Goal: Check status: Check status

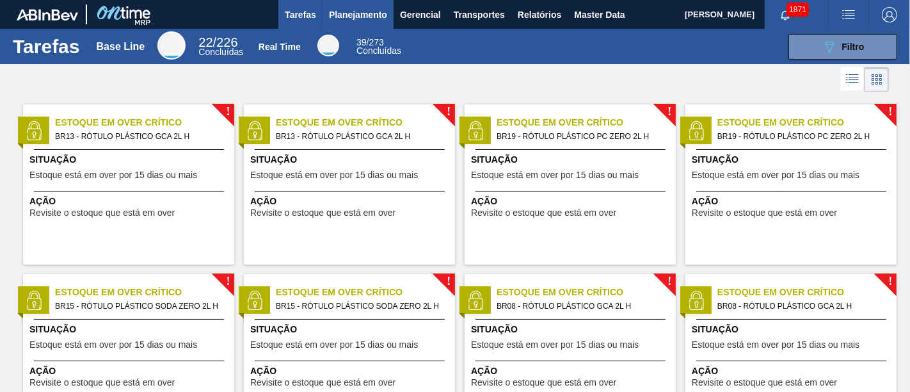
click at [354, 18] on span "Planejamento" at bounding box center [358, 14] width 58 height 15
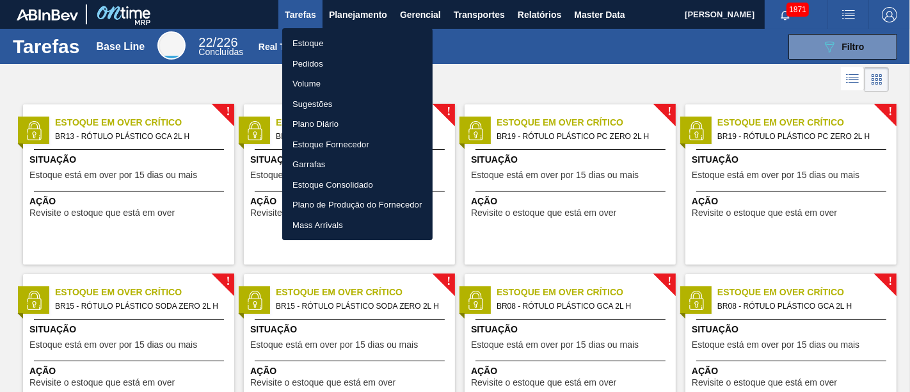
click at [351, 38] on li "Estoque" at bounding box center [357, 43] width 150 height 20
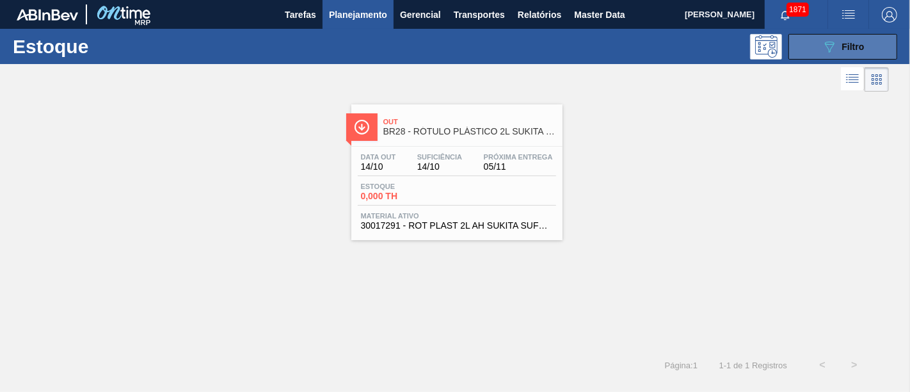
click at [794, 51] on button "089F7B8B-B2A5-4AFE-B5C0-19BA573D28AC Filtro" at bounding box center [843, 47] width 109 height 26
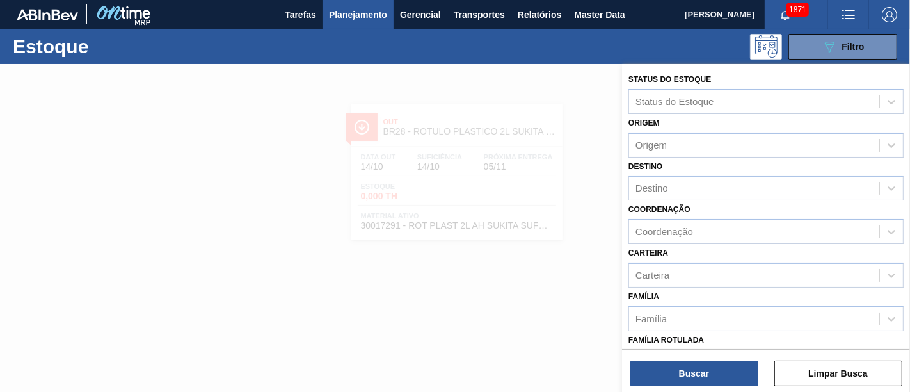
click at [365, 17] on span "Planejamento" at bounding box center [358, 14] width 58 height 15
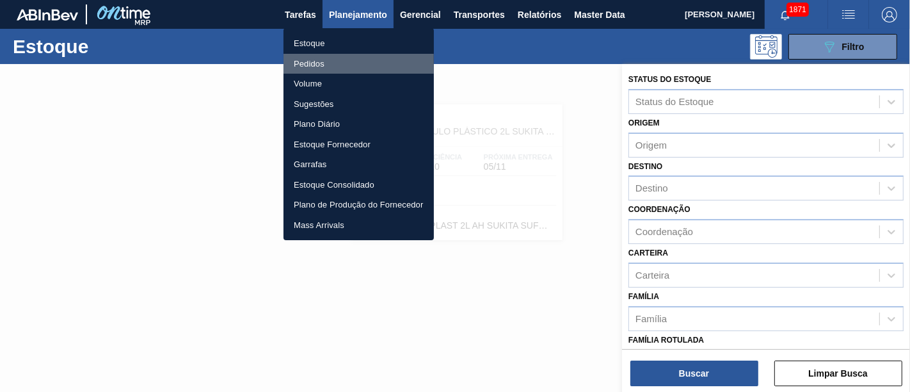
click at [390, 58] on li "Pedidos" at bounding box center [359, 64] width 150 height 20
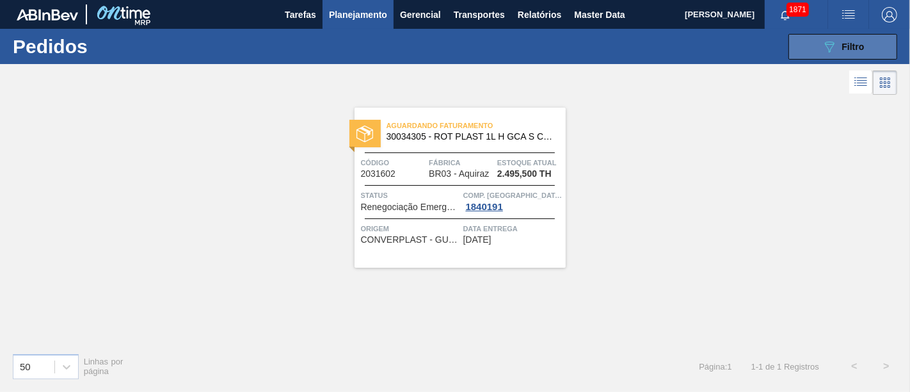
click at [819, 42] on icon "089F7B8B-B2A5-4AFE-B5C0-19BA573D28AC" at bounding box center [829, 46] width 15 height 15
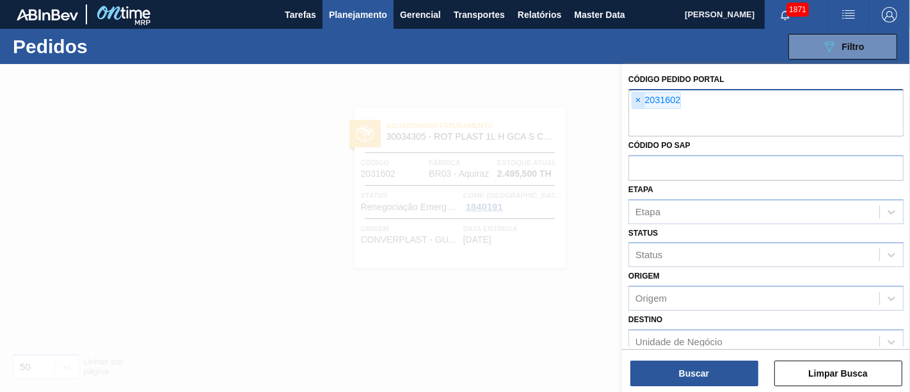
click at [636, 99] on span "×" at bounding box center [639, 100] width 12 height 15
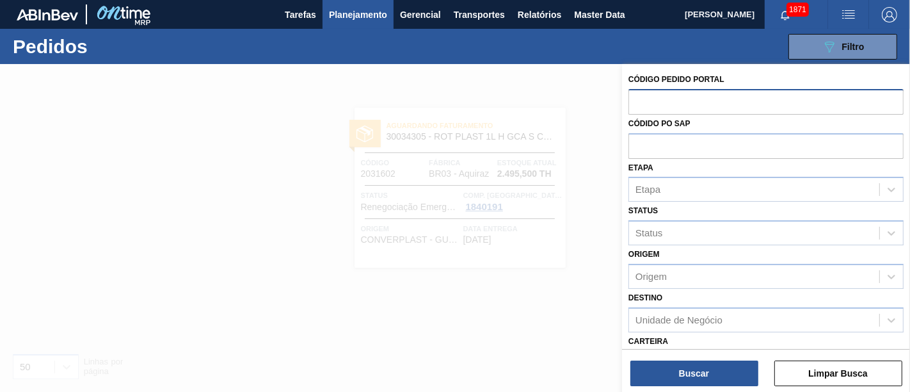
paste input "2032480"
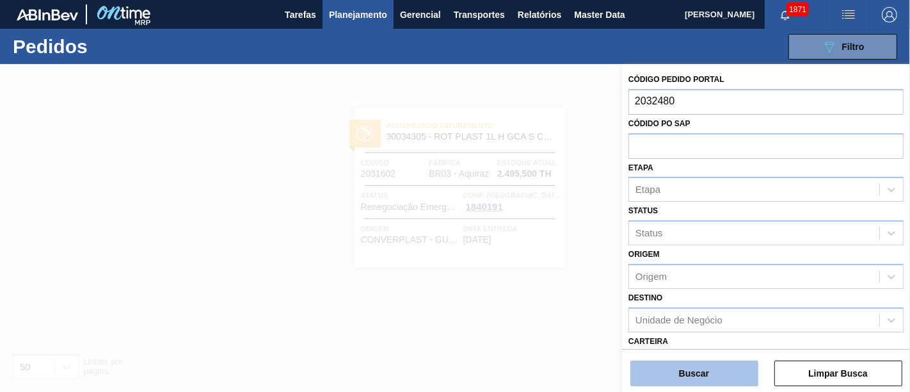
type input "2032480"
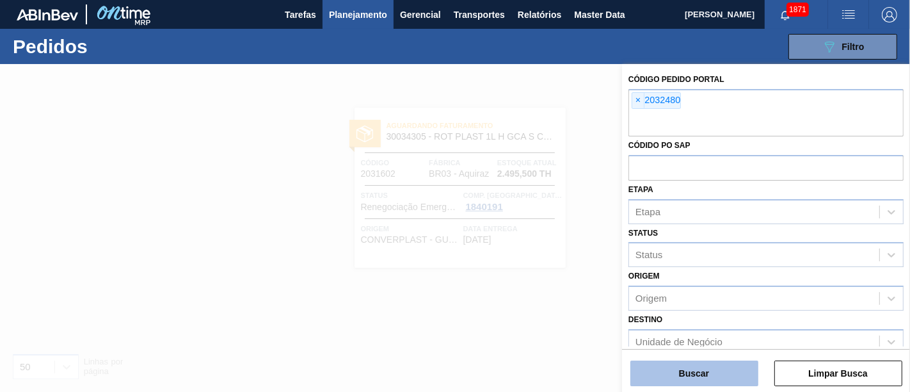
click at [722, 352] on button "Buscar" at bounding box center [695, 373] width 128 height 26
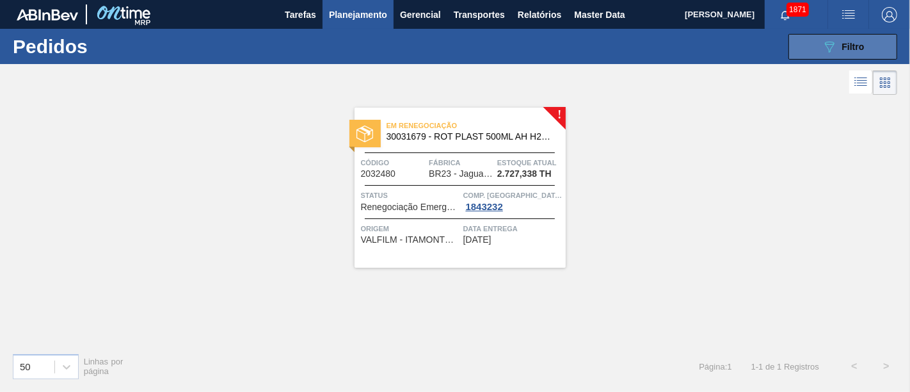
click at [798, 52] on button "089F7B8B-B2A5-4AFE-B5C0-19BA573D28AC Filtro" at bounding box center [843, 47] width 109 height 26
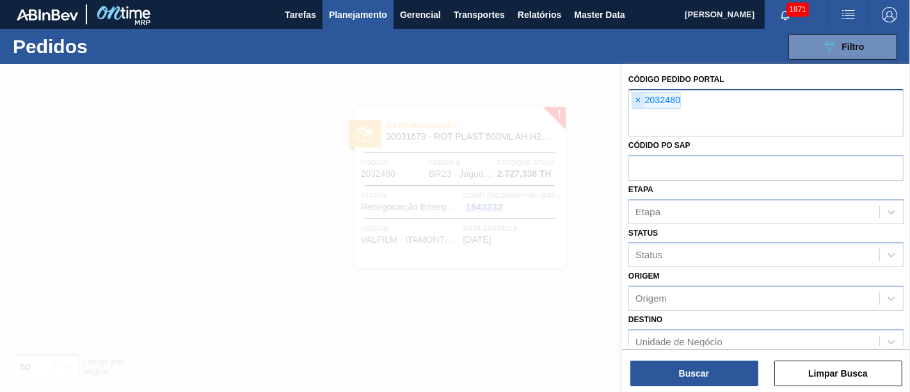
click at [640, 101] on span "×" at bounding box center [639, 100] width 12 height 15
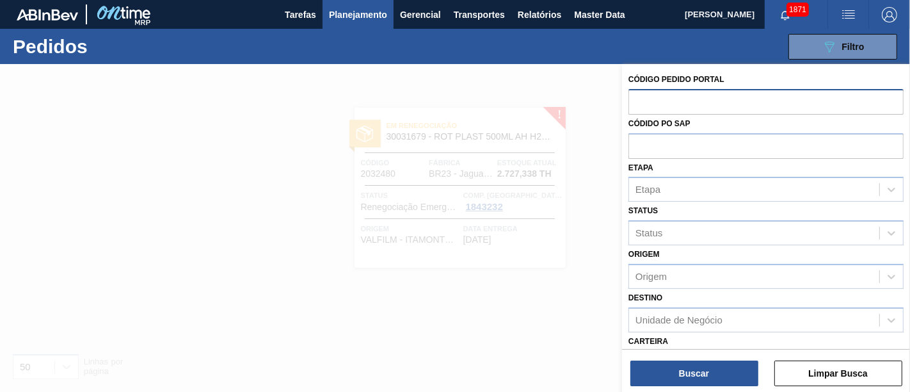
paste input "2023513"
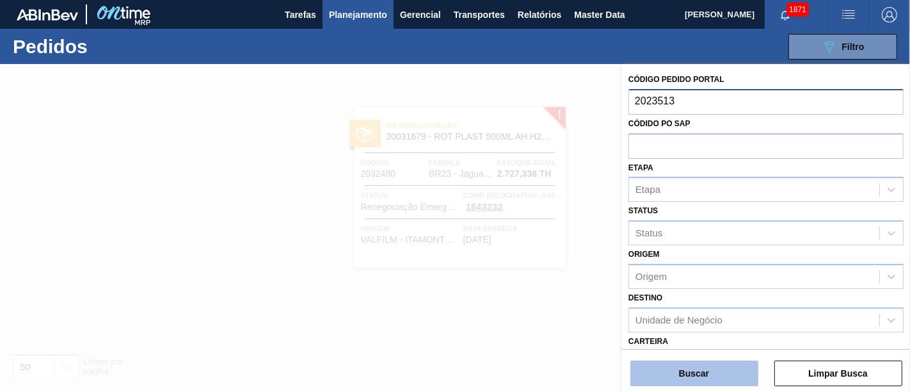
type input "2023513"
click at [680, 352] on button "Buscar" at bounding box center [695, 373] width 128 height 26
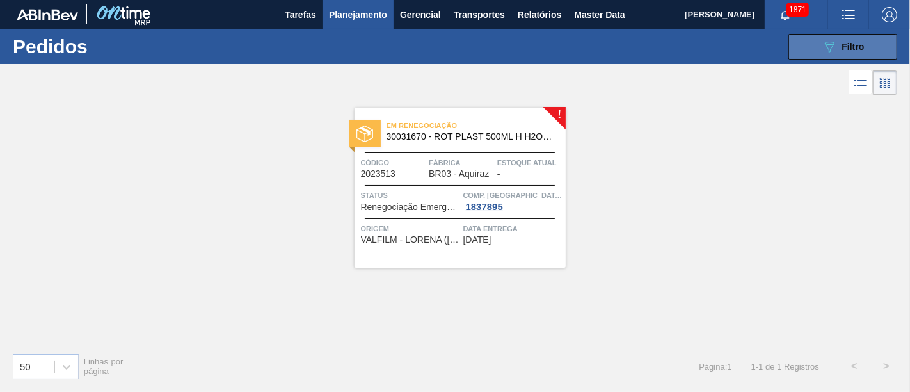
click at [819, 53] on div "089F7B8B-B2A5-4AFE-B5C0-19BA573D28AC Filtro" at bounding box center [843, 46] width 43 height 15
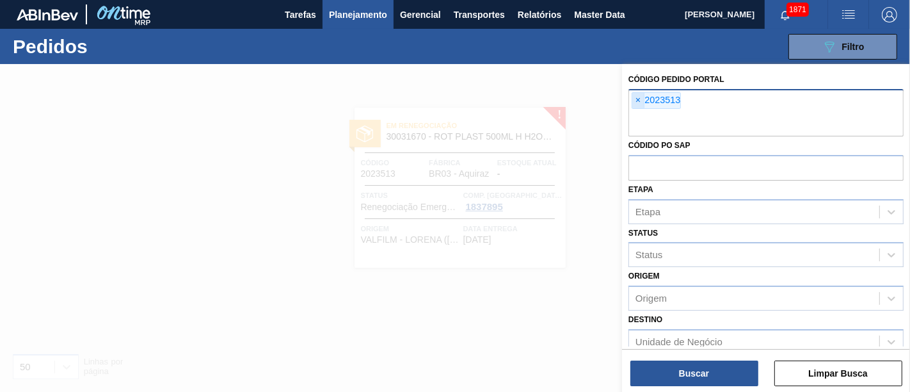
click at [643, 99] on span "×" at bounding box center [639, 100] width 12 height 15
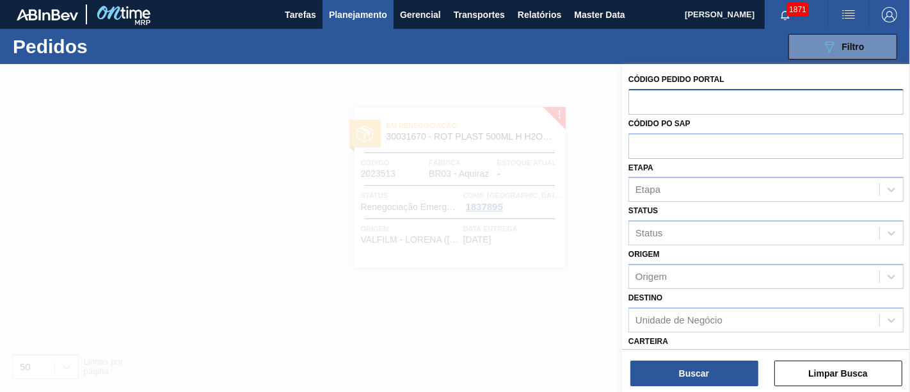
paste input "2023044"
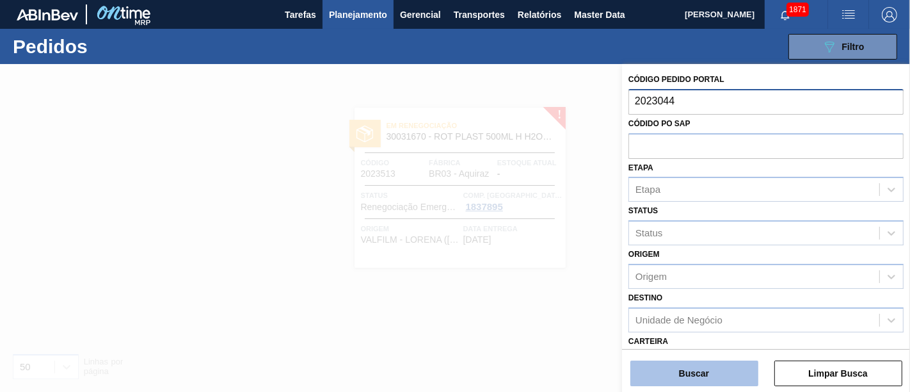
type input "2023044"
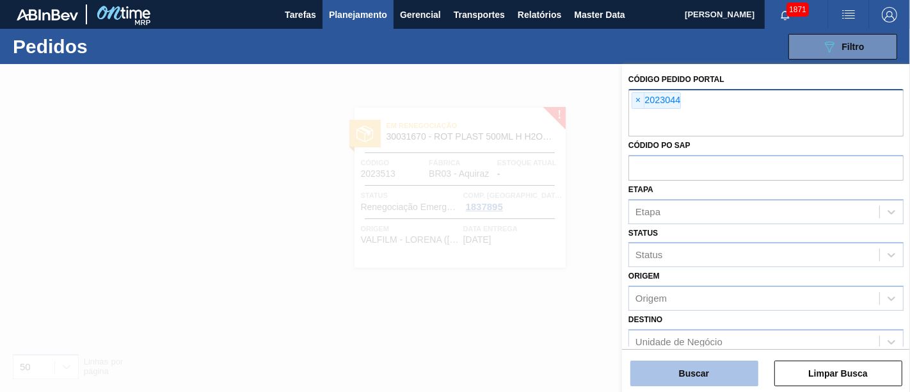
click at [690, 352] on button "Buscar" at bounding box center [695, 373] width 128 height 26
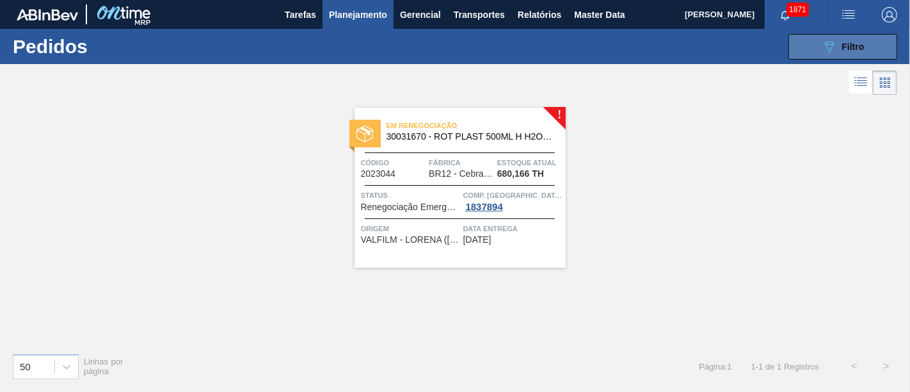
click at [816, 44] on button "089F7B8B-B2A5-4AFE-B5C0-19BA573D28AC Filtro" at bounding box center [843, 47] width 109 height 26
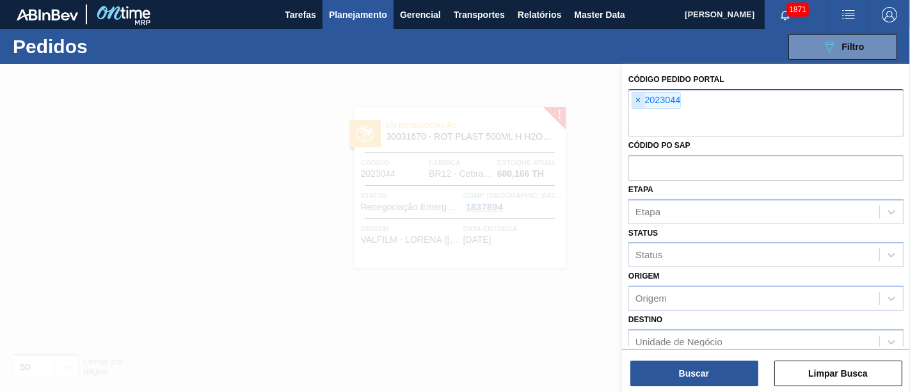
click at [636, 101] on span "×" at bounding box center [639, 100] width 12 height 15
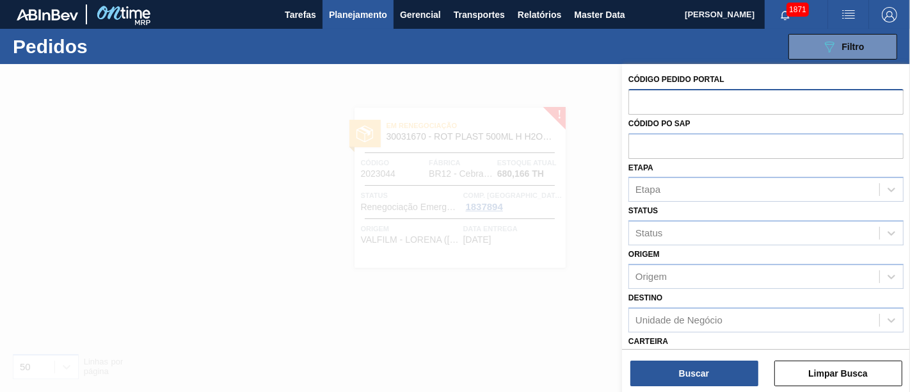
paste input "2023521"
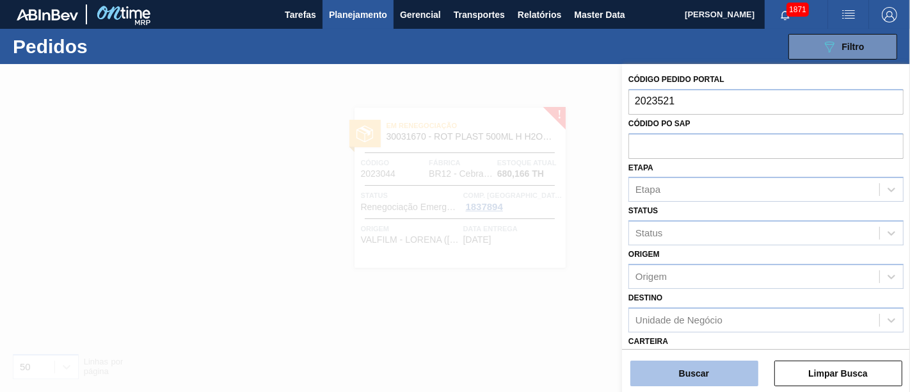
type input "2023521"
click at [711, 352] on button "Buscar" at bounding box center [695, 373] width 128 height 26
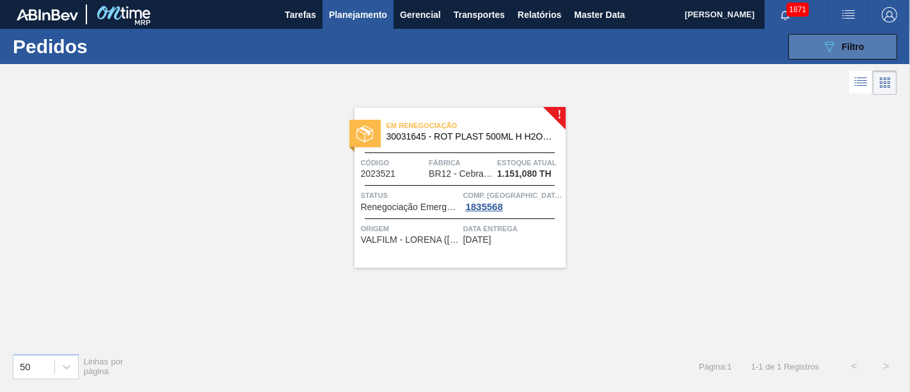
click at [819, 45] on span "Filtro" at bounding box center [854, 47] width 22 height 10
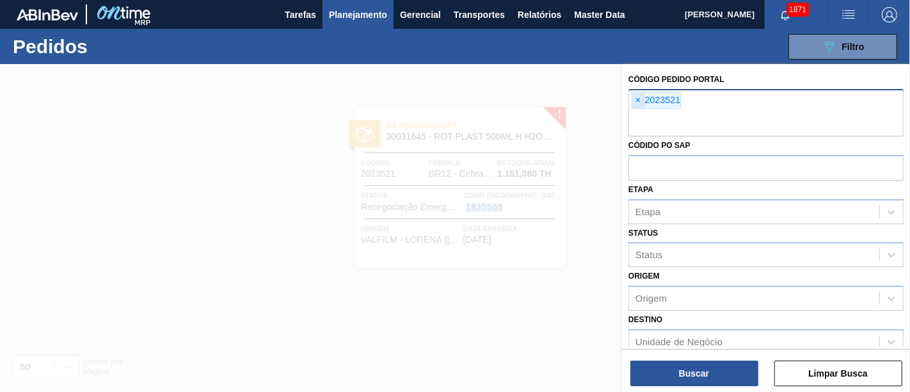
click at [638, 96] on span "×" at bounding box center [639, 100] width 12 height 15
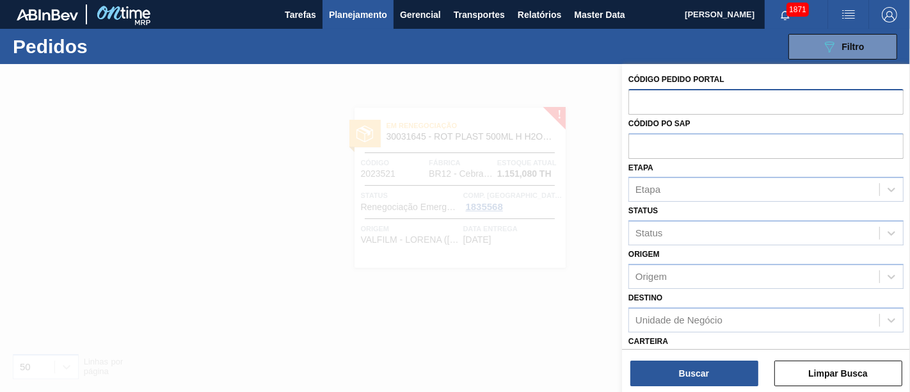
paste input "2042502"
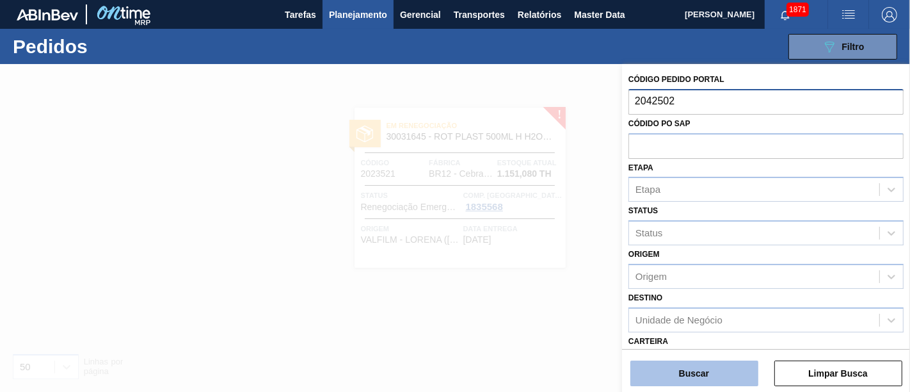
type input "2042502"
click at [699, 352] on button "Buscar" at bounding box center [695, 373] width 128 height 26
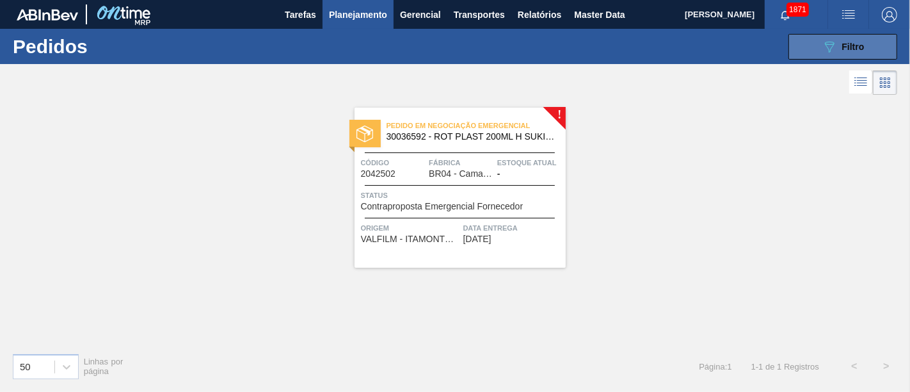
click at [819, 40] on icon "089F7B8B-B2A5-4AFE-B5C0-19BA573D28AC" at bounding box center [829, 46] width 15 height 15
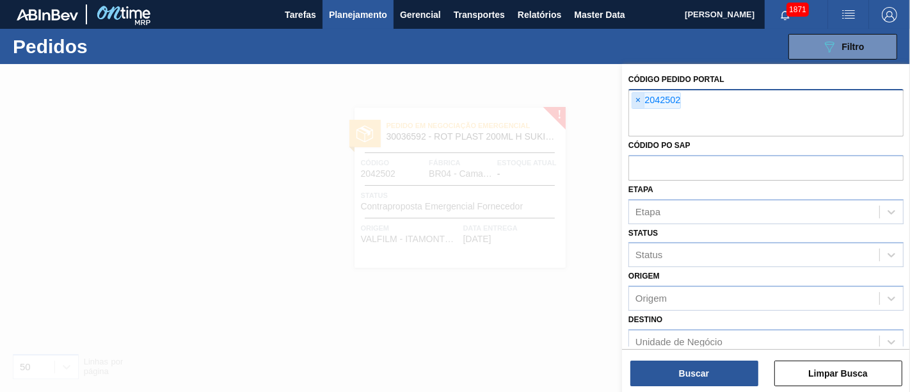
click at [640, 103] on span "×" at bounding box center [639, 100] width 12 height 15
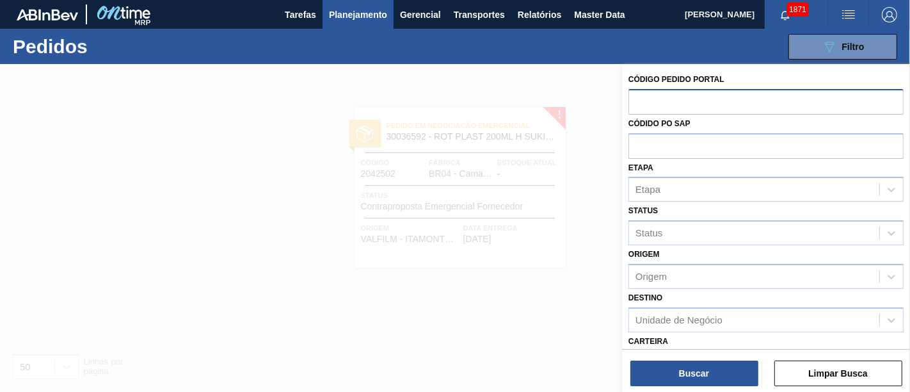
paste input "2027029"
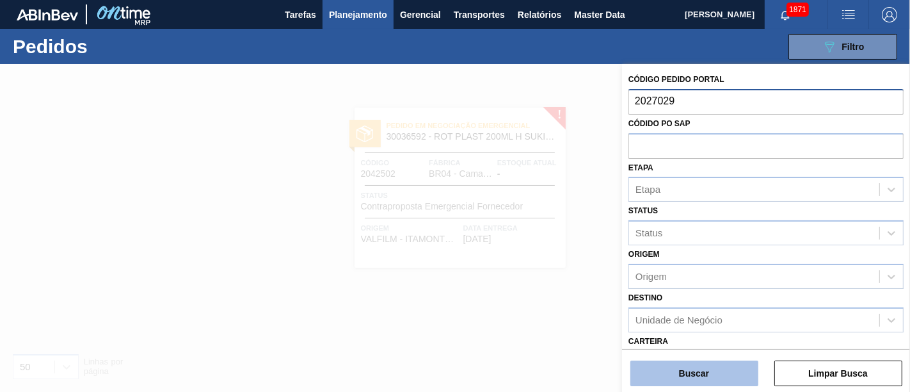
type input "2027029"
click at [731, 352] on button "Buscar" at bounding box center [695, 373] width 128 height 26
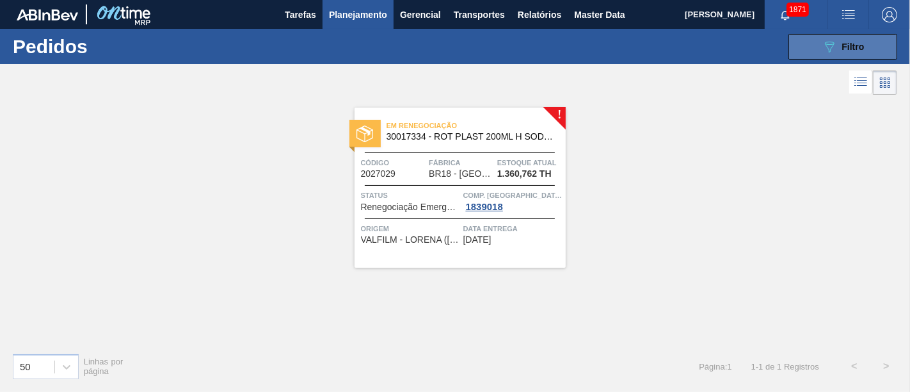
click at [819, 53] on div "089F7B8B-B2A5-4AFE-B5C0-19BA573D28AC Filtro" at bounding box center [843, 46] width 43 height 15
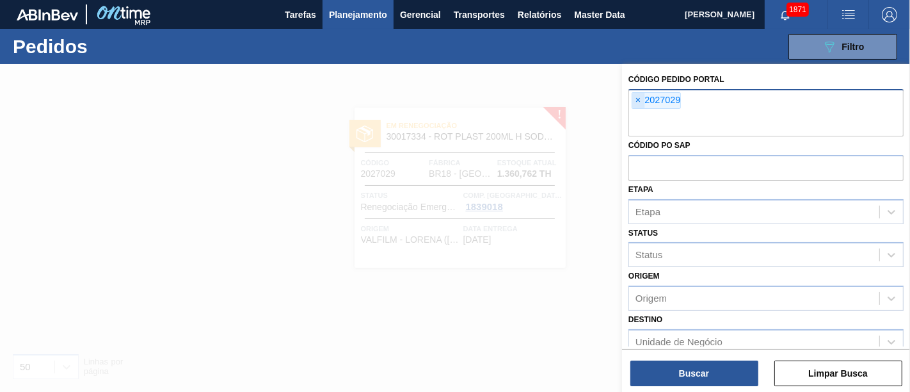
click at [642, 98] on span "×" at bounding box center [639, 100] width 12 height 15
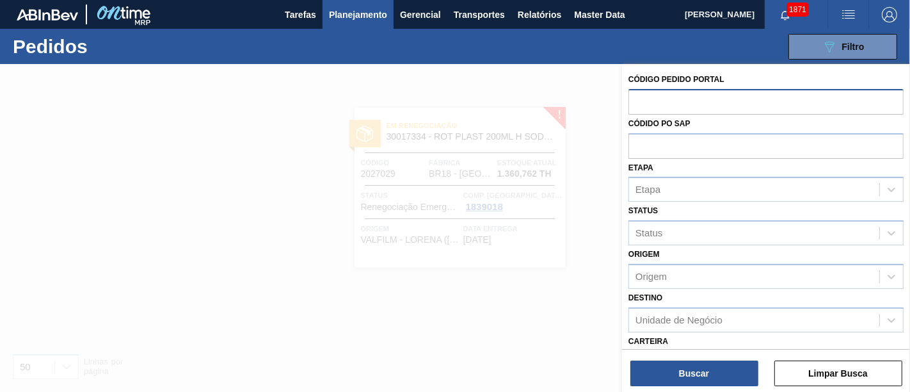
paste input "2027667"
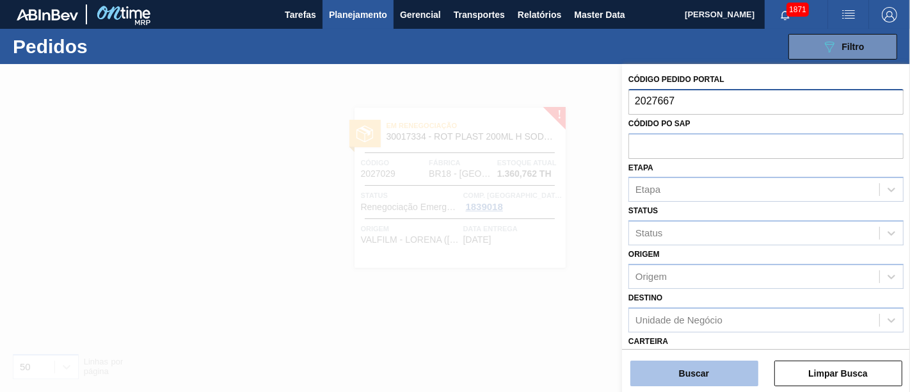
type input "2027667"
click at [738, 352] on button "Buscar" at bounding box center [695, 373] width 128 height 26
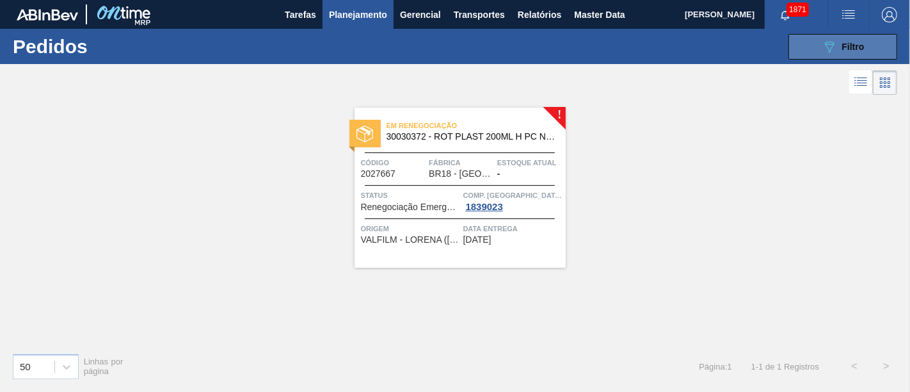
click at [801, 42] on button "089F7B8B-B2A5-4AFE-B5C0-19BA573D28AC Filtro" at bounding box center [843, 47] width 109 height 26
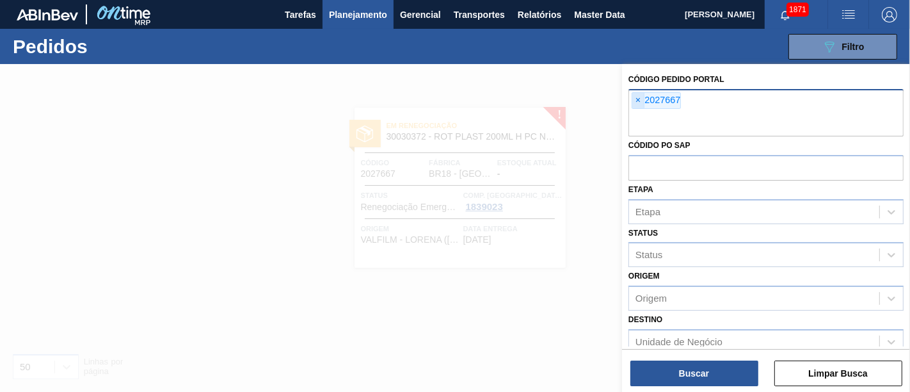
click at [639, 106] on span "×" at bounding box center [639, 100] width 12 height 15
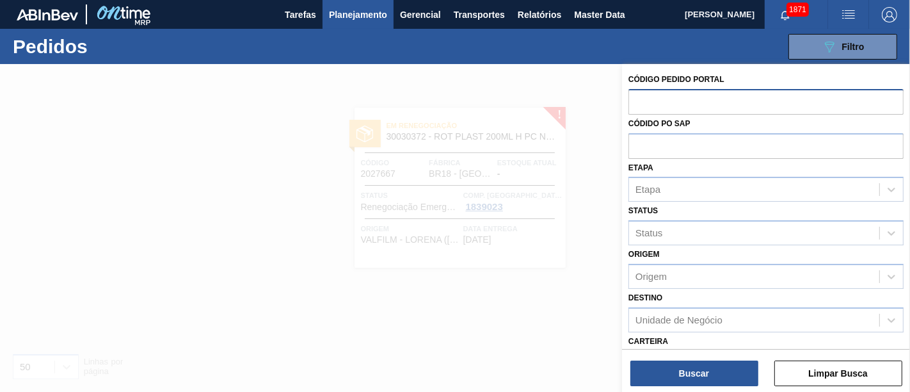
paste input "2031786"
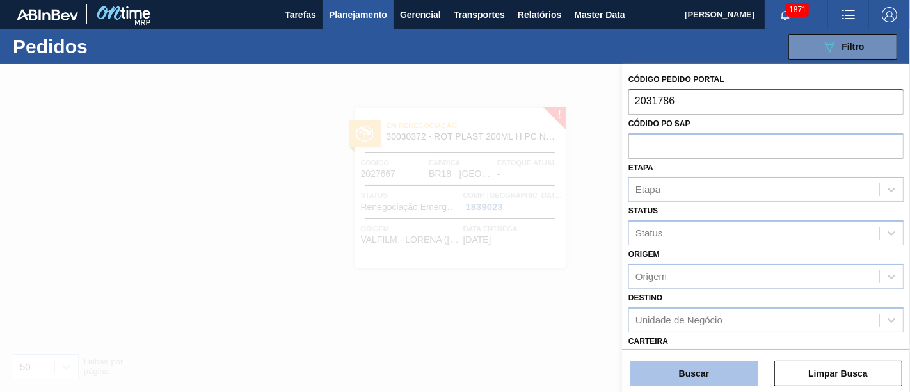
type input "2031786"
click at [711, 352] on button "Buscar" at bounding box center [695, 373] width 128 height 26
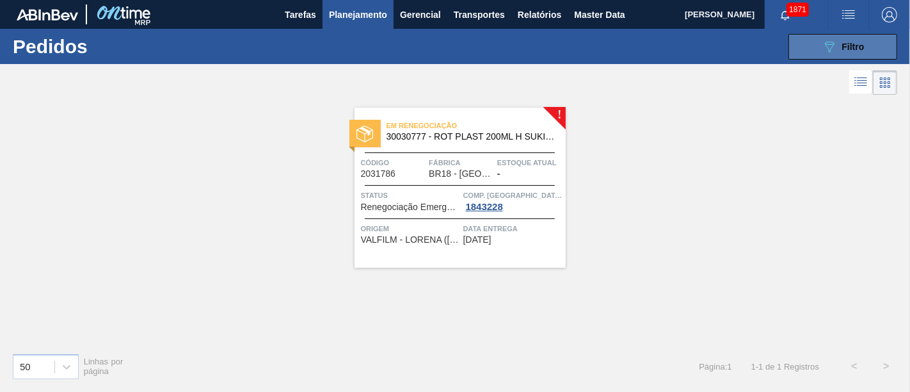
click at [819, 45] on button "089F7B8B-B2A5-4AFE-B5C0-19BA573D28AC Filtro" at bounding box center [843, 47] width 109 height 26
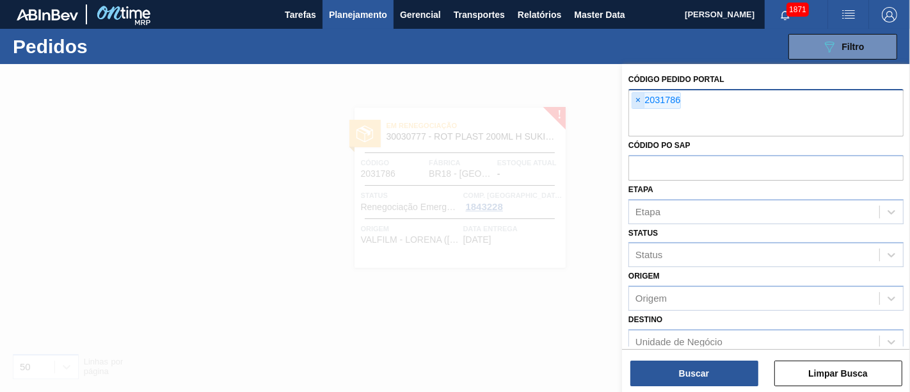
click at [638, 101] on span "×" at bounding box center [639, 100] width 12 height 15
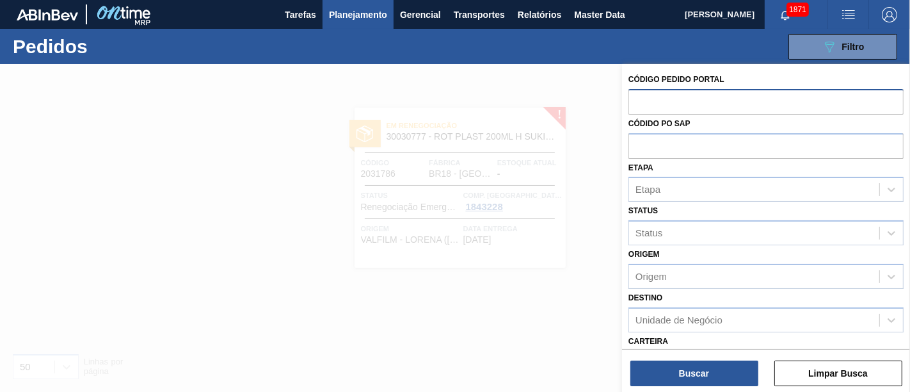
paste input "2031745"
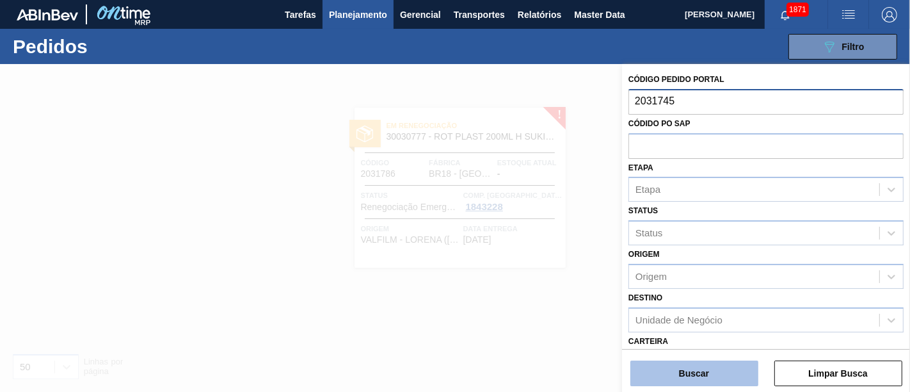
type input "2031745"
click at [703, 352] on button "Buscar" at bounding box center [695, 373] width 128 height 26
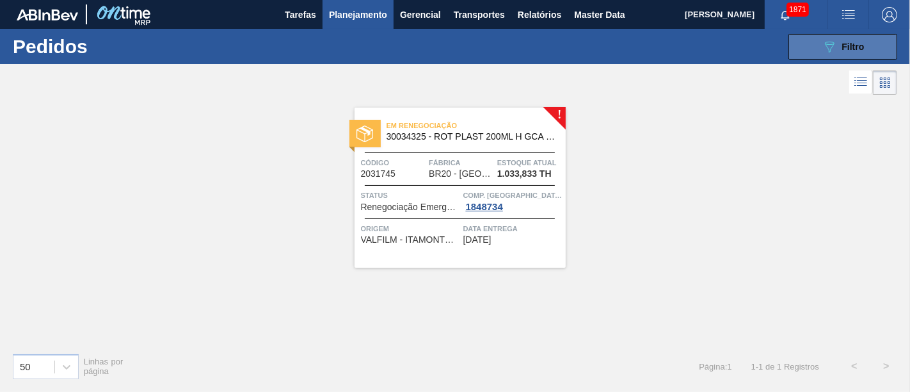
click at [819, 45] on span "Filtro" at bounding box center [854, 47] width 22 height 10
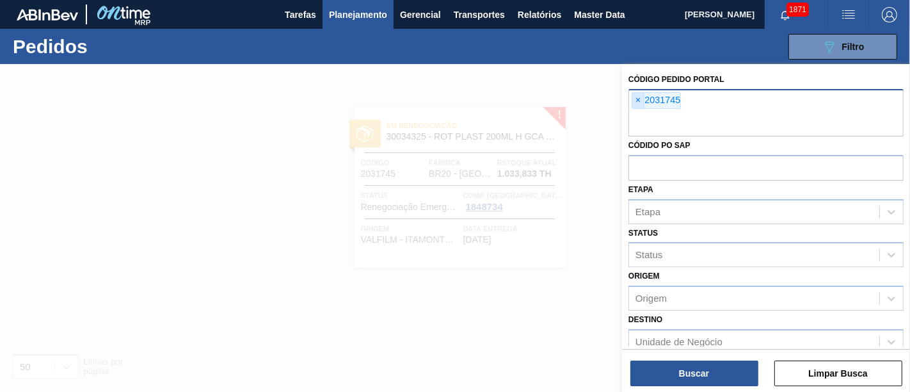
click at [642, 101] on span "×" at bounding box center [639, 100] width 12 height 15
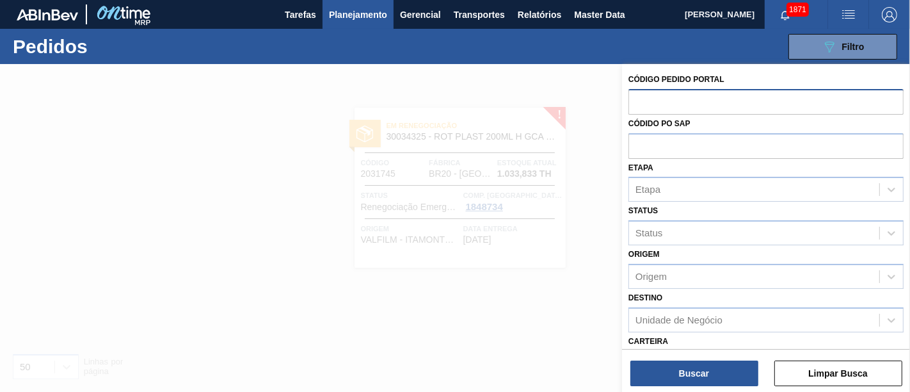
paste input "2031790"
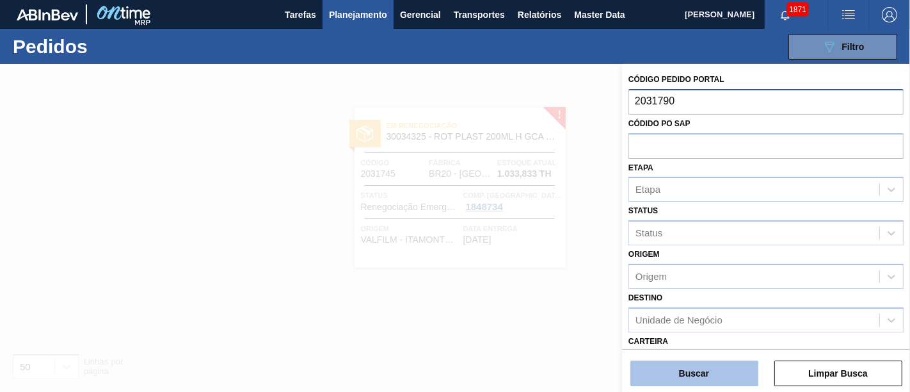
type input "2031790"
click at [708, 352] on button "Buscar" at bounding box center [695, 373] width 128 height 26
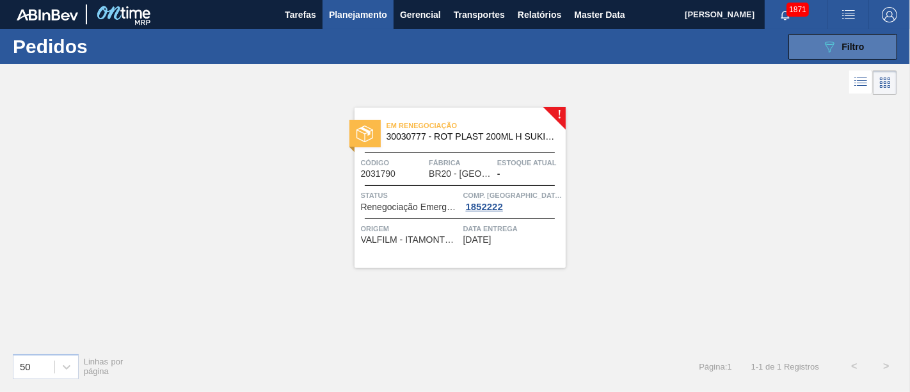
click at [812, 55] on button "089F7B8B-B2A5-4AFE-B5C0-19BA573D28AC Filtro" at bounding box center [843, 47] width 109 height 26
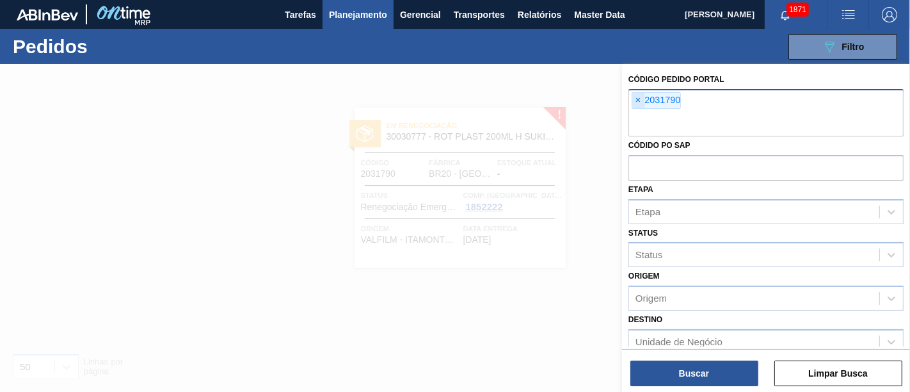
click at [640, 105] on span "×" at bounding box center [639, 100] width 12 height 15
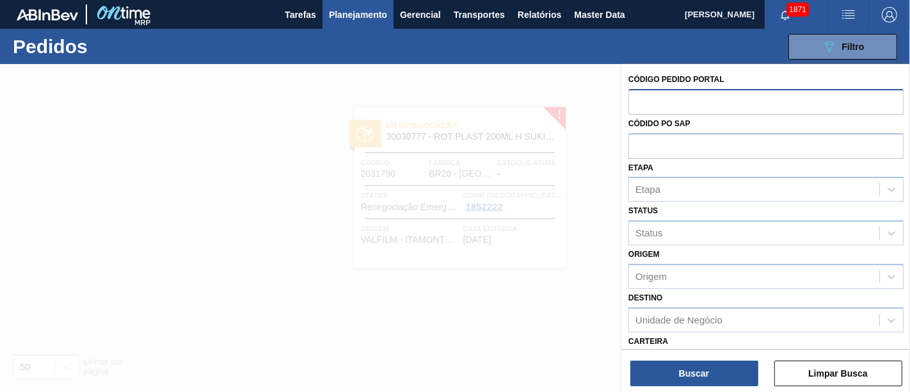
paste input "2032482"
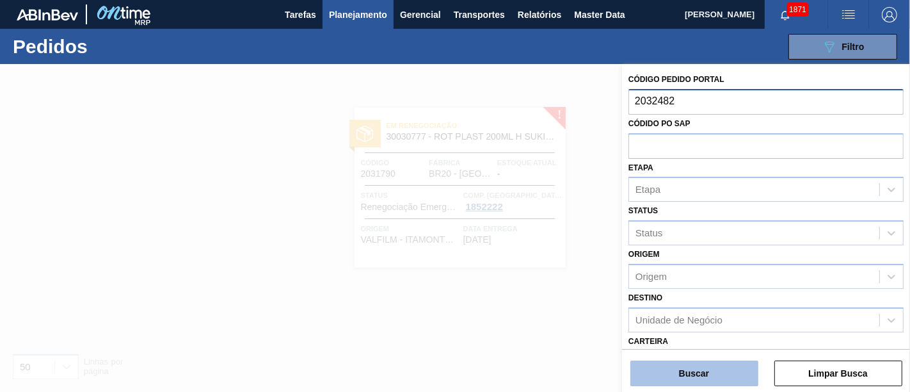
type input "2032482"
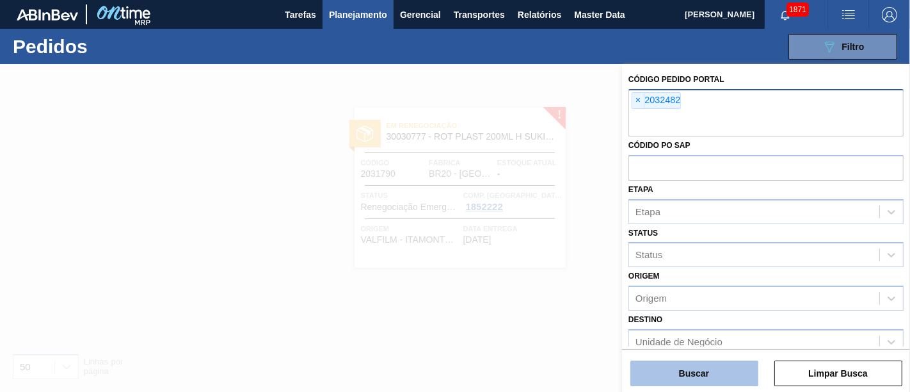
click at [747, 352] on button "Buscar" at bounding box center [695, 373] width 128 height 26
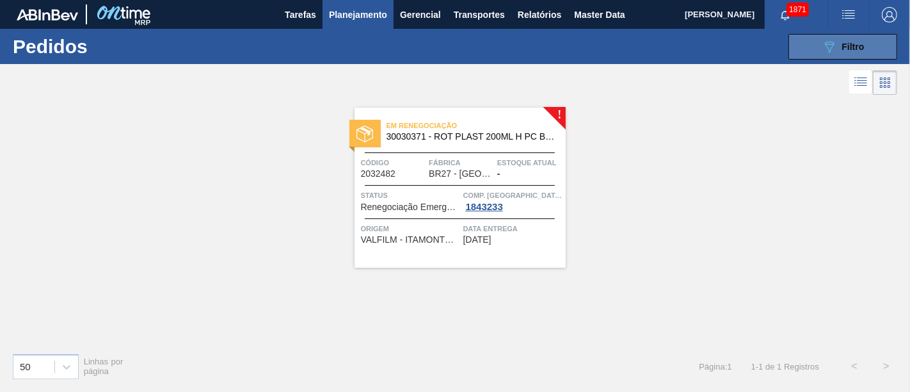
click at [819, 45] on button "089F7B8B-B2A5-4AFE-B5C0-19BA573D28AC Filtro" at bounding box center [843, 47] width 109 height 26
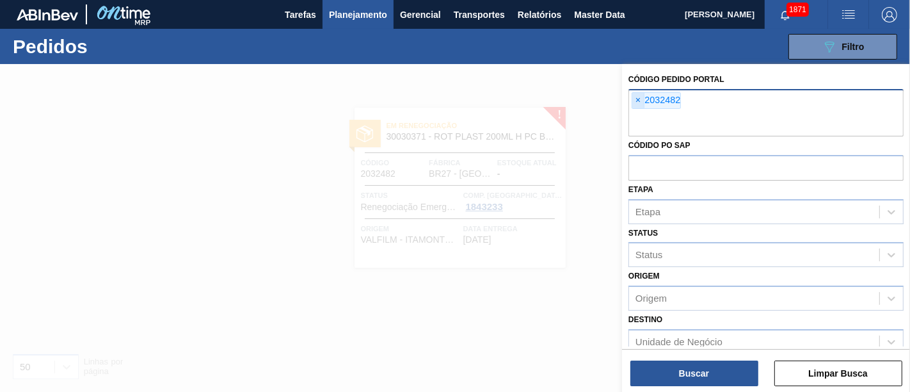
click at [643, 101] on span "×" at bounding box center [639, 100] width 12 height 15
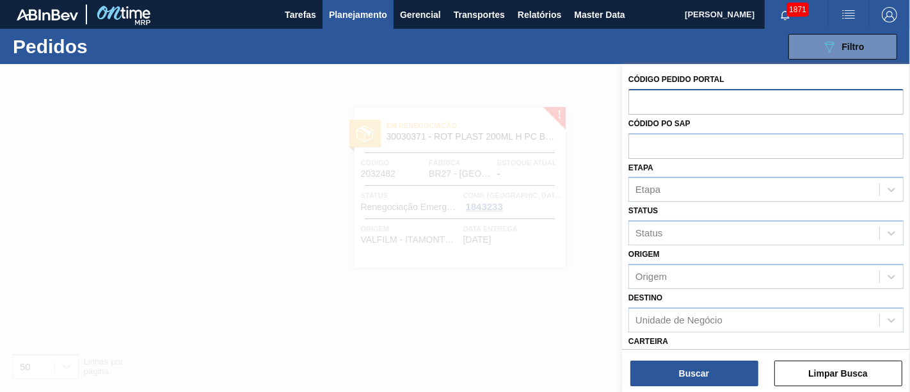
paste input "2037478"
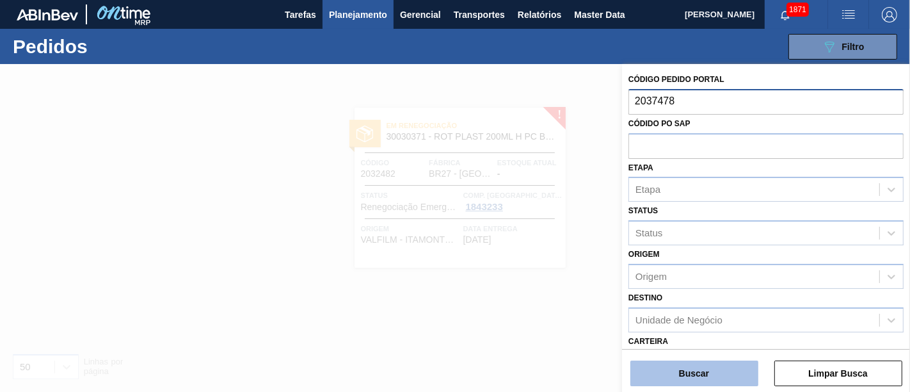
type input "2037478"
click at [715, 352] on button "Buscar" at bounding box center [695, 373] width 128 height 26
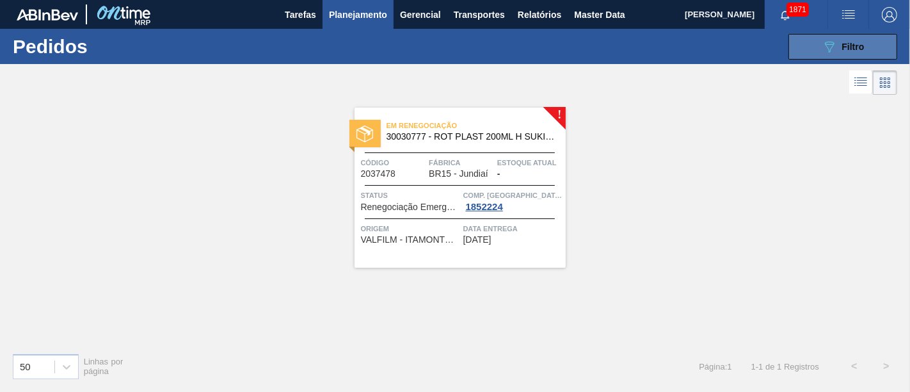
click at [819, 48] on span "Filtro" at bounding box center [854, 47] width 22 height 10
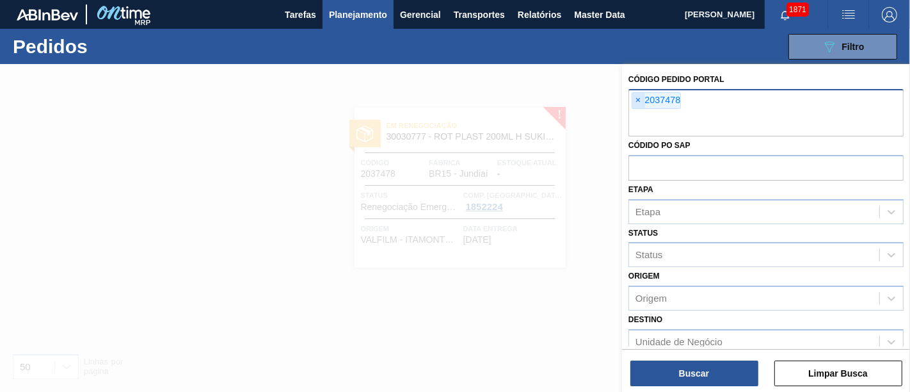
click at [642, 102] on span "×" at bounding box center [639, 100] width 12 height 15
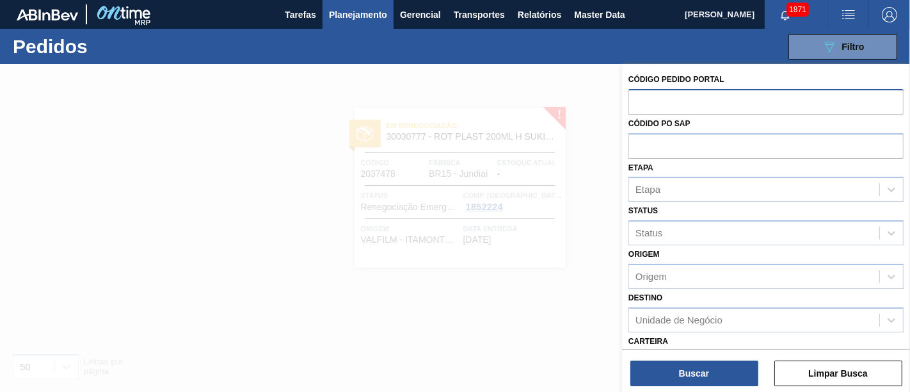
paste input "2023557"
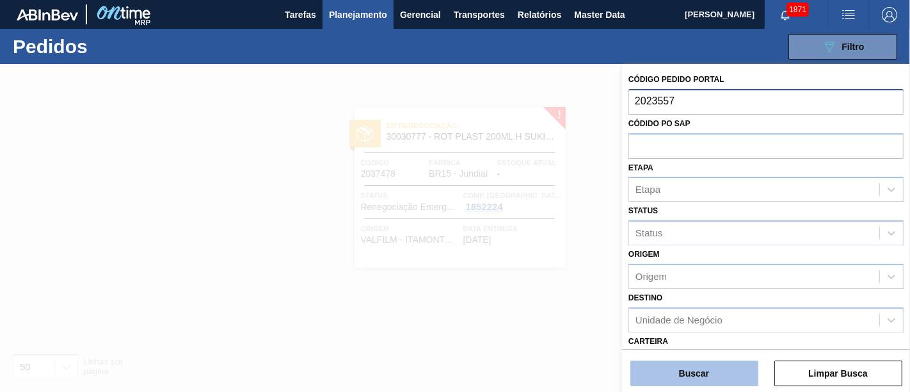
type input "2023557"
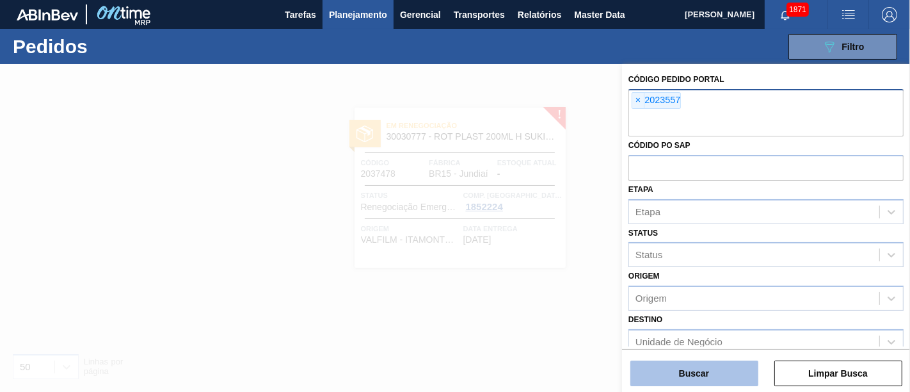
click at [725, 352] on button "Buscar" at bounding box center [695, 373] width 128 height 26
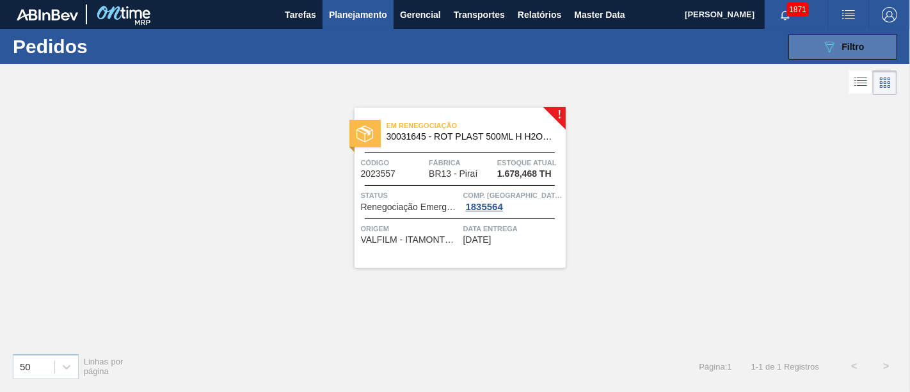
click at [819, 51] on icon "089F7B8B-B2A5-4AFE-B5C0-19BA573D28AC" at bounding box center [829, 46] width 15 height 15
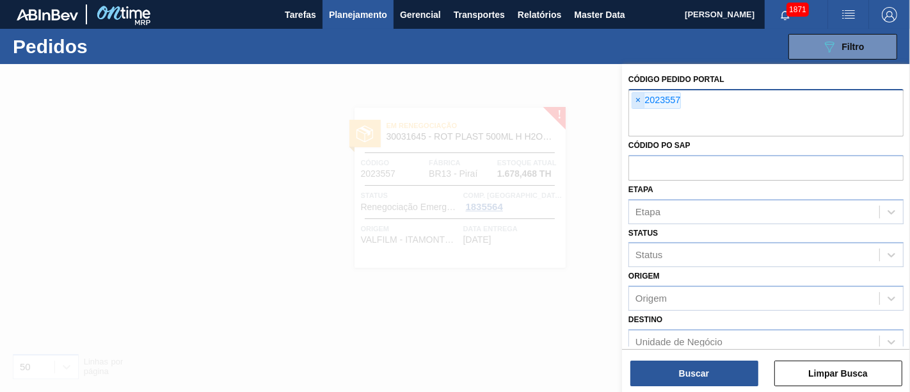
click at [640, 103] on span "×" at bounding box center [639, 100] width 12 height 15
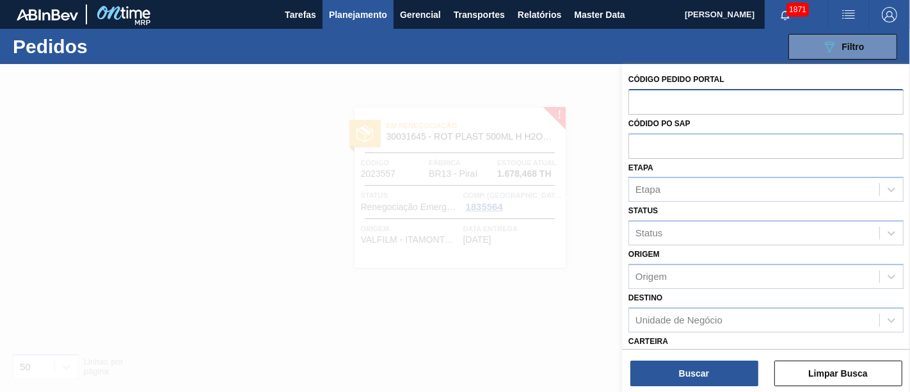
paste input "2031752"
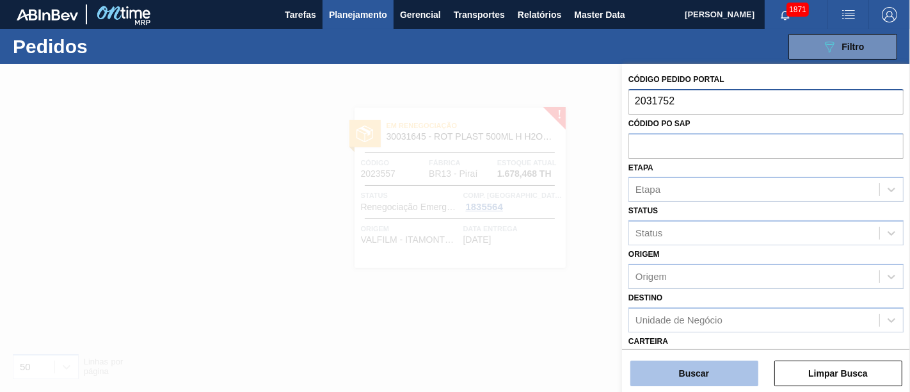
type input "2031752"
click at [705, 352] on button "Buscar" at bounding box center [695, 373] width 128 height 26
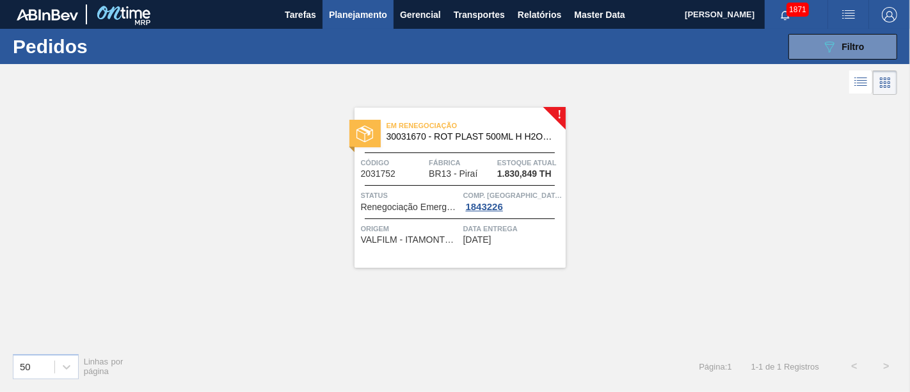
click at [819, 44] on div "Pedidos 089F7B8B-B2A5-4AFE-B5C0-19BA573D28AC Filtro Código Pedido Portal × 2031…" at bounding box center [455, 46] width 910 height 35
click at [819, 44] on button "089F7B8B-B2A5-4AFE-B5C0-19BA573D28AC Filtro" at bounding box center [843, 47] width 109 height 26
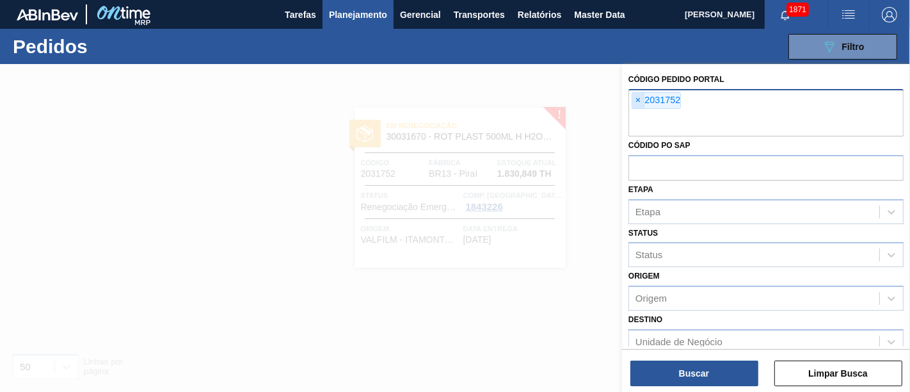
click at [641, 101] on span "×" at bounding box center [639, 100] width 12 height 15
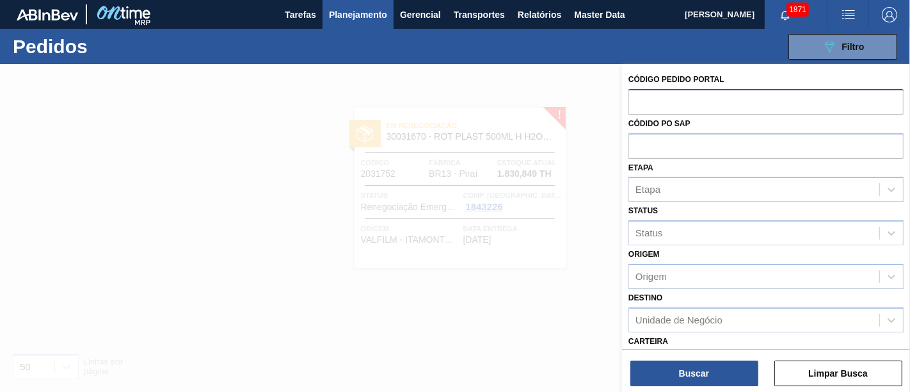
paste input "2042711"
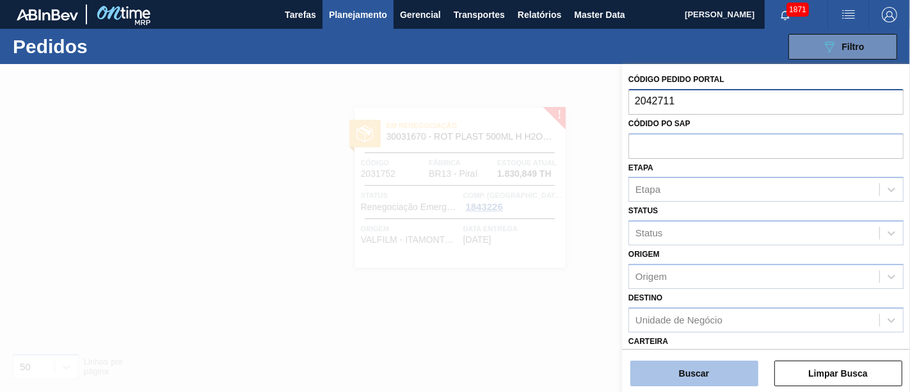
type input "2042711"
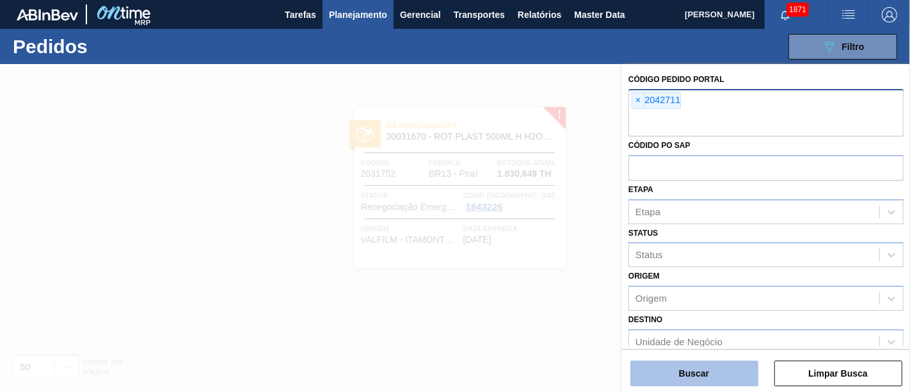
click at [712, 352] on button "Buscar" at bounding box center [695, 373] width 128 height 26
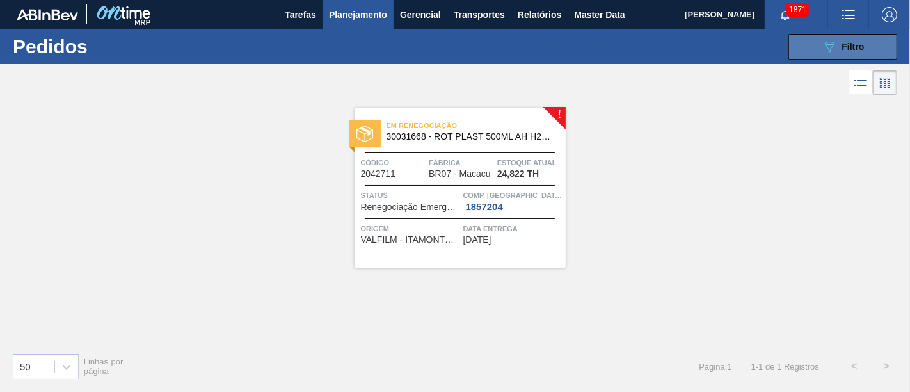
click at [819, 48] on div "089F7B8B-B2A5-4AFE-B5C0-19BA573D28AC Filtro" at bounding box center [843, 46] width 43 height 15
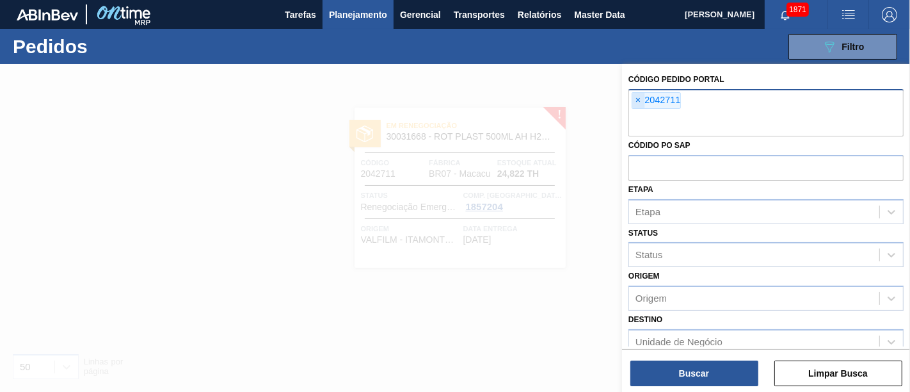
click at [633, 103] on span "×" at bounding box center [639, 100] width 12 height 15
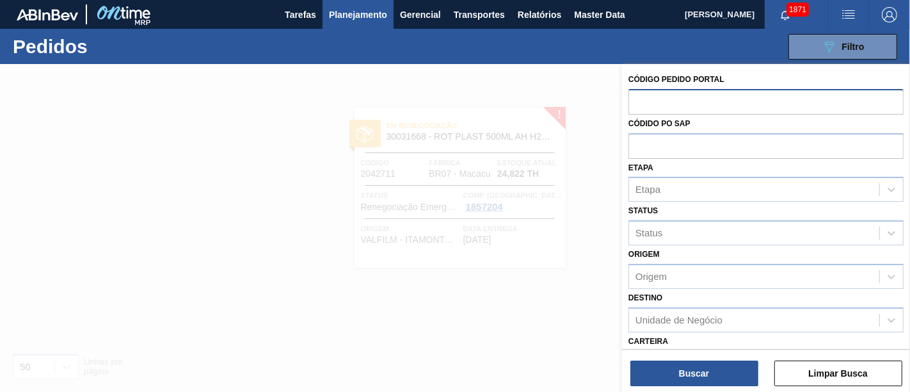
paste input "2031730"
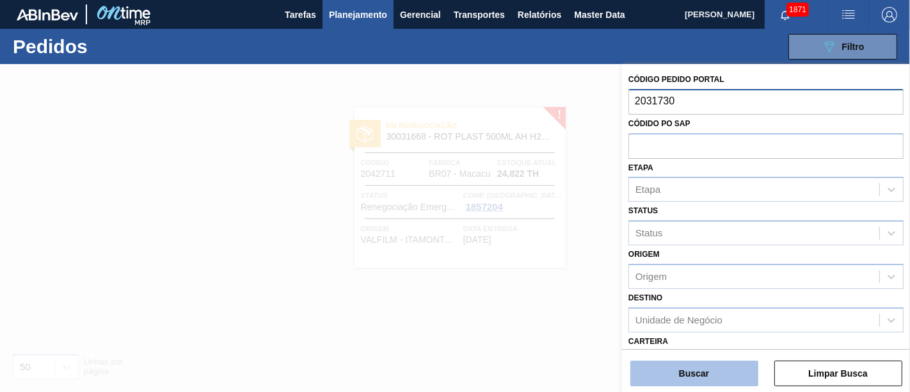
type input "2031730"
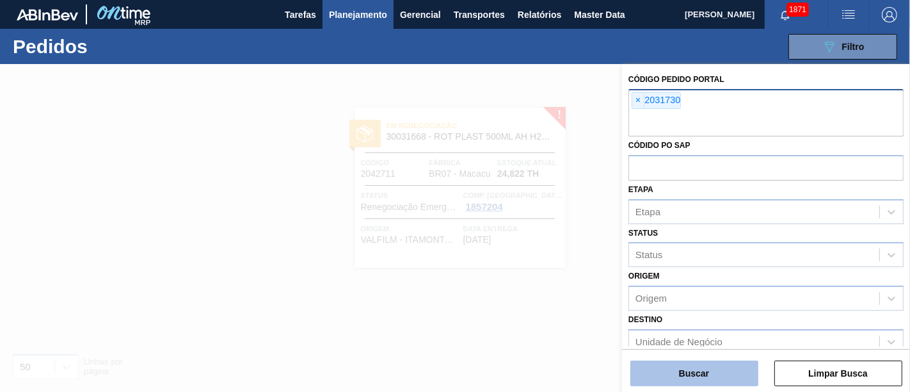
click at [700, 352] on button "Buscar" at bounding box center [695, 373] width 128 height 26
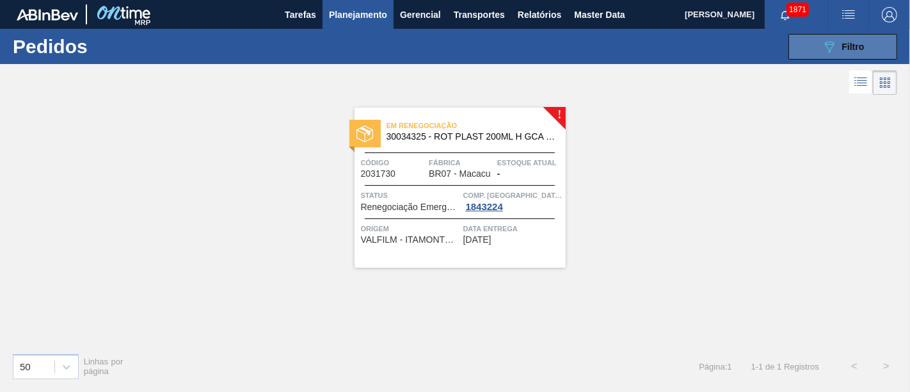
click at [802, 52] on button "089F7B8B-B2A5-4AFE-B5C0-19BA573D28AC Filtro" at bounding box center [843, 47] width 109 height 26
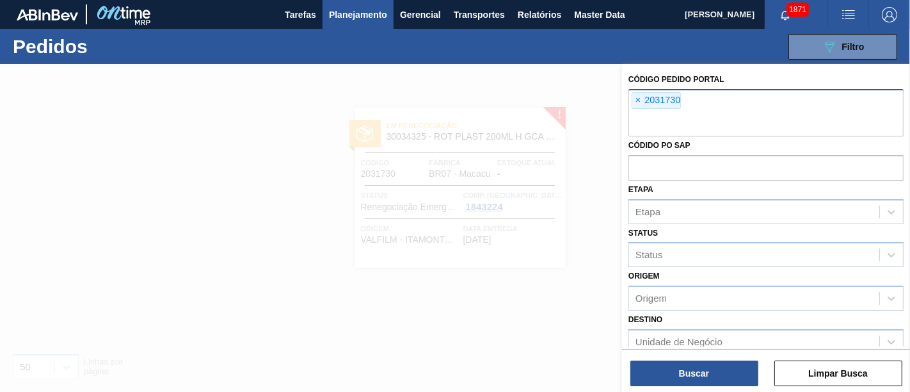
click at [645, 101] on div "× 2031730" at bounding box center [656, 100] width 49 height 17
paste input "2037214"
type input "2037214"
click at [645, 101] on div "× 2031730" at bounding box center [656, 100] width 49 height 17
click at [638, 97] on span "×" at bounding box center [639, 100] width 12 height 15
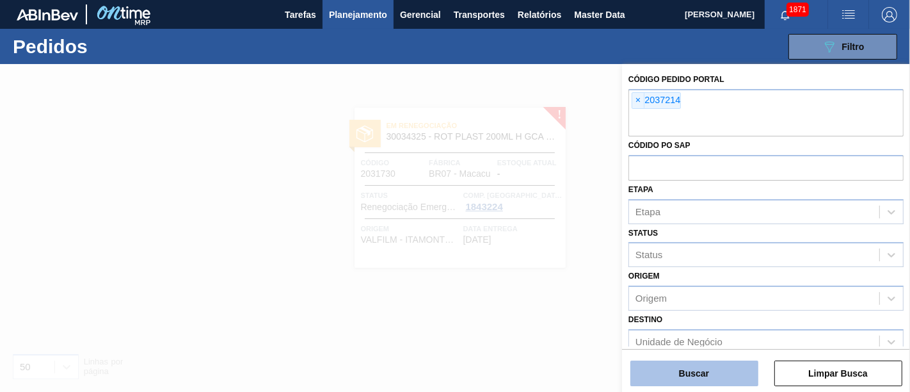
click at [711, 352] on button "Buscar" at bounding box center [695, 373] width 128 height 26
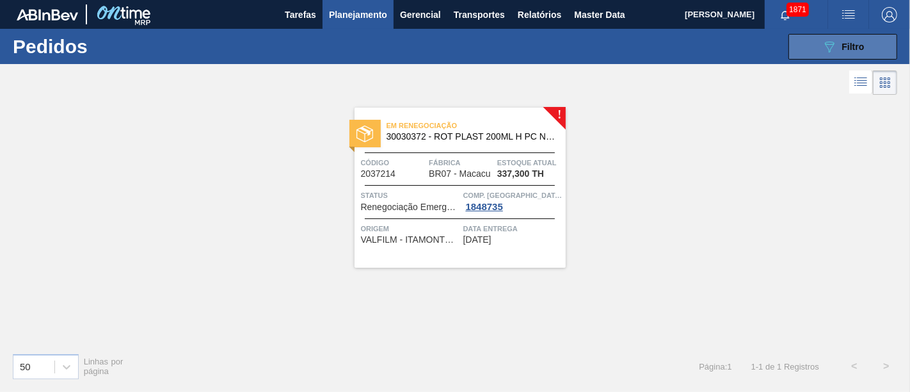
click at [819, 52] on div "089F7B8B-B2A5-4AFE-B5C0-19BA573D28AC Filtro" at bounding box center [843, 46] width 43 height 15
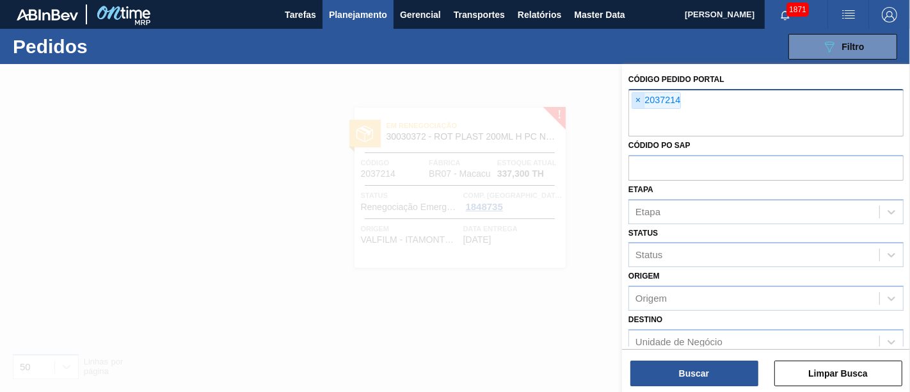
click at [639, 101] on span "×" at bounding box center [639, 100] width 12 height 15
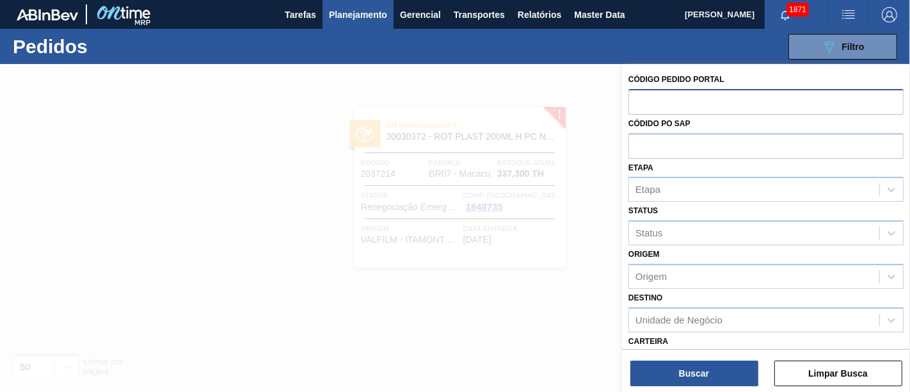
paste input "2042281"
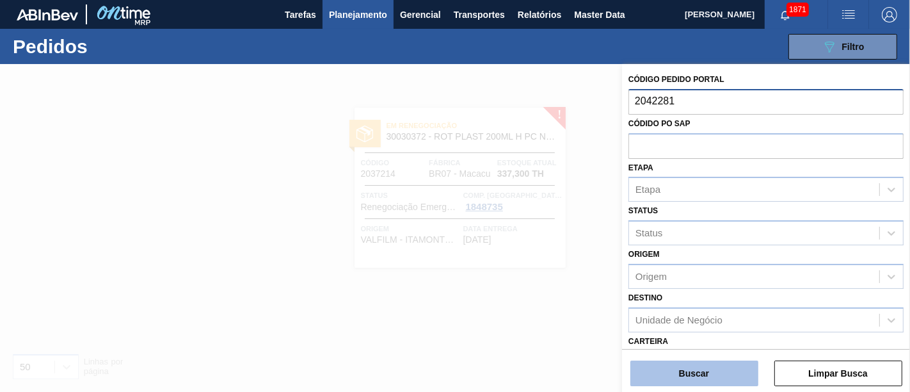
type input "2042281"
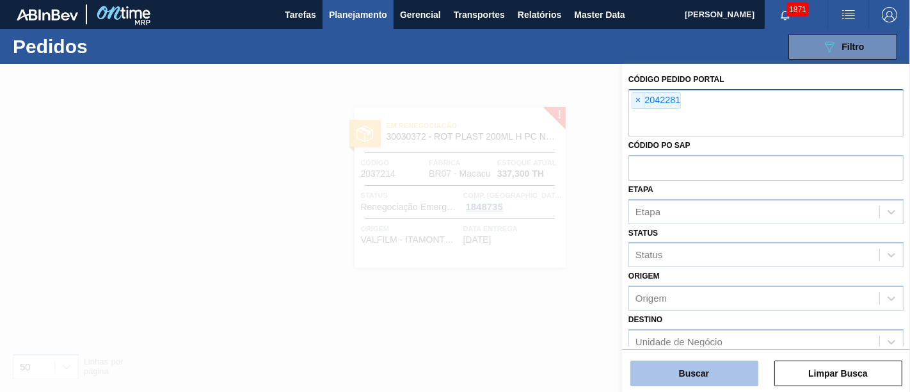
click at [709, 352] on button "Buscar" at bounding box center [695, 373] width 128 height 26
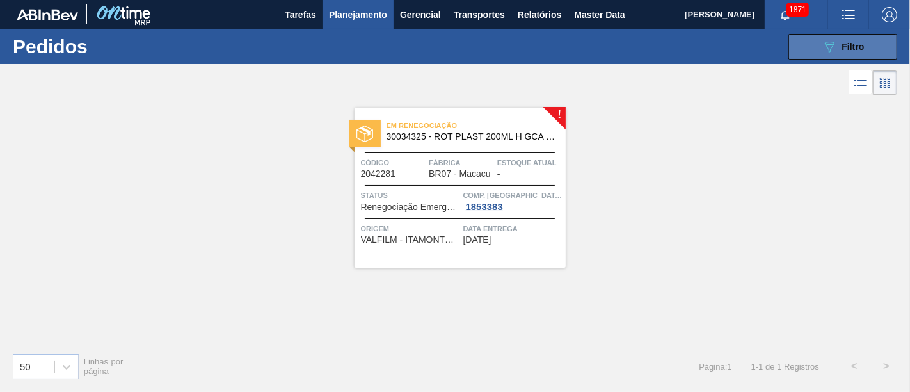
drag, startPoint x: 891, startPoint y: 48, endPoint x: 875, endPoint y: 59, distance: 19.4
click at [819, 47] on button "089F7B8B-B2A5-4AFE-B5C0-19BA573D28AC Filtro" at bounding box center [843, 47] width 109 height 26
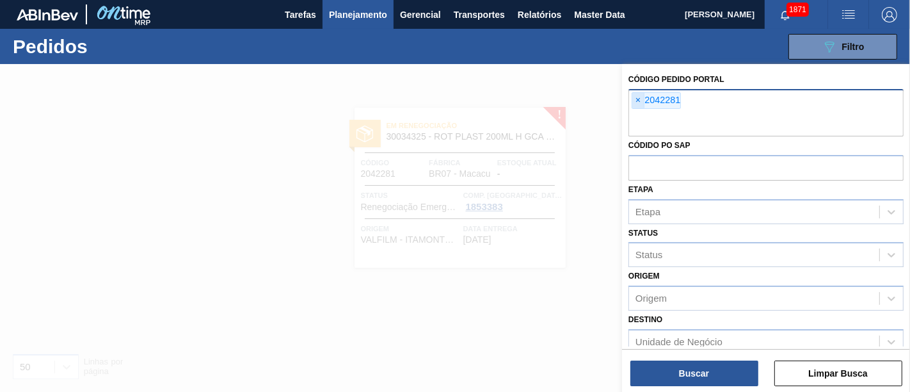
click at [642, 98] on span "×" at bounding box center [639, 100] width 12 height 15
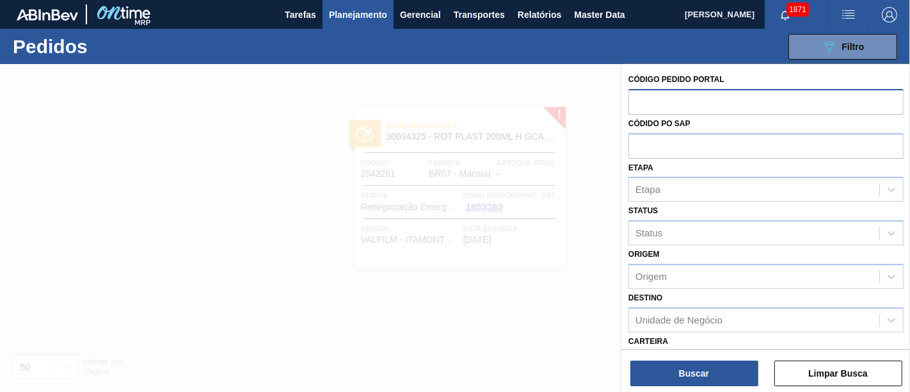
paste input "2042523"
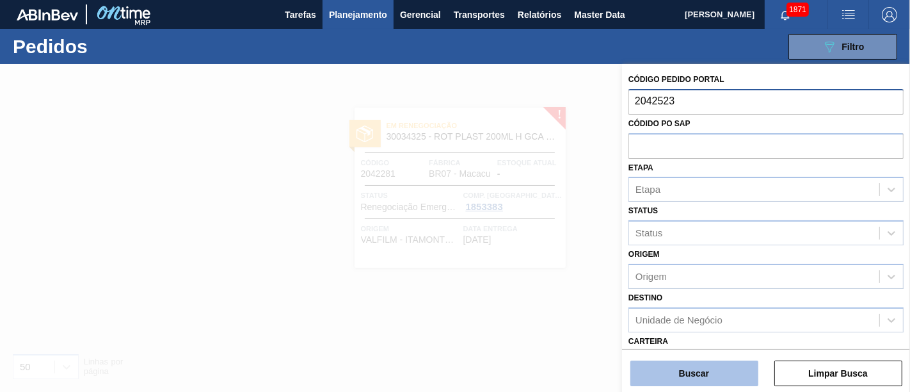
type input "2042523"
click at [688, 352] on button "Buscar" at bounding box center [695, 373] width 128 height 26
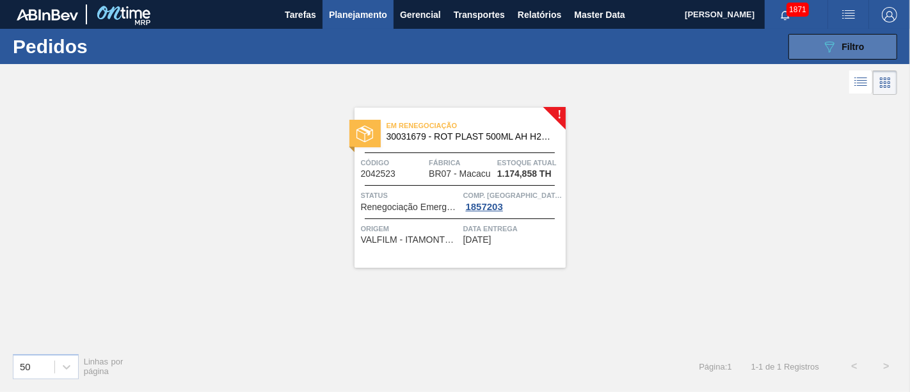
click at [814, 48] on button "089F7B8B-B2A5-4AFE-B5C0-19BA573D28AC Filtro" at bounding box center [843, 47] width 109 height 26
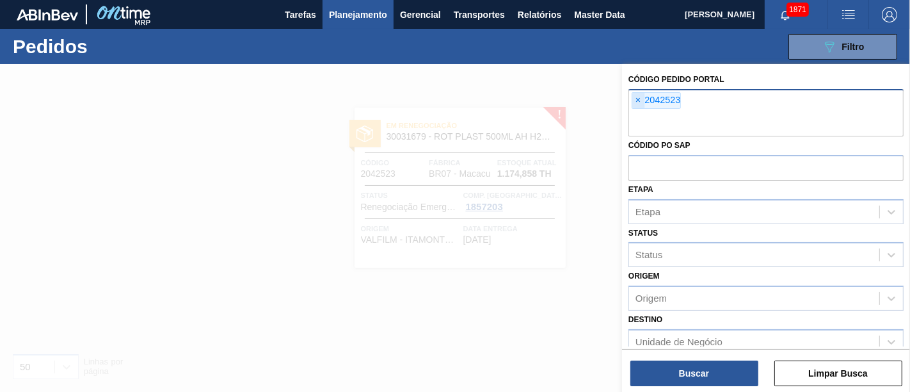
click at [643, 97] on span "×" at bounding box center [639, 100] width 12 height 15
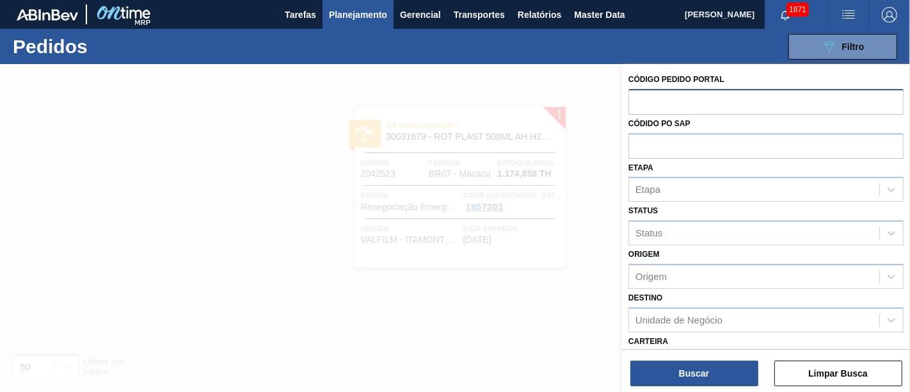
paste input "2037477"
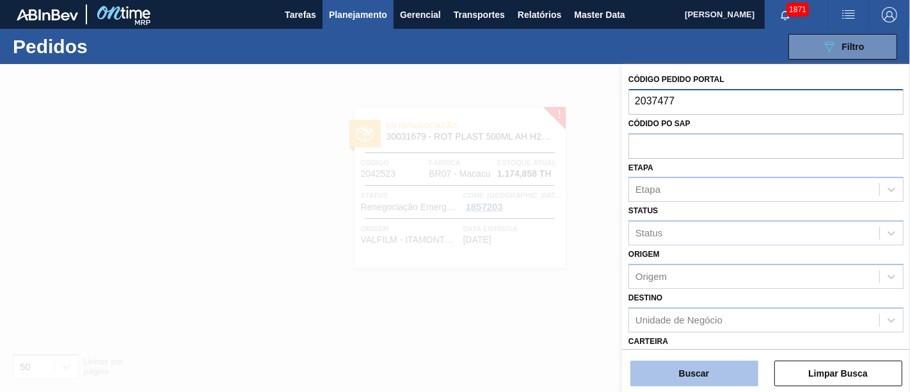
type input "2037477"
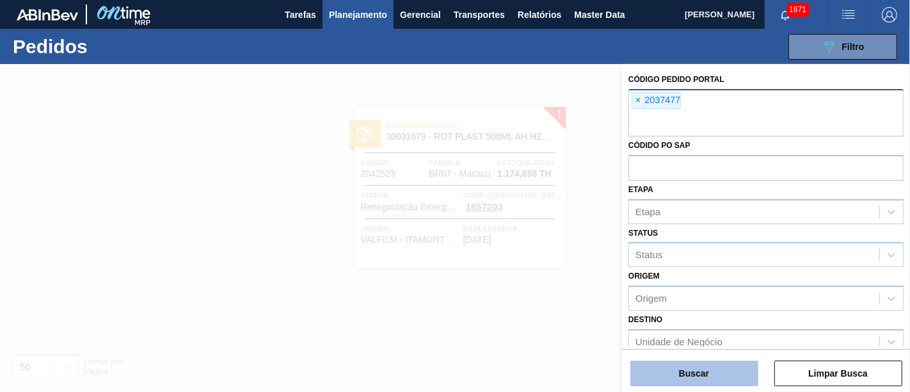
click at [709, 352] on button "Buscar" at bounding box center [695, 373] width 128 height 26
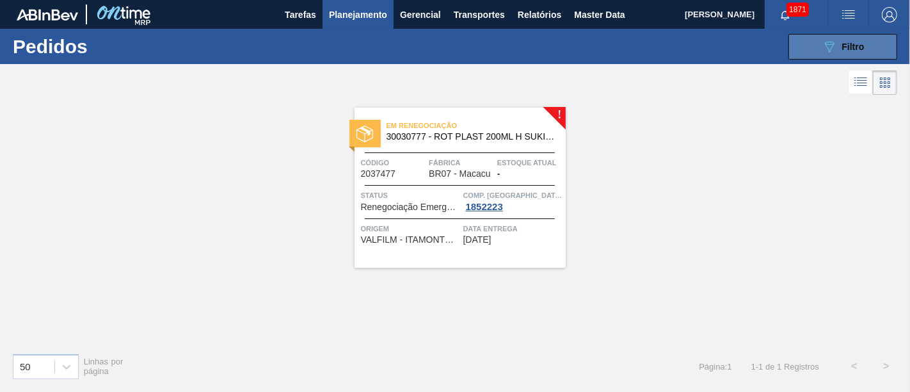
click at [819, 51] on icon at bounding box center [830, 47] width 10 height 11
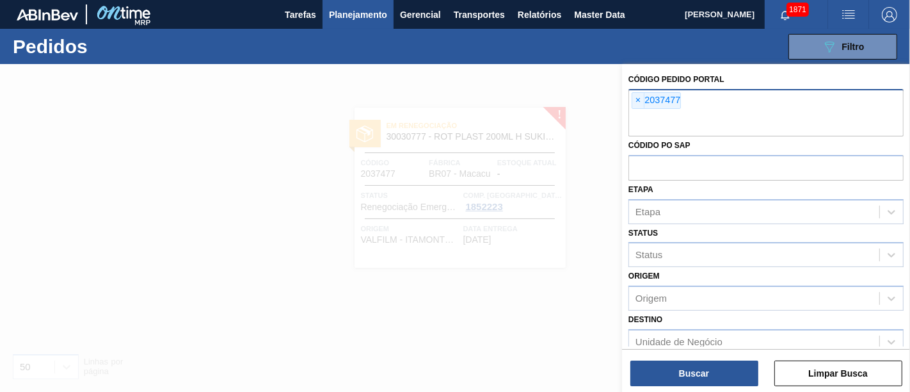
click at [645, 97] on div "× 2037477" at bounding box center [656, 100] width 49 height 17
click at [640, 97] on span "×" at bounding box center [639, 100] width 12 height 15
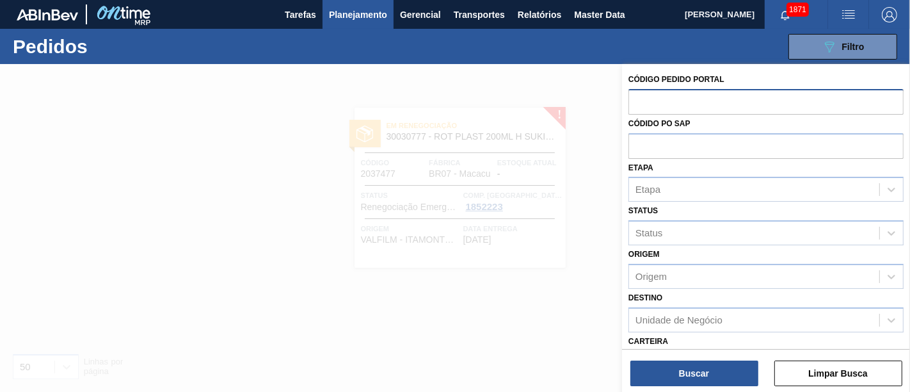
paste input "2037219"
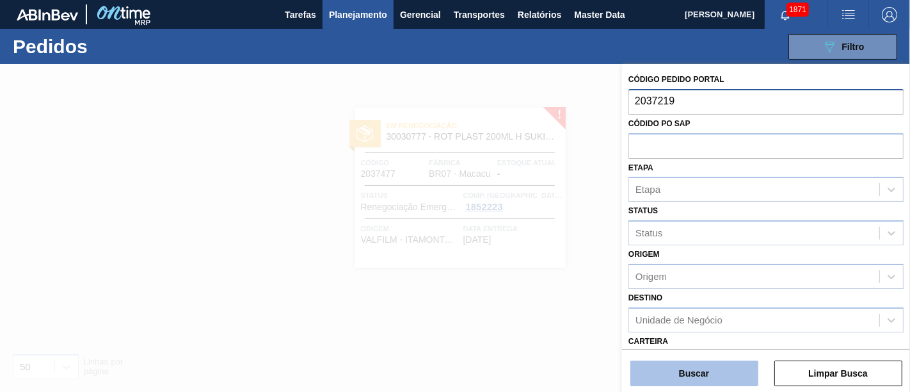
type input "2037219"
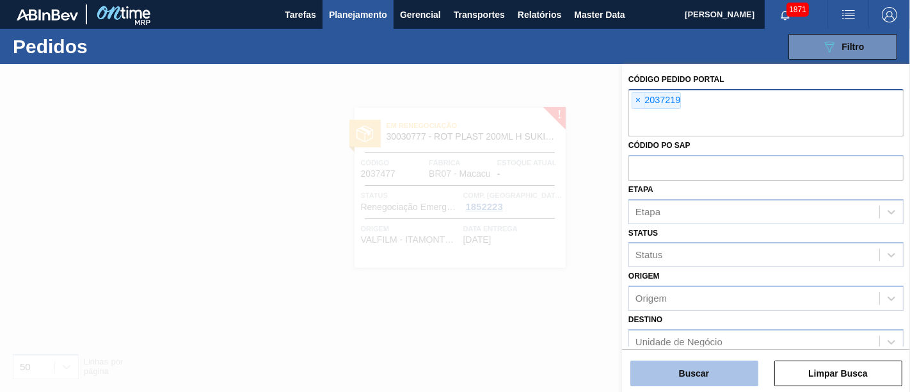
click at [745, 352] on button "Buscar" at bounding box center [695, 373] width 128 height 26
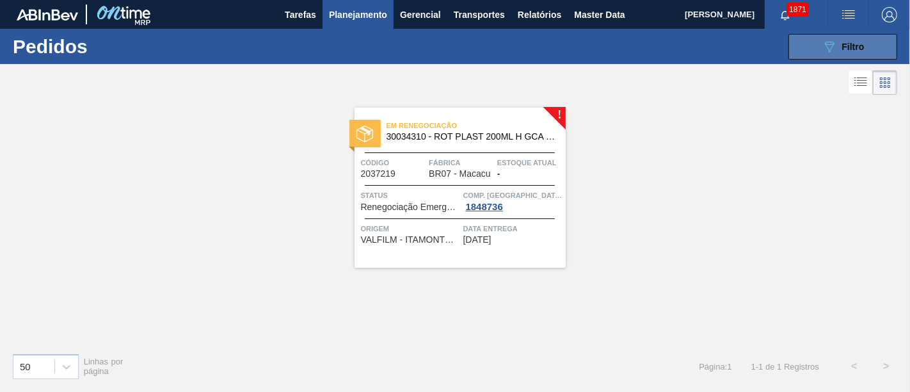
click at [819, 56] on div "089F7B8B-B2A5-4AFE-B5C0-19BA573D28AC Filtro Código Pedido Portal × 2037219 Códi…" at bounding box center [549, 47] width 710 height 38
click at [819, 53] on button "089F7B8B-B2A5-4AFE-B5C0-19BA573D28AC Filtro" at bounding box center [843, 47] width 109 height 26
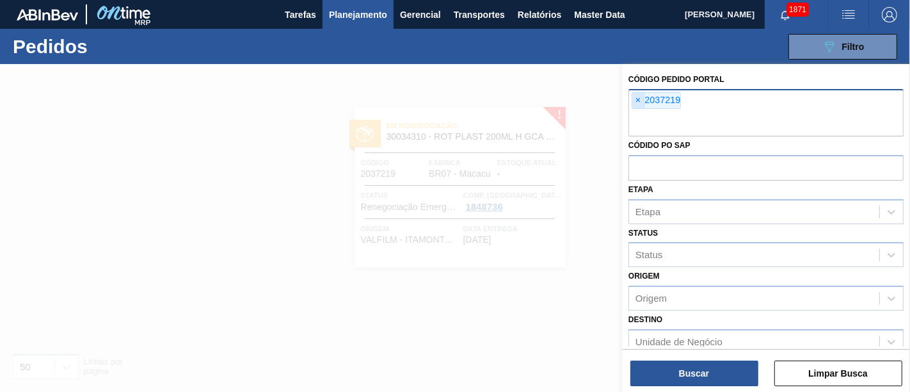
click at [640, 102] on span "×" at bounding box center [639, 100] width 12 height 15
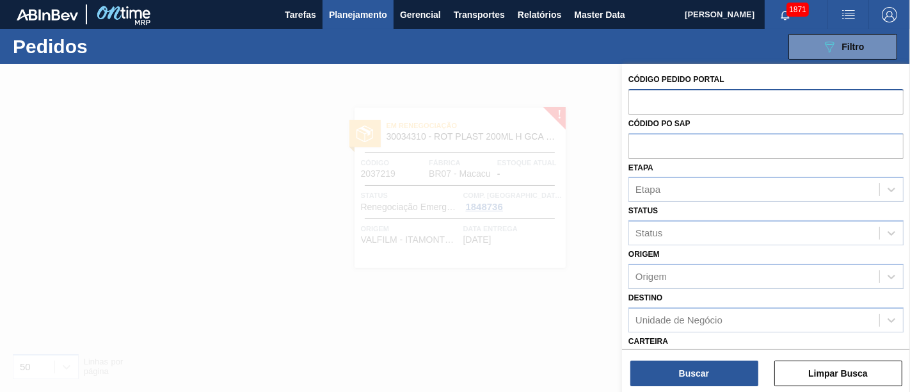
paste input "text"
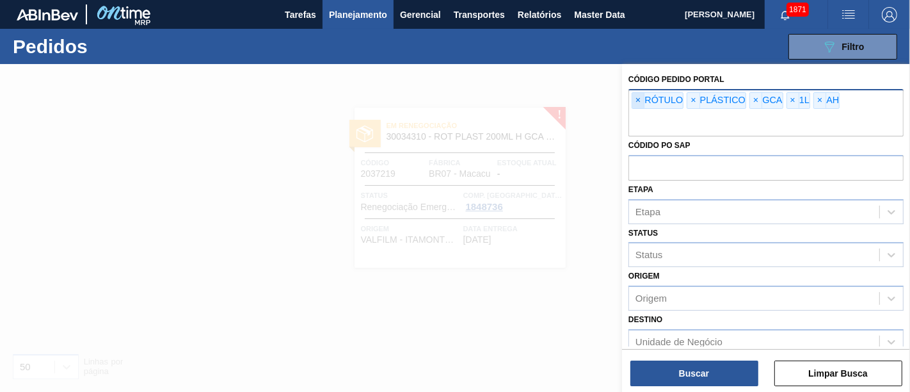
click at [635, 97] on span "×" at bounding box center [639, 100] width 12 height 15
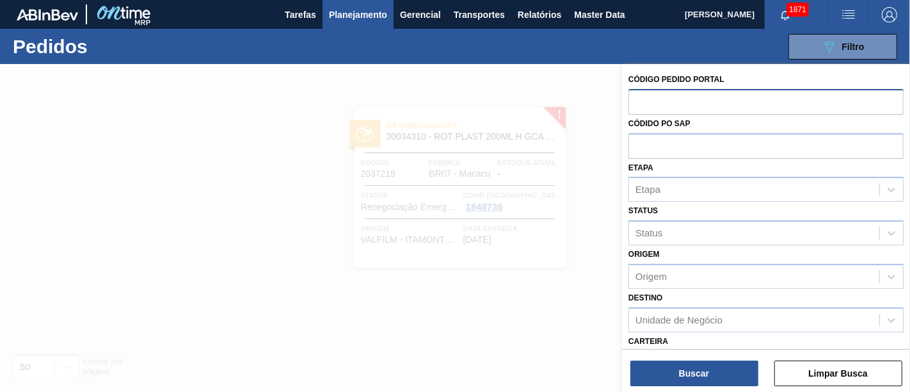
click at [356, 13] on span "Planejamento" at bounding box center [358, 14] width 58 height 15
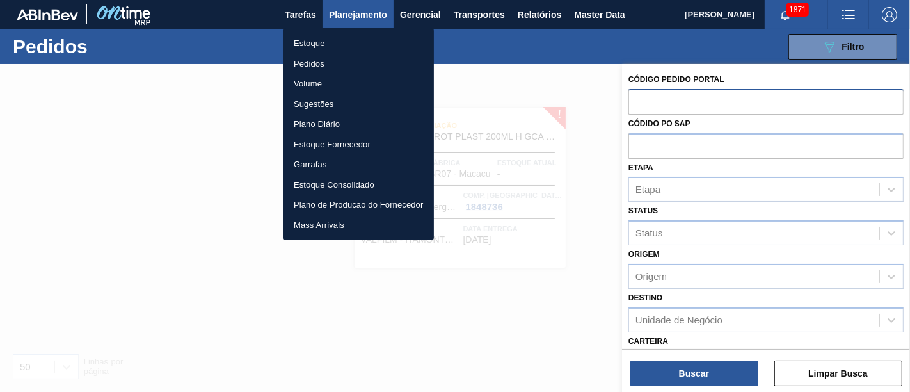
click at [394, 34] on li "Estoque" at bounding box center [359, 43] width 150 height 20
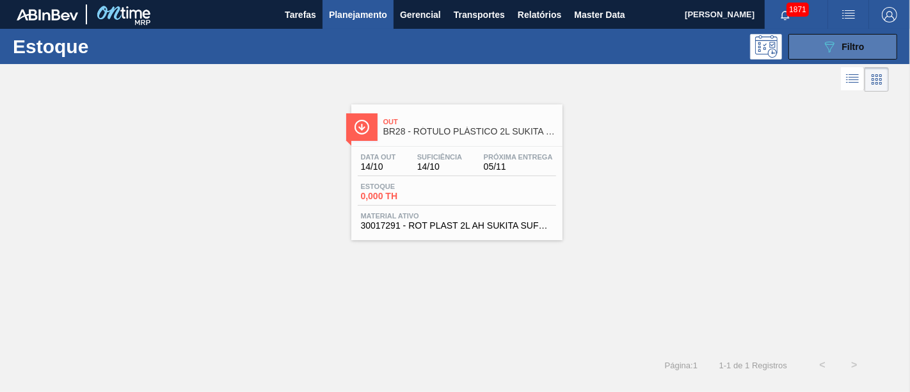
click at [819, 58] on button "089F7B8B-B2A5-4AFE-B5C0-19BA573D28AC Filtro" at bounding box center [843, 47] width 109 height 26
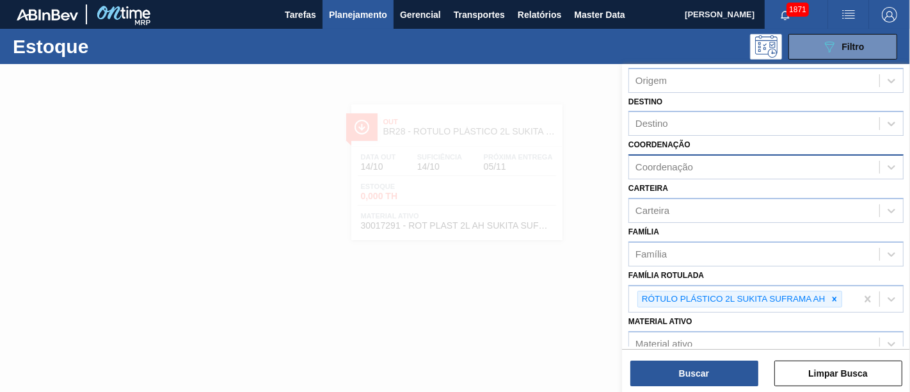
scroll to position [142, 0]
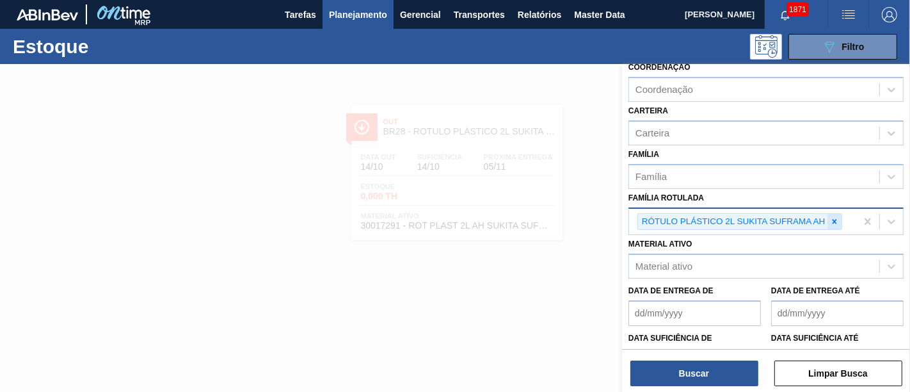
click at [819, 218] on icon at bounding box center [834, 221] width 9 height 9
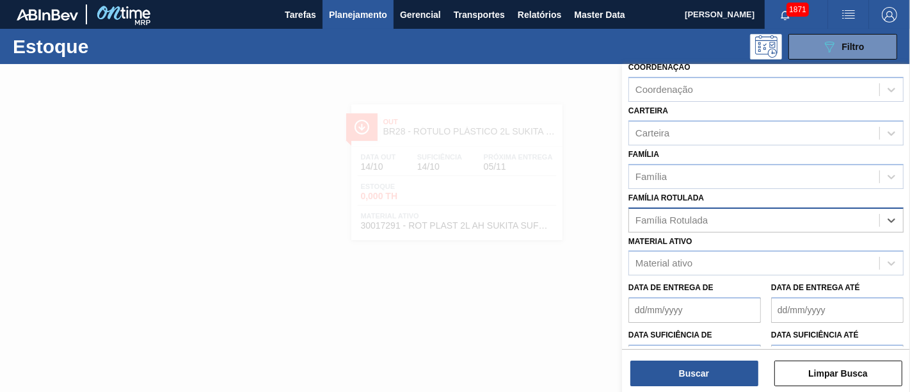
paste Rotulada "RÓTULO PLÁSTICO GCA 1L AH"
type Rotulada "RÓTULO PLÁSTICO GCA 1L AH"
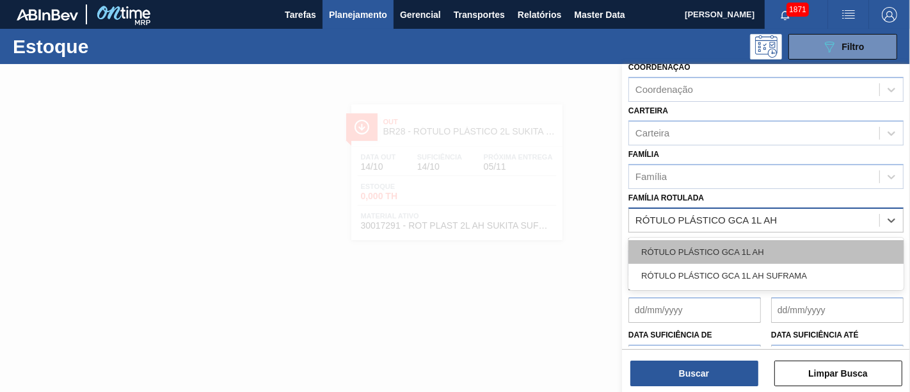
click at [776, 240] on div "RÓTULO PLÁSTICO GCA 1L AH" at bounding box center [766, 252] width 275 height 24
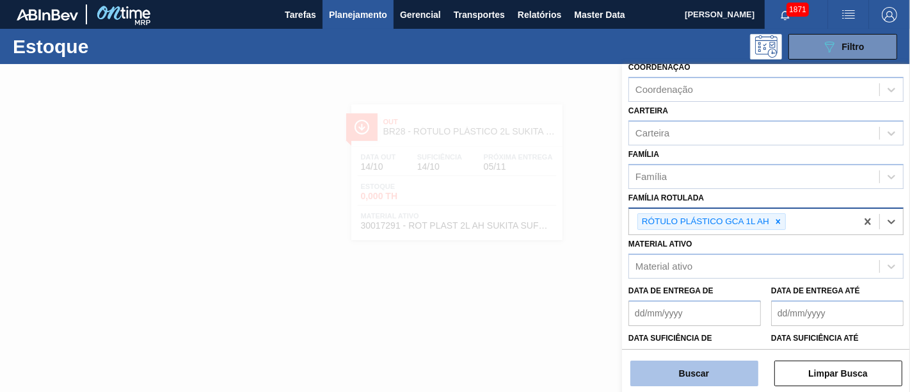
click at [715, 352] on button "Buscar" at bounding box center [695, 373] width 128 height 26
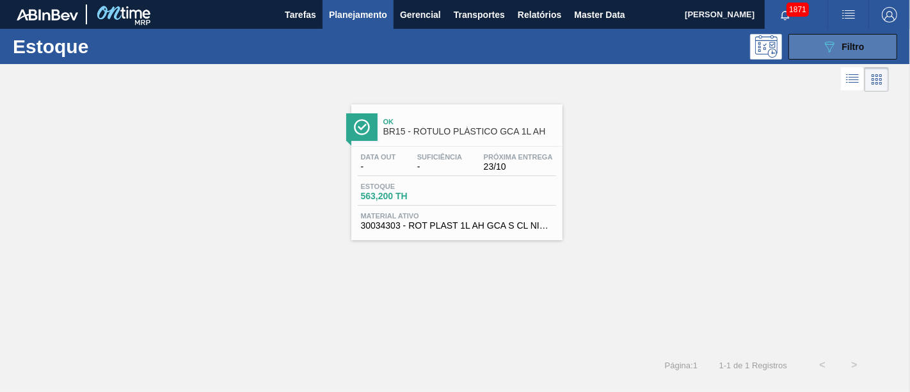
click at [819, 49] on icon "089F7B8B-B2A5-4AFE-B5C0-19BA573D28AC" at bounding box center [829, 46] width 15 height 15
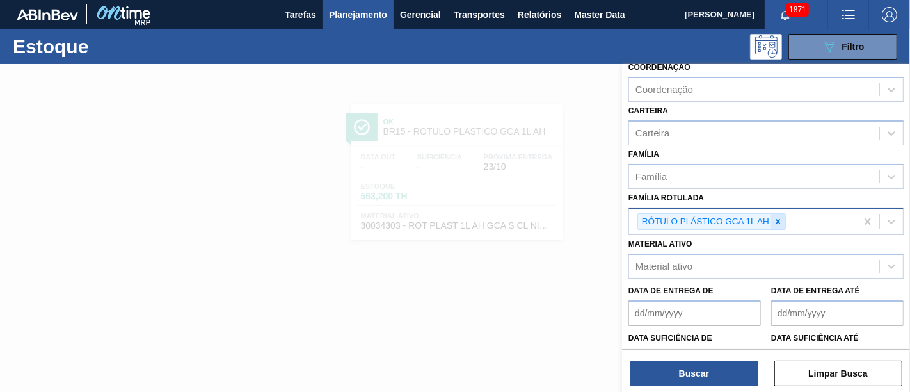
click at [777, 219] on icon at bounding box center [779, 221] width 4 height 4
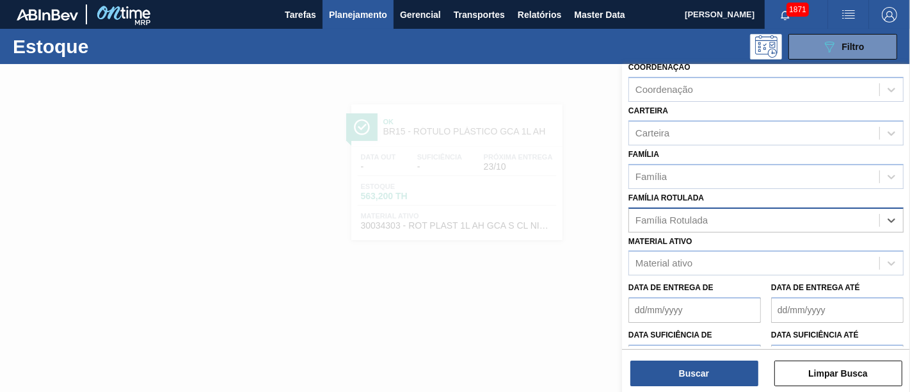
paste Rotulada "RÓTULO PLÁSTICO GCA 1L H"
type Rotulada "RÓTULO PLÁSTICO GCA 1L H"
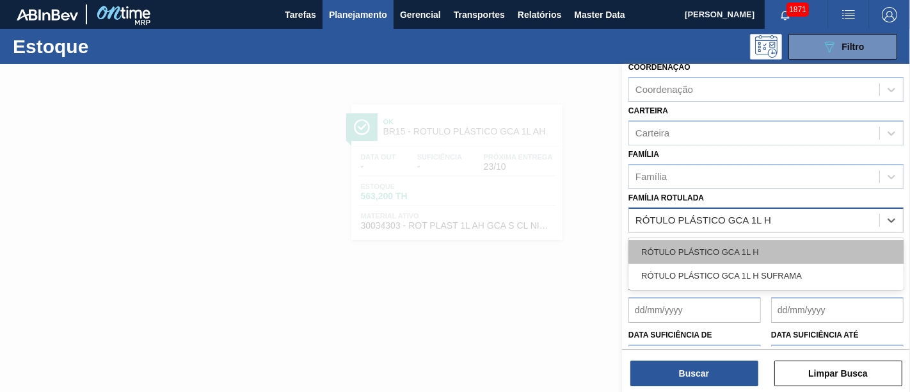
click at [764, 240] on div "RÓTULO PLÁSTICO GCA 1L H" at bounding box center [766, 252] width 275 height 24
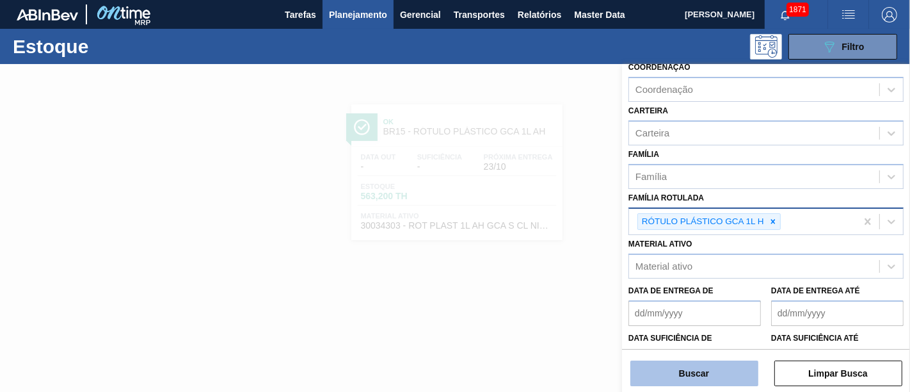
click at [732, 352] on button "Buscar" at bounding box center [695, 373] width 128 height 26
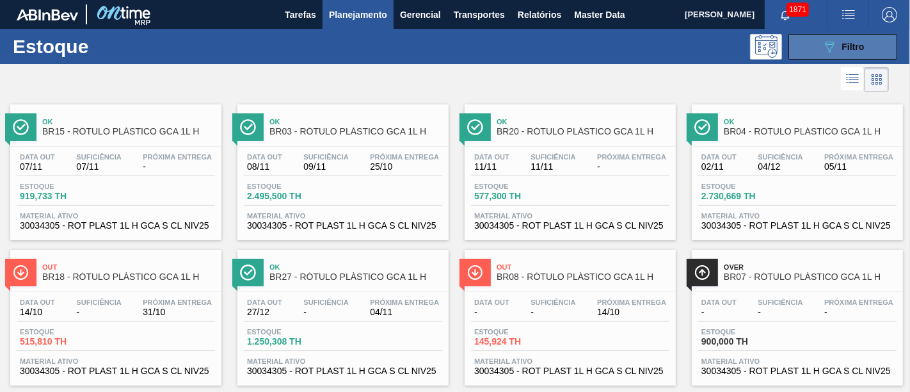
click at [819, 53] on div "089F7B8B-B2A5-4AFE-B5C0-19BA573D28AC Filtro" at bounding box center [843, 46] width 43 height 15
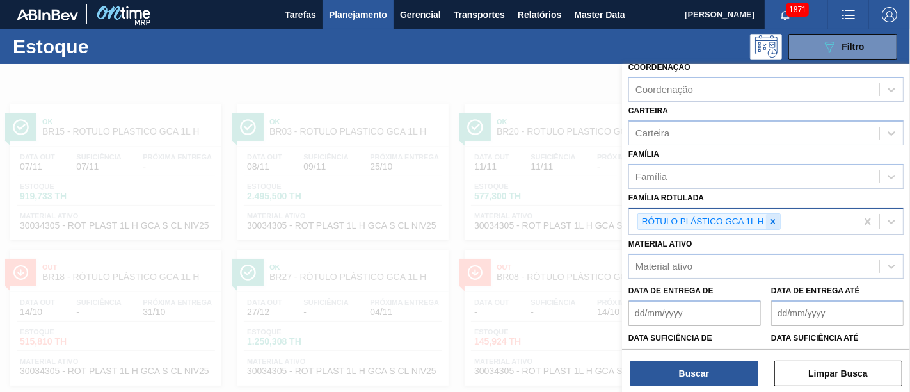
click at [776, 214] on div at bounding box center [773, 222] width 14 height 16
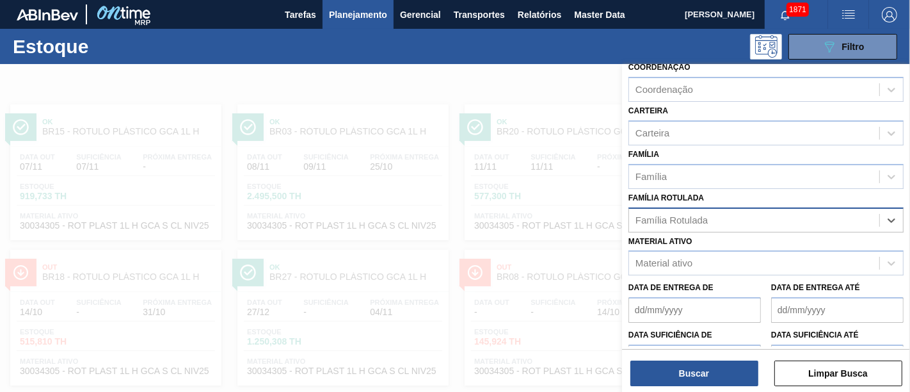
paste Rotulada "RÓTULO PLÁSTICO GCA ZERO 2L H"
type Rotulada "RÓTULO PLÁSTICO GCA ZERO 2L H"
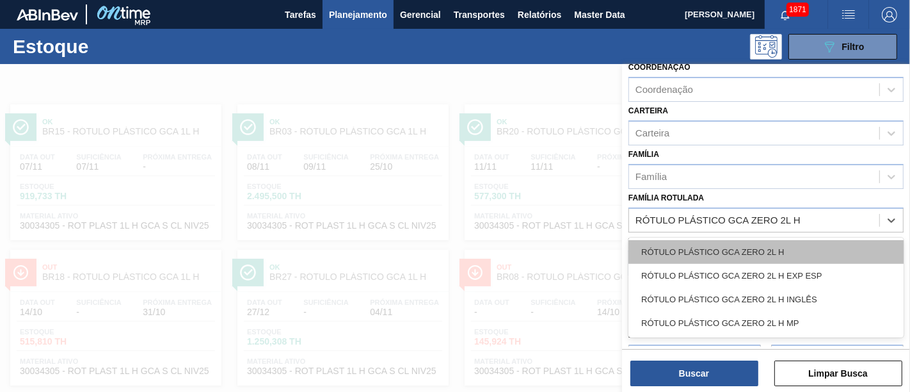
click at [759, 248] on div "RÓTULO PLÁSTICO GCA ZERO 2L H" at bounding box center [766, 252] width 275 height 24
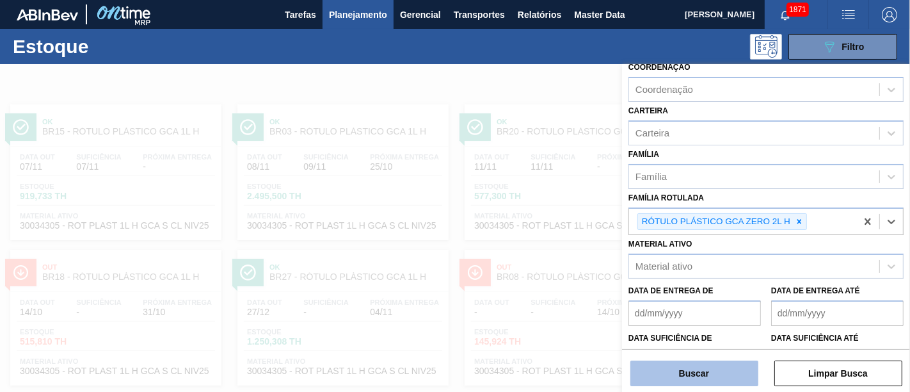
click at [738, 352] on button "Buscar" at bounding box center [695, 373] width 128 height 26
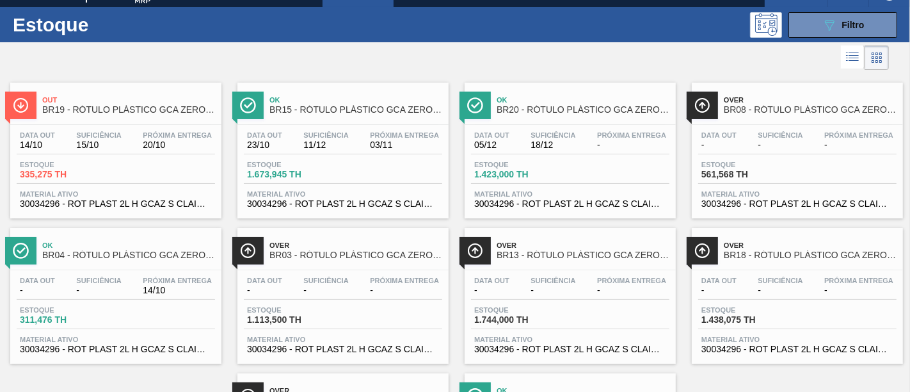
scroll to position [0, 0]
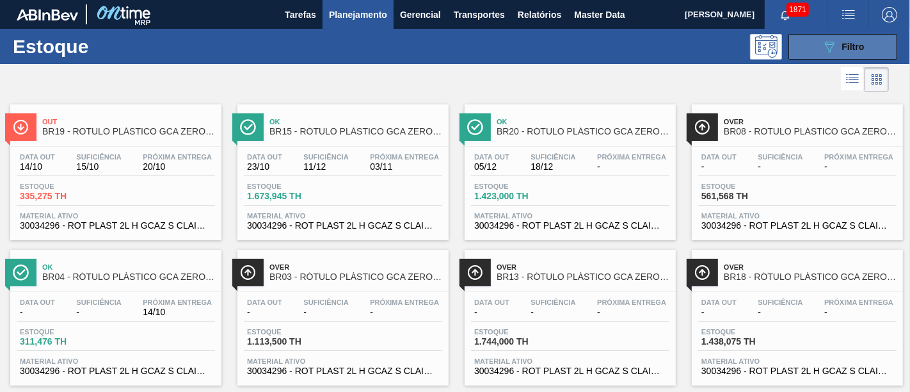
click at [819, 46] on icon "089F7B8B-B2A5-4AFE-B5C0-19BA573D28AC" at bounding box center [829, 46] width 15 height 15
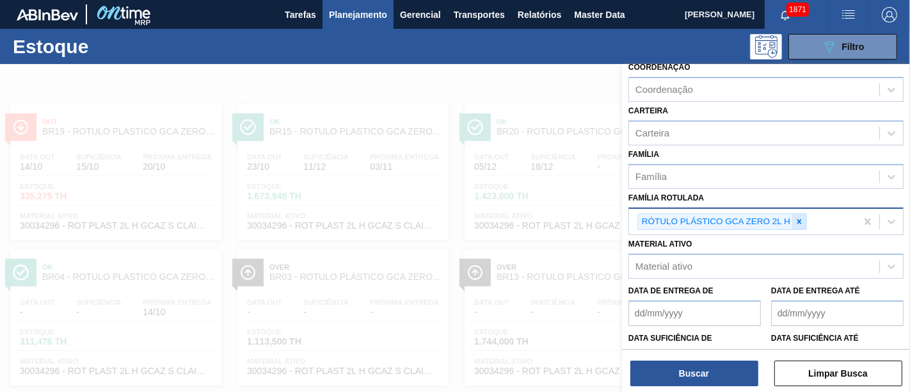
click at [805, 215] on div at bounding box center [800, 222] width 14 height 16
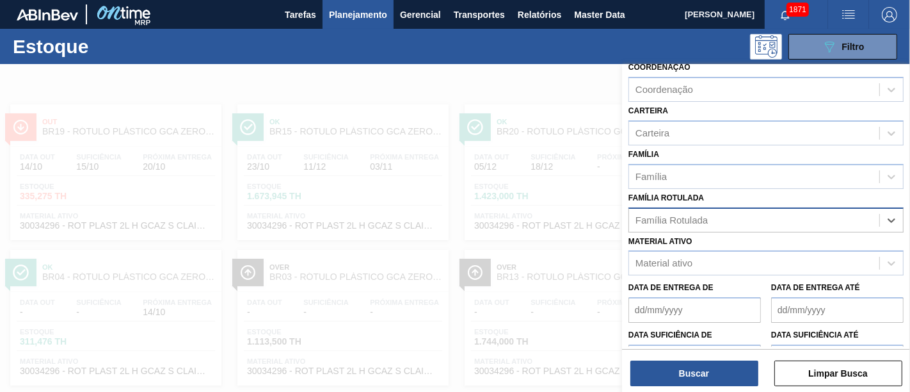
paste Rotulada "RÓTULO PLÁSTICO 200ML PC H"
type Rotulada "RÓTULO PLÁSTICO 200ML PC H"
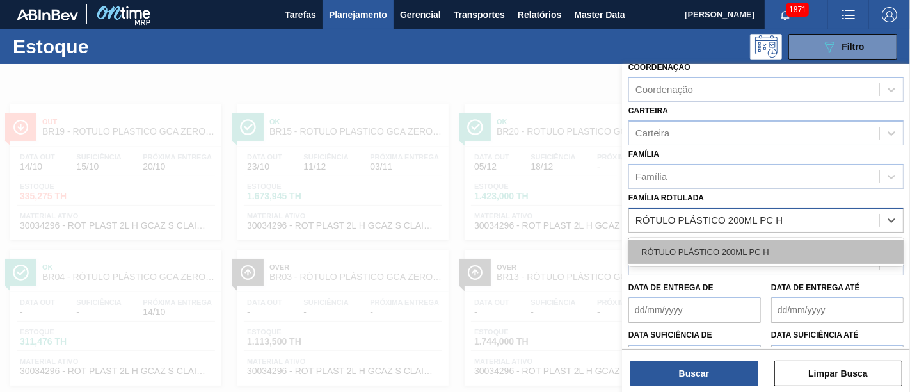
click at [790, 257] on div "RÓTULO PLÁSTICO 200ML PC H" at bounding box center [766, 252] width 275 height 24
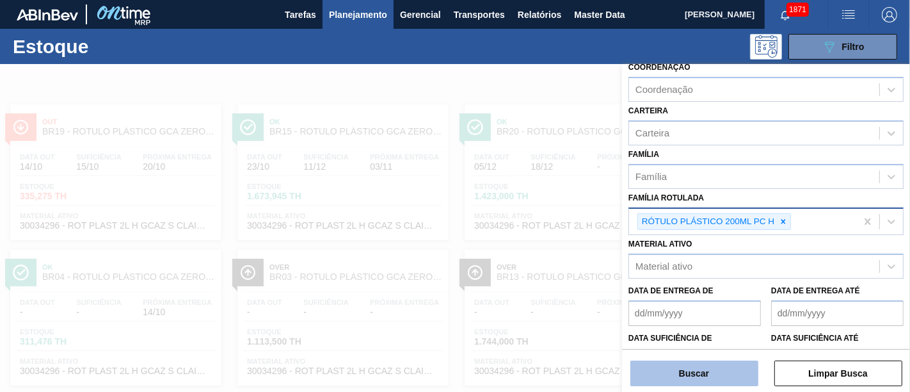
click at [738, 352] on button "Buscar" at bounding box center [695, 373] width 128 height 26
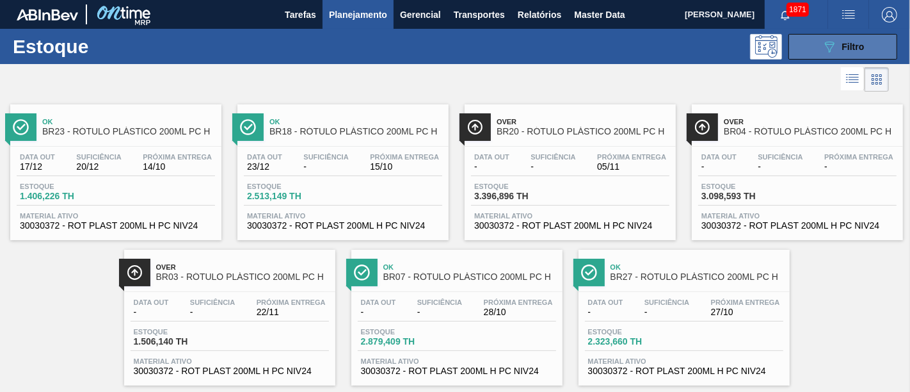
drag, startPoint x: 806, startPoint y: 40, endPoint x: 814, endPoint y: 58, distance: 20.1
click at [806, 40] on button "089F7B8B-B2A5-4AFE-B5C0-19BA573D28AC Filtro" at bounding box center [843, 47] width 109 height 26
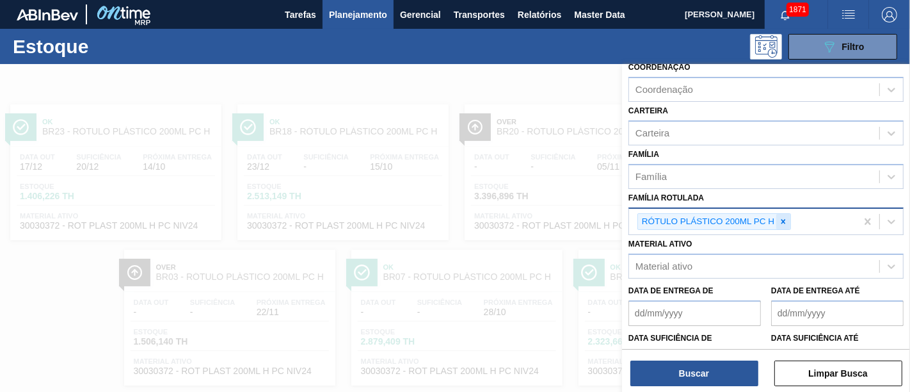
click at [785, 218] on icon at bounding box center [783, 221] width 9 height 9
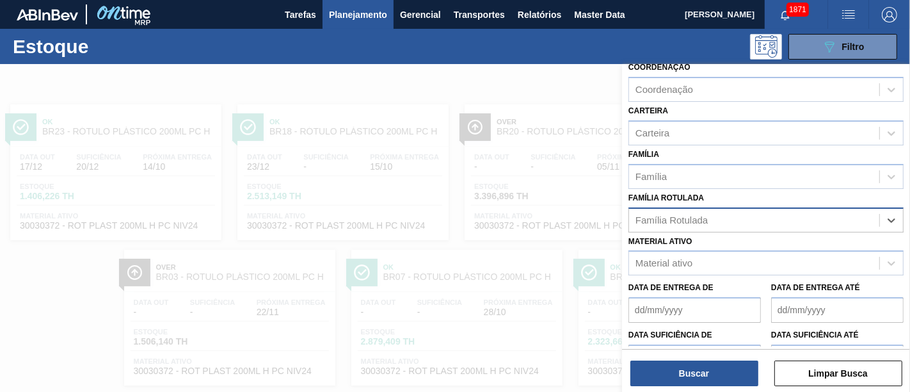
paste Rotulada "RÓTULO PLÁSTICO GCA 200ML H"
type Rotulada "RÓTULO PLÁSTICO GCA 200ML H"
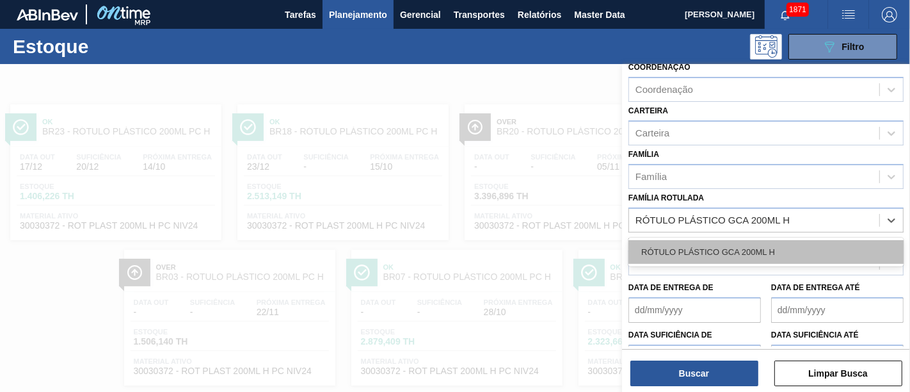
click at [772, 250] on div "RÓTULO PLÁSTICO GCA 200ML H" at bounding box center [766, 252] width 275 height 24
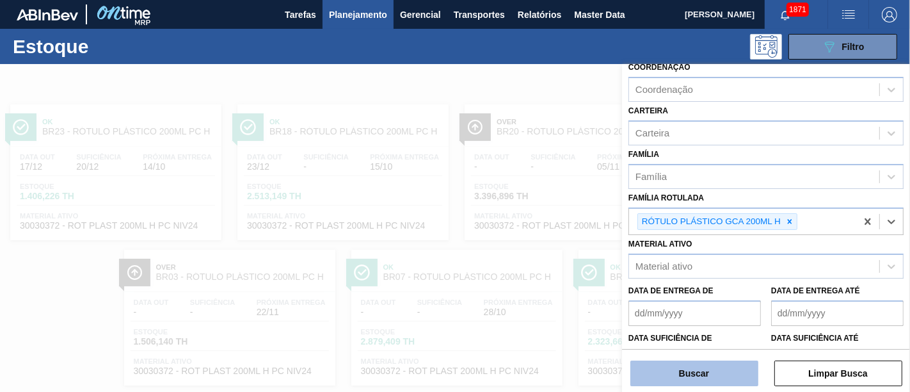
click at [752, 352] on button "Buscar" at bounding box center [695, 373] width 128 height 26
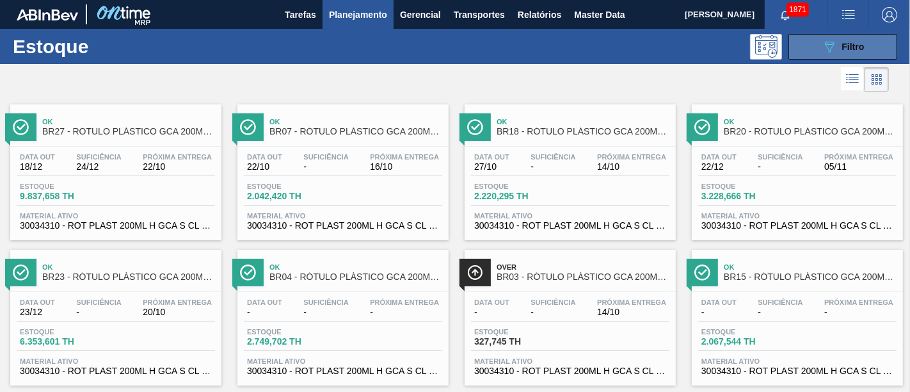
click at [793, 37] on button "089F7B8B-B2A5-4AFE-B5C0-19BA573D28AC Filtro" at bounding box center [843, 47] width 109 height 26
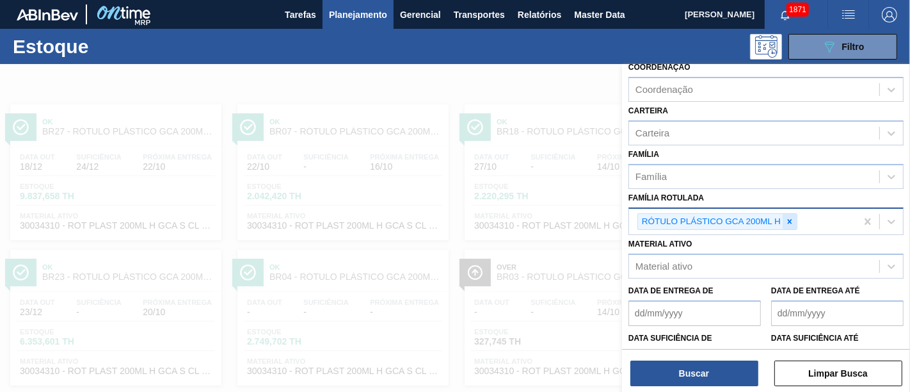
click at [793, 217] on icon at bounding box center [790, 221] width 9 height 9
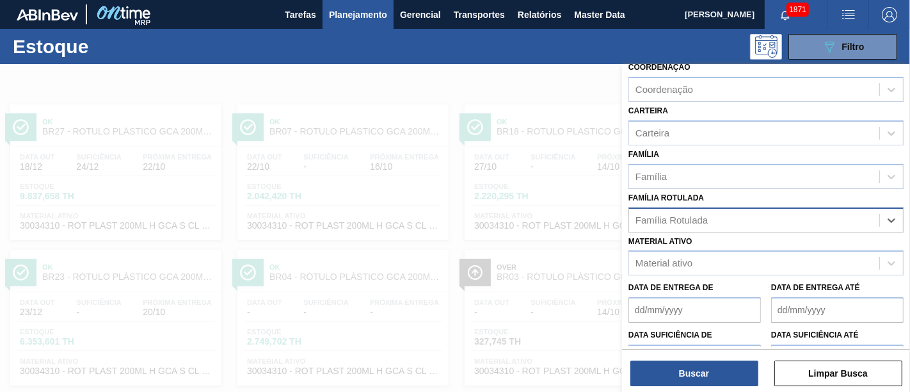
paste Rotulada "RÓTULO PLÁSTICO GCA ZERO 200ML H"
type Rotulada "RÓTULO PLÁSTICO GCA ZERO 200ML H"
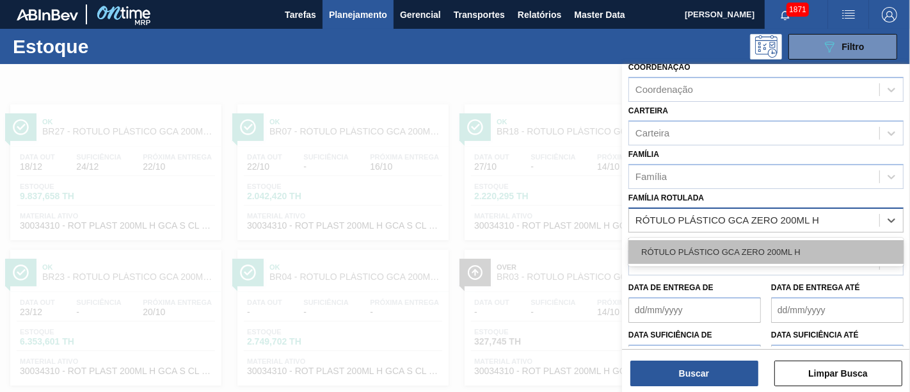
click at [779, 255] on div "RÓTULO PLÁSTICO GCA ZERO 200ML H" at bounding box center [766, 252] width 275 height 24
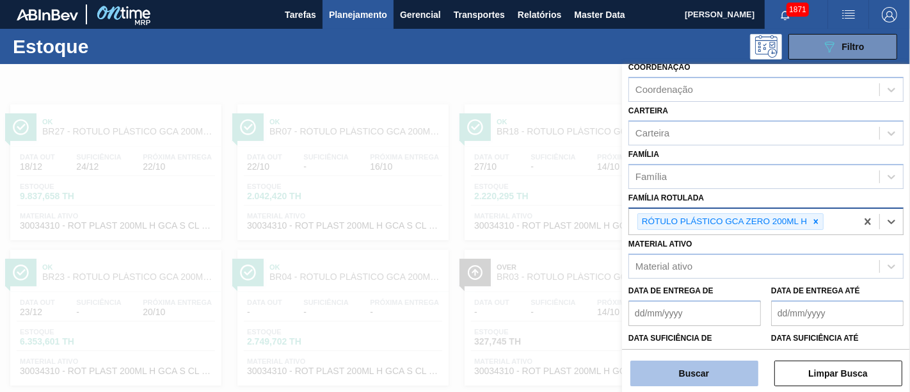
click at [750, 352] on button "Buscar" at bounding box center [695, 373] width 128 height 26
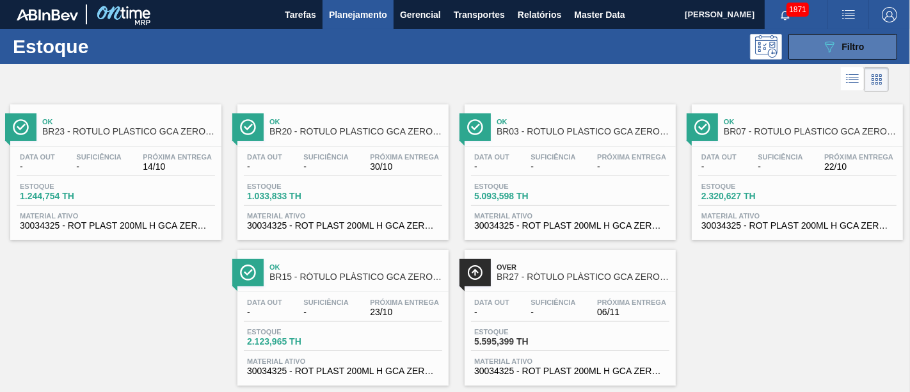
click at [818, 41] on button "089F7B8B-B2A5-4AFE-B5C0-19BA573D28AC Filtro" at bounding box center [843, 47] width 109 height 26
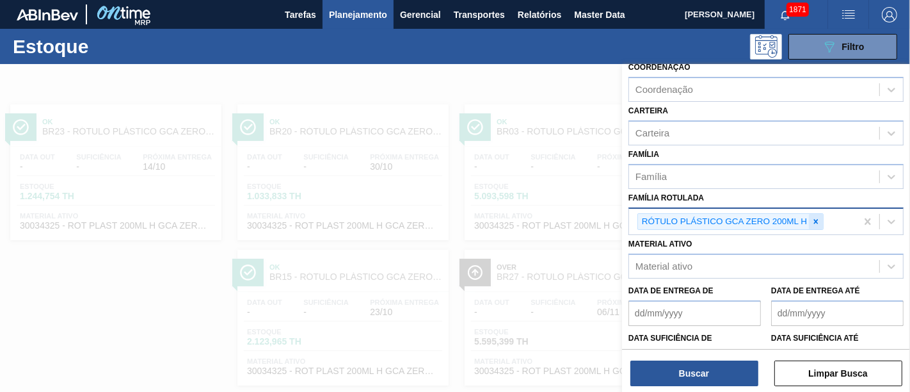
click at [815, 220] on icon at bounding box center [816, 221] width 9 height 9
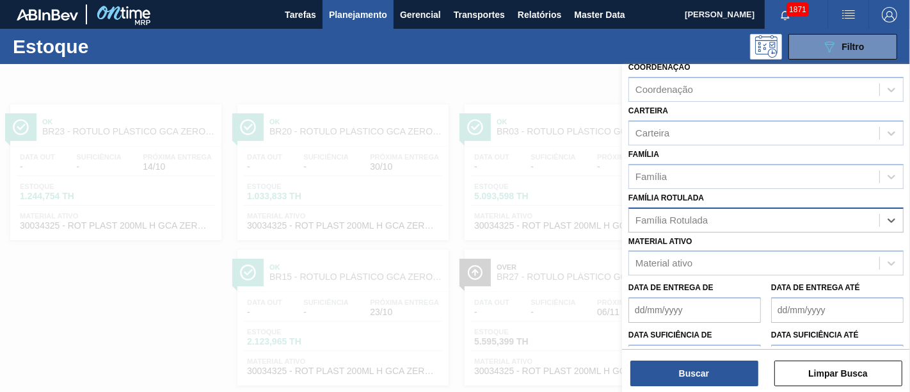
paste Rotulada "RÓTULO PLÁSTICO 2L SODA SUFRAMA AH"
type Rotulada "RÓTULO PLÁSTICO 2L SODA SUFRAMA AH"
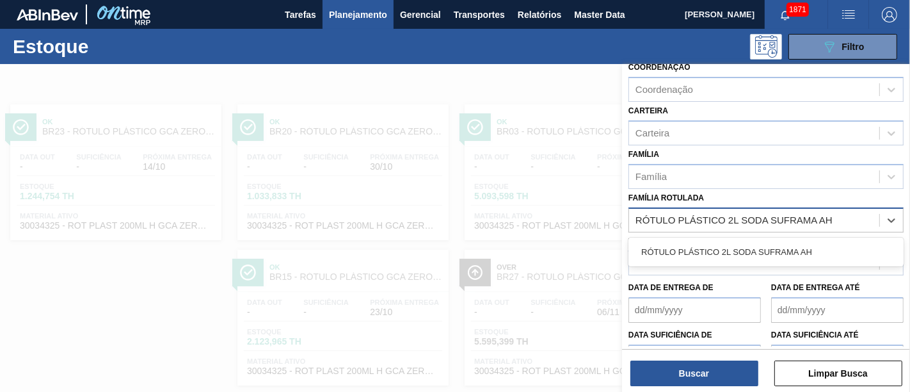
click at [799, 252] on div "RÓTULO PLÁSTICO 2L SODA SUFRAMA AH" at bounding box center [766, 252] width 275 height 24
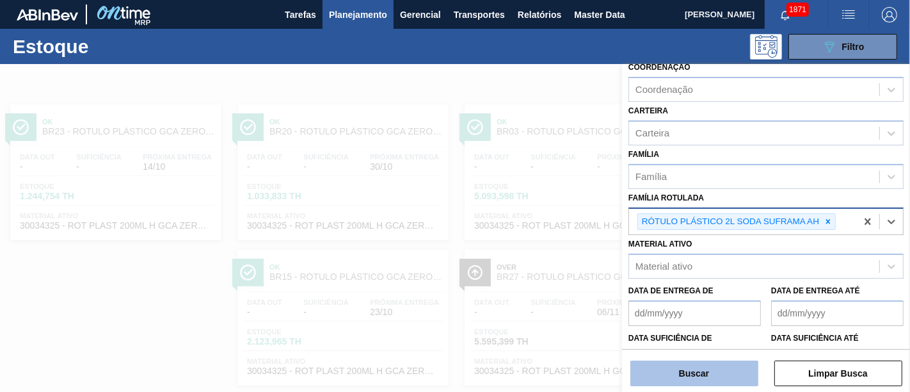
click at [730, 352] on button "Buscar" at bounding box center [695, 373] width 128 height 26
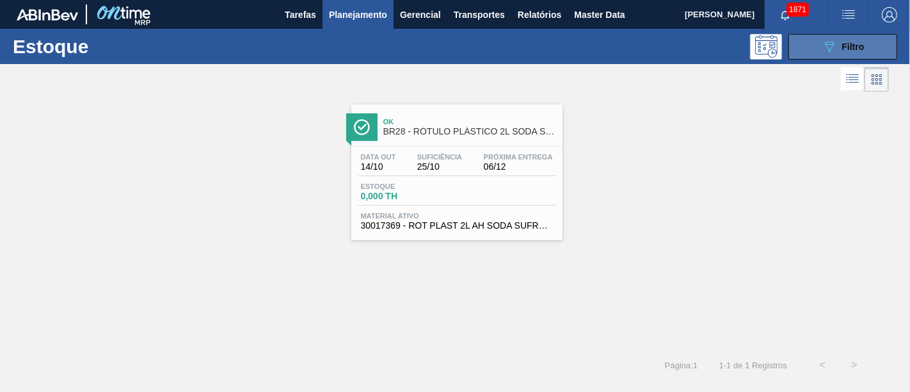
click at [815, 50] on button "089F7B8B-B2A5-4AFE-B5C0-19BA573D28AC Filtro" at bounding box center [843, 47] width 109 height 26
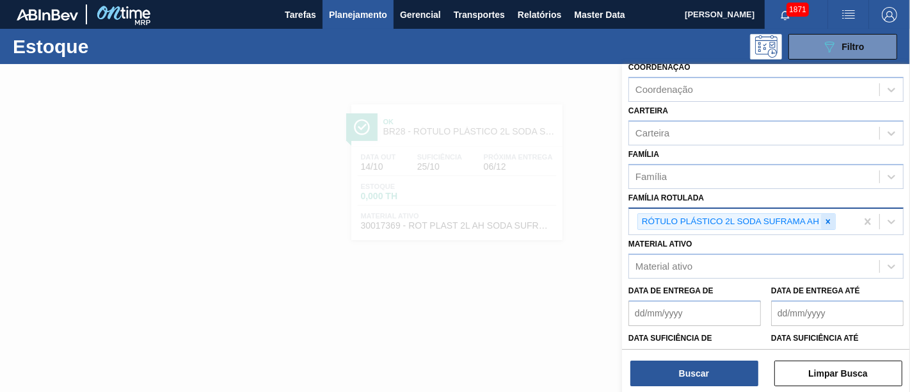
click at [819, 214] on div at bounding box center [828, 222] width 14 height 16
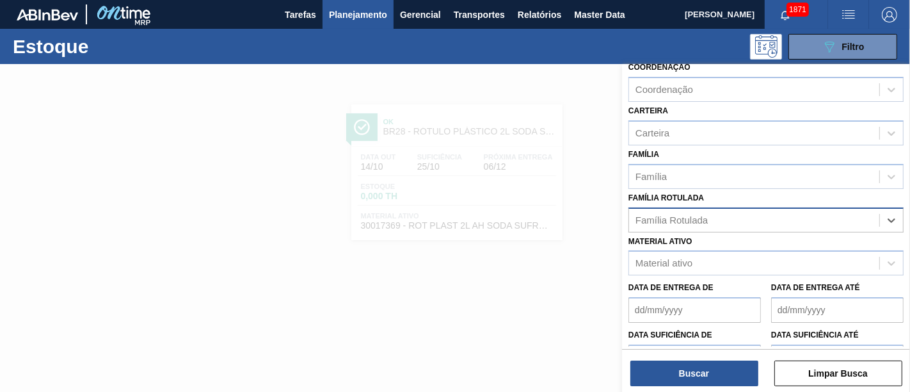
paste Rotulada "RÓTULO PLÁSTICO 2L SUKITA SUFRAMA AH"
type Rotulada "RÓTULO PLÁSTICO 2L SUKITA SUFRAMA AH"
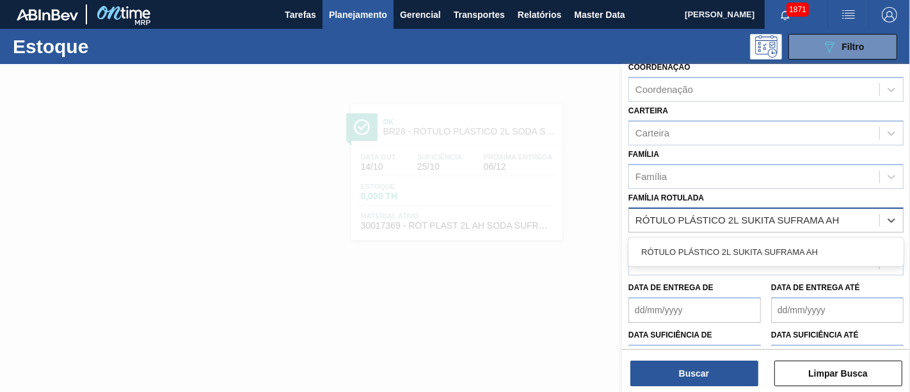
click at [810, 245] on div "RÓTULO PLÁSTICO 2L SUKITA SUFRAMA AH" at bounding box center [766, 252] width 275 height 24
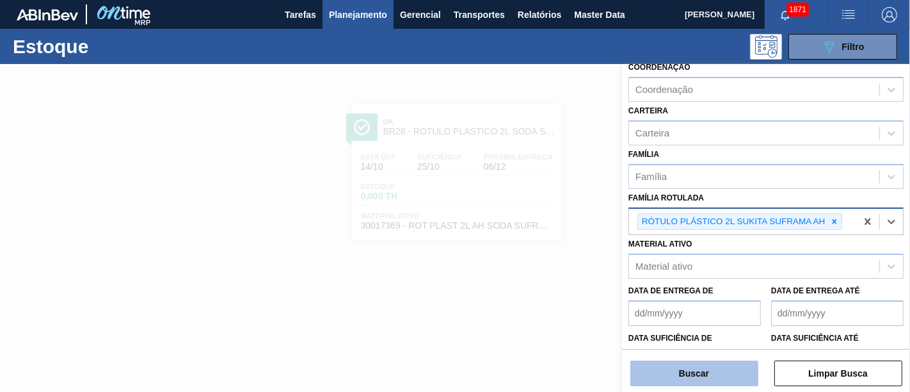
click at [709, 352] on button "Buscar" at bounding box center [695, 373] width 128 height 26
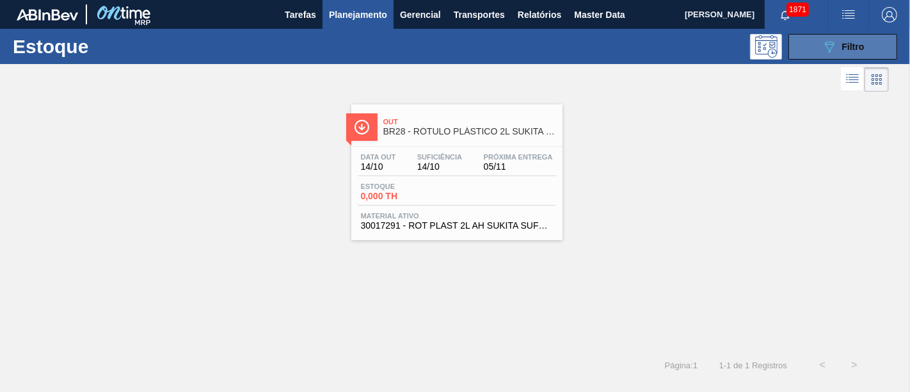
click at [816, 54] on button "089F7B8B-B2A5-4AFE-B5C0-19BA573D28AC Filtro" at bounding box center [843, 47] width 109 height 26
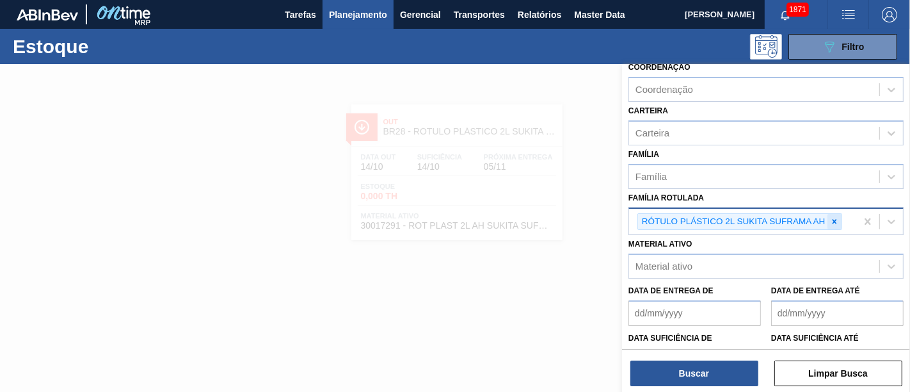
click at [819, 218] on icon at bounding box center [834, 221] width 9 height 9
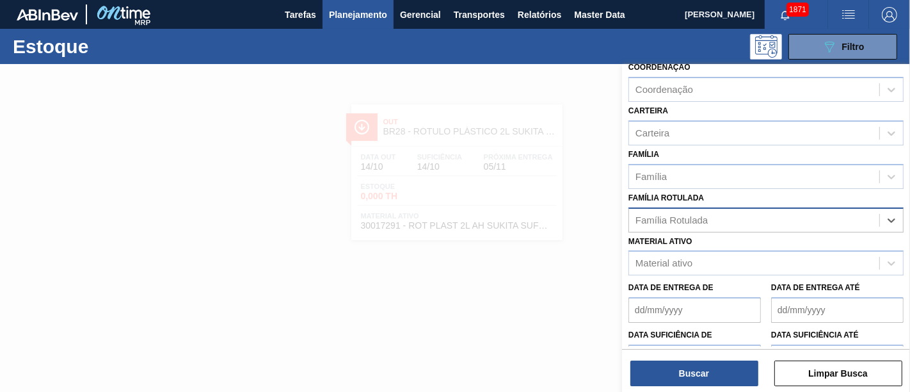
paste Rotulada "RÓTULO PLÁSTICO GCA 2L H"
type Rotulada "RÓTULO PLÁSTICO GCA 2L H"
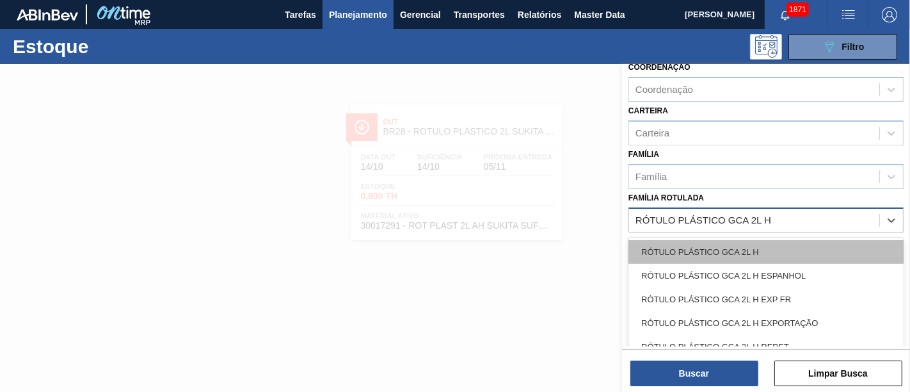
click at [767, 250] on div "RÓTULO PLÁSTICO GCA 2L H" at bounding box center [766, 252] width 275 height 24
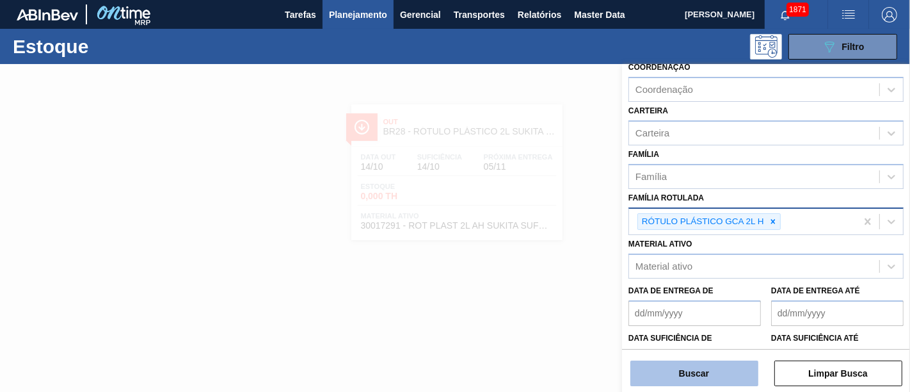
click at [714, 352] on button "Buscar" at bounding box center [695, 373] width 128 height 26
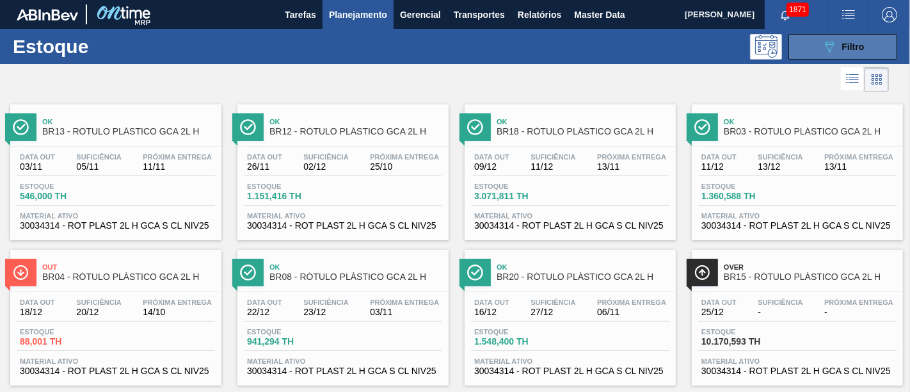
click at [819, 44] on icon "089F7B8B-B2A5-4AFE-B5C0-19BA573D28AC" at bounding box center [829, 46] width 15 height 15
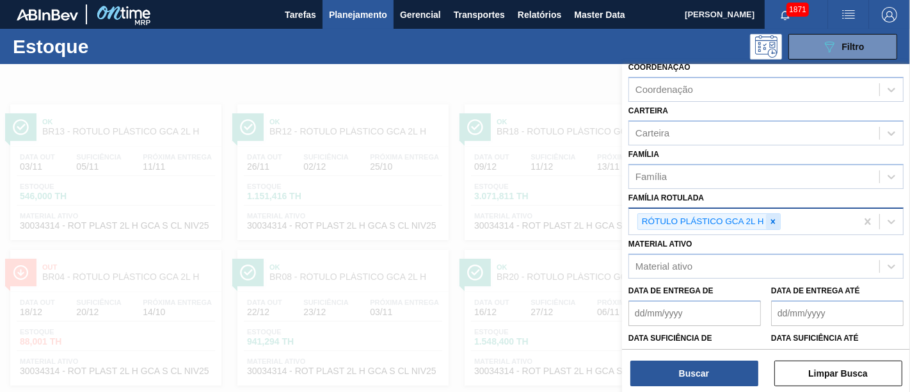
click at [772, 217] on icon at bounding box center [773, 221] width 9 height 9
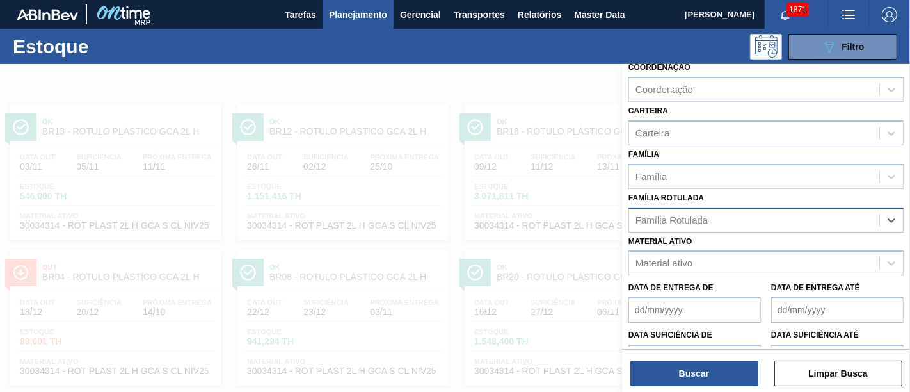
paste Rotulada "RÓTULO PLÁSTICO GCA ZERO 2L H"
type Rotulada "RÓTULO PLÁSTICO GCA ZERO 2L H"
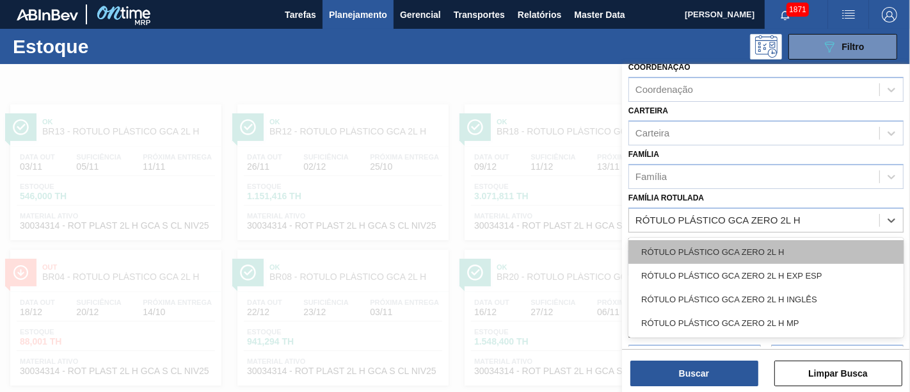
click at [768, 240] on div "RÓTULO PLÁSTICO GCA ZERO 2L H" at bounding box center [766, 252] width 275 height 24
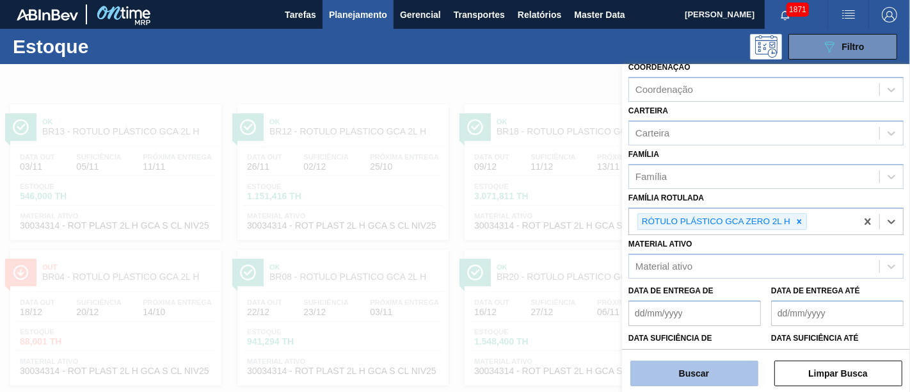
click at [716, 352] on button "Buscar" at bounding box center [695, 373] width 128 height 26
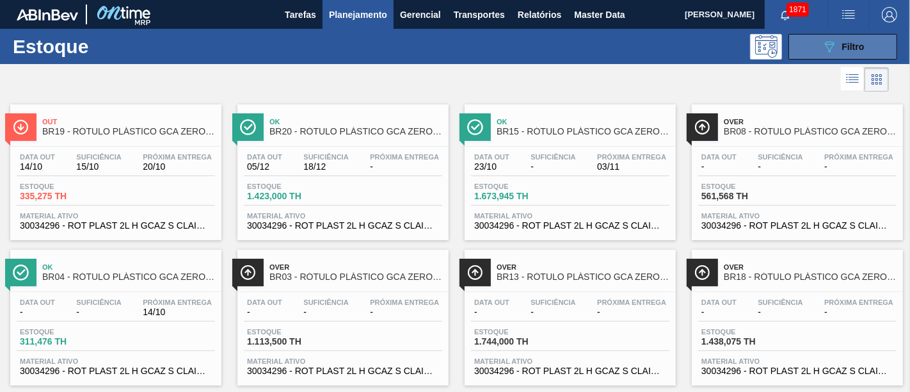
click at [808, 47] on button "089F7B8B-B2A5-4AFE-B5C0-19BA573D28AC Filtro" at bounding box center [843, 47] width 109 height 26
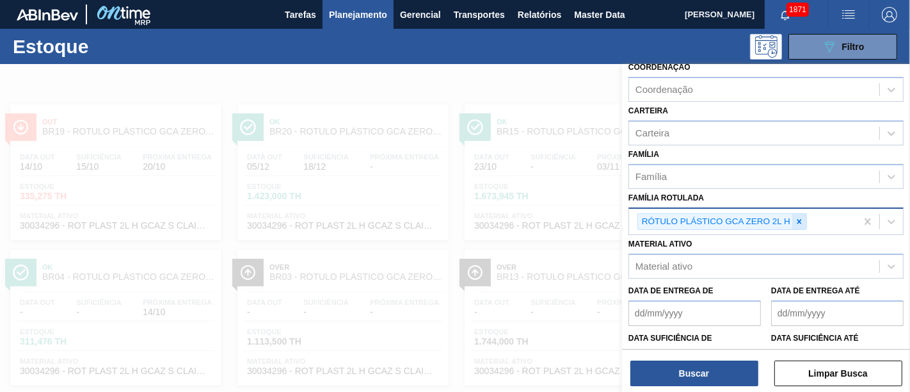
click at [800, 217] on icon at bounding box center [799, 221] width 9 height 9
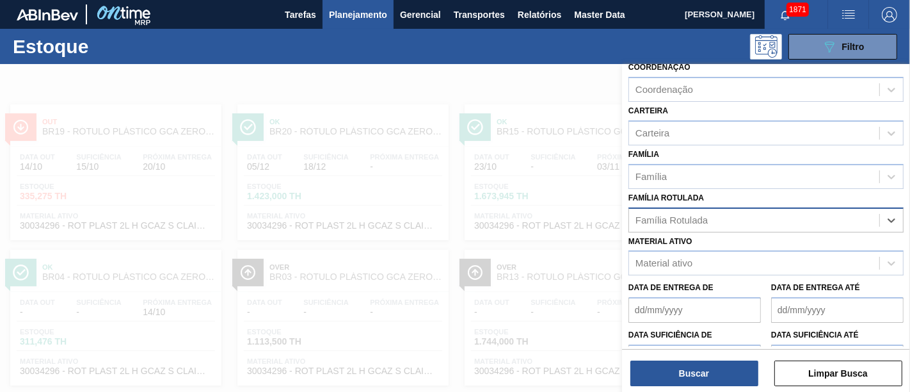
paste Rotulada "RÓTULO PLÁSTICO 200ML PC H"
type Rotulada "RÓTULO PLÁSTICO 200ML PC H"
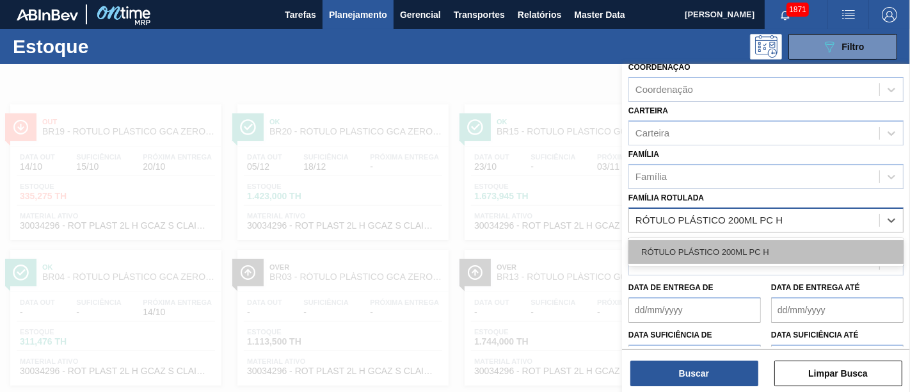
click at [798, 251] on div "RÓTULO PLÁSTICO 200ML PC H" at bounding box center [766, 252] width 275 height 24
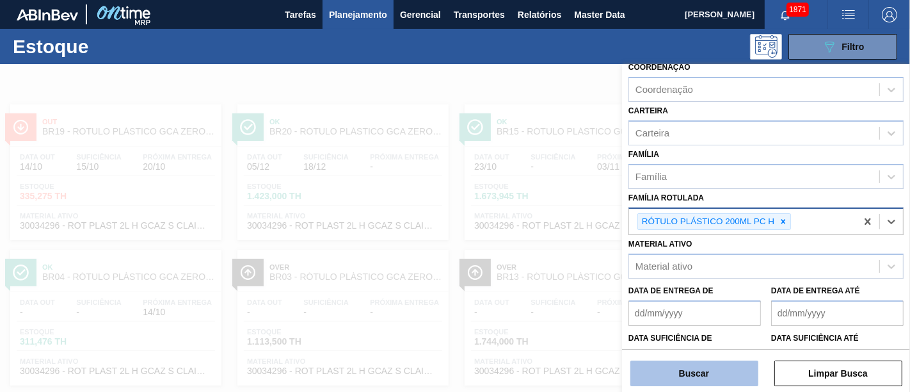
click at [740, 352] on button "Buscar" at bounding box center [695, 373] width 128 height 26
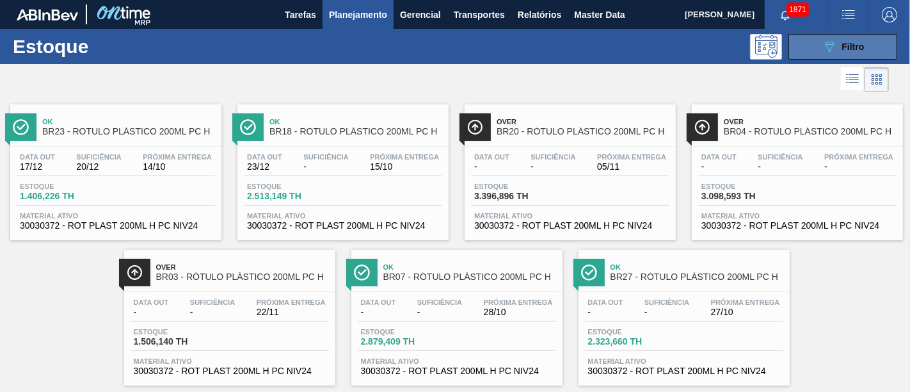
click at [819, 51] on icon "089F7B8B-B2A5-4AFE-B5C0-19BA573D28AC" at bounding box center [829, 46] width 15 height 15
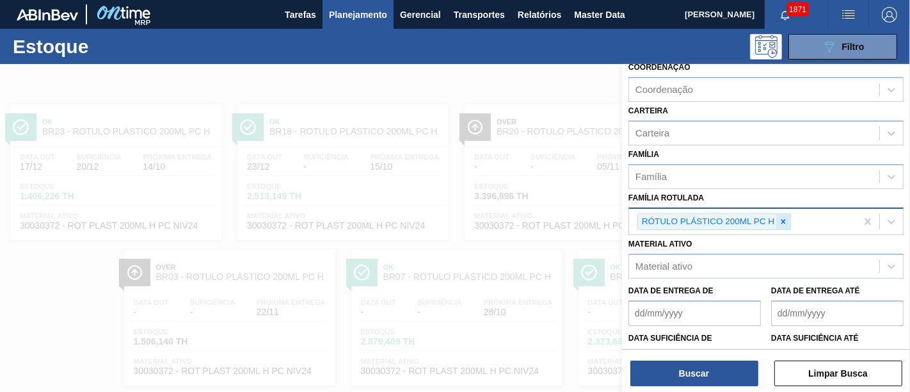
click at [781, 217] on icon at bounding box center [783, 221] width 9 height 9
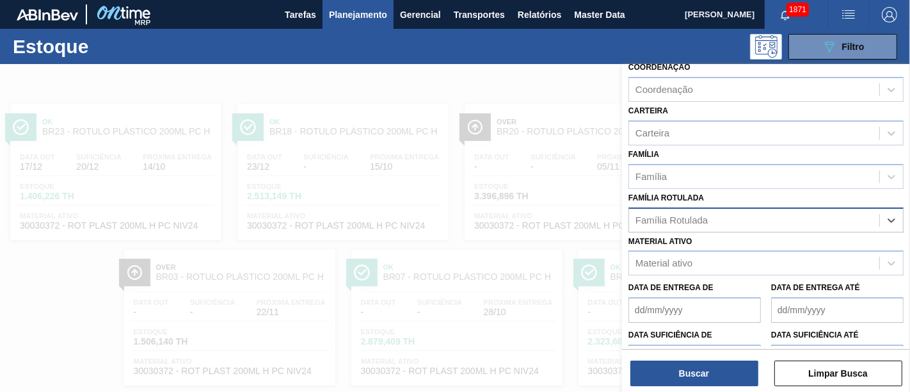
paste Rotulada "RÓTULO PLÁSTICO GCA 200ML H"
type Rotulada "RÓTULO PLÁSTICO GCA 200ML H"
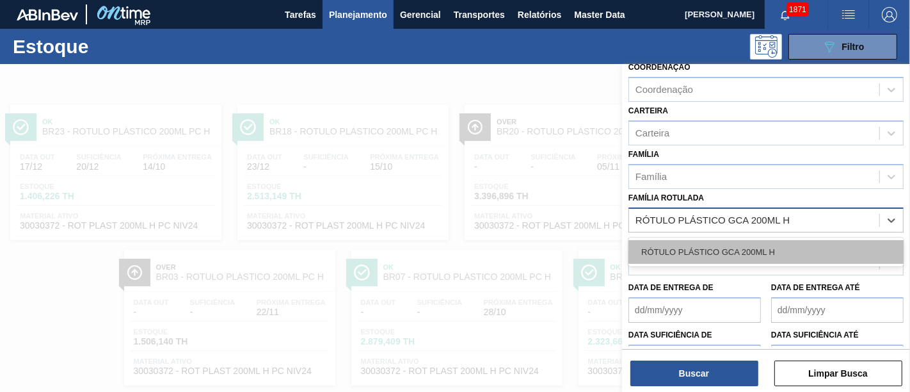
click at [763, 243] on div "RÓTULO PLÁSTICO GCA 200ML H" at bounding box center [766, 252] width 275 height 24
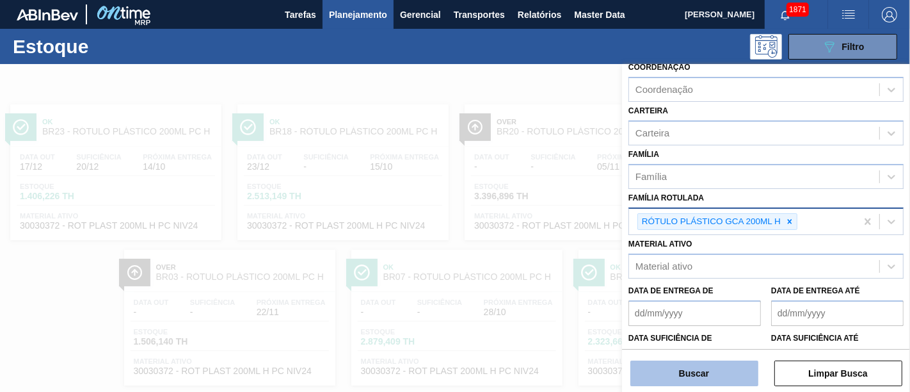
click at [725, 352] on button "Buscar" at bounding box center [695, 373] width 128 height 26
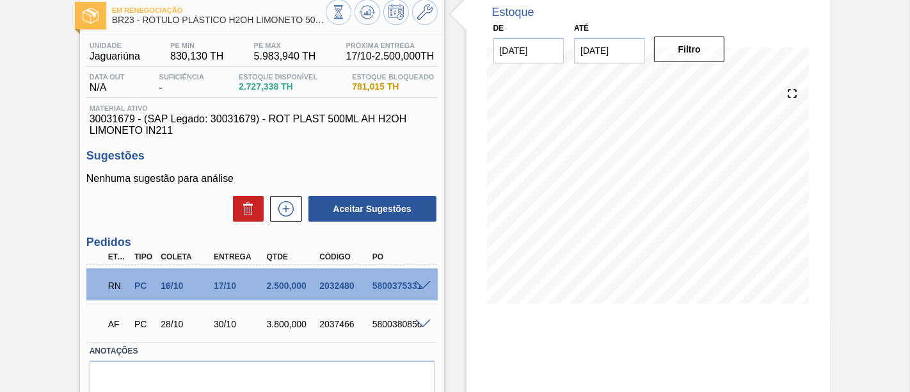
scroll to position [142, 0]
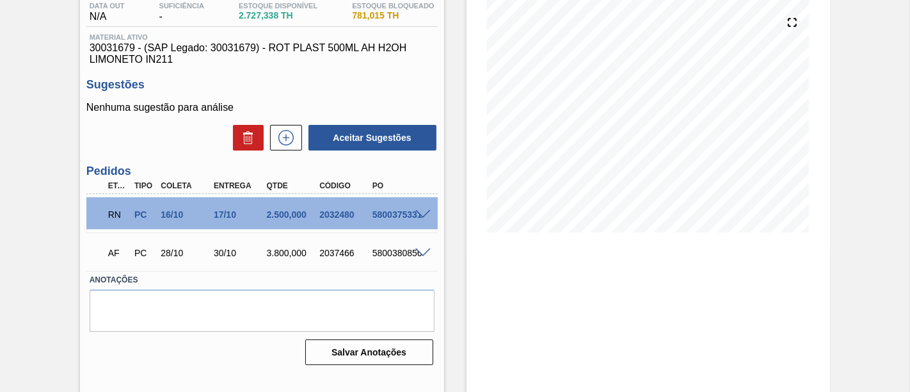
click at [417, 213] on span at bounding box center [423, 215] width 15 height 10
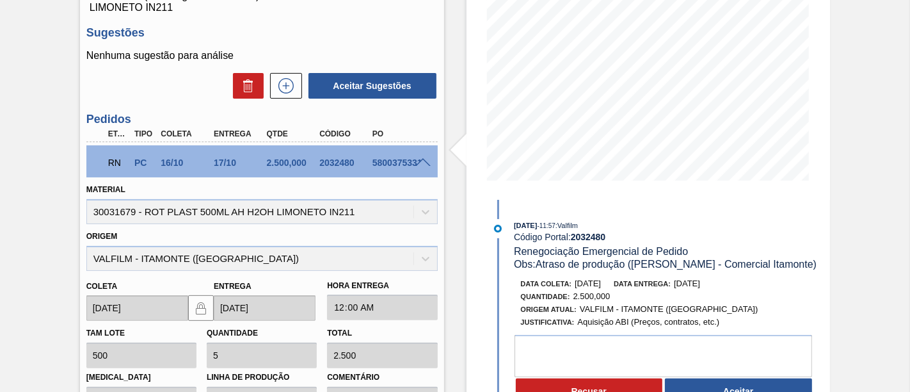
scroll to position [213, 0]
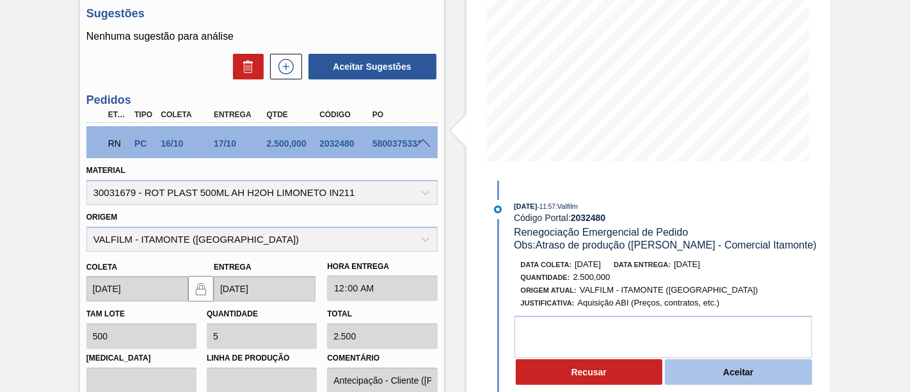
click at [793, 376] on button "Aceitar" at bounding box center [738, 372] width 147 height 26
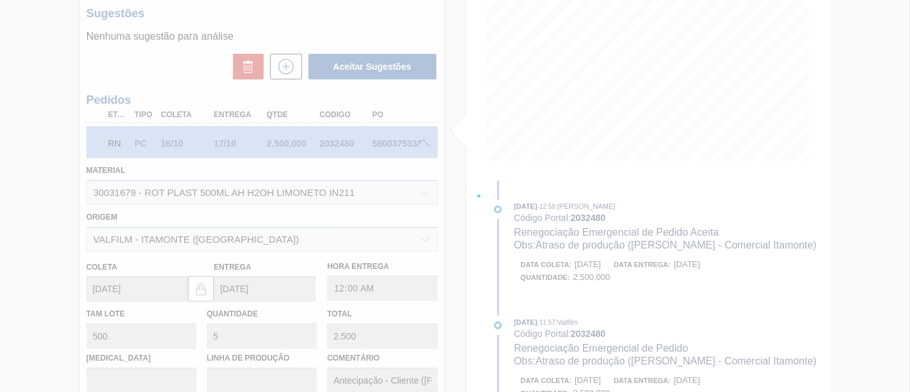
click at [546, 226] on div at bounding box center [455, 196] width 910 height 392
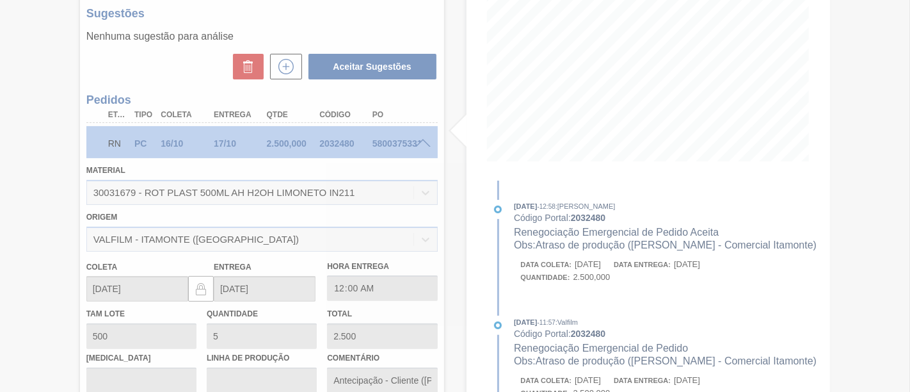
type input "Atraso de produção (Ana Carolina - Comercial Itamonte)"
type input "26/10/2025"
type input "27/10/2025"
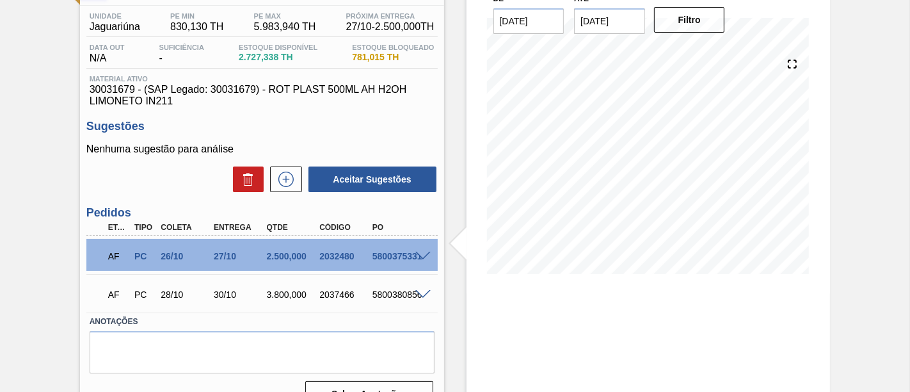
scroll to position [87, 0]
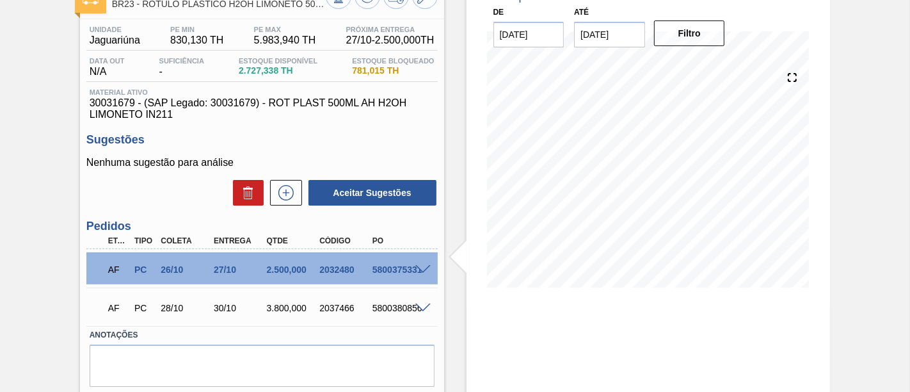
click at [424, 309] on span at bounding box center [423, 308] width 15 height 10
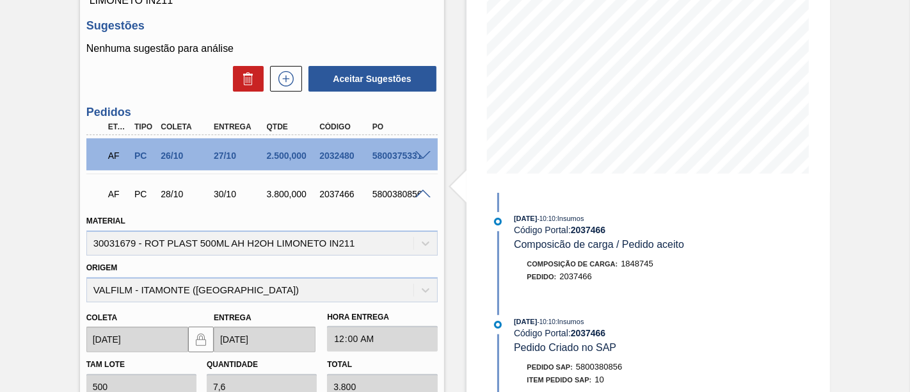
scroll to position [229, 0]
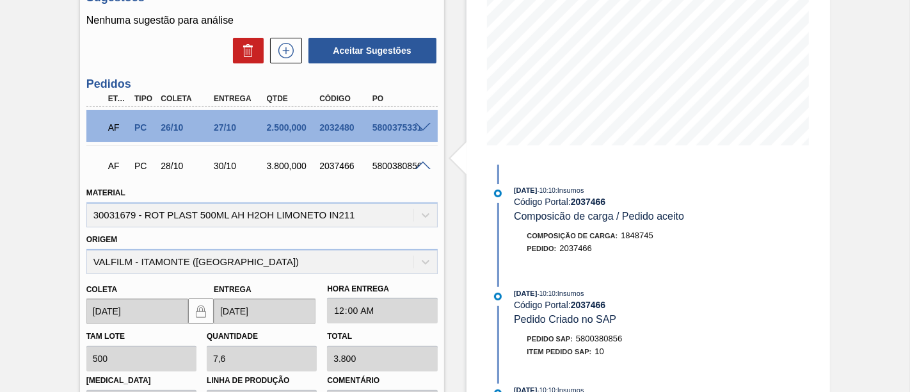
click at [426, 170] on span at bounding box center [423, 166] width 15 height 10
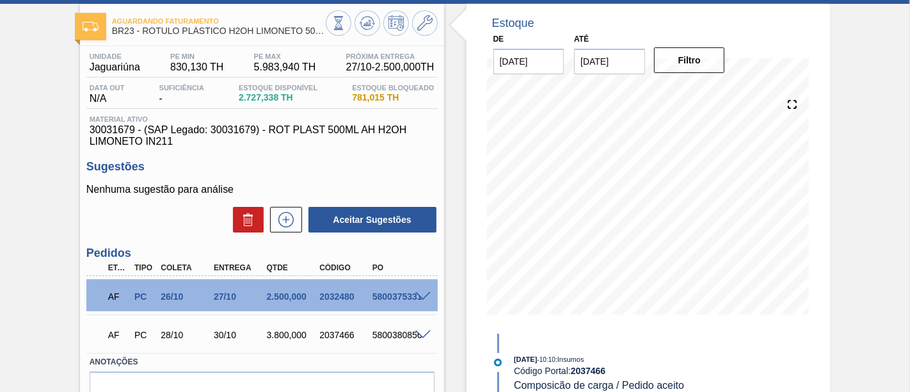
scroll to position [16, 0]
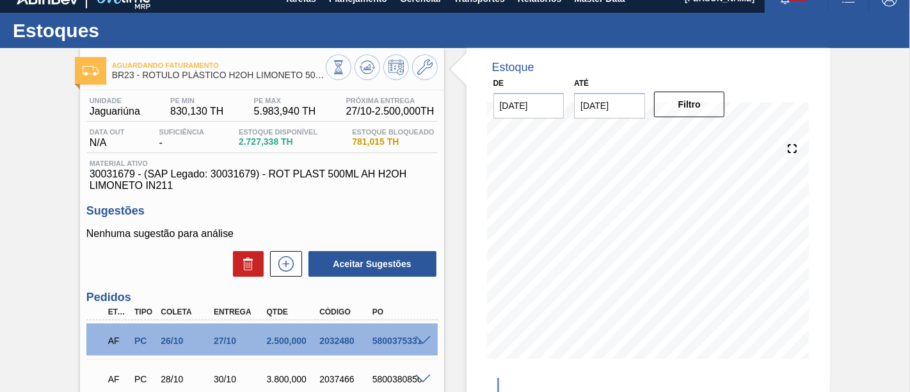
click at [364, 81] on div at bounding box center [382, 68] width 112 height 29
click at [367, 69] on icon at bounding box center [367, 67] width 8 height 6
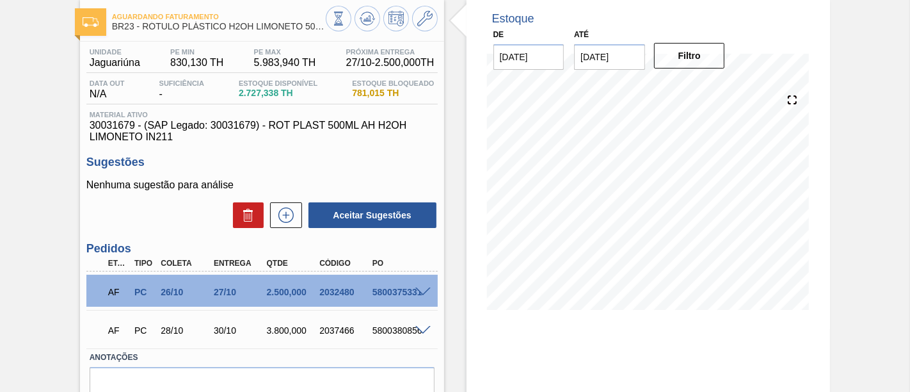
scroll to position [87, 0]
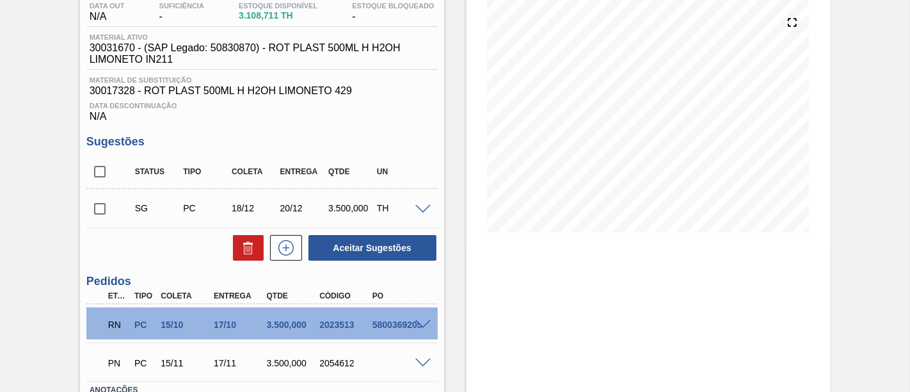
scroll to position [213, 0]
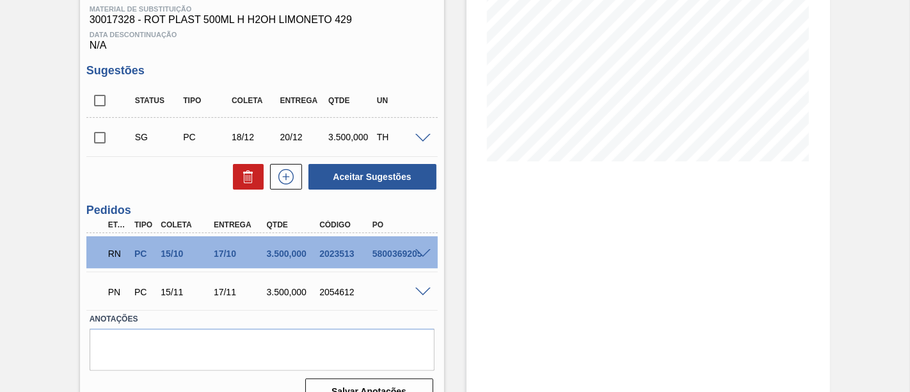
click at [422, 255] on span at bounding box center [423, 254] width 15 height 10
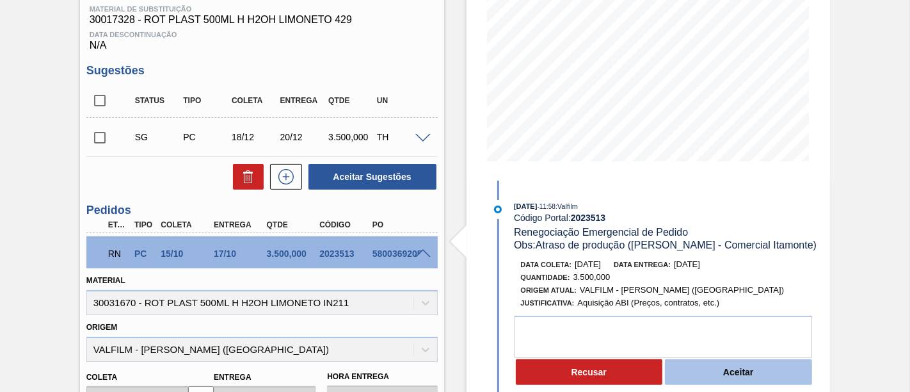
click at [748, 380] on button "Aceitar" at bounding box center [738, 372] width 147 height 26
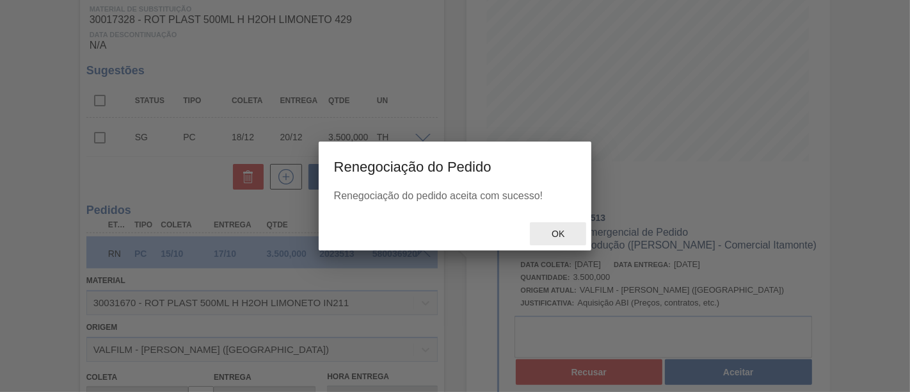
click at [572, 239] on div "Ok" at bounding box center [558, 234] width 56 height 24
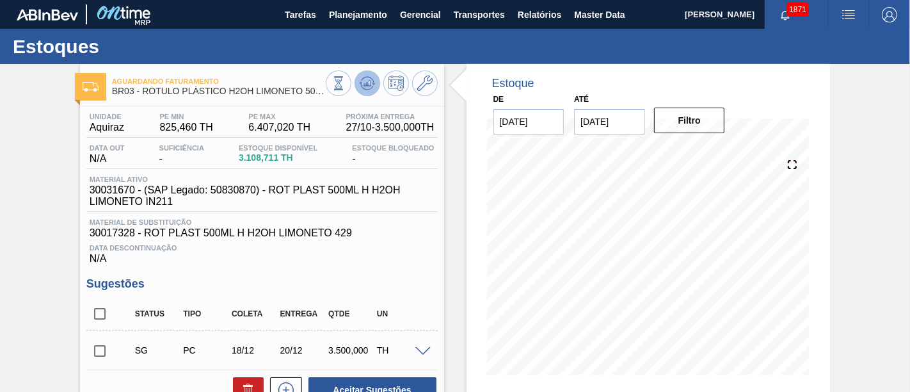
click at [369, 89] on icon at bounding box center [367, 83] width 15 height 15
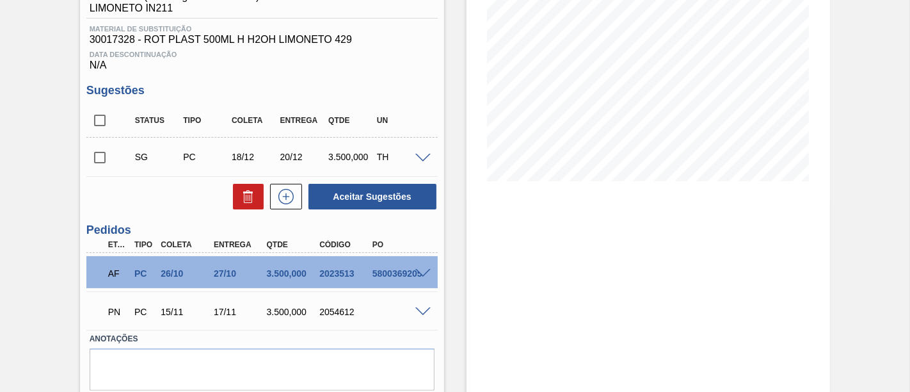
scroll to position [213, 0]
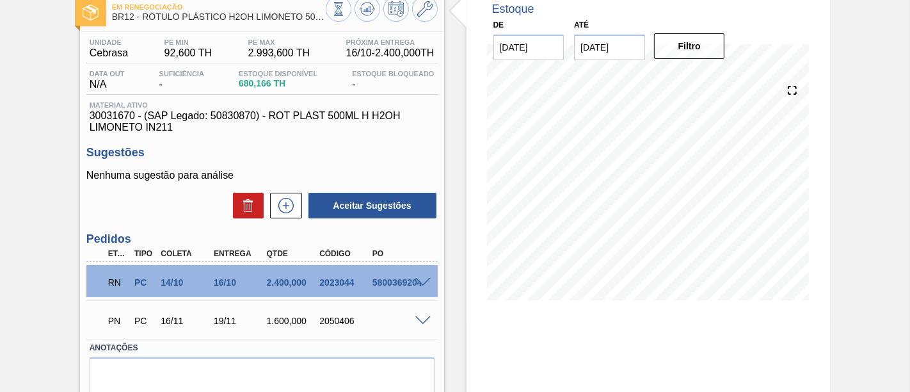
scroll to position [142, 0]
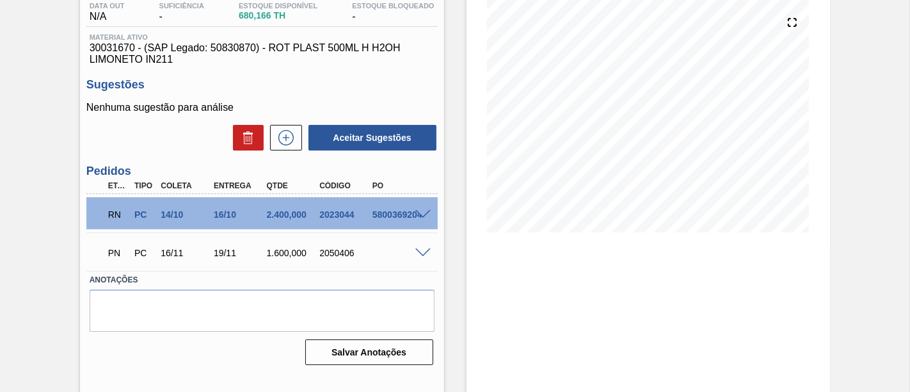
click at [417, 220] on span at bounding box center [423, 215] width 15 height 10
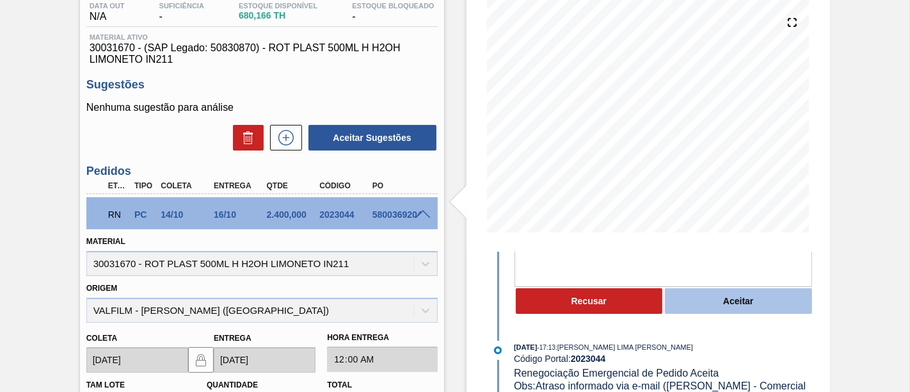
click at [752, 306] on button "Aceitar" at bounding box center [738, 301] width 147 height 26
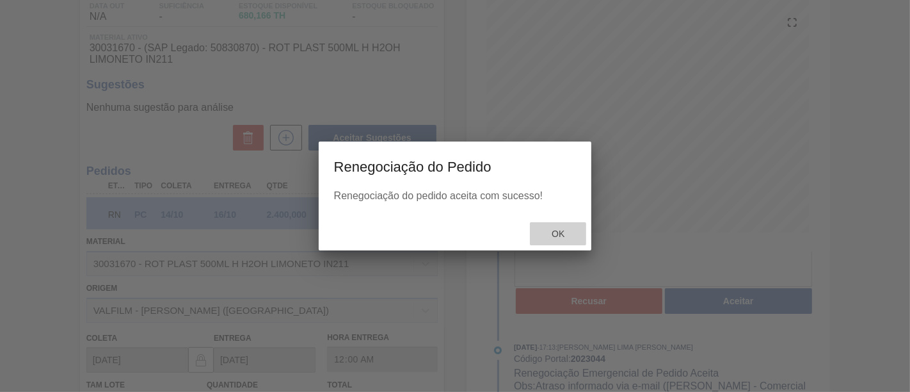
click at [547, 229] on span "Ok" at bounding box center [558, 234] width 33 height 10
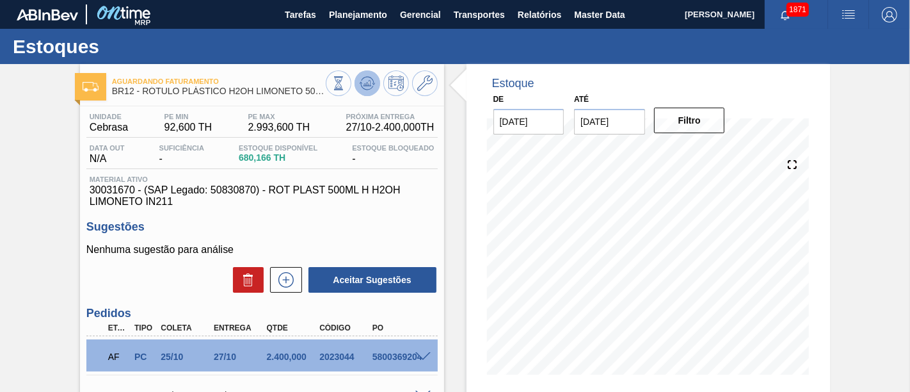
click at [371, 86] on icon at bounding box center [367, 83] width 15 height 15
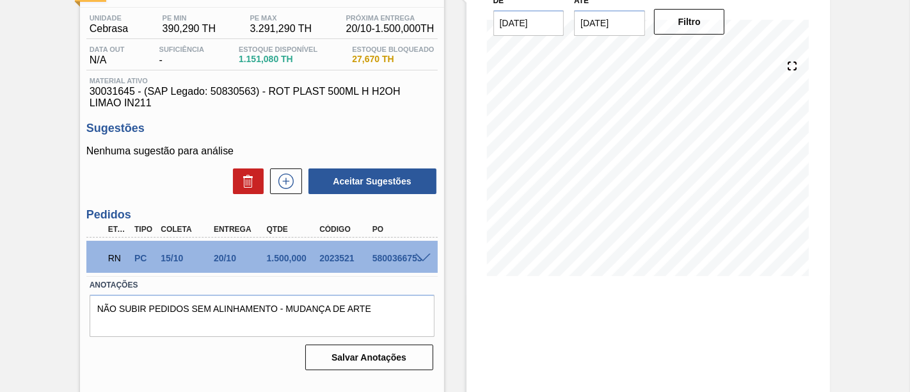
scroll to position [142, 0]
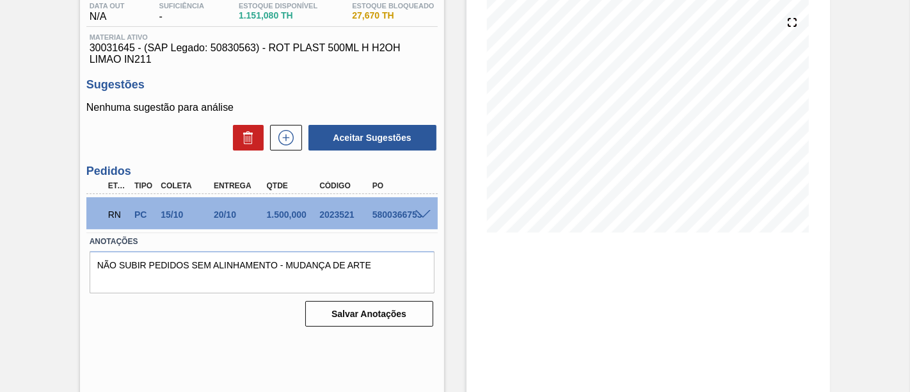
click at [416, 216] on span at bounding box center [423, 215] width 15 height 10
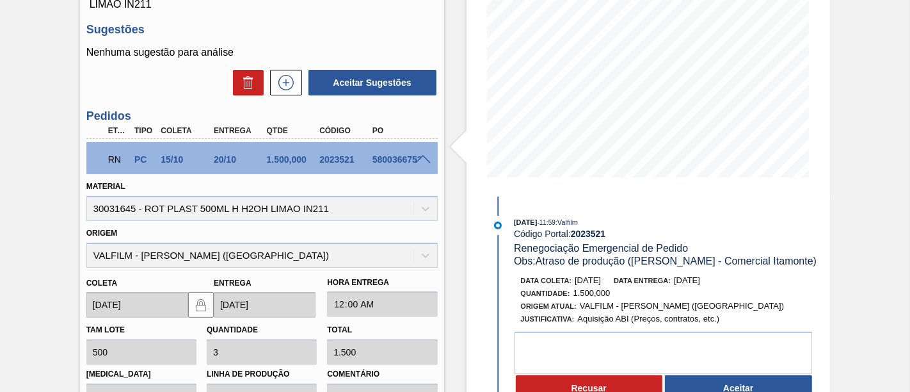
scroll to position [213, 0]
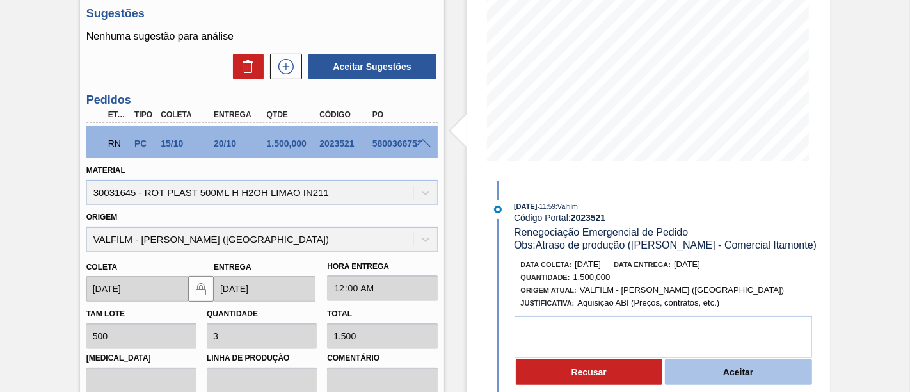
click at [786, 377] on button "Aceitar" at bounding box center [738, 372] width 147 height 26
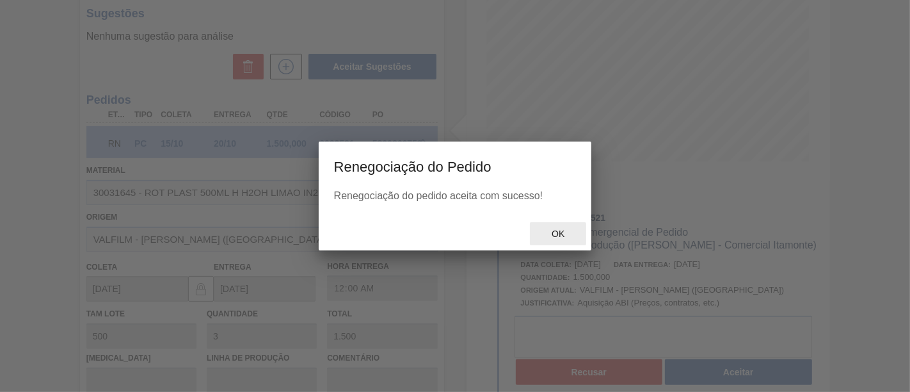
click at [567, 238] on span "Ok" at bounding box center [558, 234] width 33 height 10
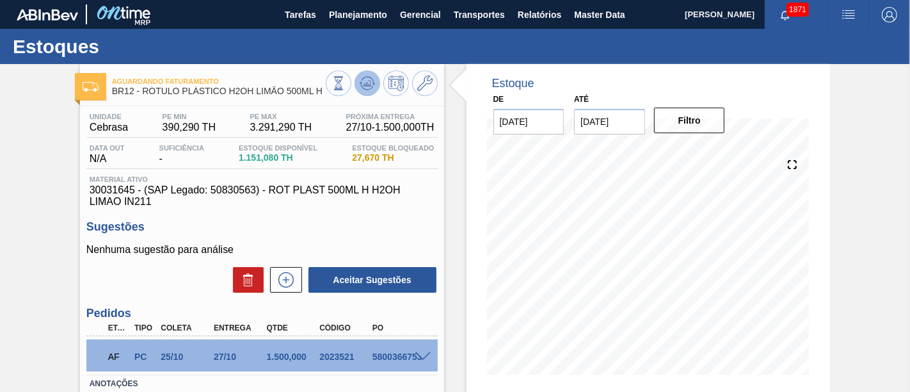
click at [375, 85] on button at bounding box center [368, 83] width 26 height 26
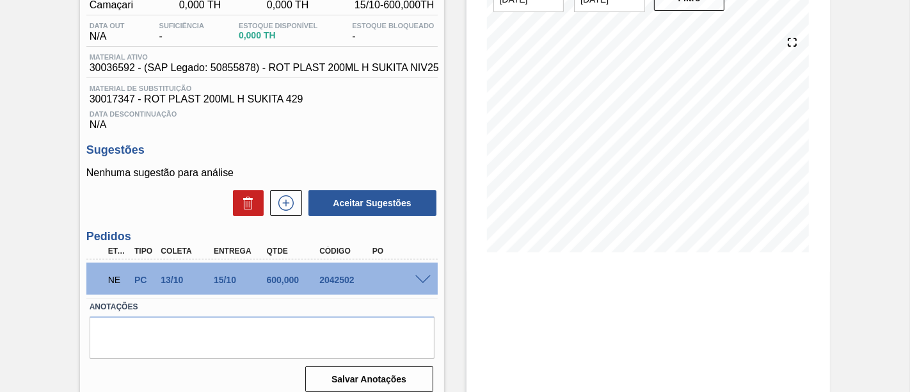
scroll to position [142, 0]
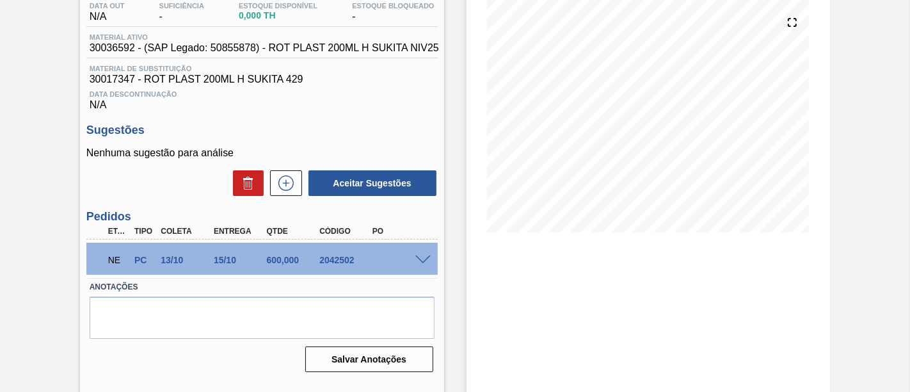
click at [425, 267] on div "NE PC 13/10 15/10 600,000 2042502" at bounding box center [261, 259] width 351 height 32
click at [424, 261] on span at bounding box center [423, 260] width 15 height 10
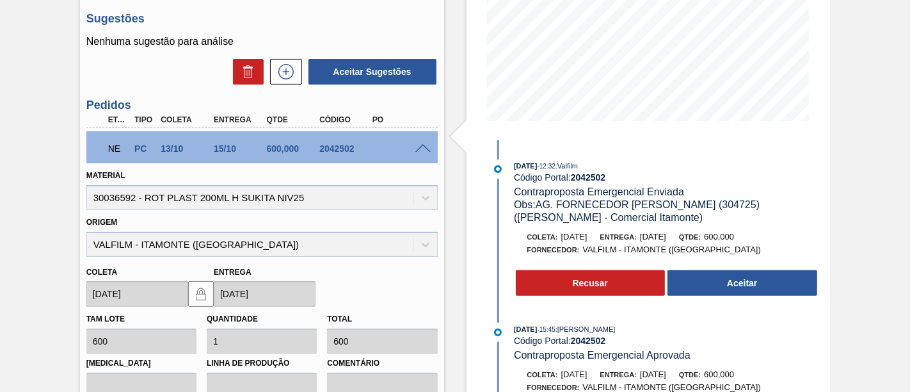
scroll to position [231, 0]
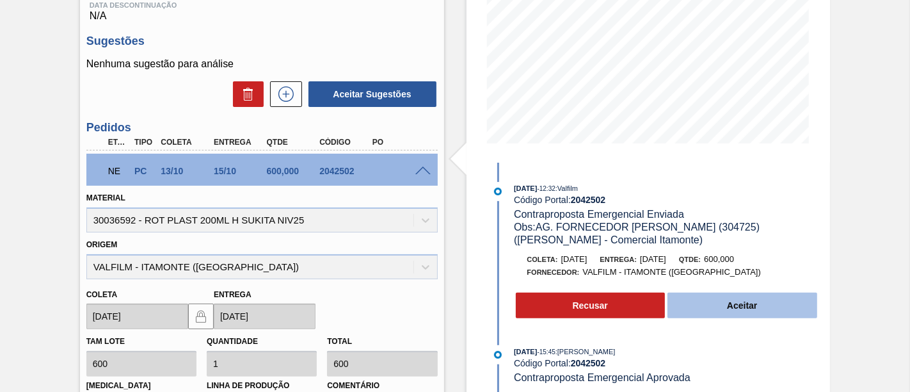
click at [713, 310] on button "Aceitar" at bounding box center [743, 306] width 150 height 26
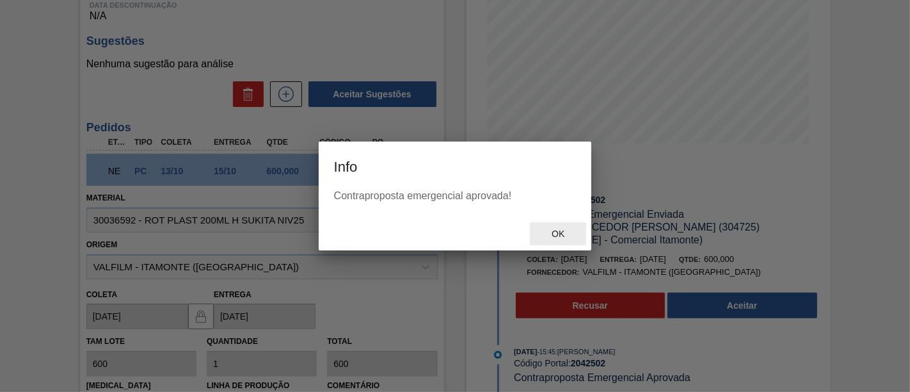
click at [558, 233] on span "Ok" at bounding box center [558, 234] width 33 height 10
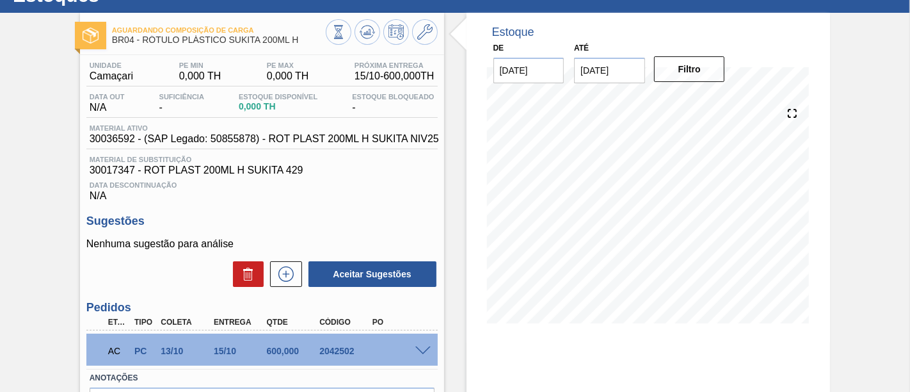
scroll to position [16, 0]
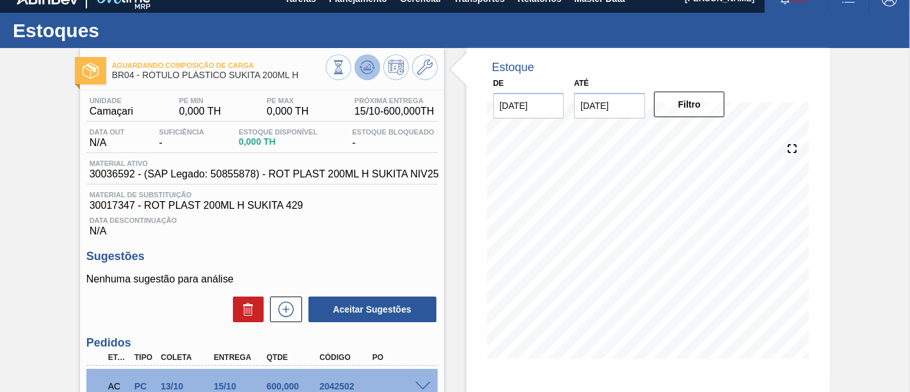
click at [373, 74] on icon at bounding box center [367, 67] width 15 height 15
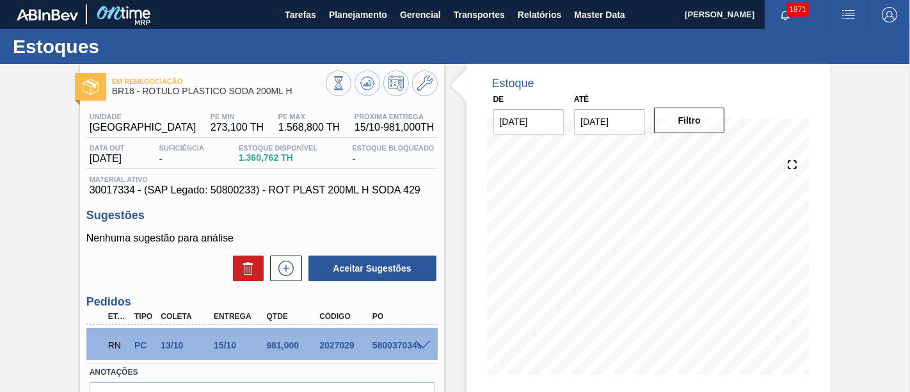
scroll to position [71, 0]
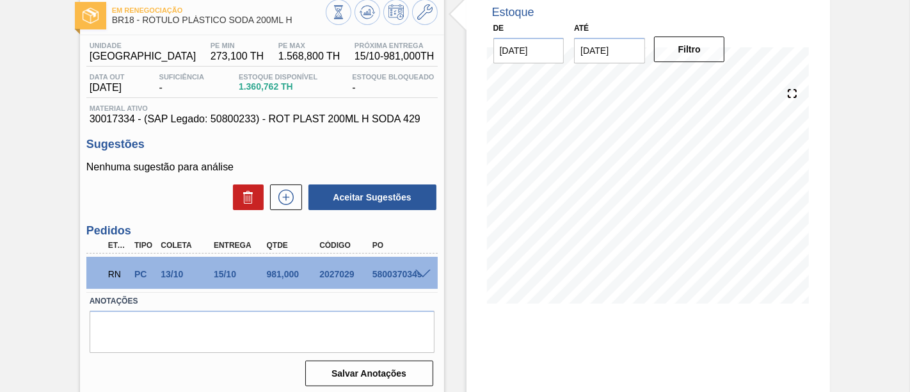
click at [421, 276] on span at bounding box center [423, 275] width 15 height 10
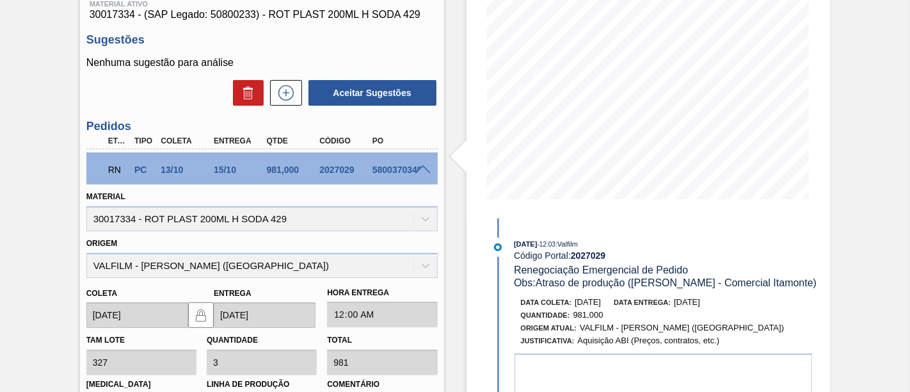
scroll to position [244, 0]
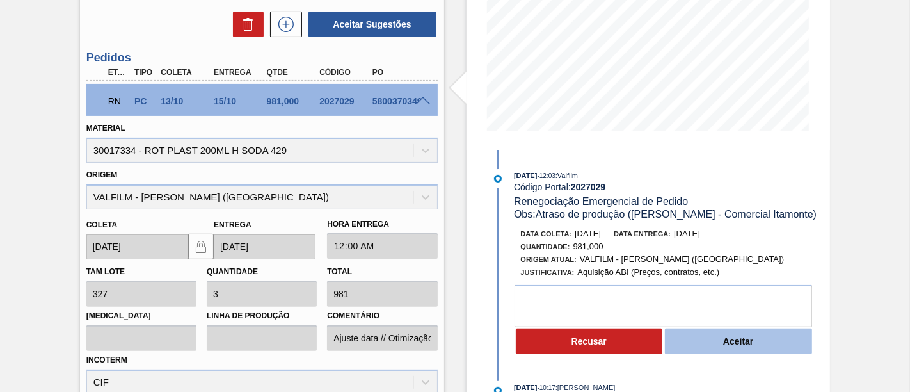
click at [772, 341] on button "Aceitar" at bounding box center [738, 341] width 147 height 26
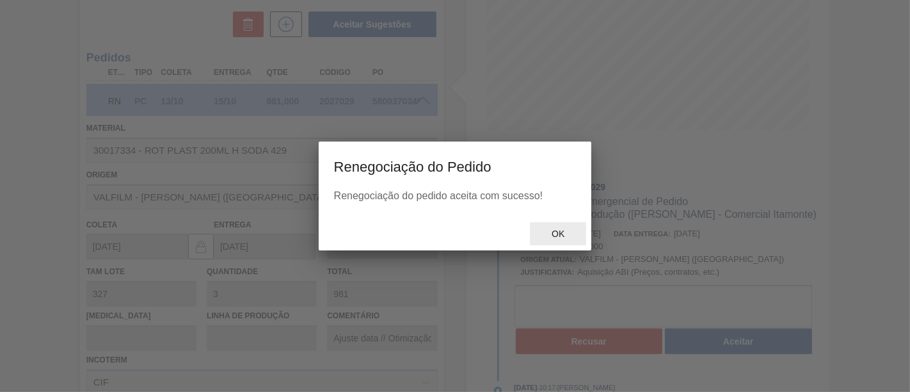
click at [565, 227] on div "Ok" at bounding box center [558, 234] width 56 height 24
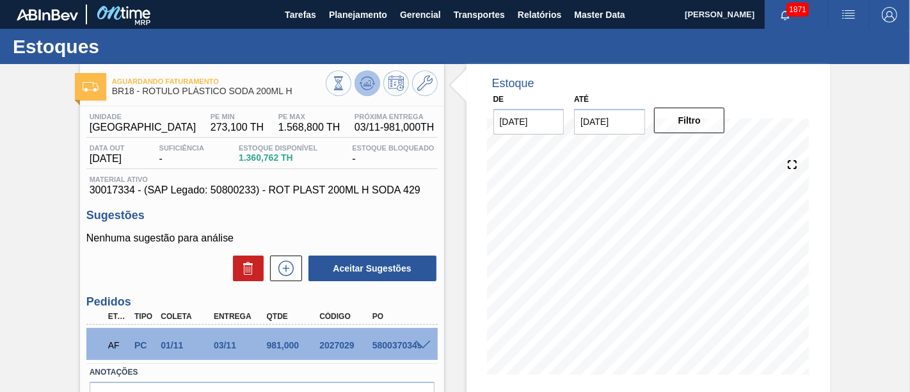
click at [368, 81] on icon at bounding box center [367, 83] width 8 height 6
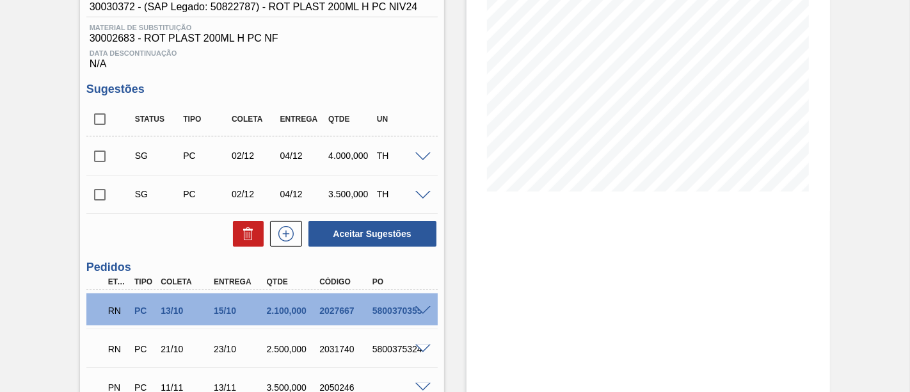
scroll to position [213, 0]
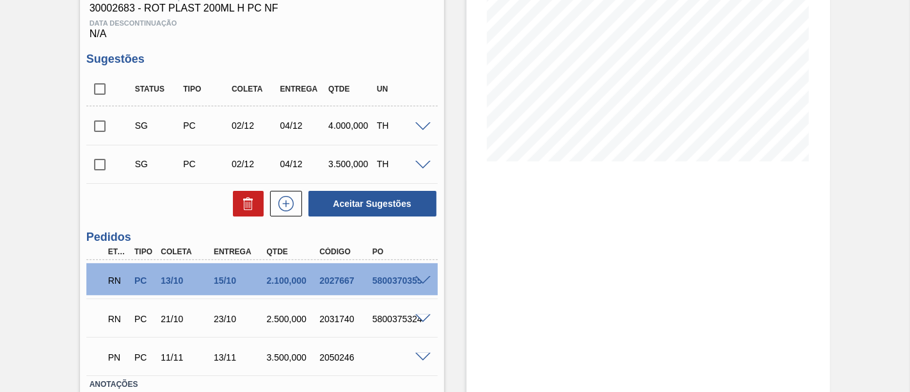
click at [424, 280] on span at bounding box center [423, 281] width 15 height 10
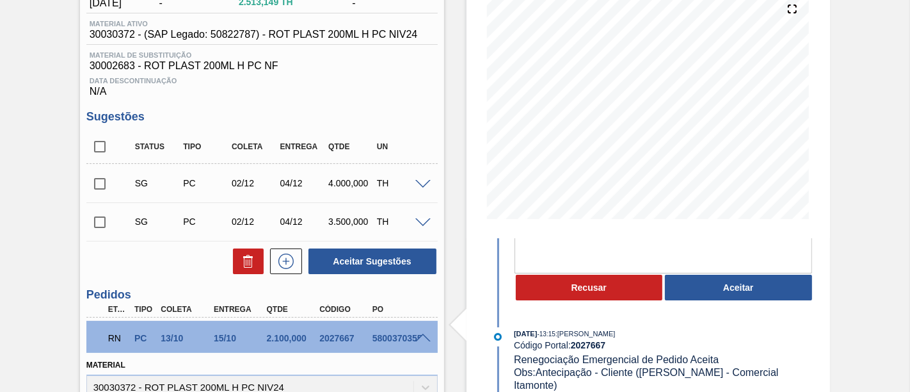
scroll to position [284, 0]
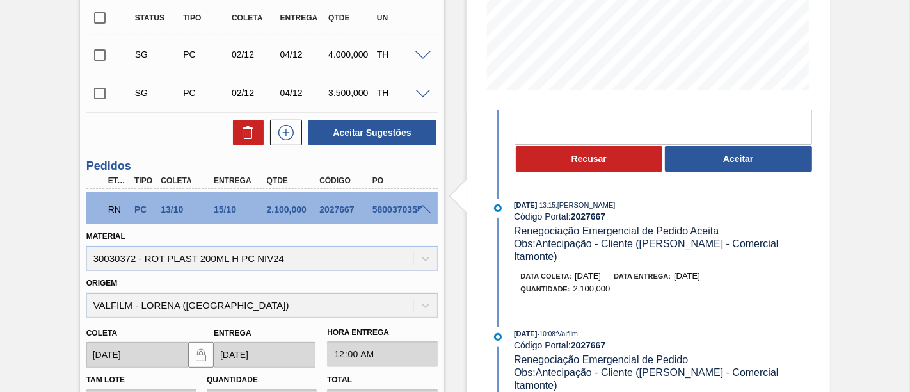
drag, startPoint x: 908, startPoint y: 171, endPoint x: 910, endPoint y: 158, distance: 13.6
click at [910, 158] on main "Tarefas Planejamento Gerencial Transportes Relatórios Master Data JULIA VENANCI…" at bounding box center [455, 196] width 910 height 392
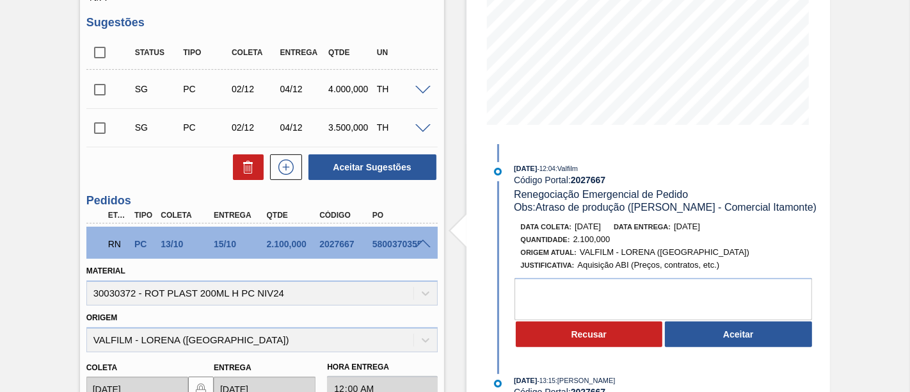
scroll to position [0, 0]
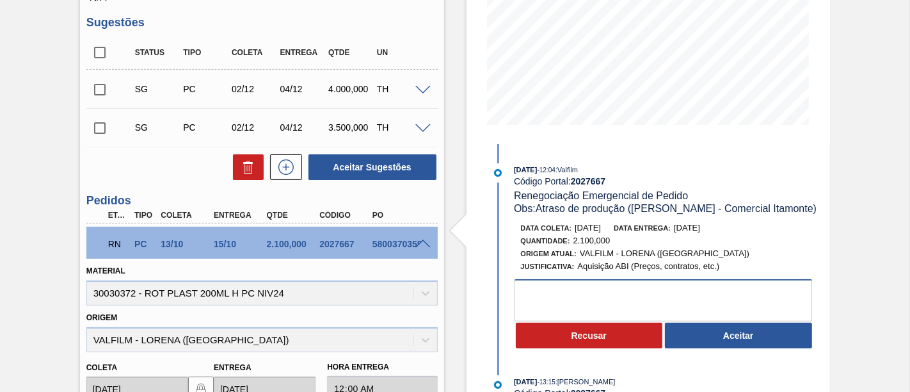
click at [540, 286] on textarea at bounding box center [664, 300] width 298 height 42
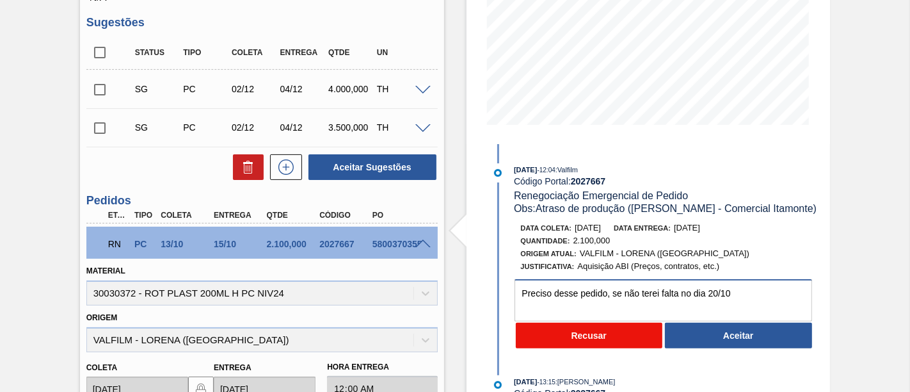
type textarea "Preciso desse pedido, se não terei falta no dia 20/10"
click at [602, 338] on button "Recusar" at bounding box center [589, 336] width 147 height 26
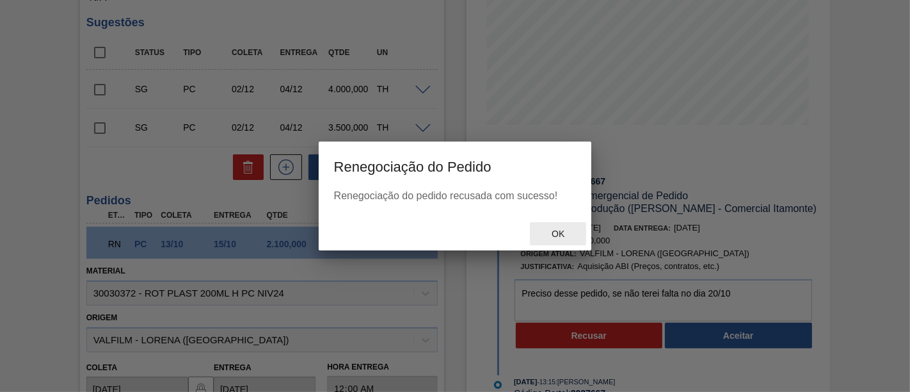
click at [563, 238] on span "Ok" at bounding box center [558, 234] width 33 height 10
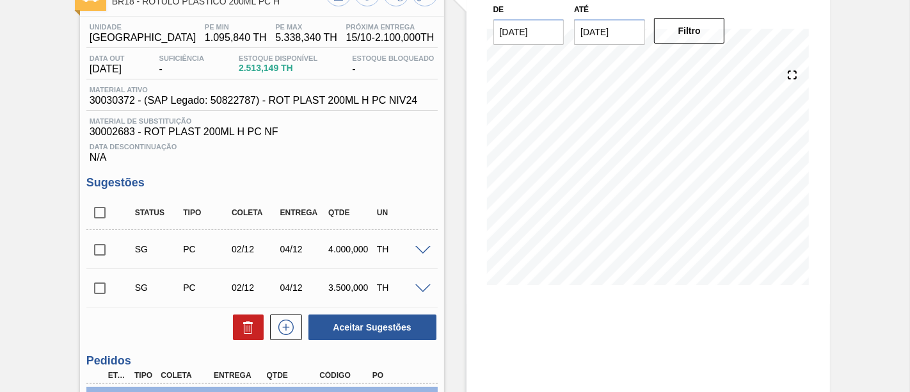
scroll to position [213, 0]
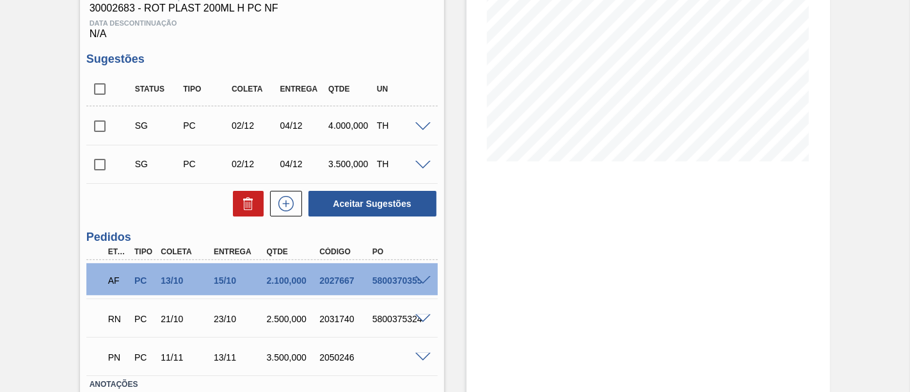
click at [427, 280] on span at bounding box center [423, 281] width 15 height 10
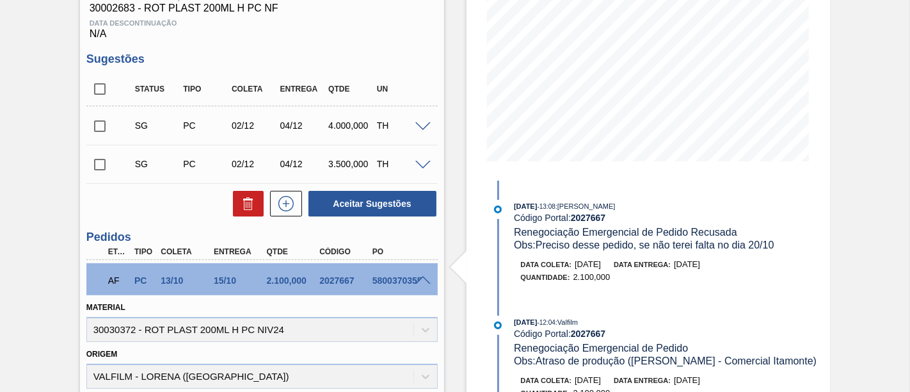
click at [421, 283] on span at bounding box center [423, 281] width 15 height 10
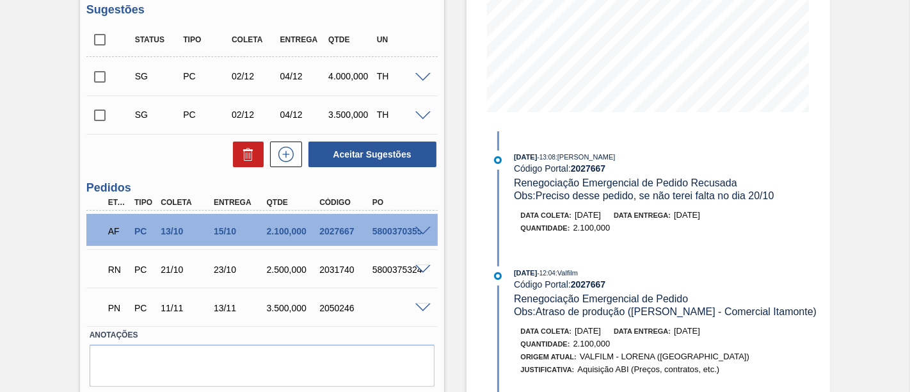
scroll to position [284, 0]
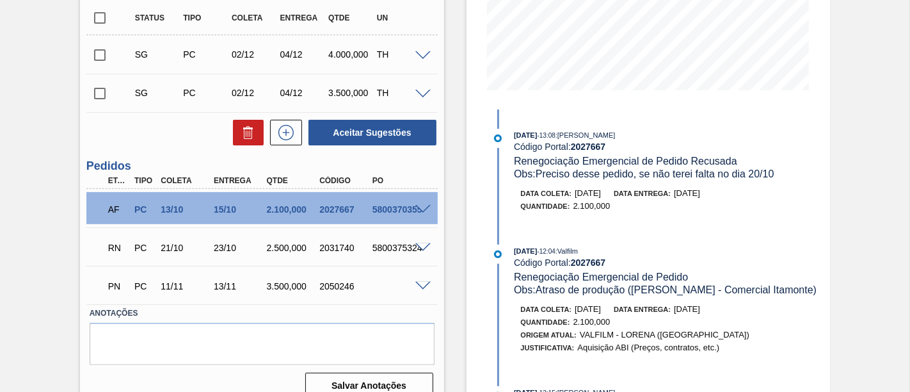
click at [420, 253] on div "5800375324" at bounding box center [398, 248] width 58 height 10
click at [421, 249] on span at bounding box center [423, 248] width 15 height 10
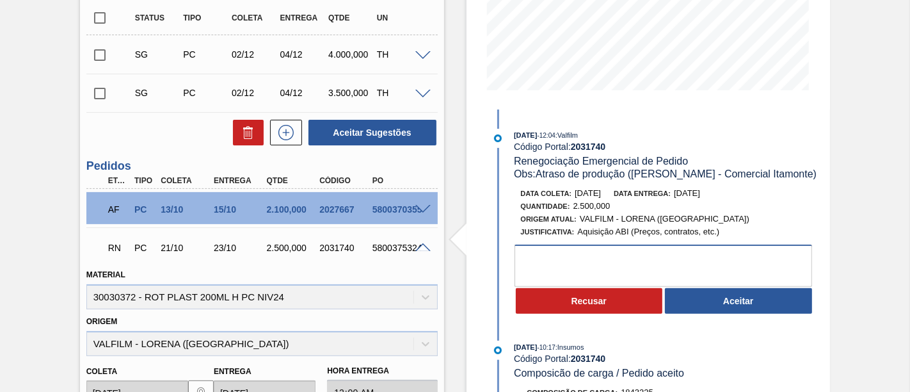
click at [684, 264] on textarea at bounding box center [664, 266] width 298 height 42
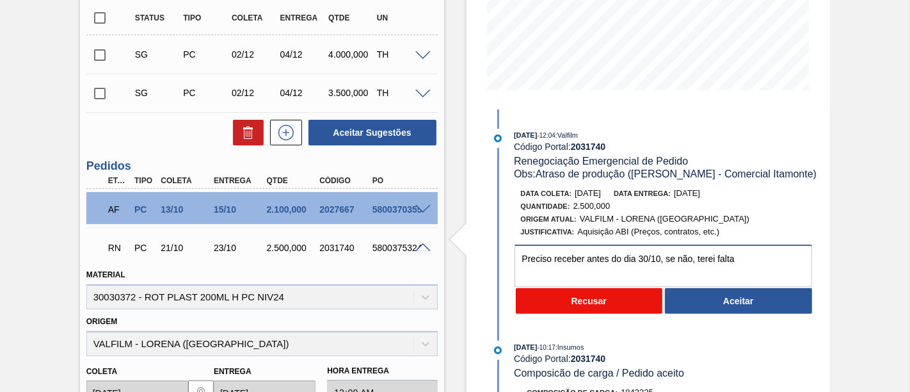
type textarea "Preciso receber antes do dia 30/10, se não, terei falta"
click at [626, 296] on button "Recusar" at bounding box center [589, 301] width 147 height 26
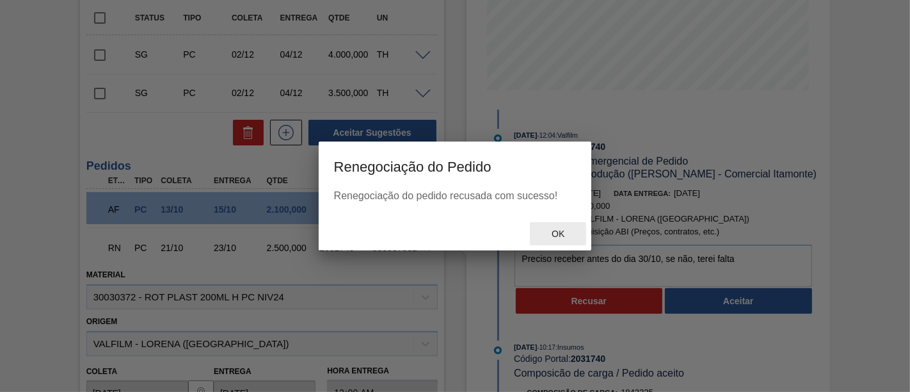
click at [561, 236] on span "Ok" at bounding box center [558, 234] width 33 height 10
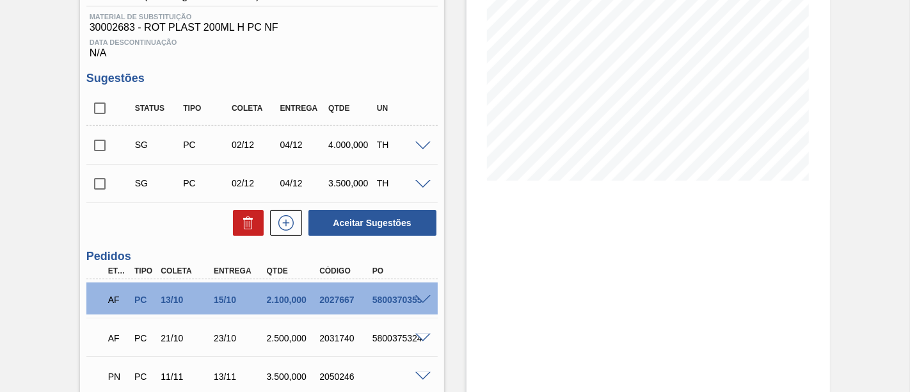
scroll to position [213, 0]
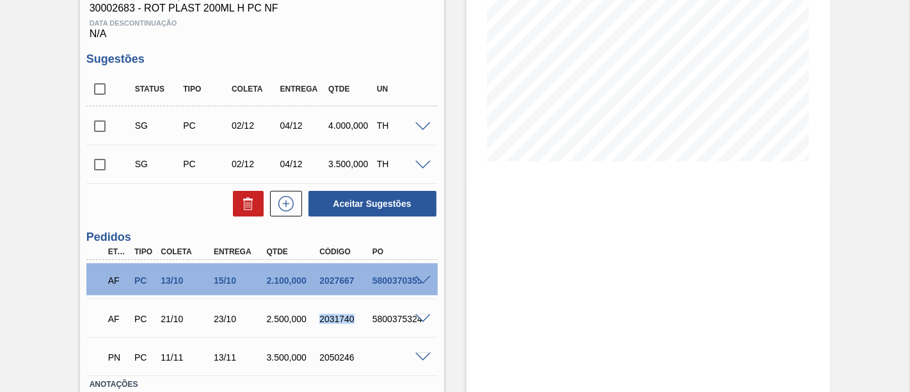
drag, startPoint x: 319, startPoint y: 318, endPoint x: 353, endPoint y: 319, distance: 33.3
click at [353, 319] on div "2031740" at bounding box center [345, 319] width 58 height 10
copy div "2031740"
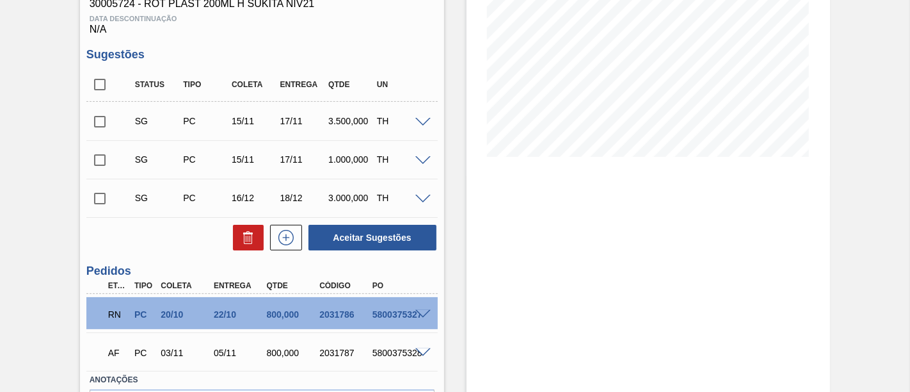
scroll to position [232, 0]
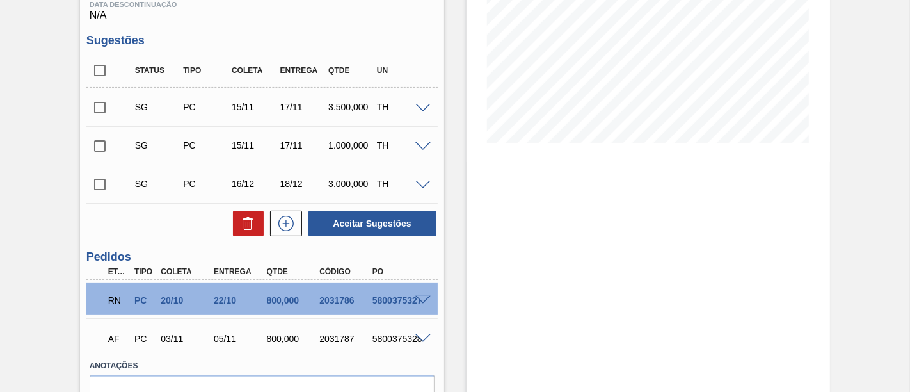
click at [416, 298] on span at bounding box center [423, 301] width 15 height 10
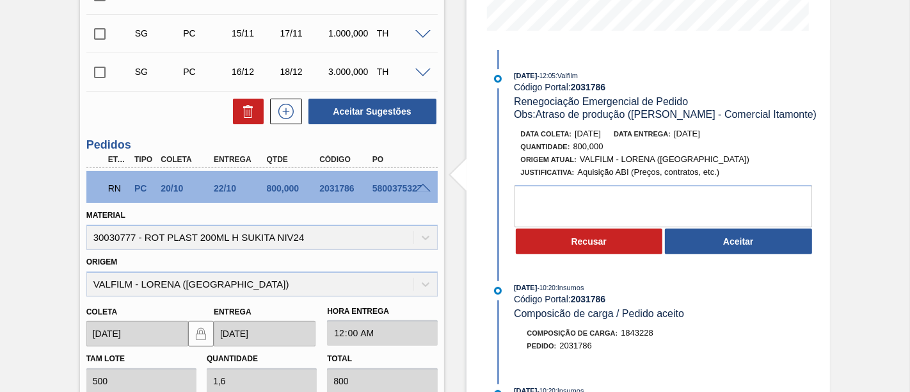
scroll to position [374, 0]
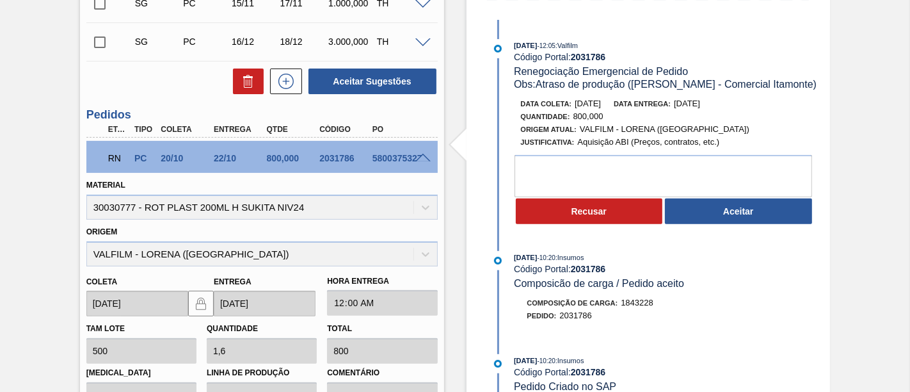
click at [416, 156] on span at bounding box center [423, 159] width 15 height 10
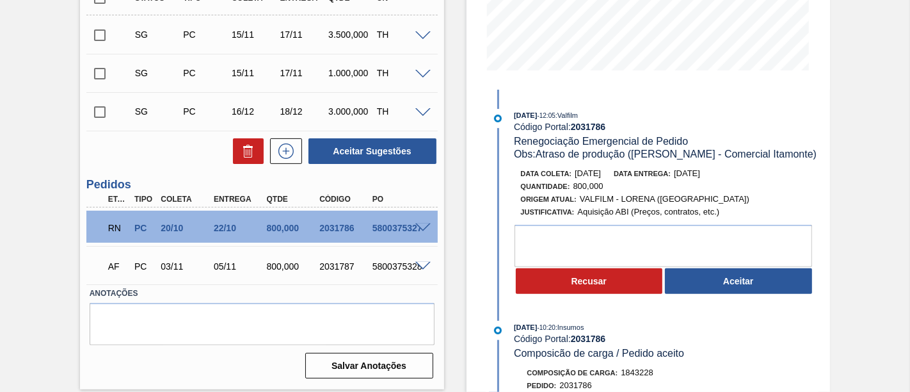
scroll to position [303, 0]
click at [418, 272] on div "5800375328" at bounding box center [398, 267] width 58 height 10
click at [419, 270] on span at bounding box center [423, 268] width 15 height 10
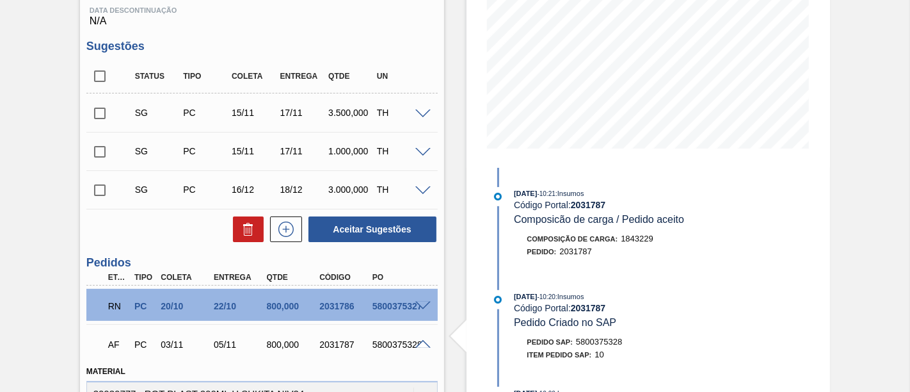
scroll to position [303, 0]
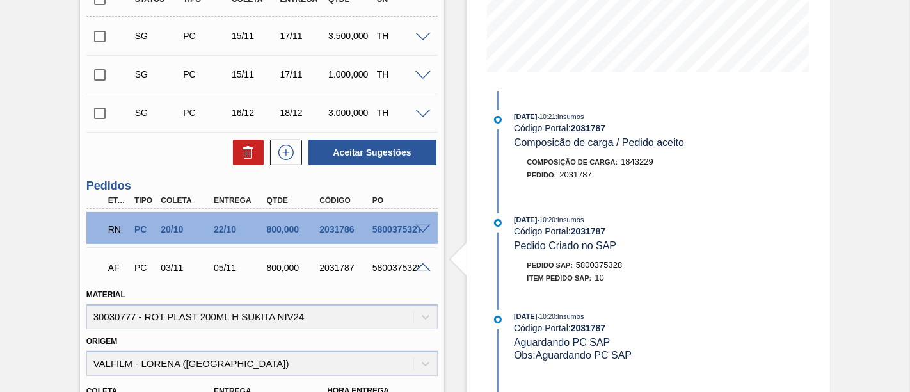
click at [424, 269] on span at bounding box center [423, 268] width 15 height 10
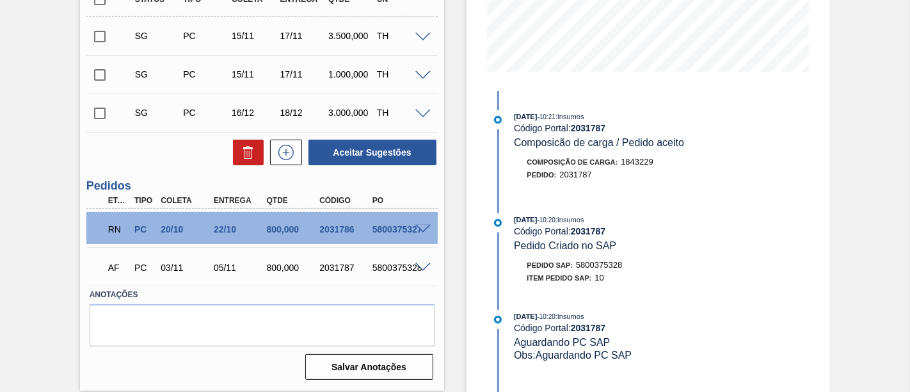
click at [422, 230] on span at bounding box center [423, 230] width 15 height 10
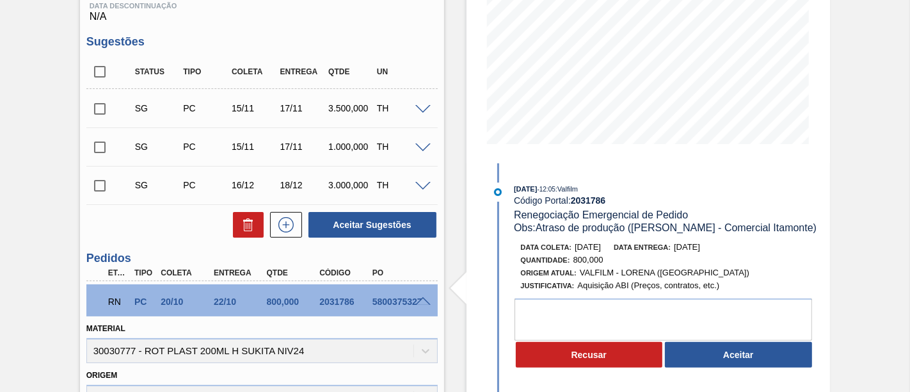
scroll to position [232, 0]
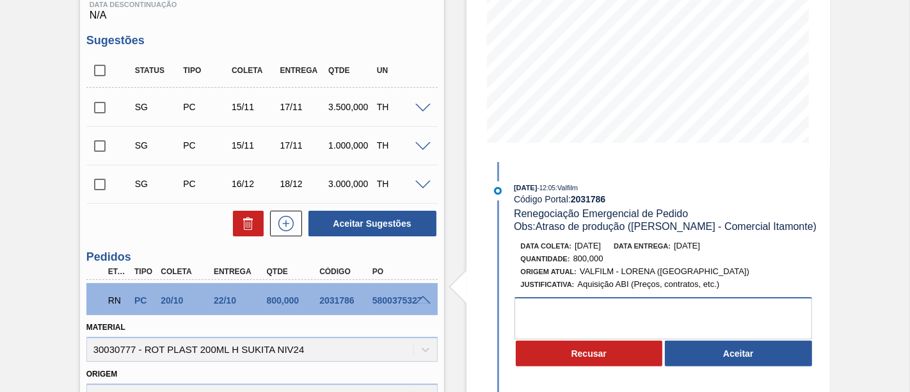
click at [629, 310] on textarea at bounding box center [664, 318] width 298 height 42
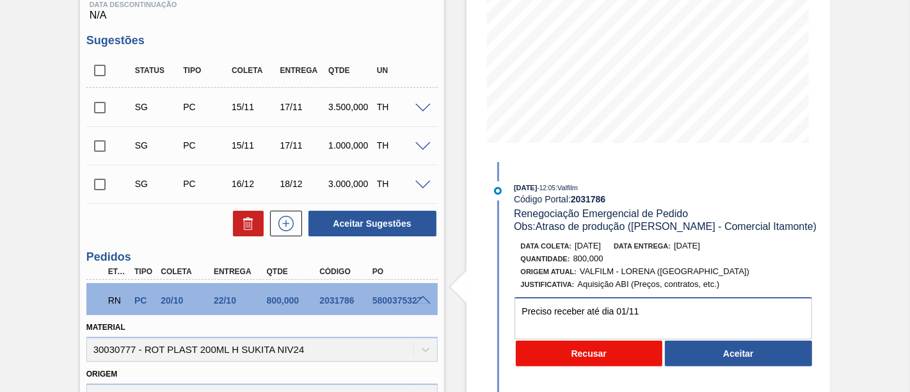
type textarea "Preciso receber até dia 01/11"
click at [622, 355] on button "Recusar" at bounding box center [589, 354] width 147 height 26
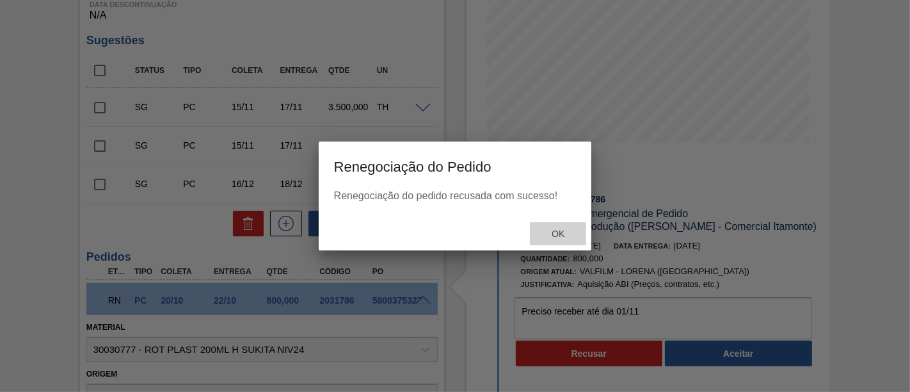
click at [549, 237] on span "Ok" at bounding box center [558, 234] width 33 height 10
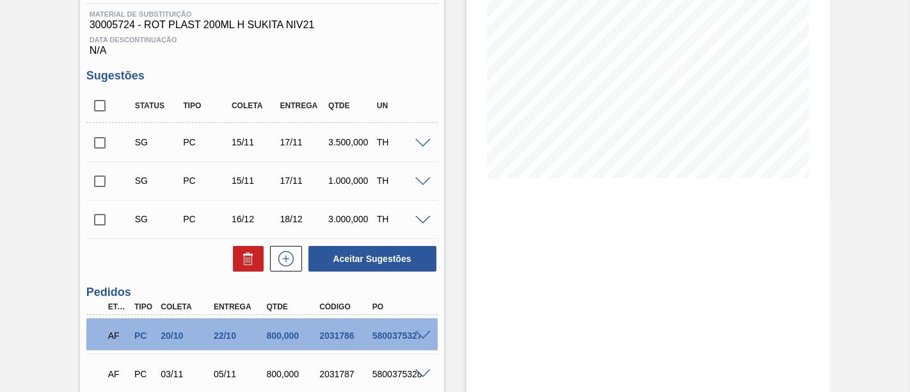
scroll to position [213, 0]
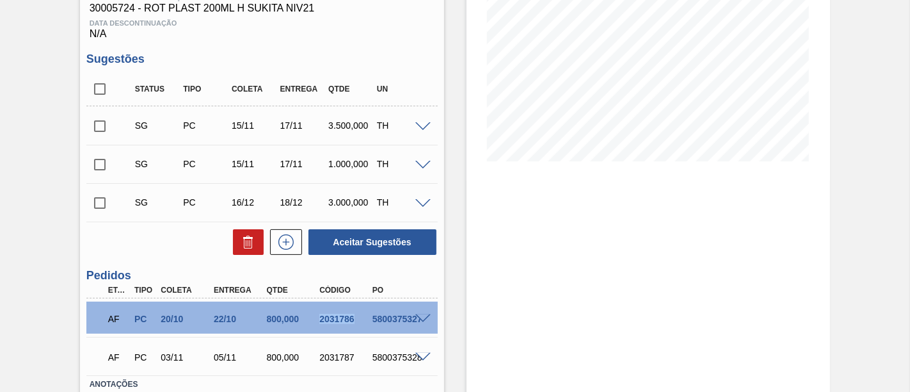
drag, startPoint x: 319, startPoint y: 321, endPoint x: 353, endPoint y: 321, distance: 33.9
click at [353, 321] on div "2031786" at bounding box center [345, 319] width 58 height 10
copy div "2031786"
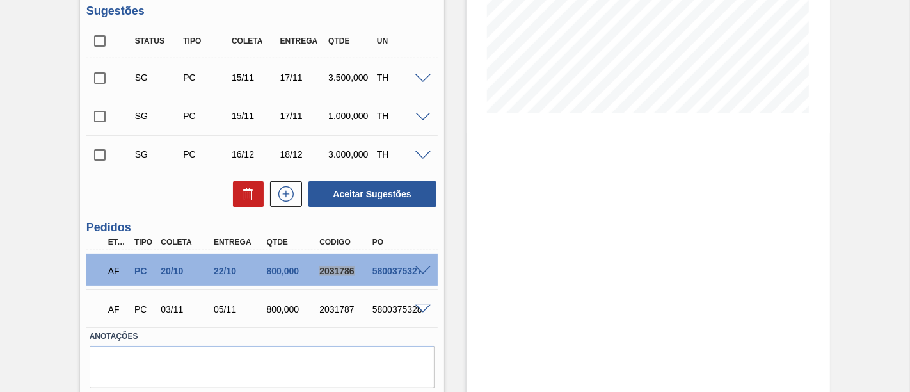
scroll to position [284, 0]
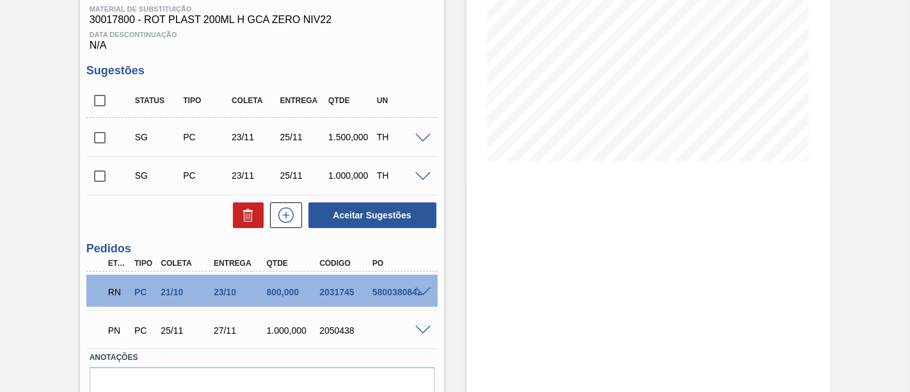
scroll to position [277, 0]
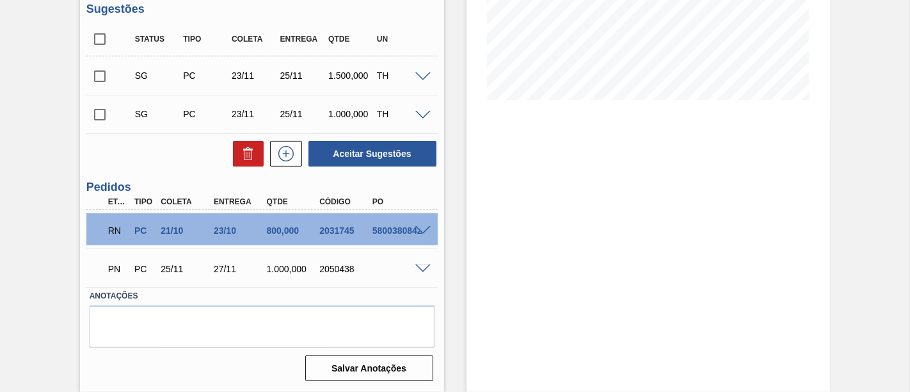
click at [426, 227] on span at bounding box center [423, 231] width 15 height 10
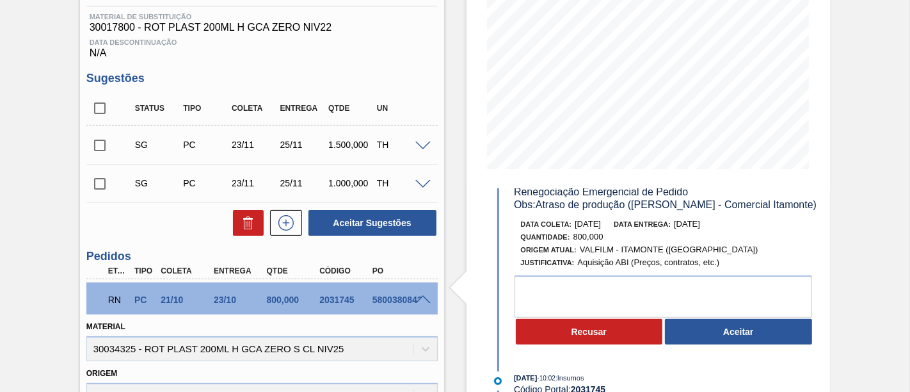
scroll to position [71, 0]
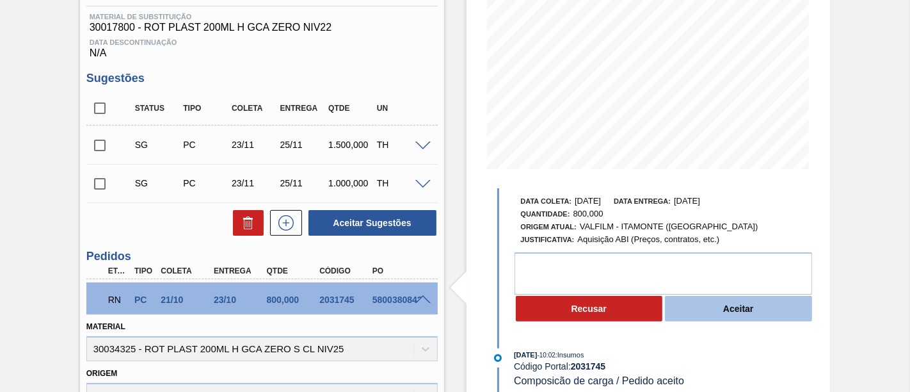
click at [762, 318] on button "Aceitar" at bounding box center [738, 309] width 147 height 26
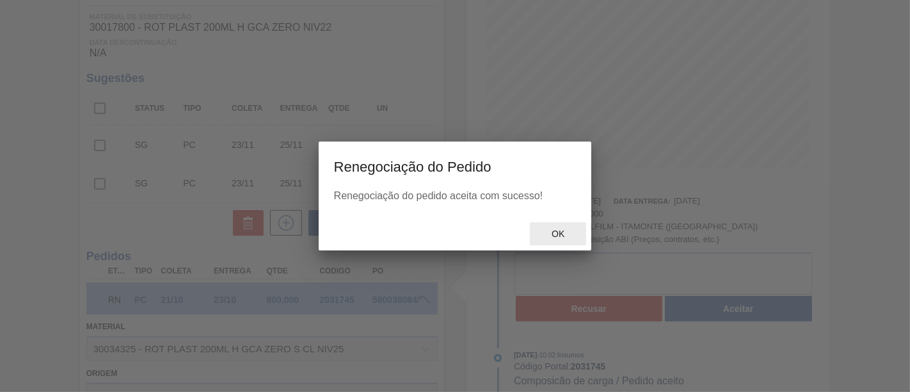
click at [575, 237] on div "Ok" at bounding box center [558, 234] width 56 height 24
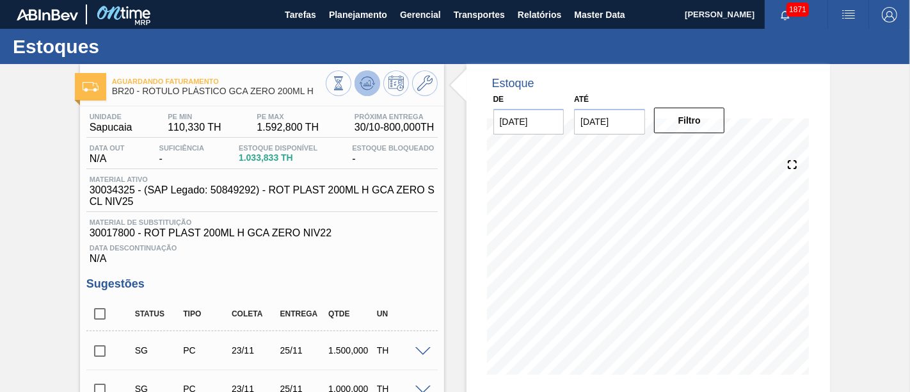
click at [373, 84] on icon at bounding box center [367, 83] width 15 height 15
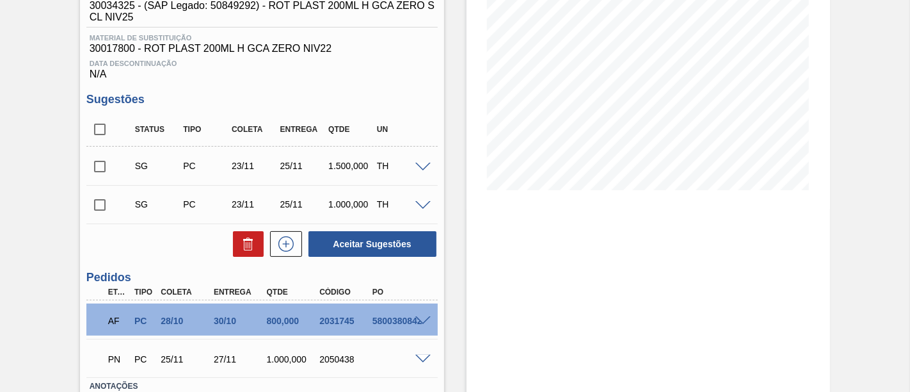
scroll to position [213, 0]
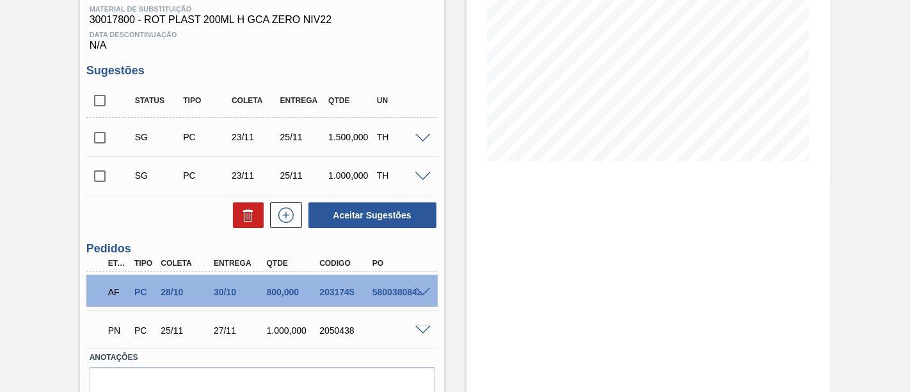
click at [423, 332] on span at bounding box center [423, 331] width 15 height 10
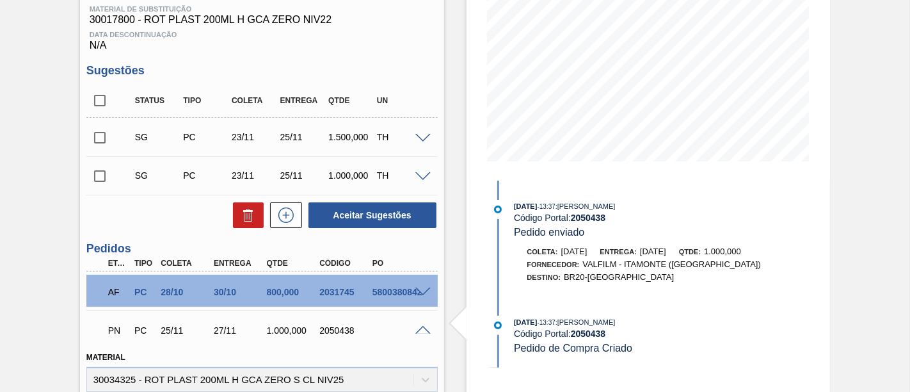
click at [423, 332] on span at bounding box center [423, 331] width 15 height 10
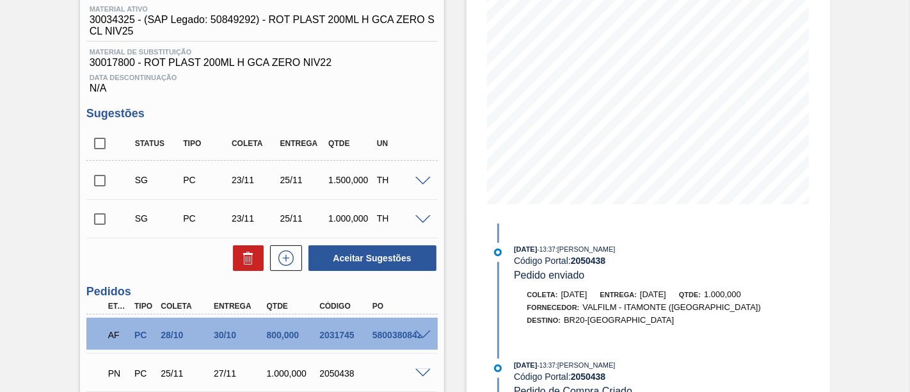
scroll to position [142, 0]
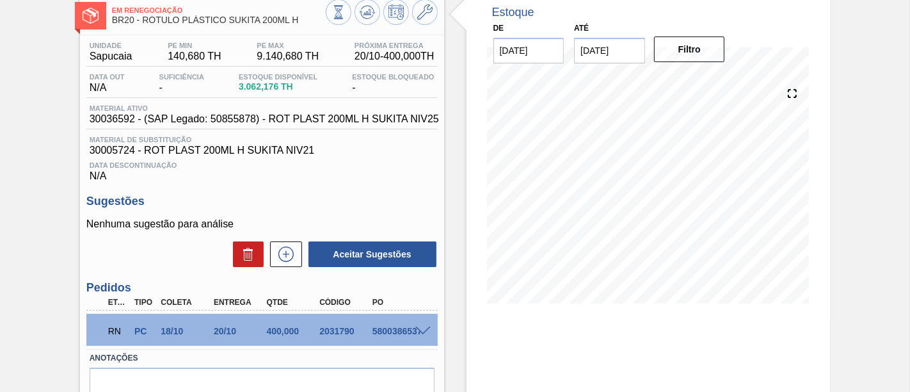
scroll to position [158, 0]
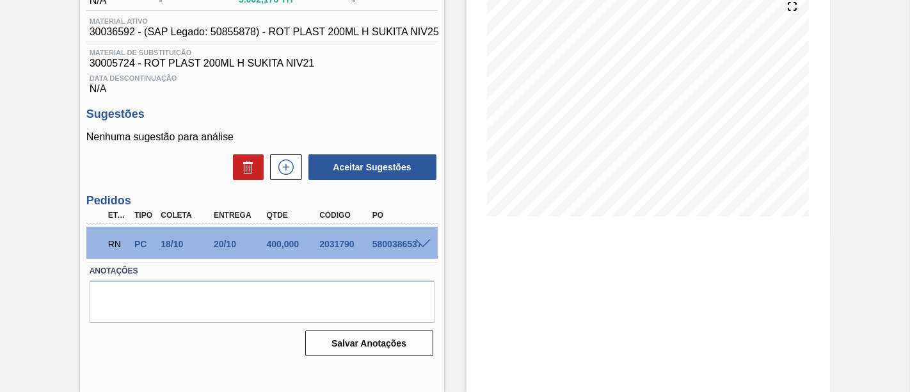
click at [421, 235] on div "RN PC 18/10 20/10 400,000 2031790 5800386537" at bounding box center [261, 243] width 351 height 32
click at [428, 246] on span at bounding box center [423, 244] width 15 height 10
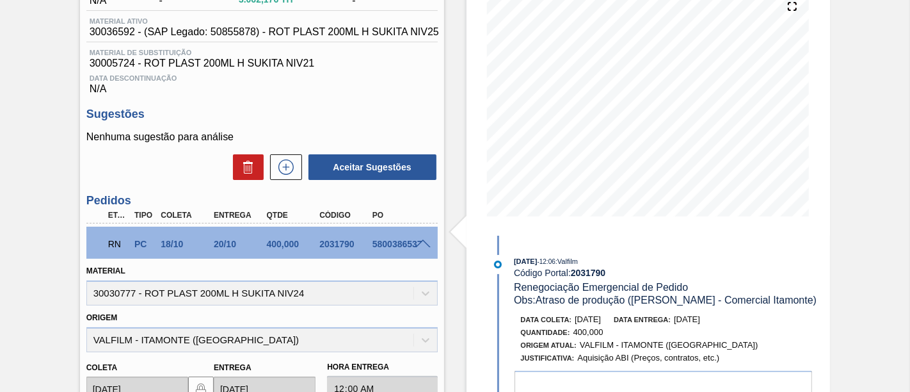
scroll to position [229, 0]
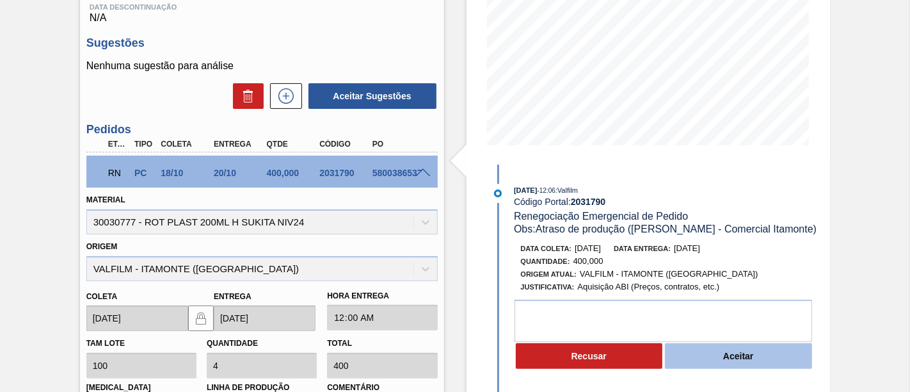
click at [781, 359] on button "Aceitar" at bounding box center [738, 356] width 147 height 26
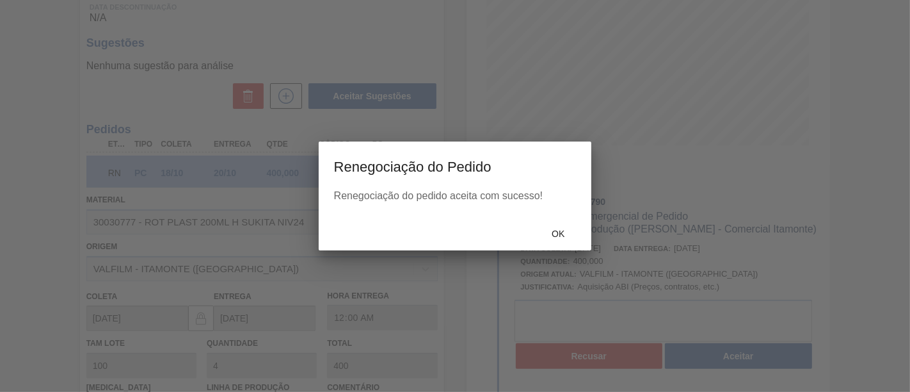
type input "Atraso de produção ([PERSON_NAME] - Comercial Itamonte)"
type input "28/10/2025"
type input "[DATE]"
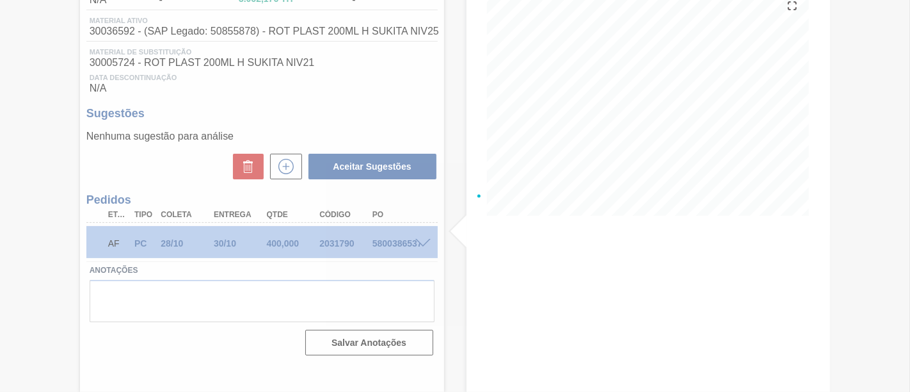
scroll to position [158, 0]
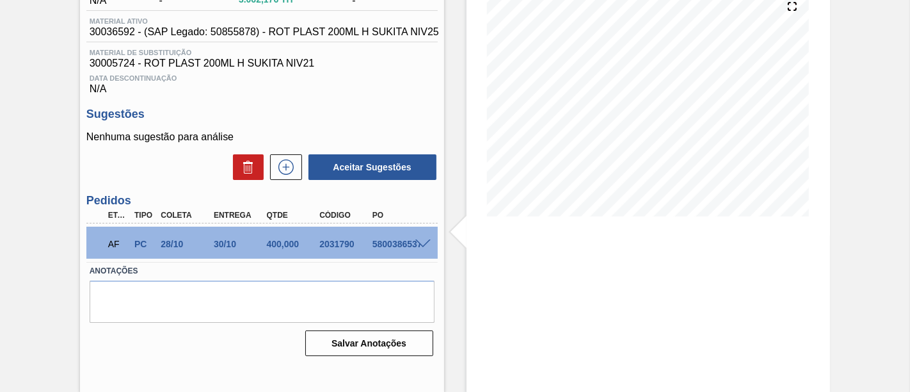
click at [421, 246] on span at bounding box center [423, 244] width 15 height 10
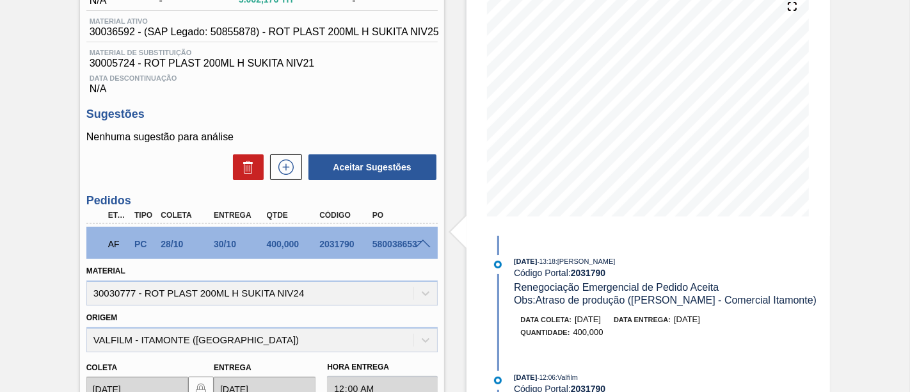
click at [424, 243] on span at bounding box center [423, 244] width 15 height 10
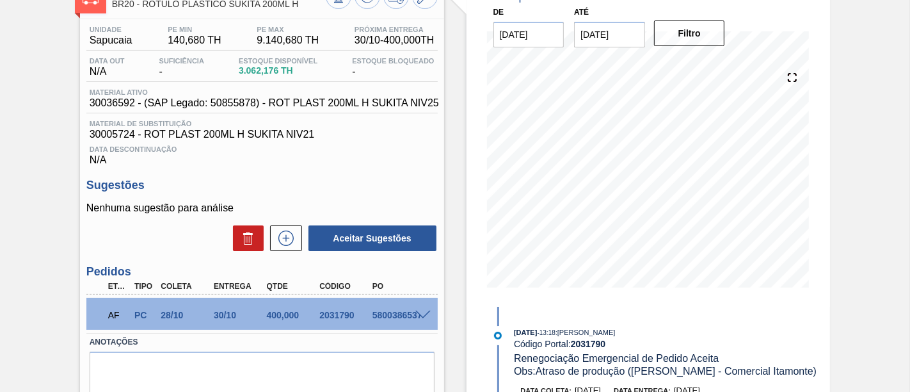
scroll to position [16, 0]
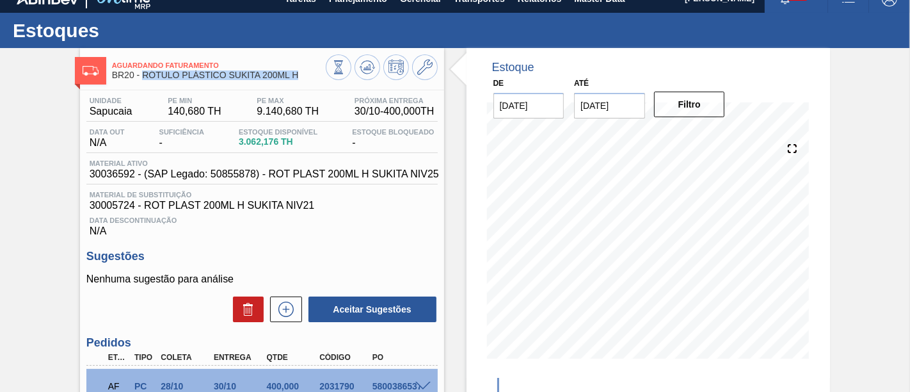
drag, startPoint x: 142, startPoint y: 74, endPoint x: 298, endPoint y: 74, distance: 156.2
click at [298, 74] on span "BR20 - RÓTULO PLÁSTICO SUKITA 200ML H" at bounding box center [219, 75] width 214 height 10
copy span "RÓTULO PLÁSTICO SUKITA 200ML H"
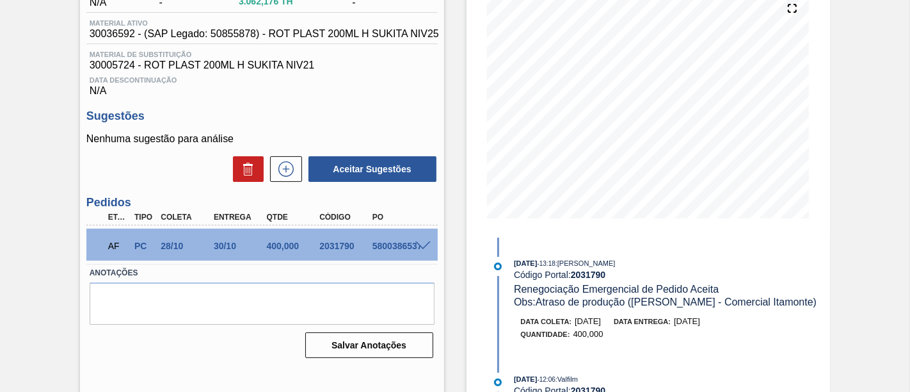
scroll to position [158, 0]
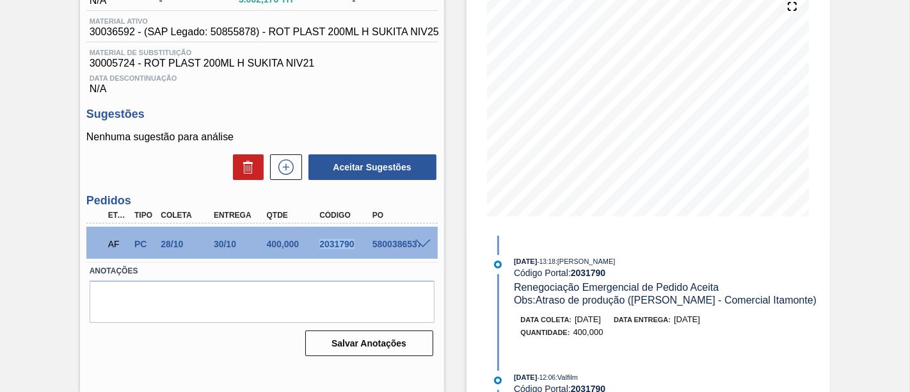
drag, startPoint x: 318, startPoint y: 246, endPoint x: 354, endPoint y: 246, distance: 35.9
click at [354, 246] on div "2031790" at bounding box center [345, 244] width 58 height 10
copy div "2031790"
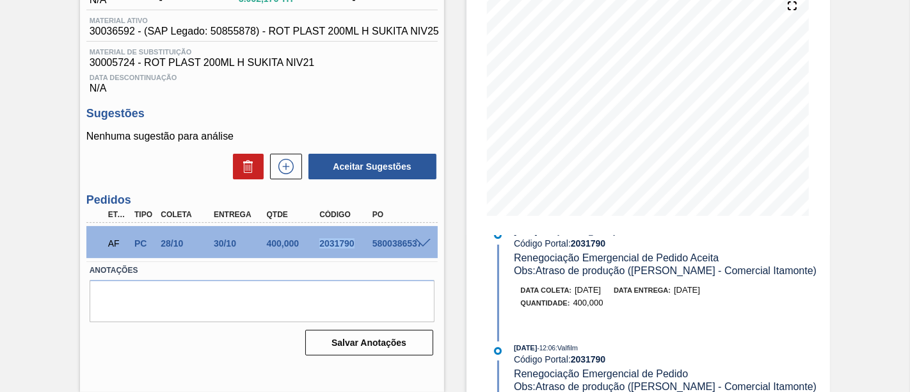
scroll to position [0, 0]
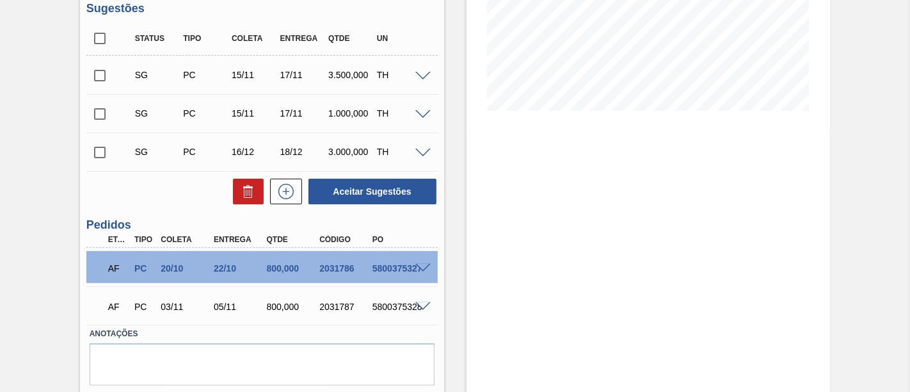
scroll to position [284, 0]
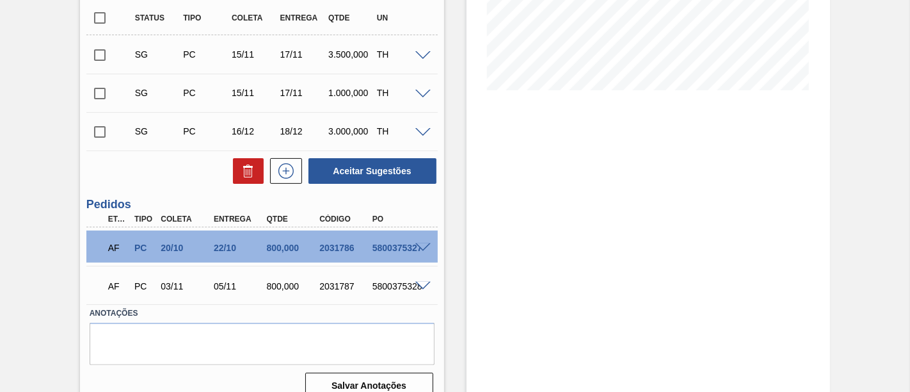
click at [424, 250] on span at bounding box center [423, 248] width 15 height 10
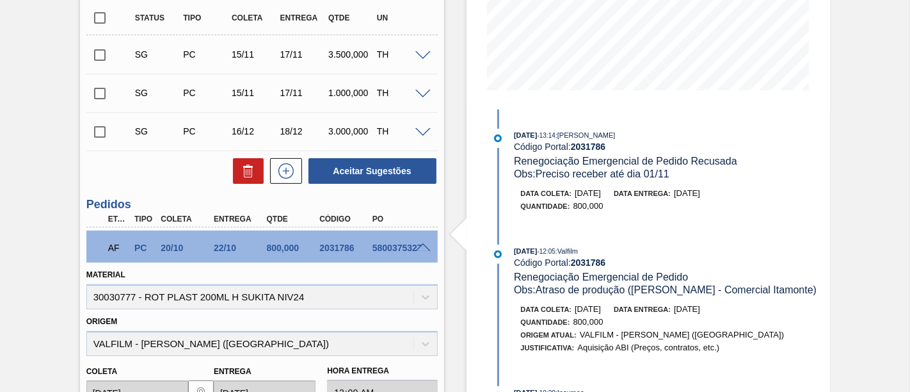
scroll to position [142, 0]
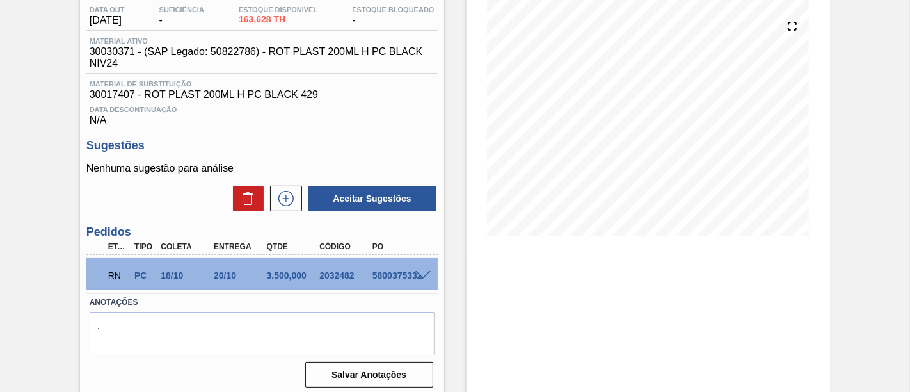
scroll to position [142, 0]
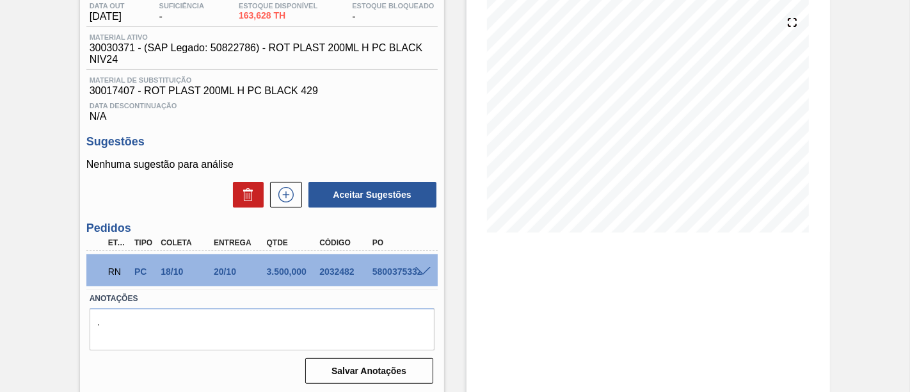
click at [424, 277] on span at bounding box center [423, 272] width 15 height 10
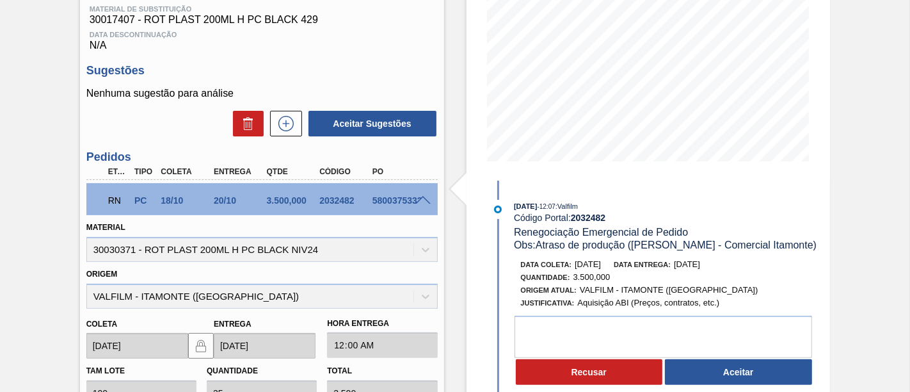
scroll to position [284, 0]
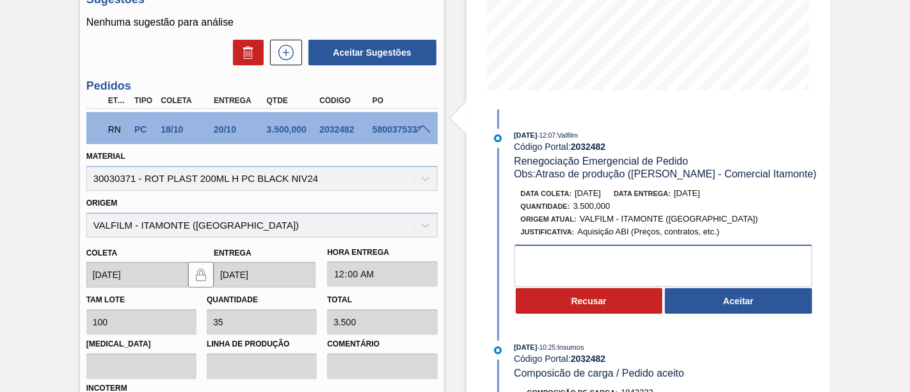
click at [734, 257] on textarea at bounding box center [664, 266] width 298 height 42
type textarea "p"
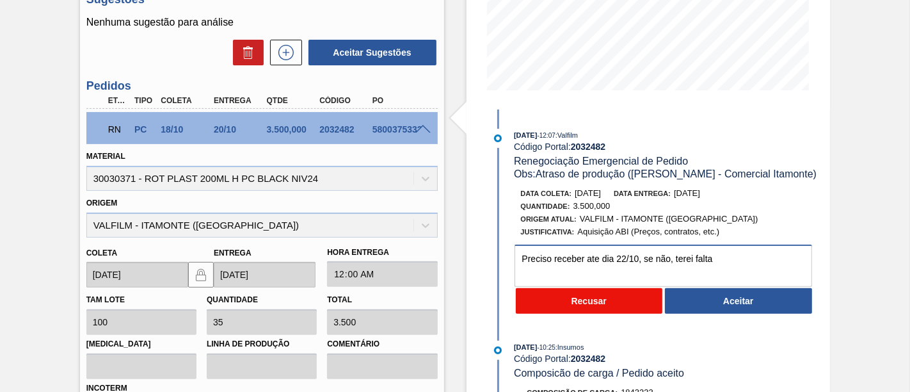
type textarea "Preciso receber ate dia 22/10, se não, terei falta"
click at [607, 307] on button "Recusar" at bounding box center [589, 301] width 147 height 26
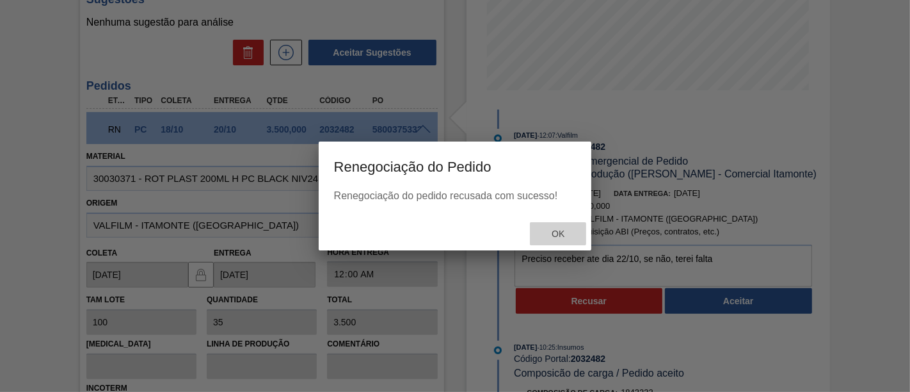
click at [565, 240] on div "Ok" at bounding box center [558, 234] width 56 height 24
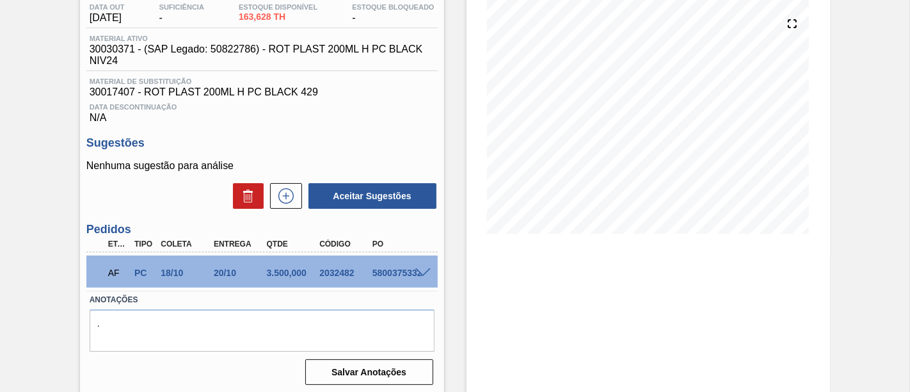
scroll to position [142, 0]
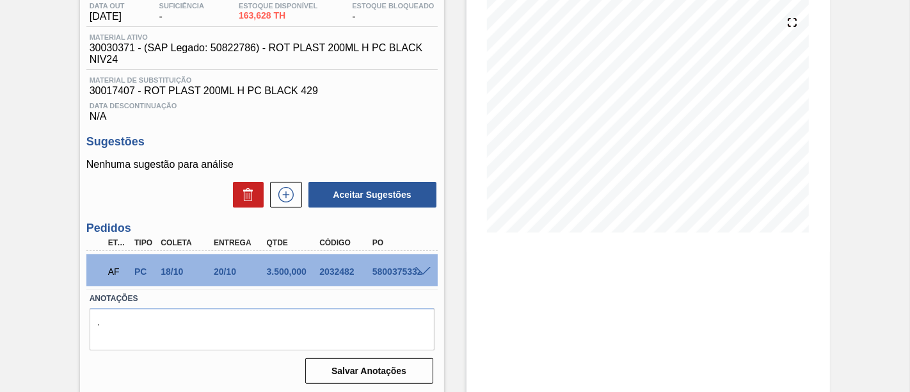
click at [321, 275] on div "2032482" at bounding box center [345, 271] width 58 height 10
drag, startPoint x: 319, startPoint y: 275, endPoint x: 353, endPoint y: 276, distance: 34.6
click at [353, 276] on div "2032482" at bounding box center [345, 271] width 58 height 10
copy div "2032482"
click at [428, 273] on span at bounding box center [423, 272] width 15 height 10
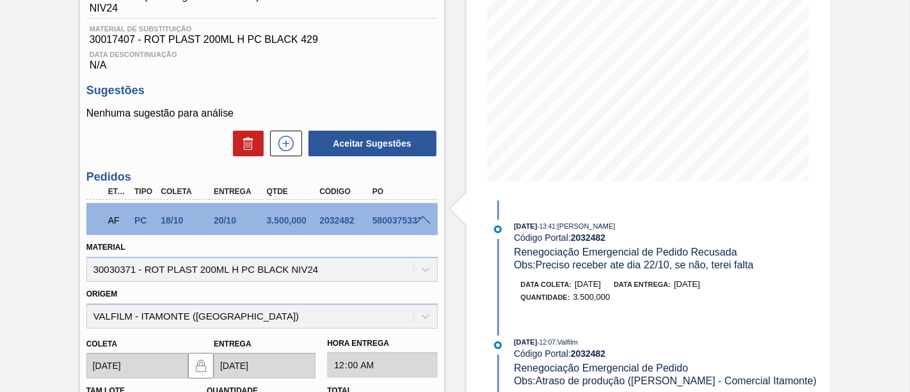
scroll to position [213, 0]
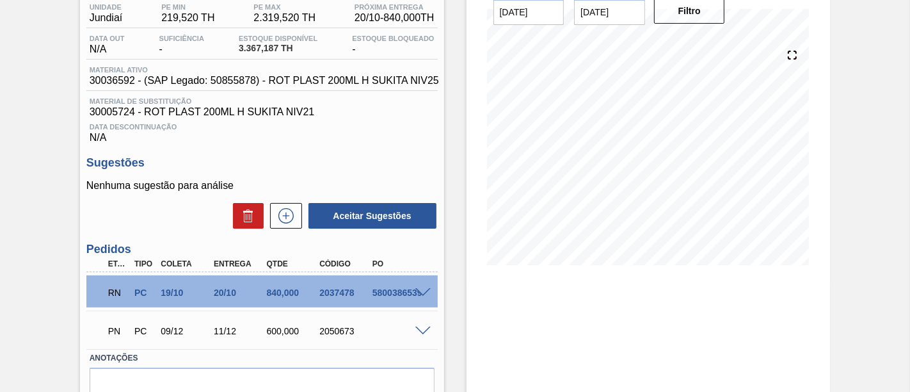
scroll to position [142, 0]
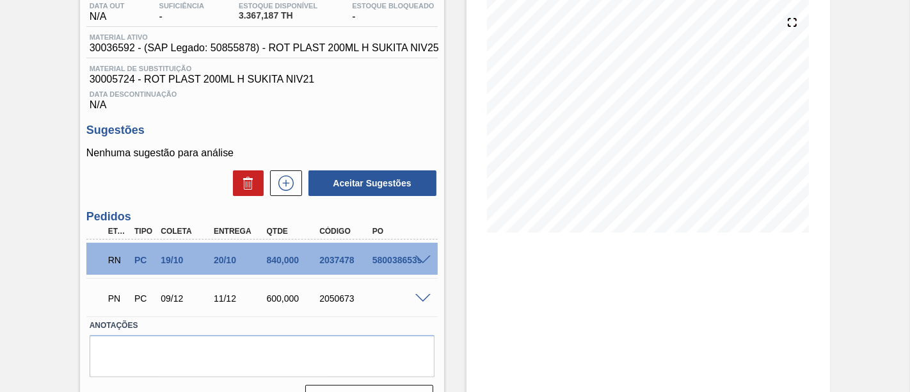
click at [423, 260] on span at bounding box center [423, 260] width 15 height 10
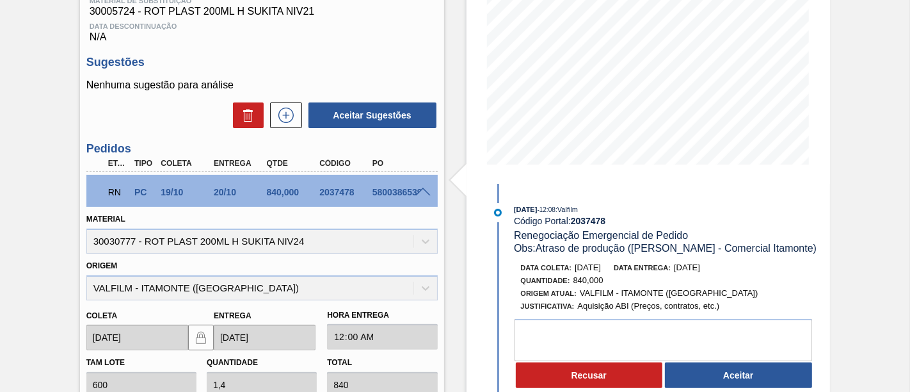
scroll to position [213, 0]
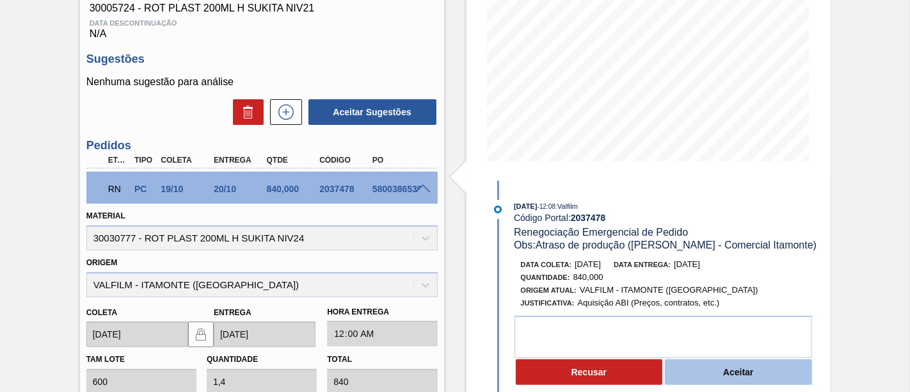
click at [732, 368] on button "Aceitar" at bounding box center [738, 372] width 147 height 26
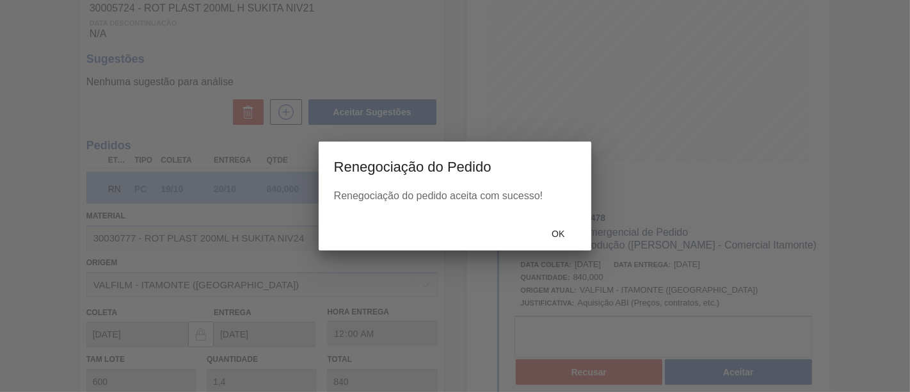
type input "Atraso de produção ([PERSON_NAME] - Comercial Itamonte)"
type input "28/10/2025"
type input "29/10/2025"
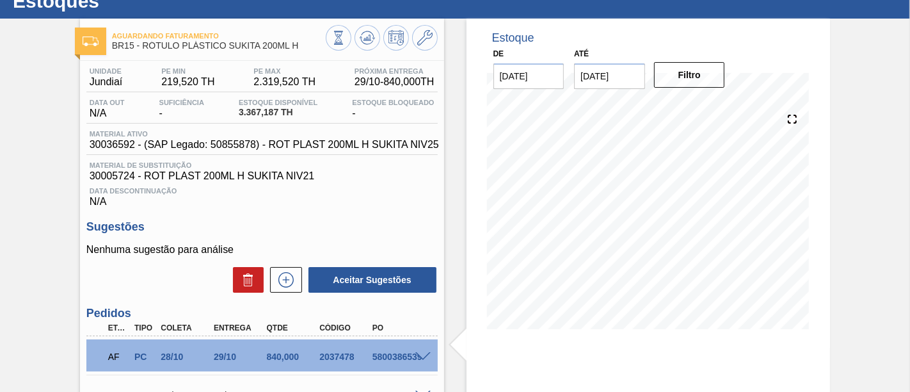
scroll to position [31, 0]
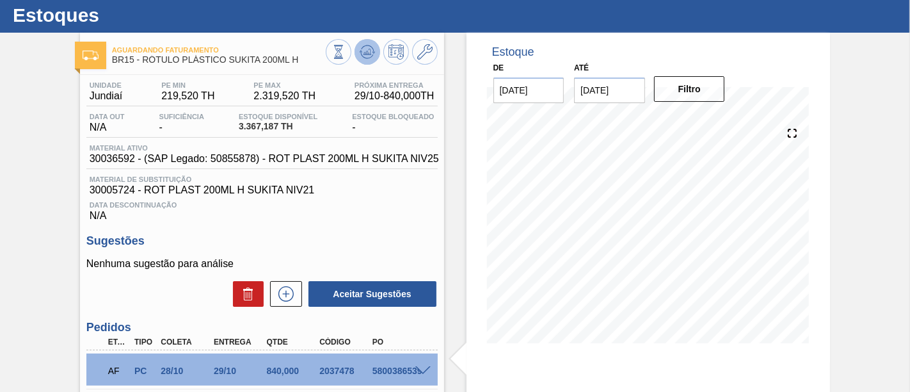
click at [375, 56] on button at bounding box center [368, 52] width 26 height 26
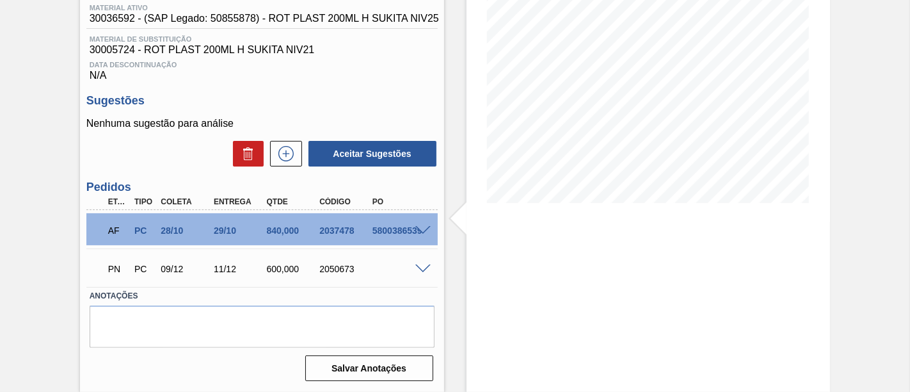
scroll to position [174, 0]
drag, startPoint x: 320, startPoint y: 229, endPoint x: 358, endPoint y: 229, distance: 37.8
click at [358, 229] on div "2037478" at bounding box center [345, 230] width 58 height 10
copy div "2037478"
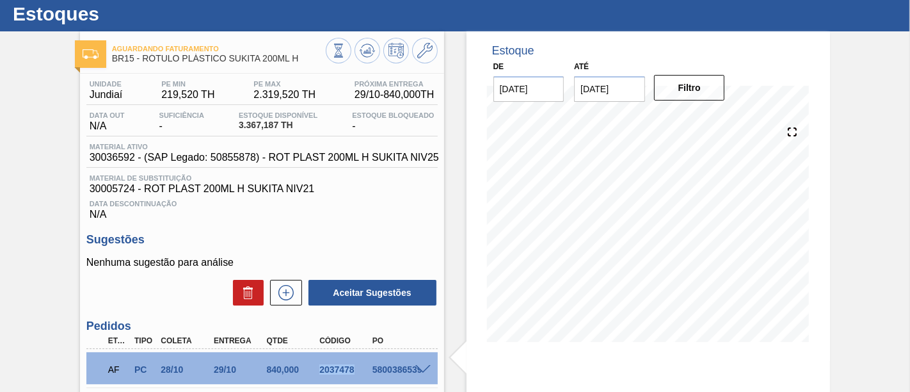
scroll to position [31, 0]
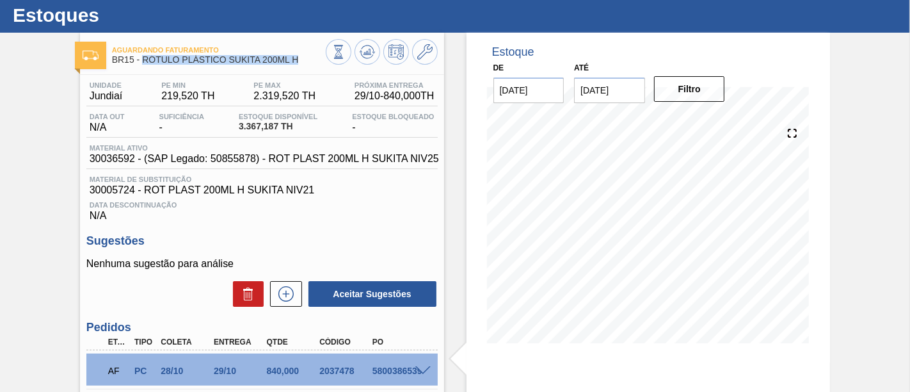
drag, startPoint x: 144, startPoint y: 60, endPoint x: 297, endPoint y: 63, distance: 153.1
click at [297, 63] on span "BR15 - RÓTULO PLÁSTICO SUKITA 200ML H" at bounding box center [219, 60] width 214 height 10
copy span "RÓTULO PLÁSTICO SUKITA 200ML H"
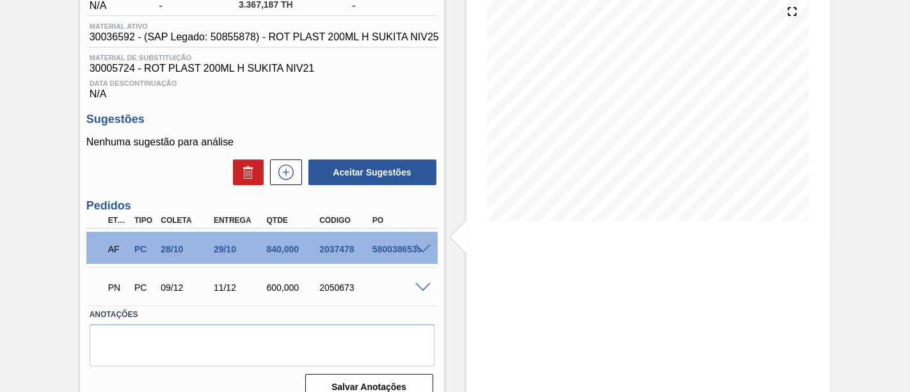
scroll to position [174, 0]
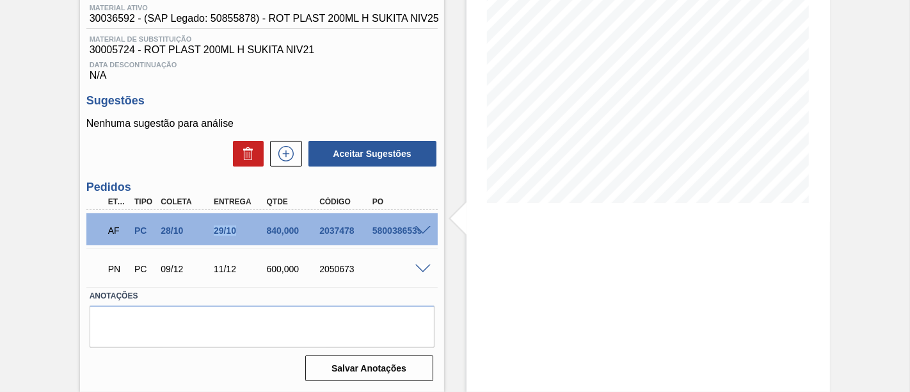
drag, startPoint x: 212, startPoint y: 224, endPoint x: 234, endPoint y: 231, distance: 22.9
click at [234, 231] on div "AF PC 28/10 29/10 840,000 2037478 5800386539" at bounding box center [259, 229] width 318 height 26
copy div "29/10"
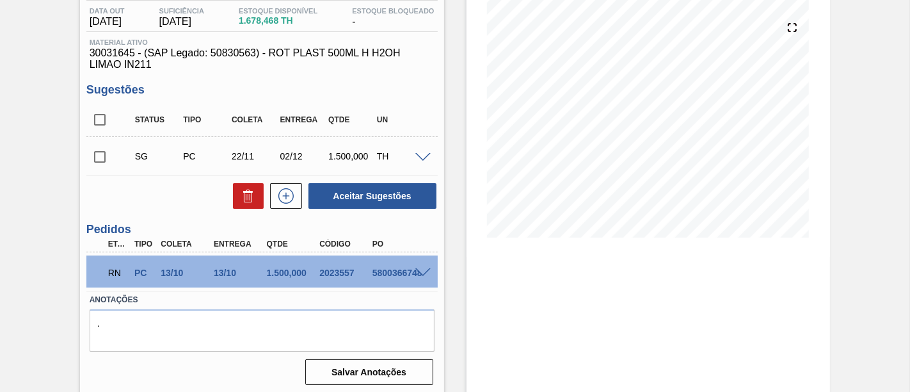
scroll to position [142, 0]
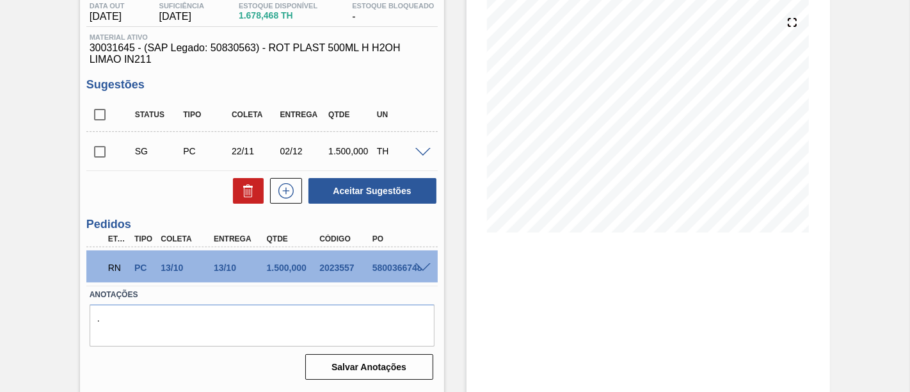
click at [419, 266] on span at bounding box center [423, 268] width 15 height 10
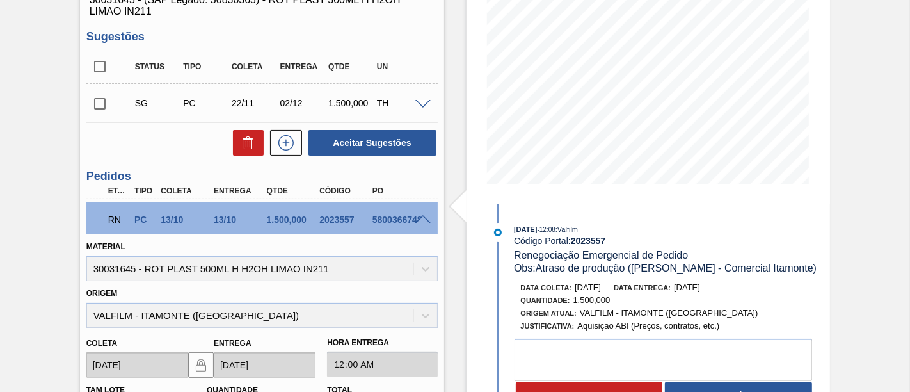
scroll to position [213, 0]
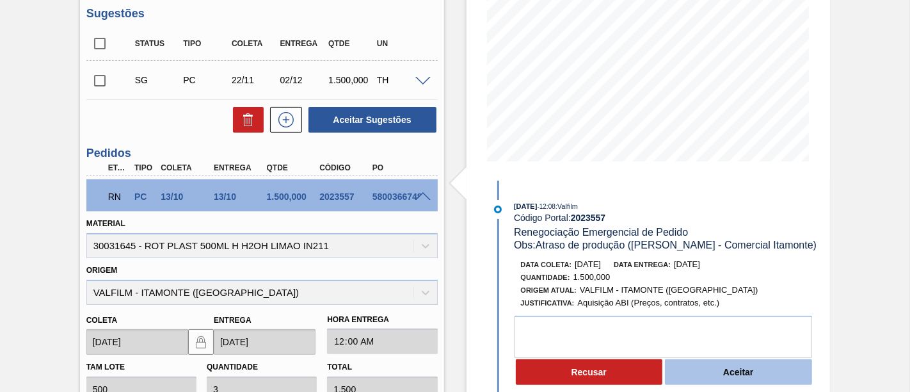
click at [787, 379] on button "Aceitar" at bounding box center [738, 372] width 147 height 26
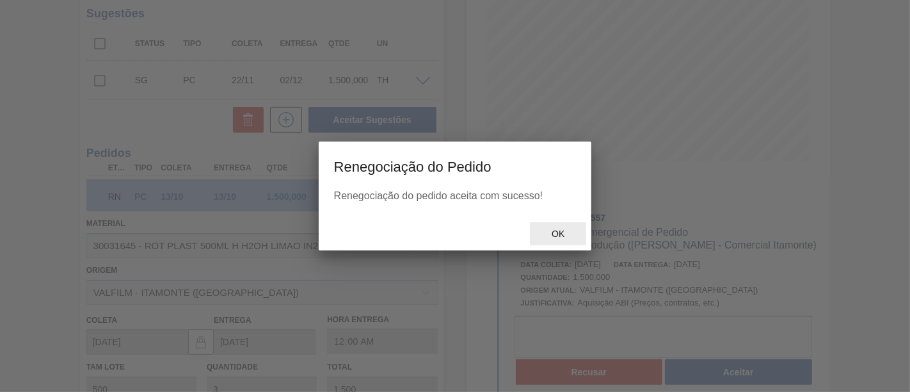
click at [563, 240] on div "Ok" at bounding box center [558, 234] width 56 height 24
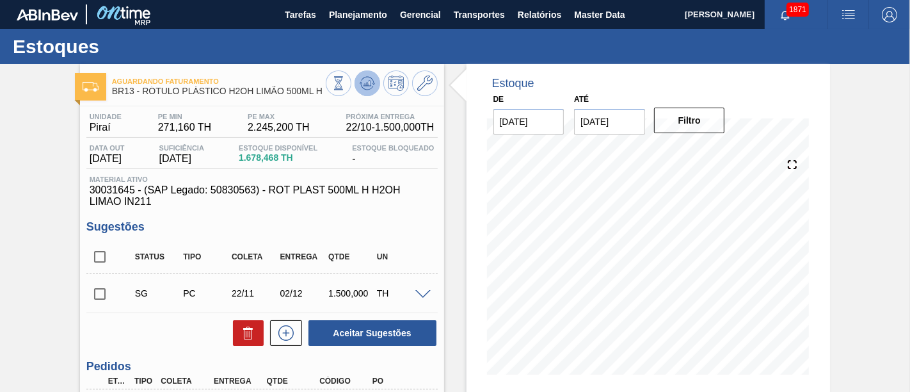
click at [366, 90] on icon at bounding box center [367, 83] width 15 height 15
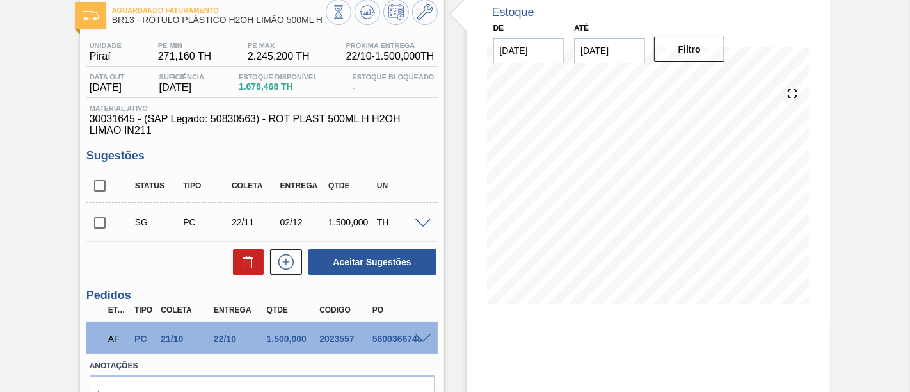
click at [424, 341] on span at bounding box center [423, 339] width 15 height 10
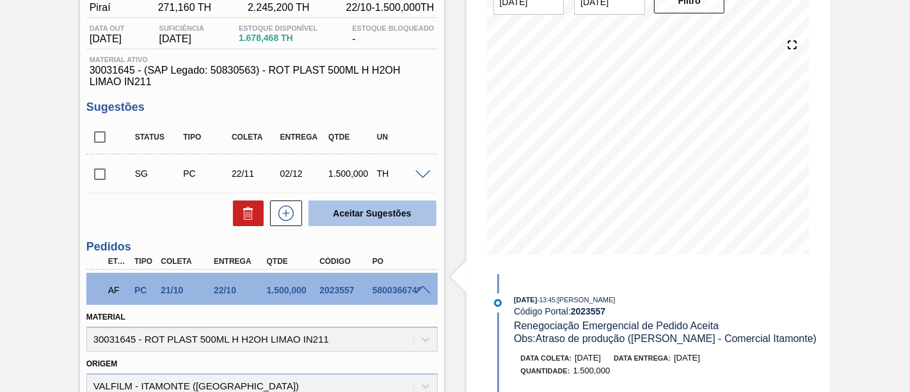
scroll to position [142, 0]
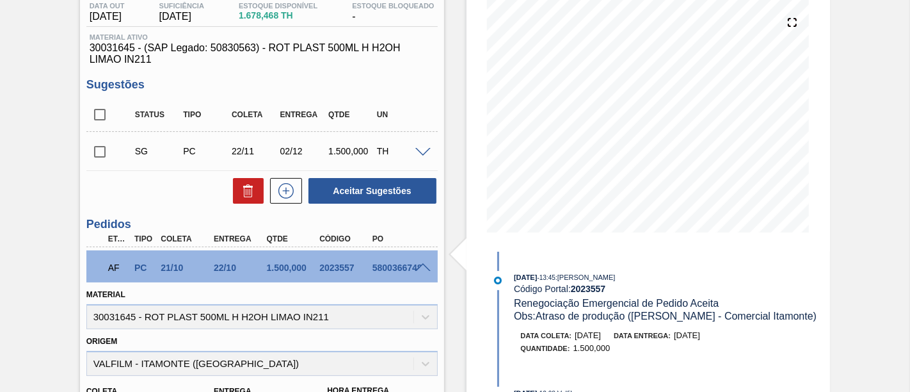
click at [421, 266] on span at bounding box center [423, 268] width 15 height 10
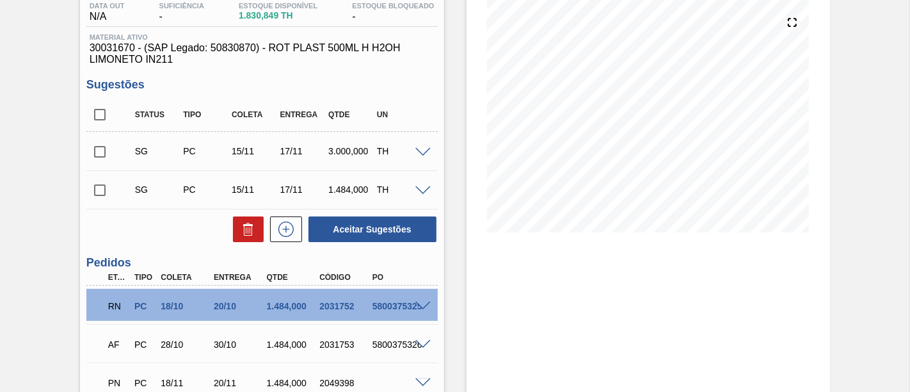
scroll to position [213, 0]
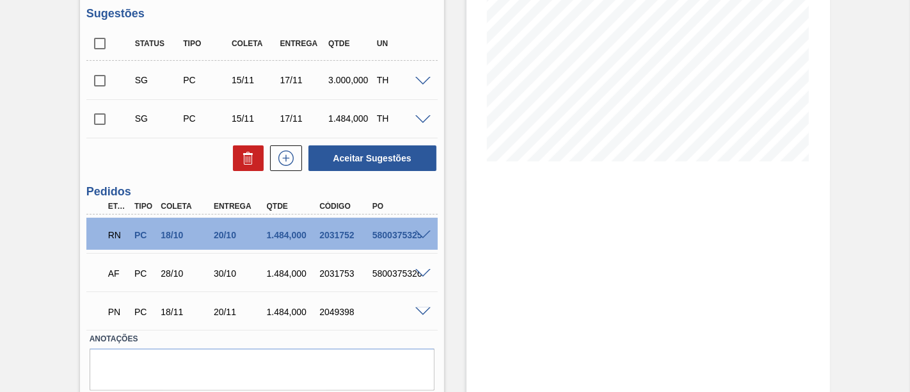
click at [428, 234] on span at bounding box center [423, 235] width 15 height 10
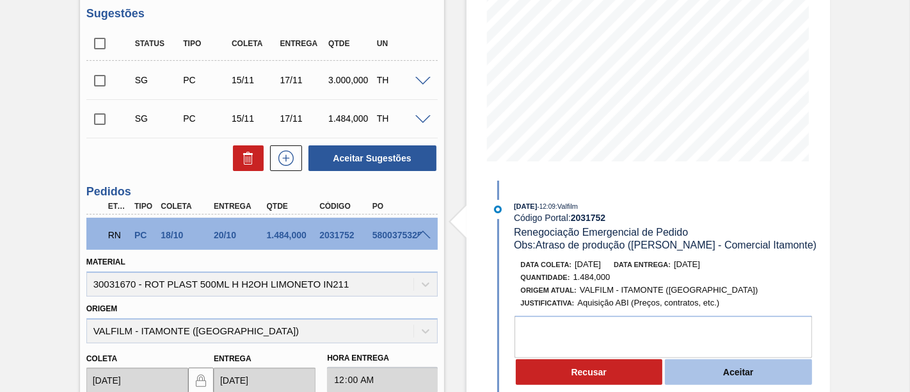
click at [754, 374] on button "Aceitar" at bounding box center [738, 372] width 147 height 26
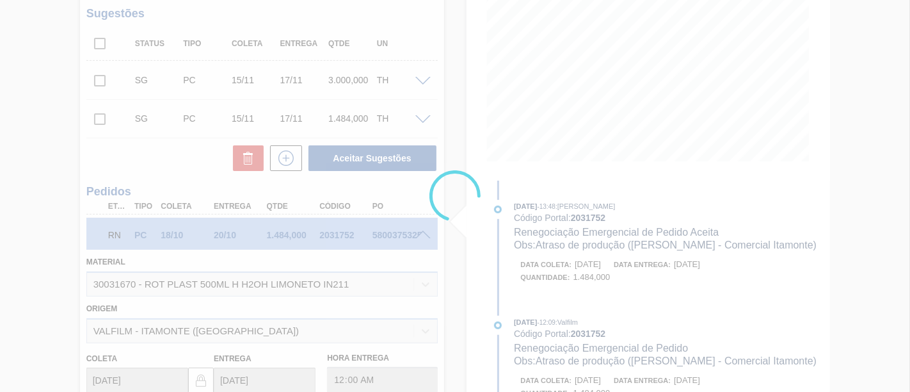
type input "Atraso de produção ([PERSON_NAME] - Comercial Itamonte)"
type input "[DATE]"
type input "22/10/2025"
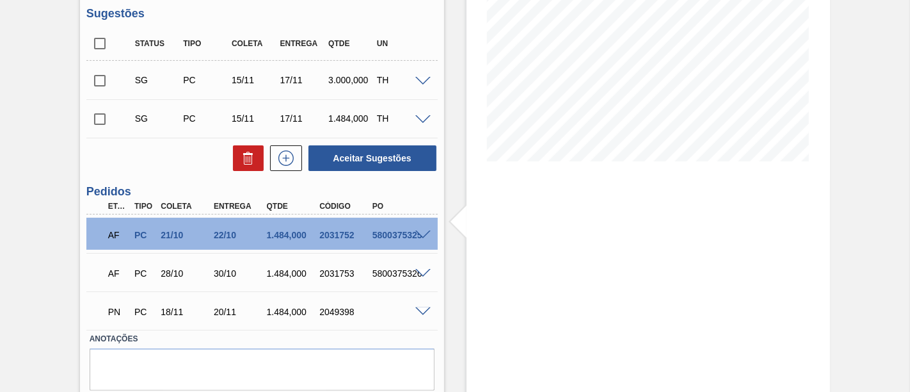
click at [421, 274] on span at bounding box center [423, 274] width 15 height 10
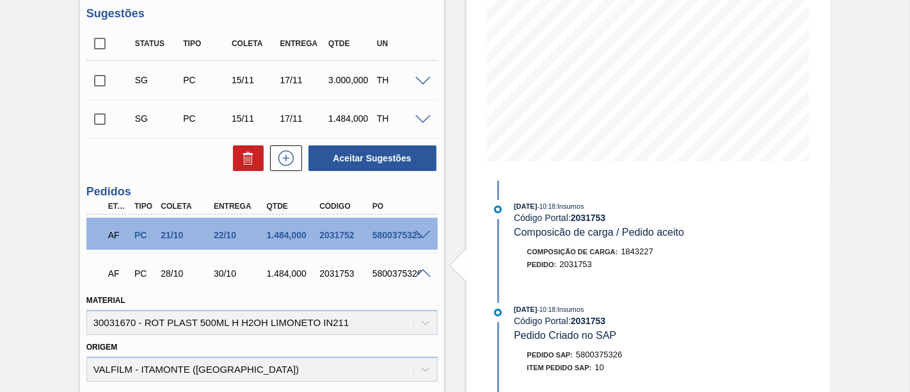
click at [421, 274] on span at bounding box center [423, 274] width 15 height 10
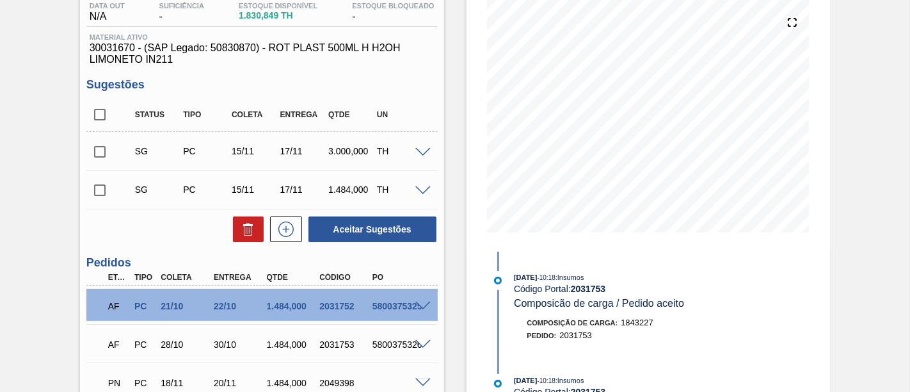
scroll to position [71, 0]
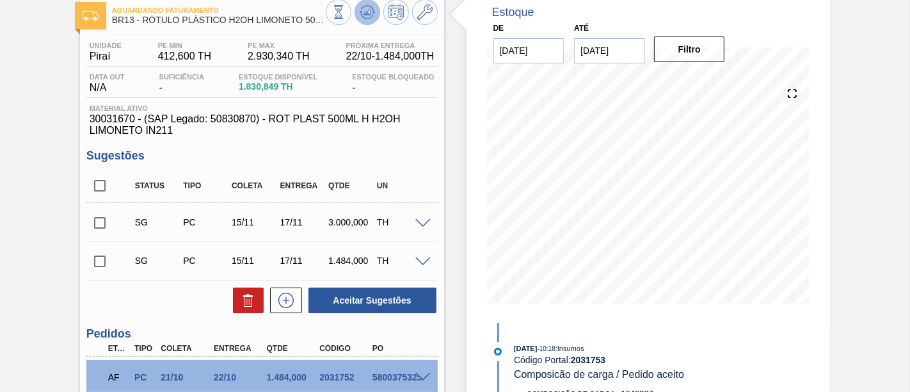
click at [362, 13] on icon at bounding box center [367, 11] width 15 height 15
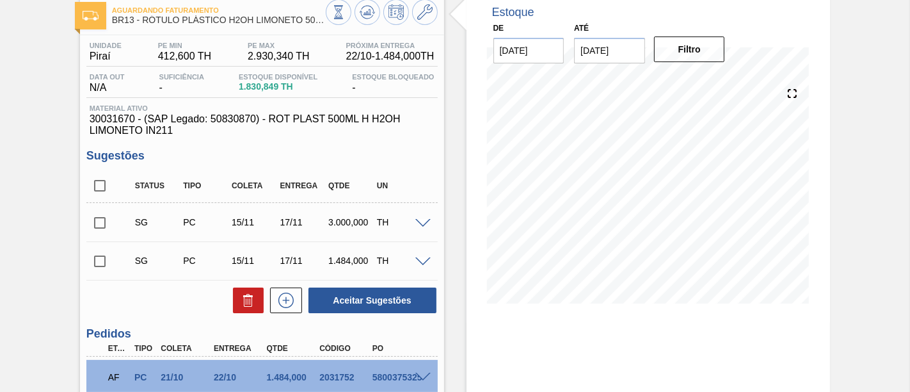
scroll to position [142, 0]
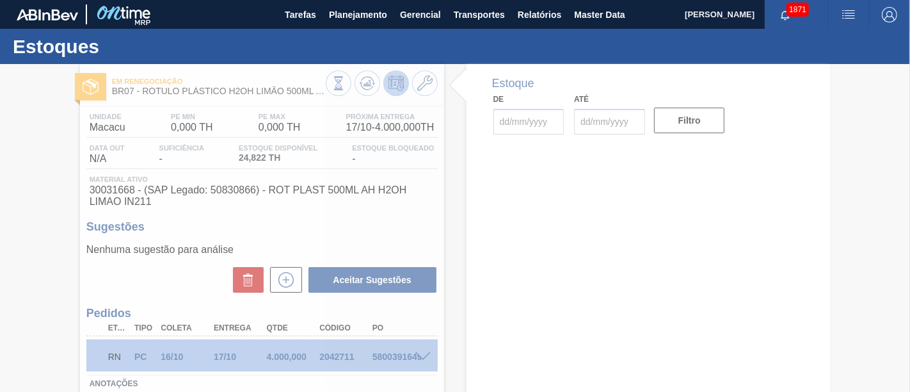
type input "[DATE]"
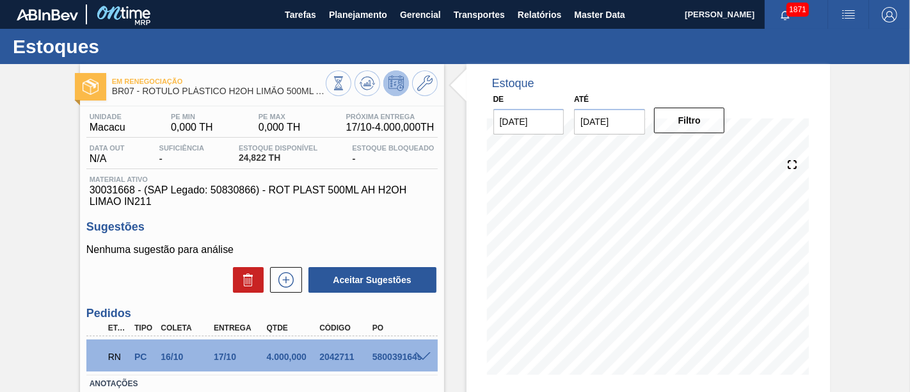
scroll to position [142, 0]
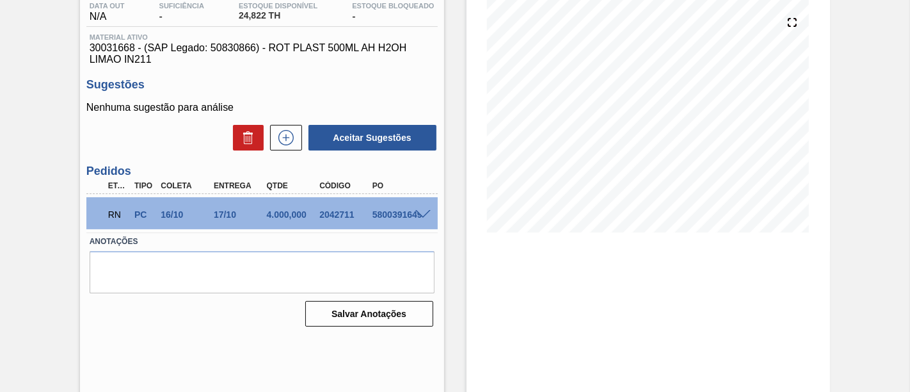
click at [426, 218] on span at bounding box center [423, 215] width 15 height 10
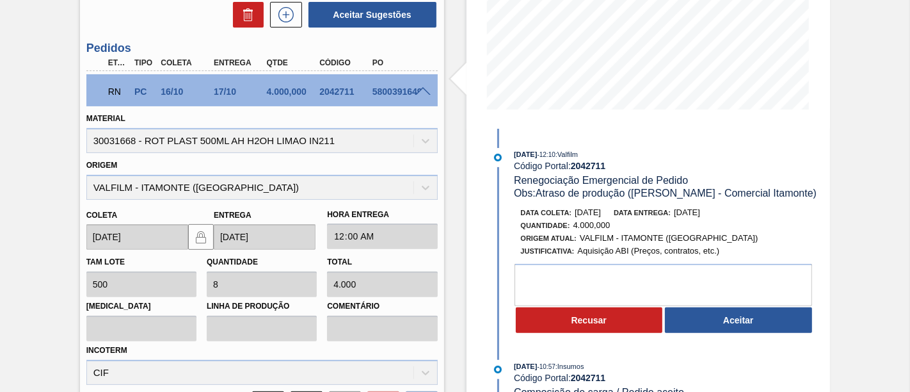
scroll to position [284, 0]
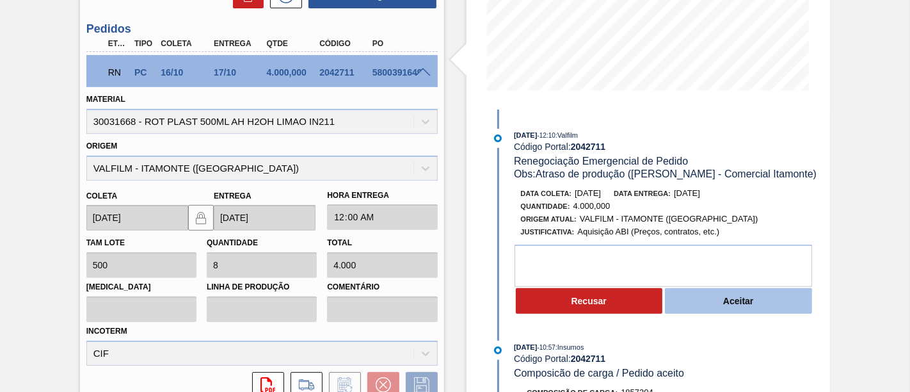
click at [743, 300] on button "Aceitar" at bounding box center [738, 301] width 147 height 26
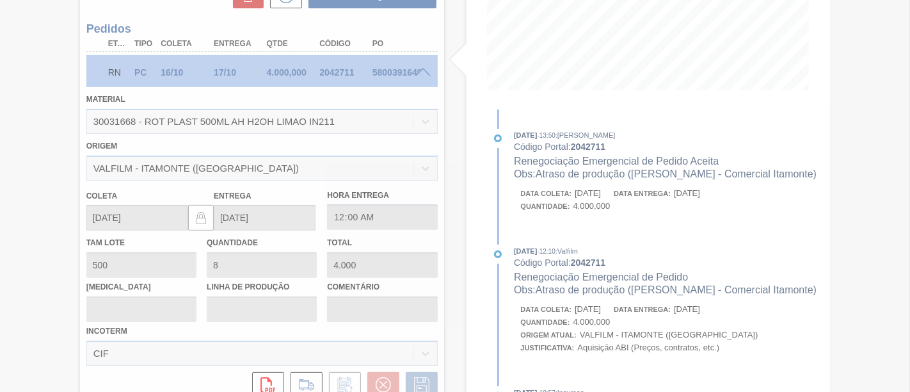
type input "Atraso de produção (Ana Carolina - Comercial Itamonte)"
type input "20/10/2025"
type input "21/10/2025"
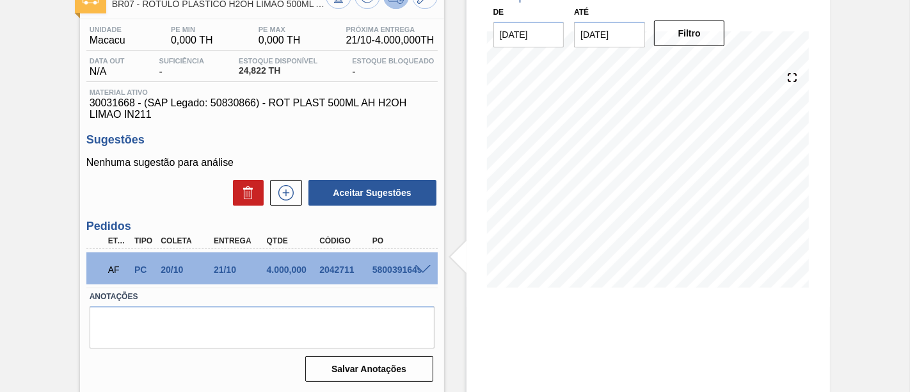
scroll to position [16, 0]
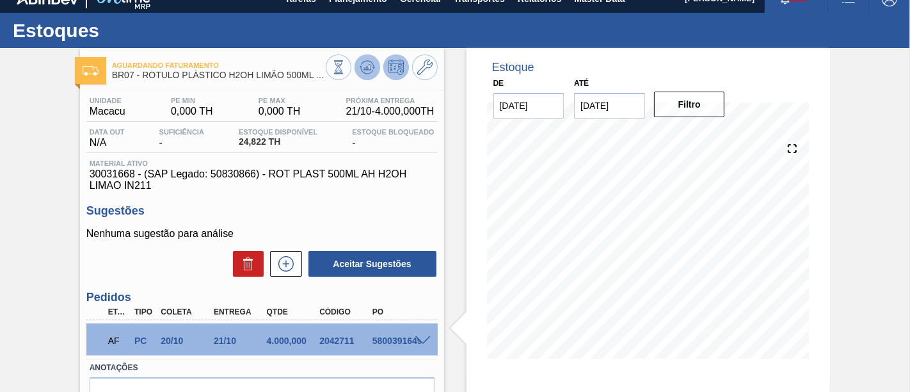
click at [369, 67] on icon at bounding box center [369, 67] width 1 height 5
click at [367, 72] on icon at bounding box center [367, 67] width 15 height 15
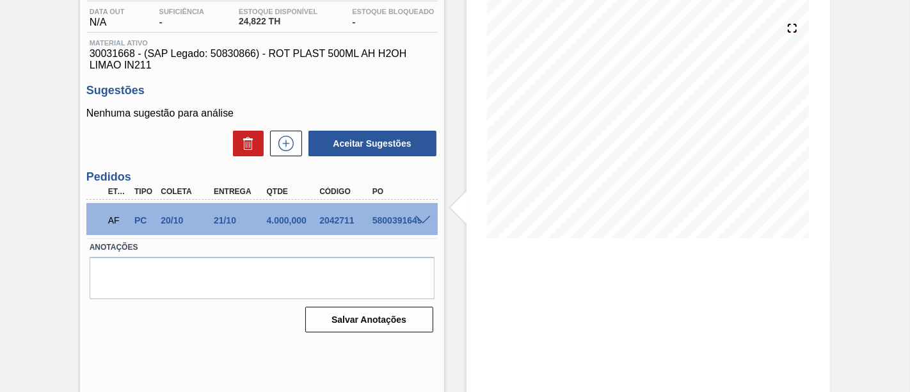
scroll to position [158, 0]
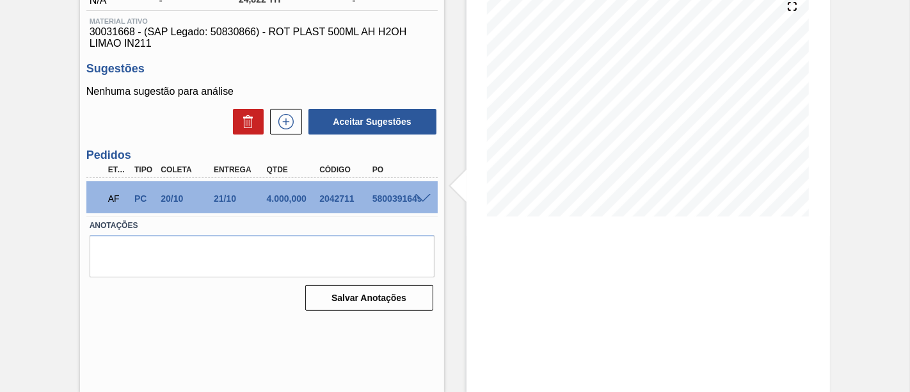
click at [423, 198] on span at bounding box center [423, 199] width 15 height 10
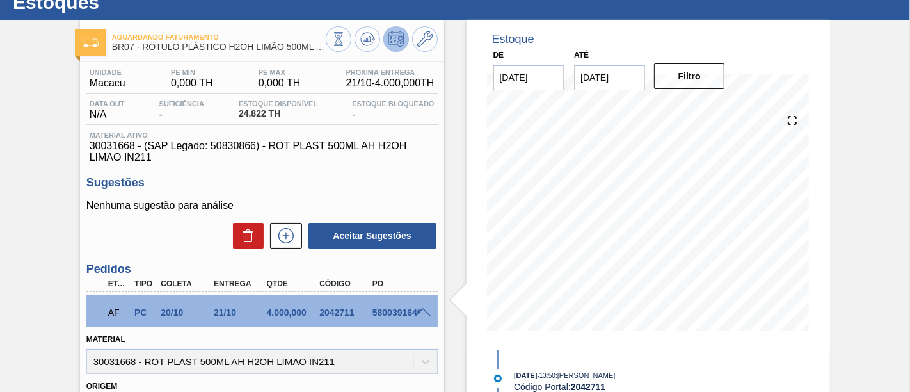
scroll to position [16, 0]
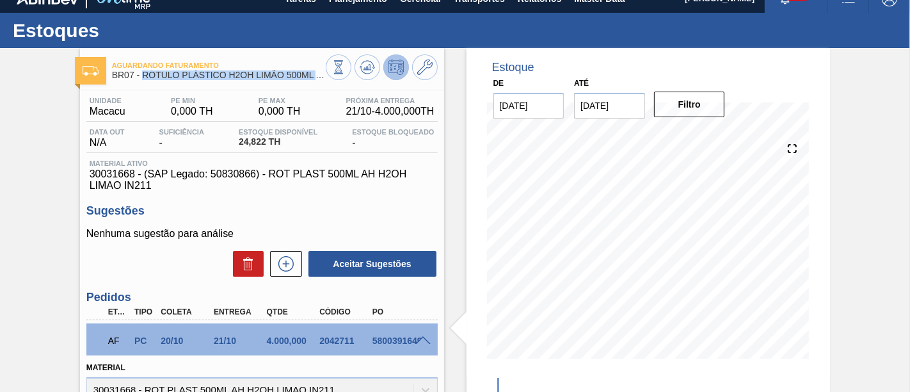
drag, startPoint x: 143, startPoint y: 74, endPoint x: 323, endPoint y: 77, distance: 179.9
click at [323, 77] on span "BR07 - RÓTULO PLÁSTICO H2OH LIMÃO 500ML AH" at bounding box center [219, 75] width 214 height 10
copy span "RÓTULO PLÁSTICO H2OH LIMÃO 500ML A"
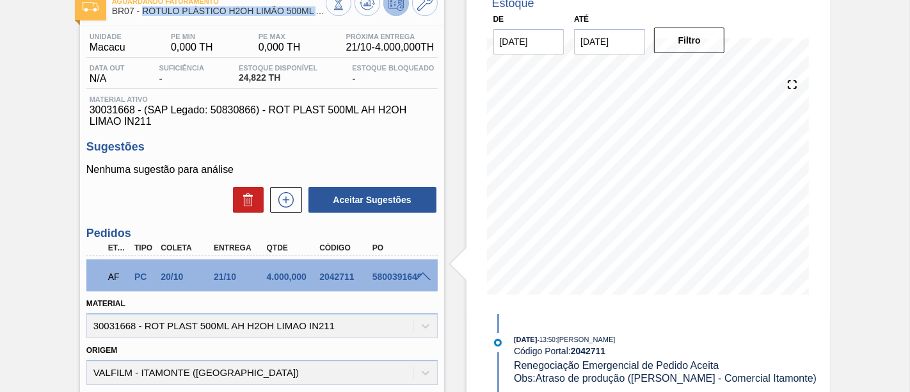
scroll to position [158, 0]
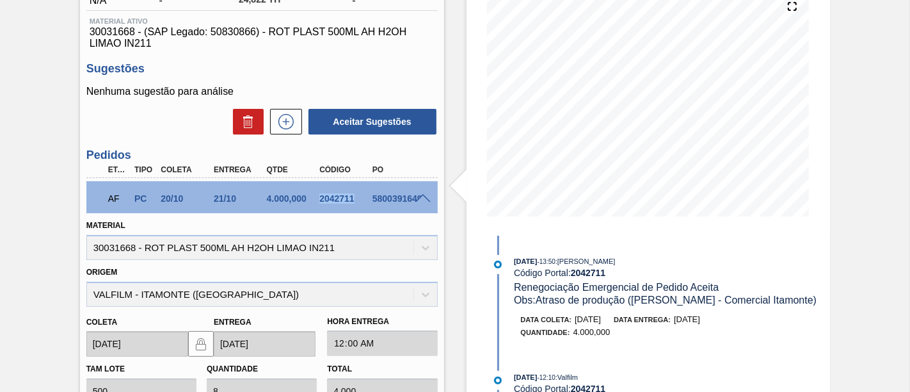
drag, startPoint x: 318, startPoint y: 200, endPoint x: 353, endPoint y: 200, distance: 34.6
click at [353, 200] on div "2042711" at bounding box center [345, 198] width 58 height 10
copy div "2042711"
drag, startPoint x: 214, startPoint y: 202, endPoint x: 234, endPoint y: 200, distance: 20.6
click at [234, 200] on div "21/10" at bounding box center [240, 198] width 58 height 10
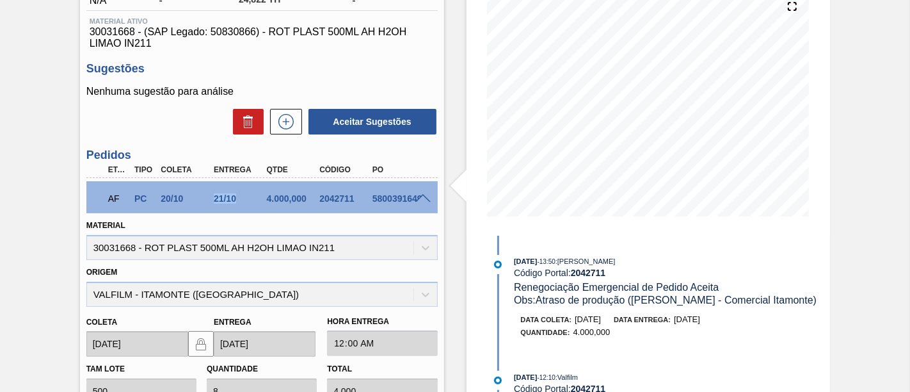
copy div "21/10"
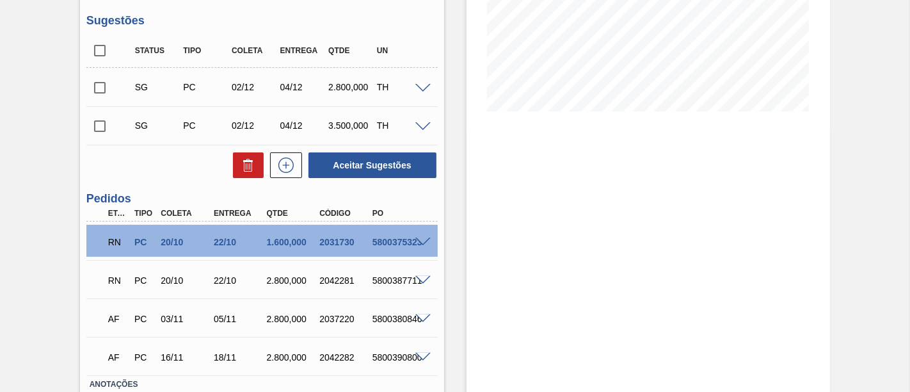
scroll to position [284, 0]
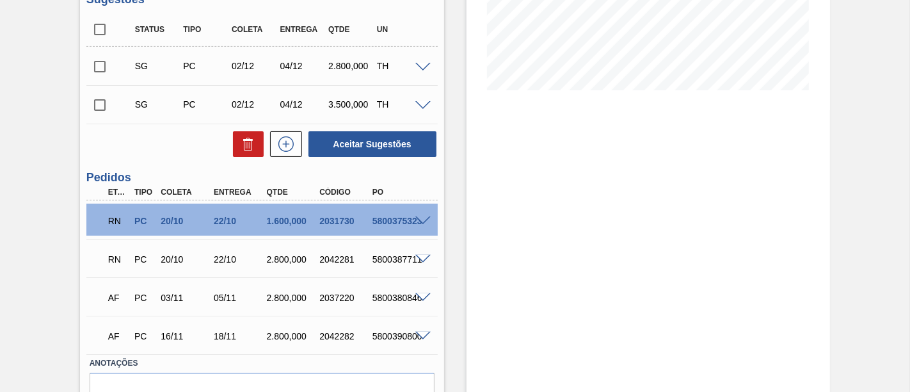
click at [421, 222] on span at bounding box center [423, 221] width 15 height 10
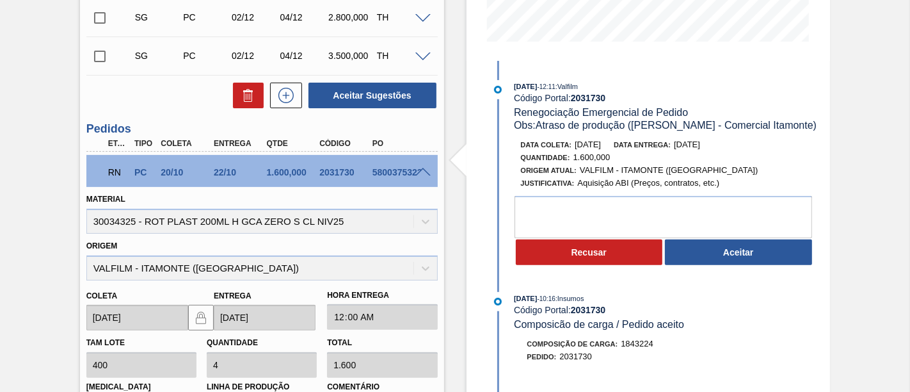
scroll to position [355, 0]
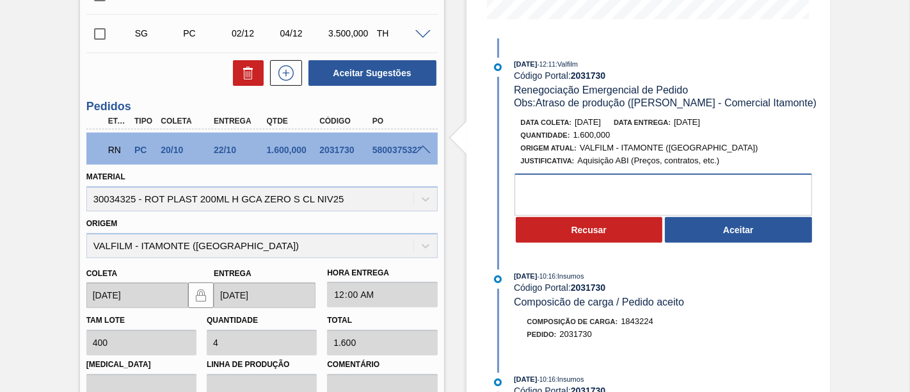
click at [709, 188] on textarea at bounding box center [664, 195] width 298 height 42
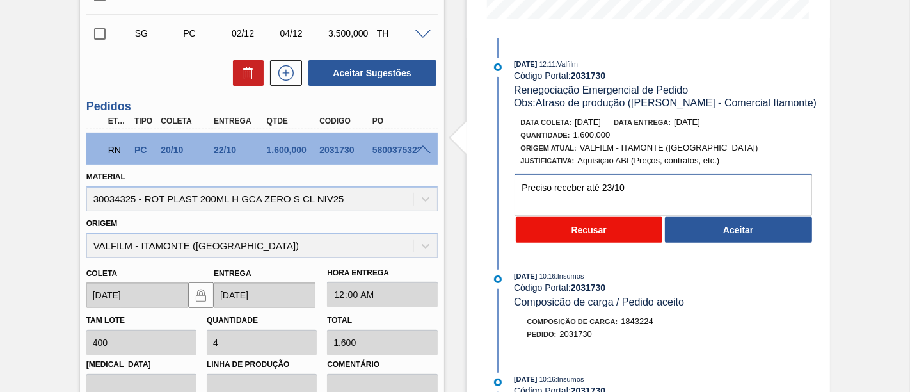
type textarea "Preciso receber até 23/10"
click at [628, 229] on button "Recusar" at bounding box center [589, 230] width 147 height 26
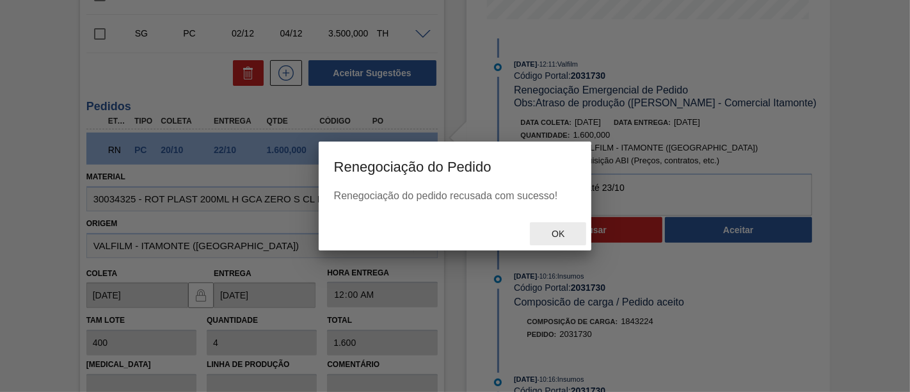
click at [565, 227] on div "Ok" at bounding box center [558, 234] width 56 height 24
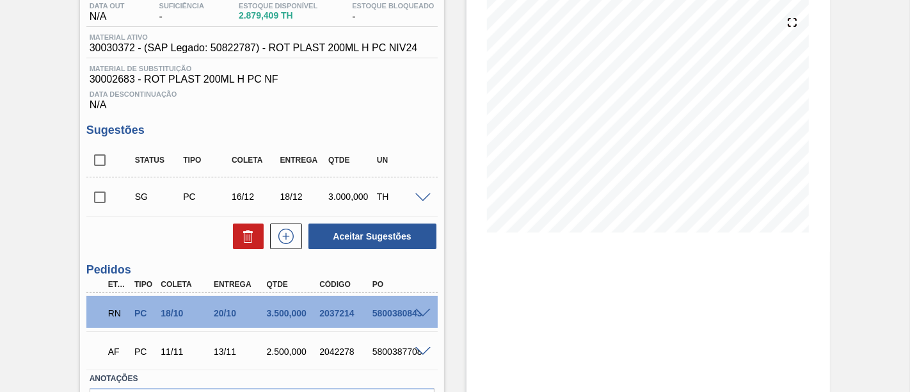
scroll to position [213, 0]
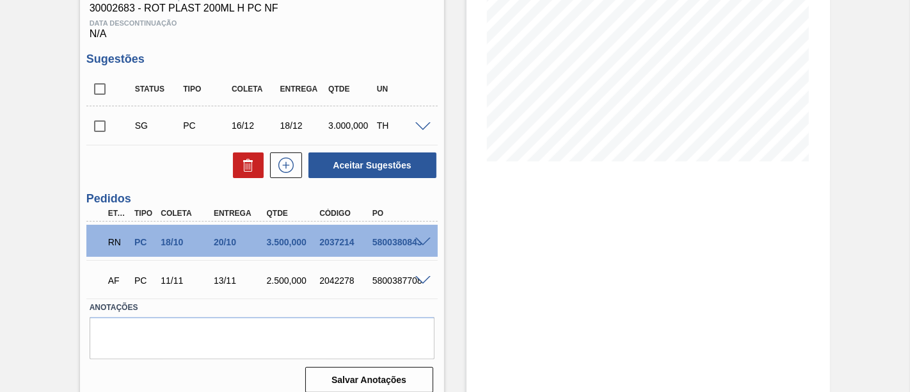
click at [423, 238] on span at bounding box center [423, 243] width 15 height 10
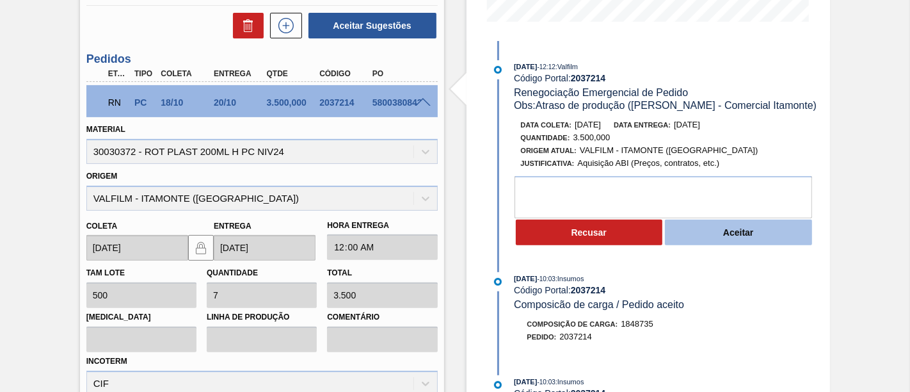
scroll to position [355, 0]
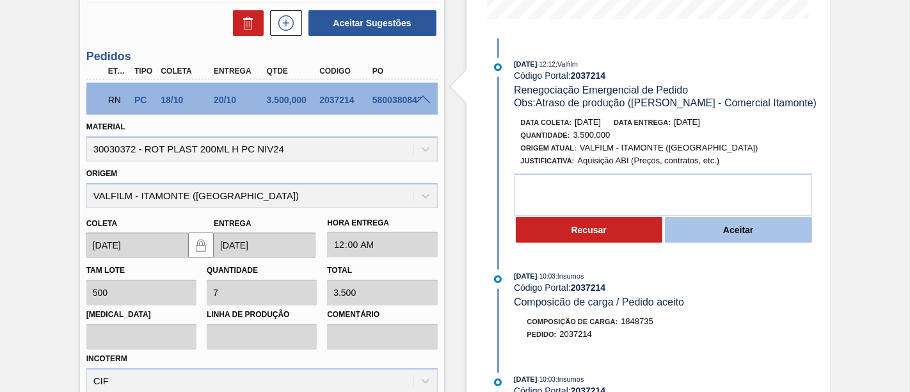
click at [782, 234] on button "Aceitar" at bounding box center [738, 230] width 147 height 26
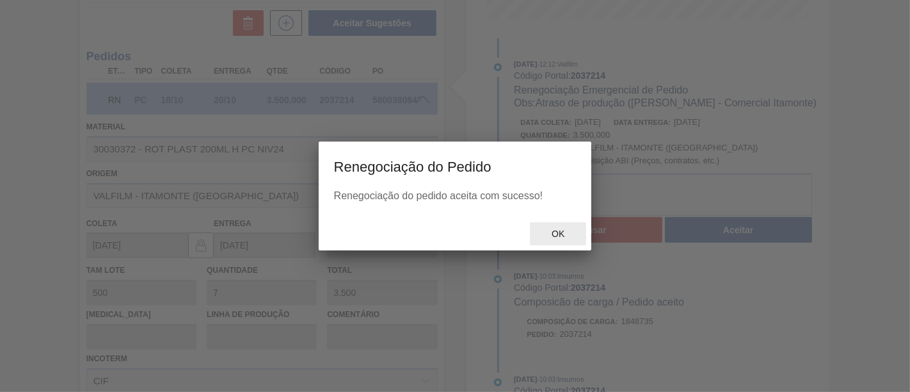
click at [563, 235] on span "Ok" at bounding box center [558, 234] width 33 height 10
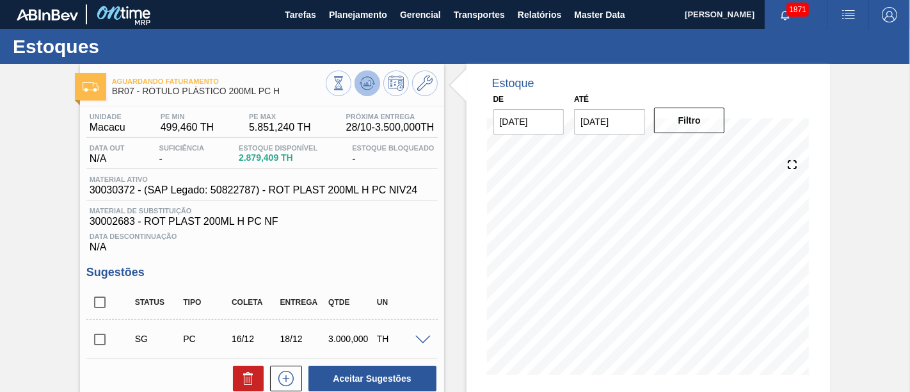
click at [368, 92] on button at bounding box center [368, 83] width 26 height 26
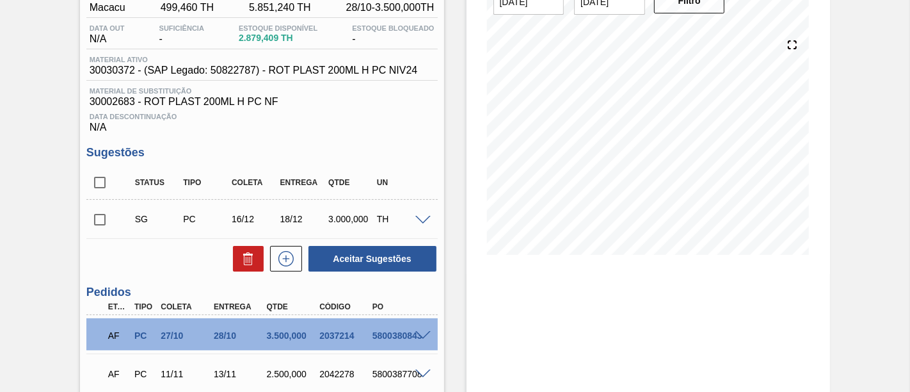
scroll to position [142, 0]
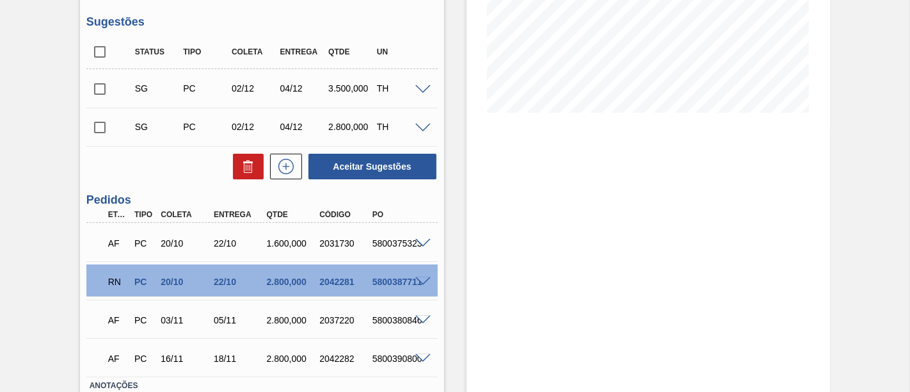
scroll to position [284, 0]
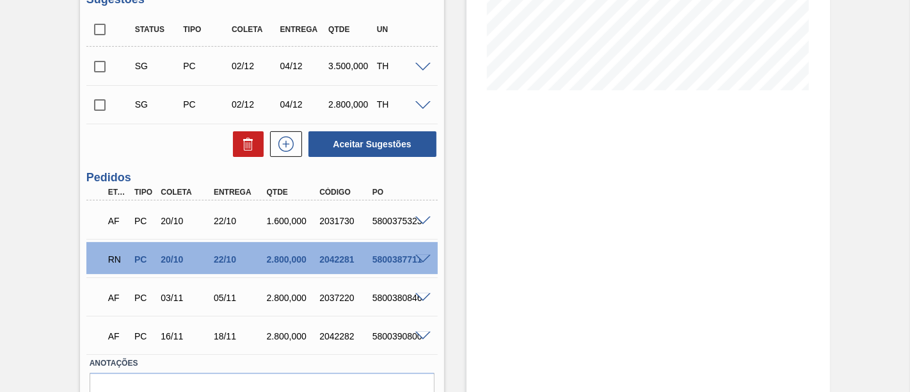
click at [425, 256] on div at bounding box center [425, 259] width 26 height 10
click at [427, 261] on span at bounding box center [423, 260] width 15 height 10
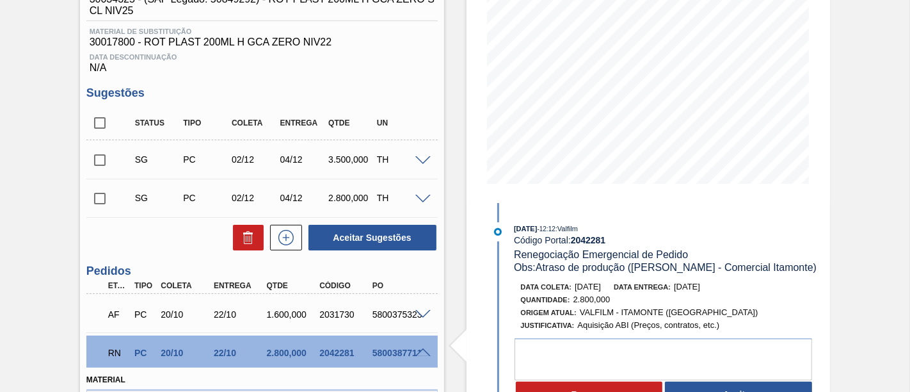
scroll to position [213, 0]
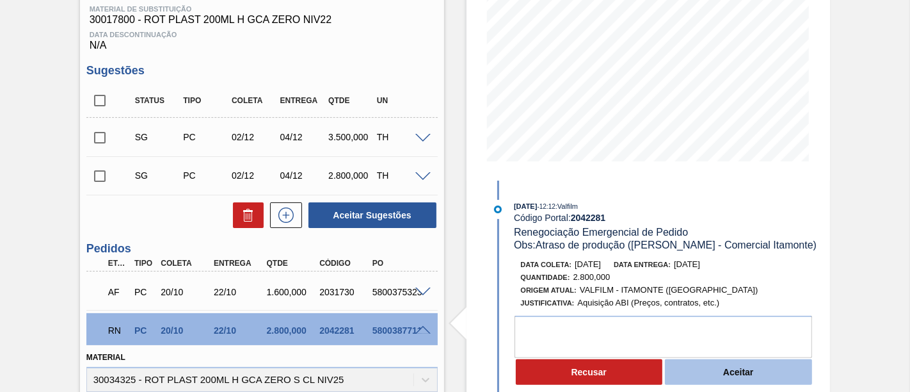
click at [766, 369] on button "Aceitar" at bounding box center [738, 372] width 147 height 26
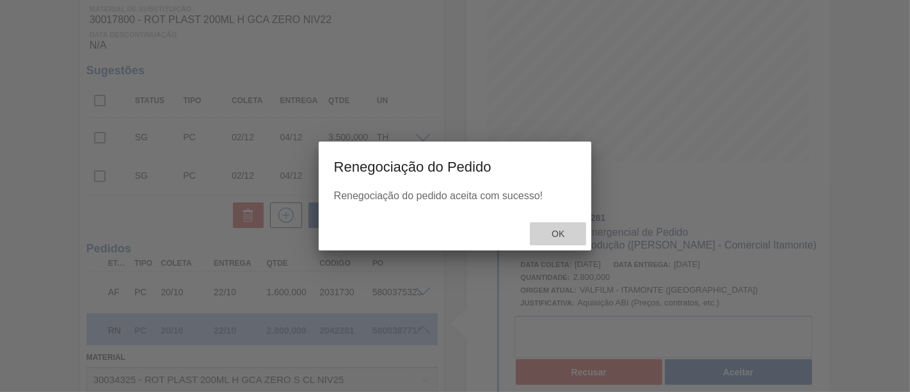
click at [560, 227] on div "Ok" at bounding box center [558, 234] width 56 height 24
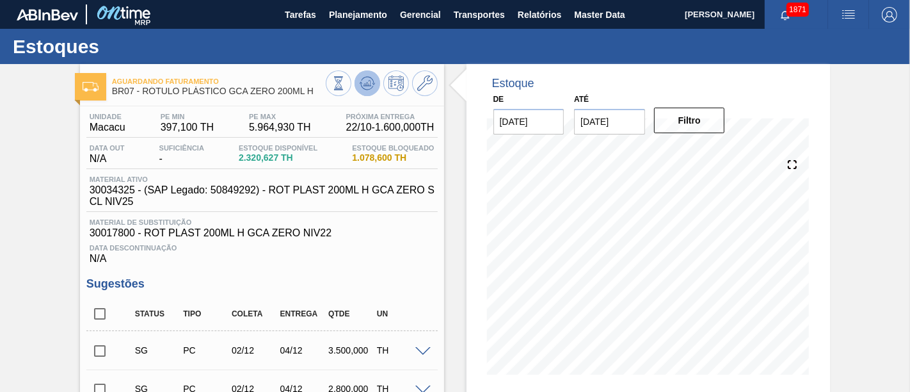
click at [371, 80] on icon at bounding box center [367, 83] width 15 height 15
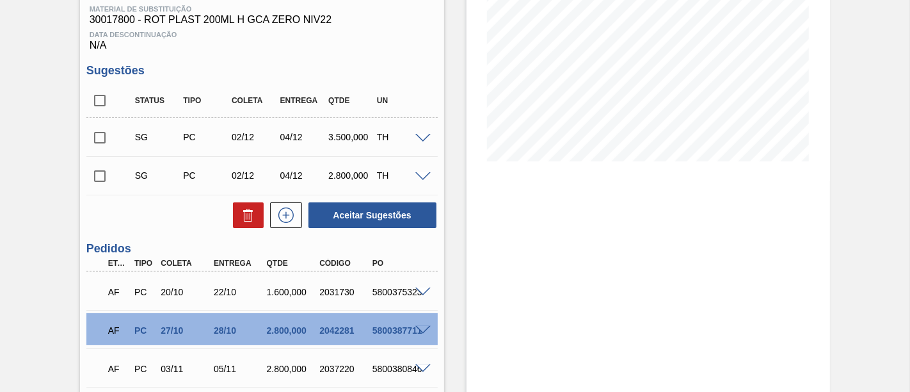
scroll to position [284, 0]
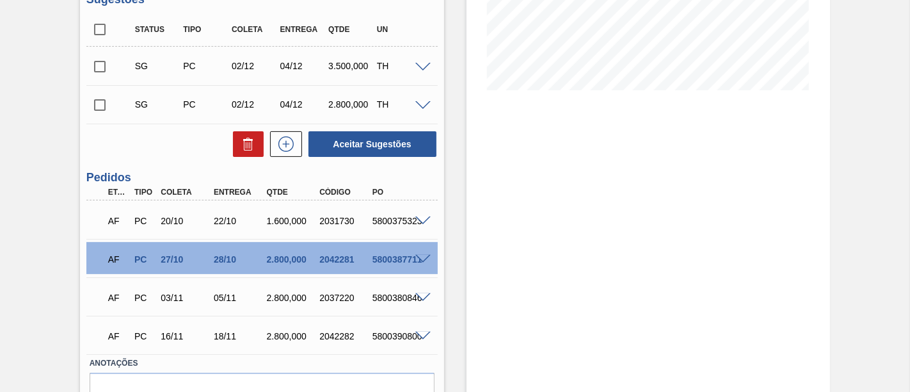
click at [421, 299] on span at bounding box center [423, 298] width 15 height 10
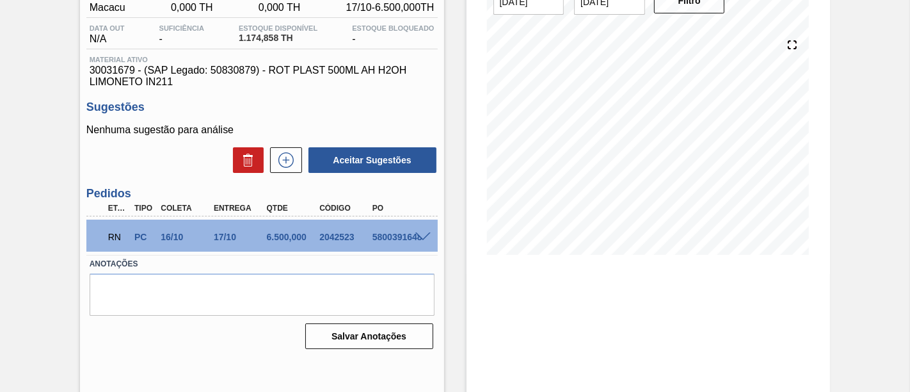
scroll to position [142, 0]
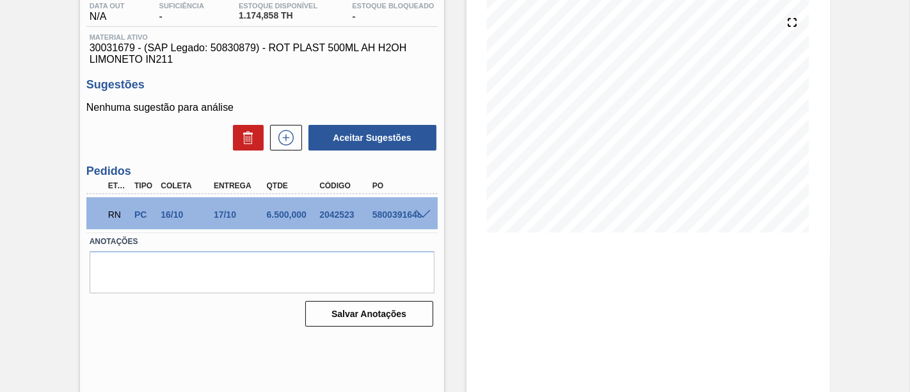
click at [421, 214] on span at bounding box center [423, 215] width 15 height 10
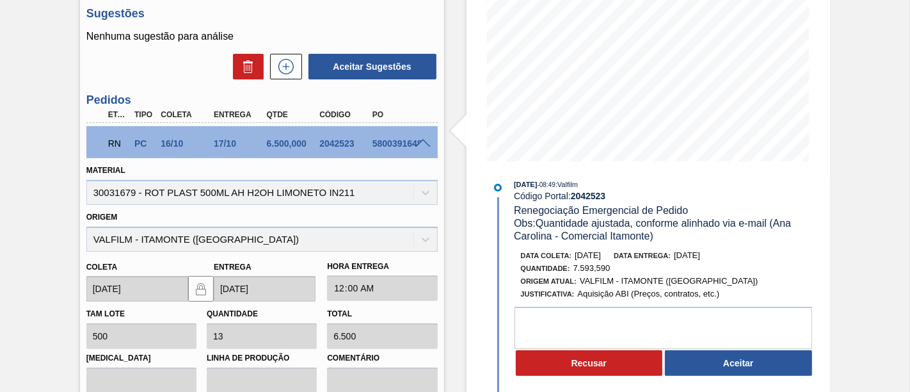
scroll to position [0, 0]
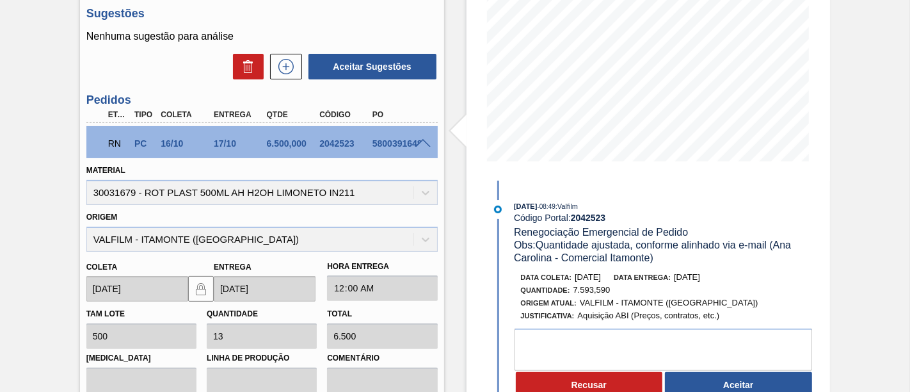
click at [413, 145] on div at bounding box center [425, 143] width 26 height 10
click at [419, 142] on span at bounding box center [423, 144] width 15 height 10
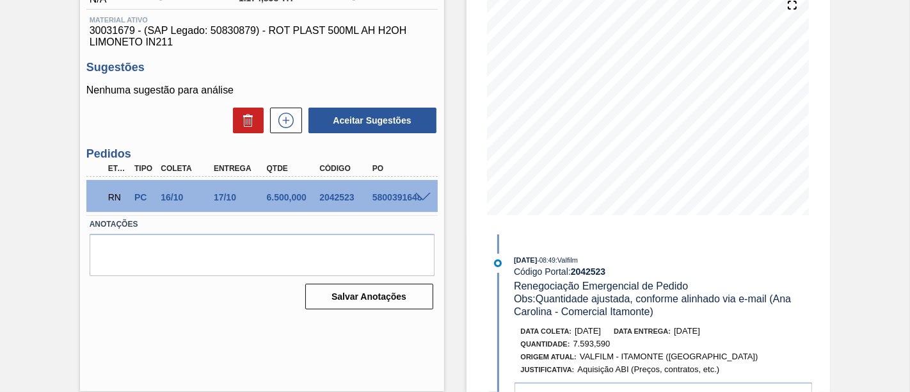
scroll to position [159, 0]
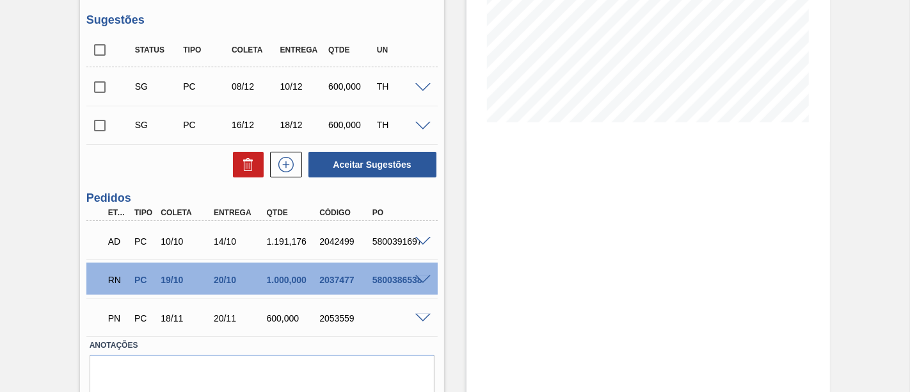
scroll to position [284, 0]
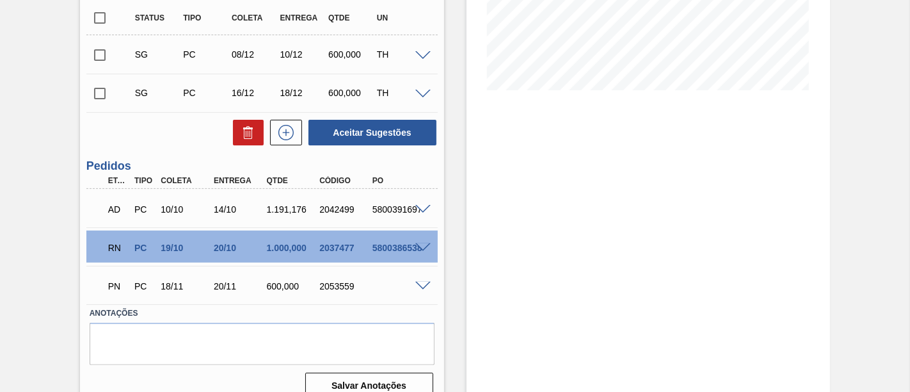
click at [427, 247] on span at bounding box center [423, 248] width 15 height 10
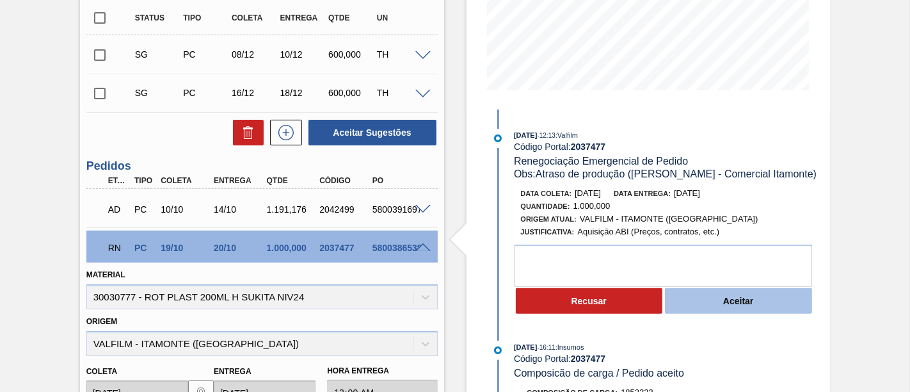
click at [754, 300] on button "Aceitar" at bounding box center [738, 301] width 147 height 26
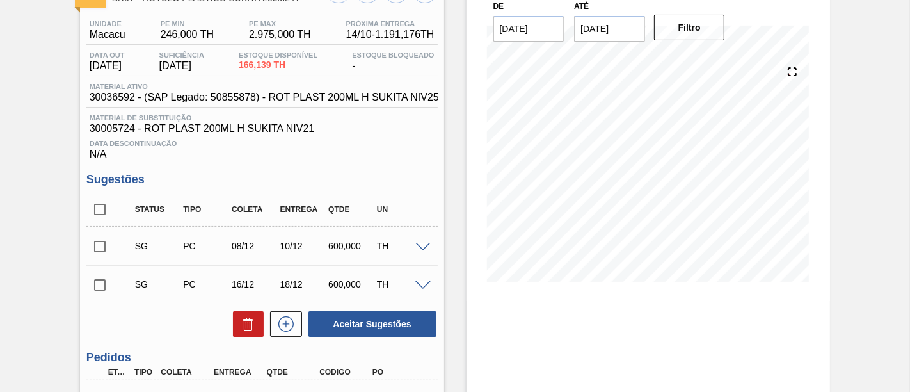
scroll to position [71, 0]
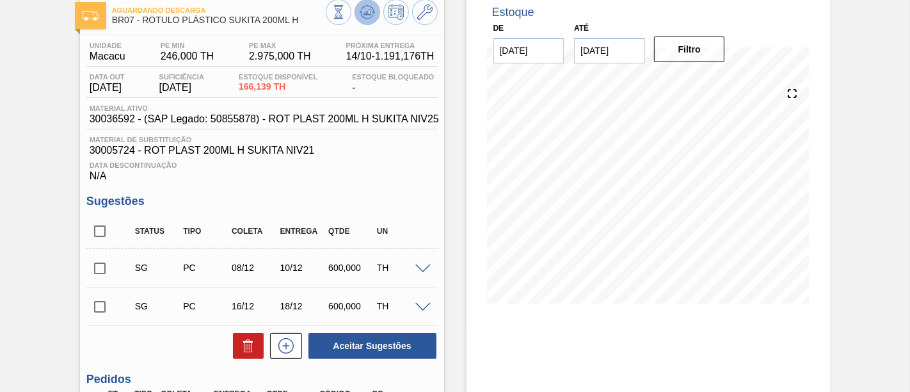
click at [362, 12] on icon at bounding box center [367, 11] width 15 height 15
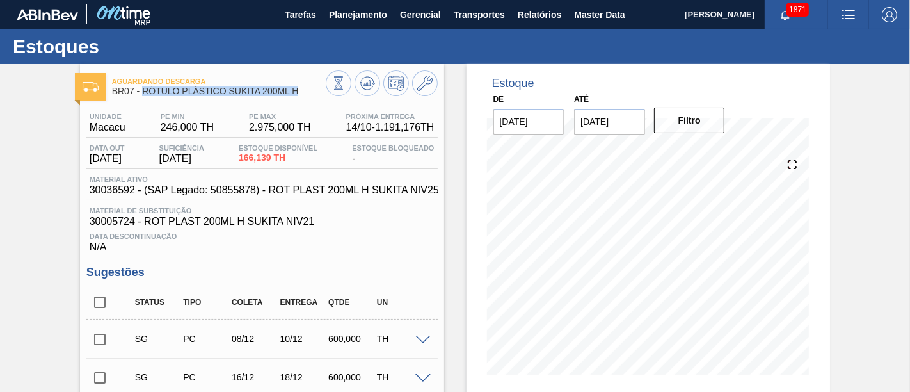
drag, startPoint x: 141, startPoint y: 91, endPoint x: 305, endPoint y: 90, distance: 164.5
click at [305, 90] on span "BR07 - RÓTULO PLÁSTICO SUKITA 200ML H" at bounding box center [219, 91] width 214 height 10
copy span "RÓTULO PLÁSTICO SUKITA 200ML H"
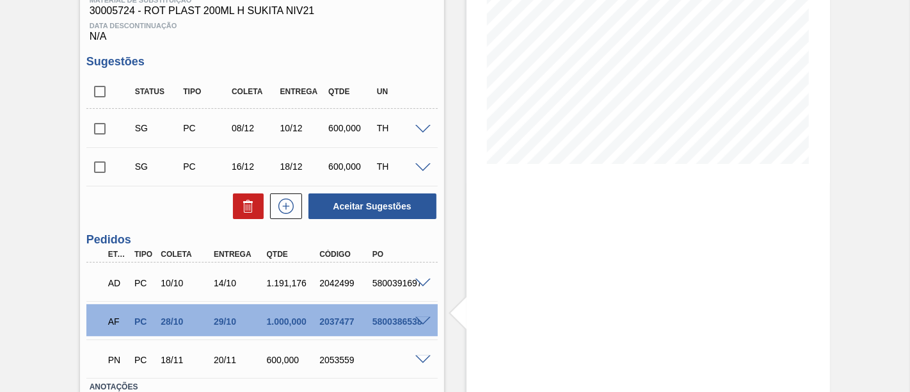
scroll to position [213, 0]
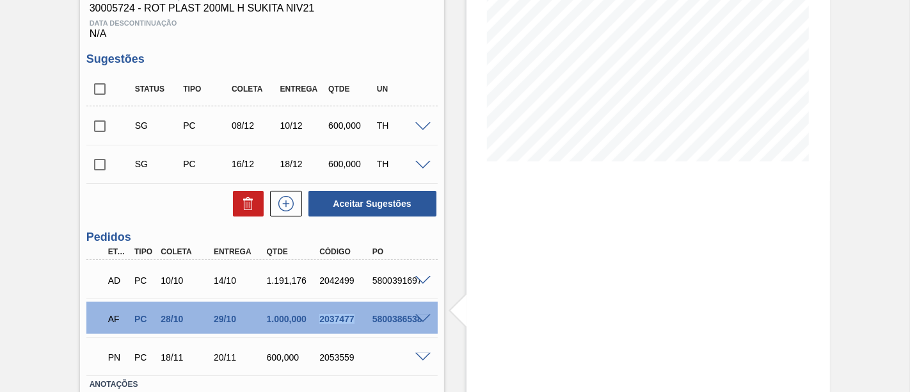
drag, startPoint x: 320, startPoint y: 317, endPoint x: 352, endPoint y: 317, distance: 32.0
click at [352, 317] on div "2037477" at bounding box center [345, 319] width 58 height 10
copy div "2037477"
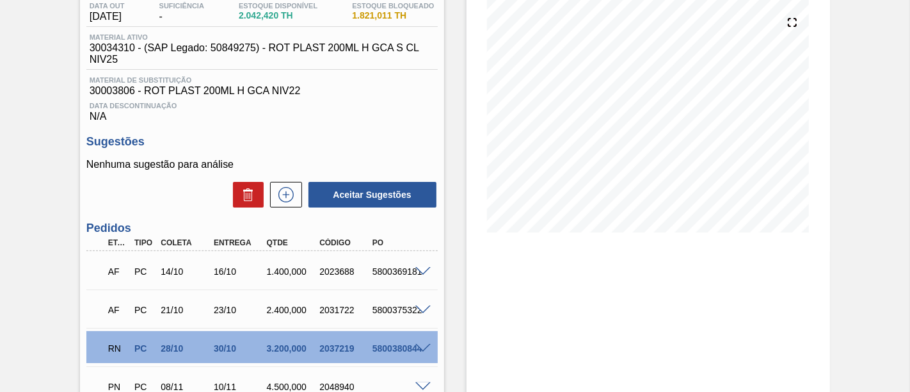
scroll to position [213, 0]
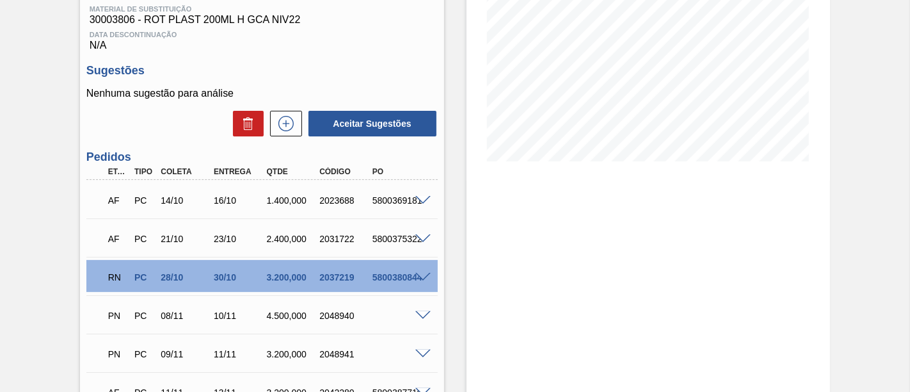
click at [421, 280] on span at bounding box center [423, 278] width 15 height 10
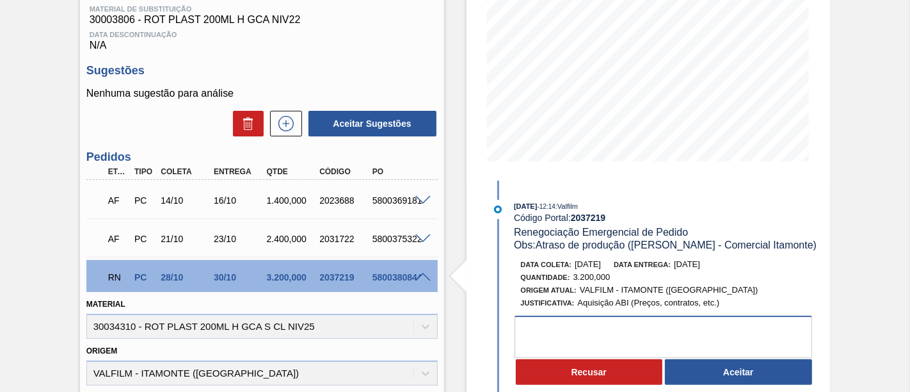
click at [709, 332] on textarea at bounding box center [664, 337] width 298 height 42
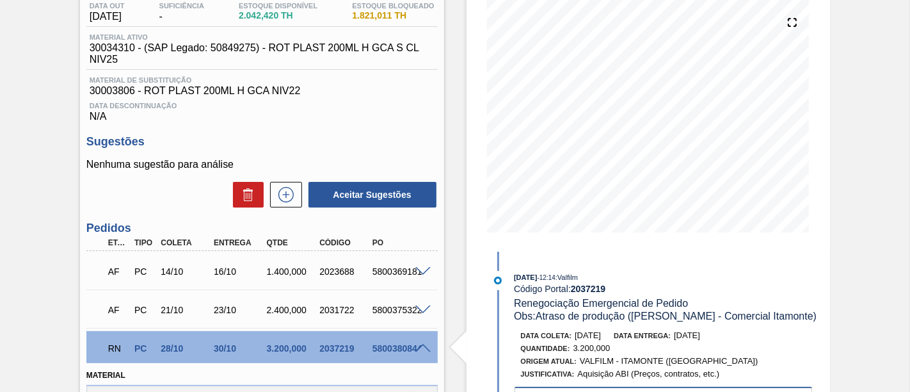
type textarea "Preciso receber no dia 30/10"
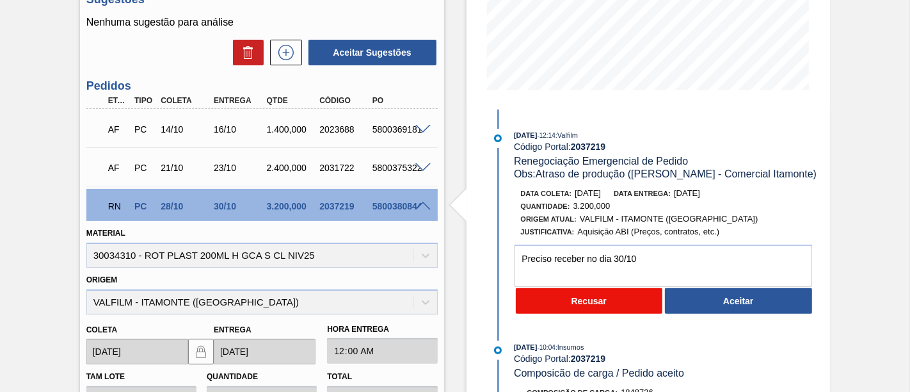
click at [615, 307] on button "Recusar" at bounding box center [589, 301] width 147 height 26
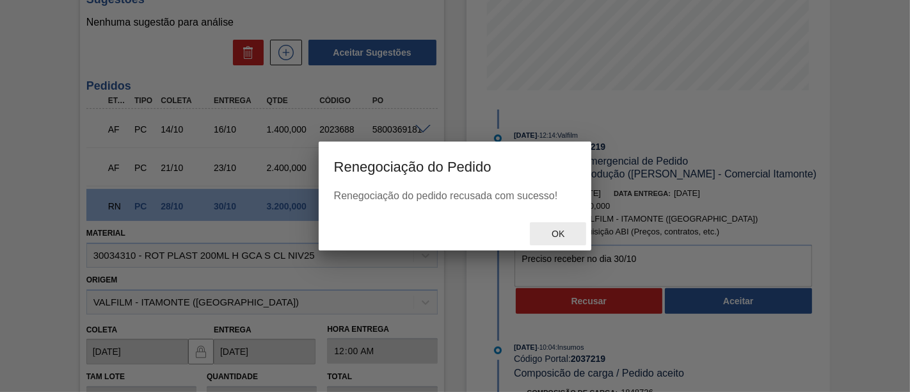
click at [559, 229] on div "Ok" at bounding box center [558, 234] width 56 height 24
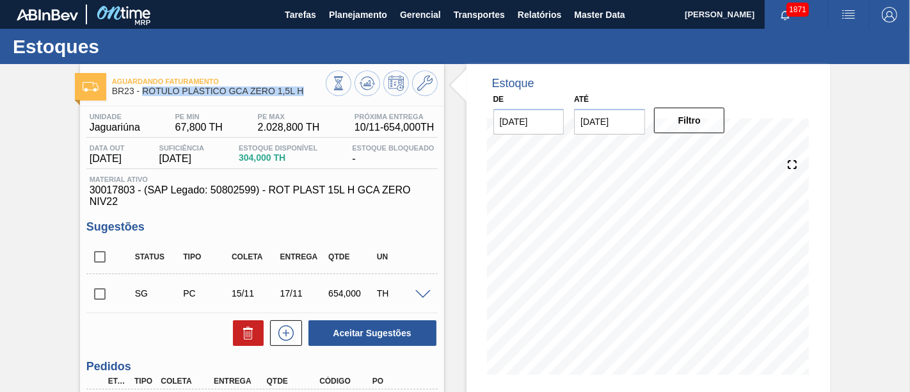
drag, startPoint x: 144, startPoint y: 95, endPoint x: 305, endPoint y: 94, distance: 160.7
click at [305, 94] on span "BR23 - RÓTULO PLÁSTICO GCA ZERO 1,5L H" at bounding box center [219, 91] width 214 height 10
copy span "RÓTULO PLÁSTICO GCA ZERO 1,5L H"
drag, startPoint x: 91, startPoint y: 125, endPoint x: 138, endPoint y: 127, distance: 47.4
click at [138, 127] on span "Jaguariúna" at bounding box center [115, 128] width 51 height 12
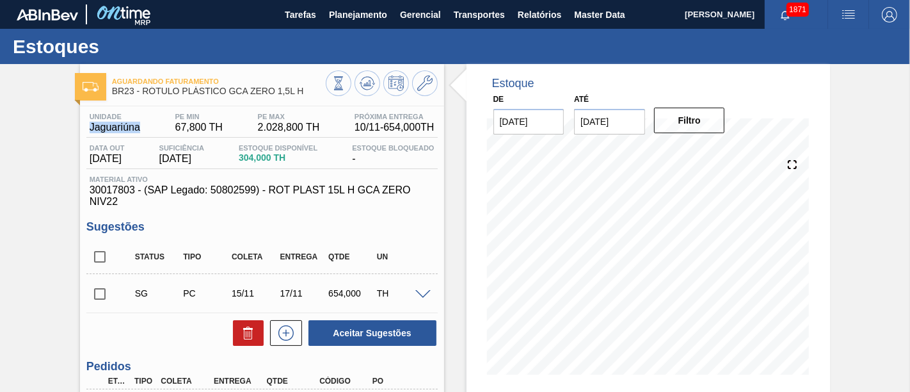
copy span "Jaguariúna"
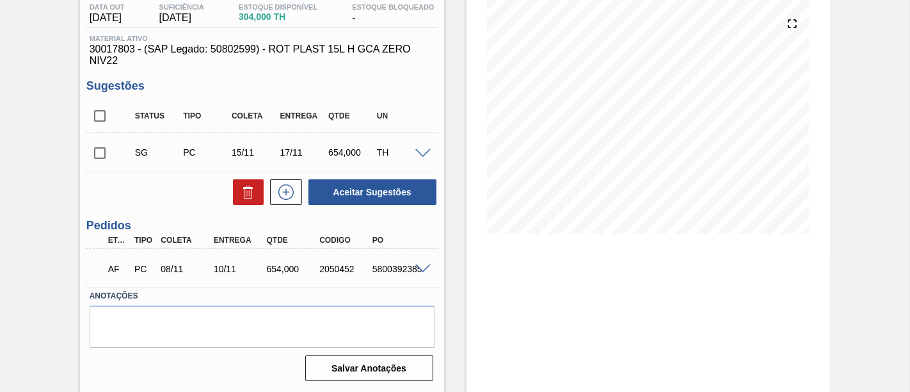
scroll to position [142, 0]
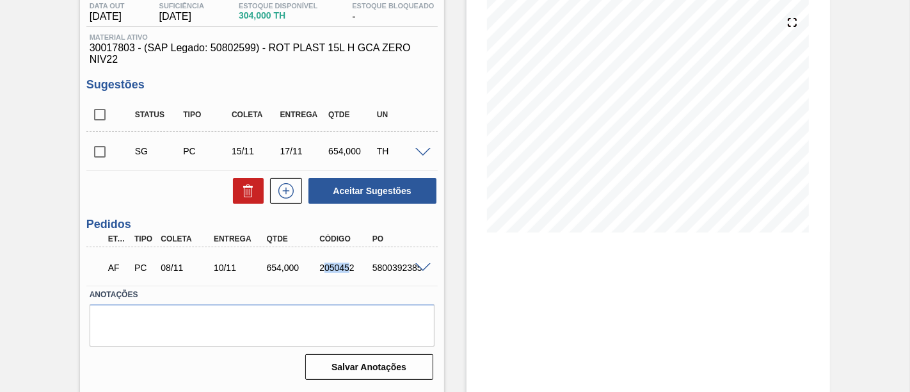
drag, startPoint x: 321, startPoint y: 270, endPoint x: 349, endPoint y: 269, distance: 27.5
click at [349, 269] on div "2050452" at bounding box center [345, 268] width 58 height 10
drag, startPoint x: 354, startPoint y: 269, endPoint x: 319, endPoint y: 268, distance: 34.6
click at [319, 268] on div "2050452" at bounding box center [345, 268] width 58 height 10
copy div "2050452"
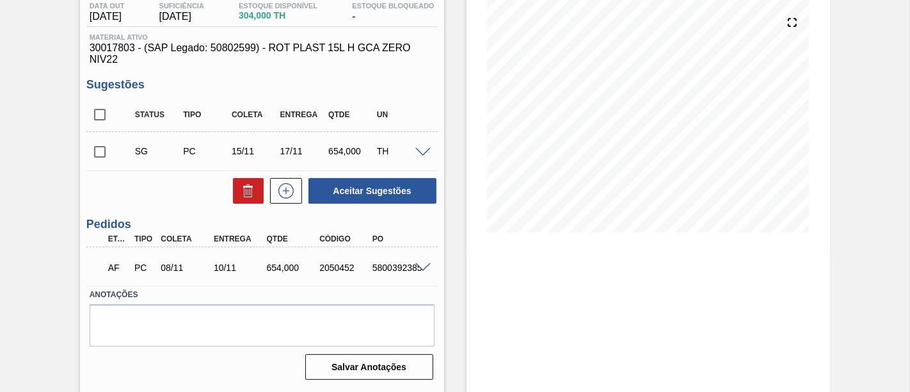
click at [424, 270] on span at bounding box center [423, 268] width 15 height 10
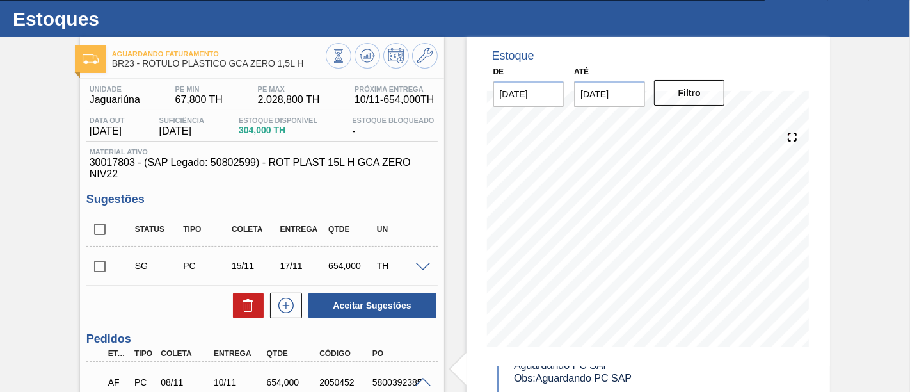
scroll to position [24, 0]
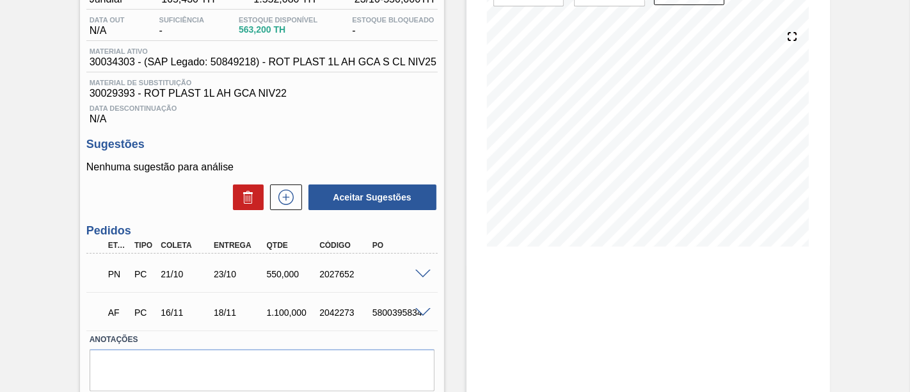
scroll to position [142, 0]
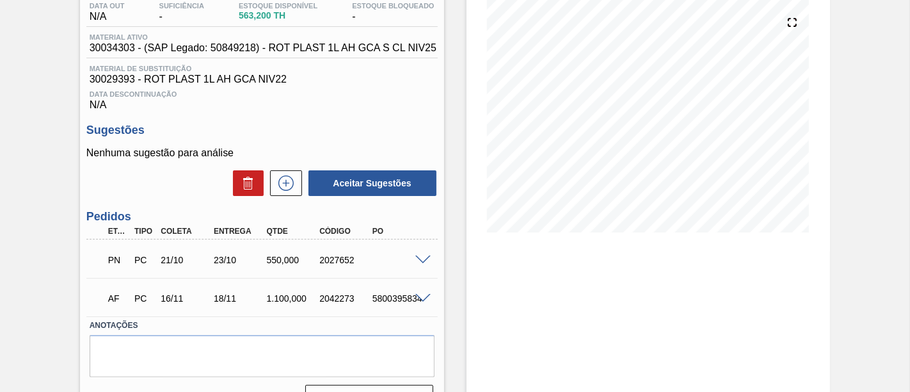
click at [424, 264] on span at bounding box center [423, 260] width 15 height 10
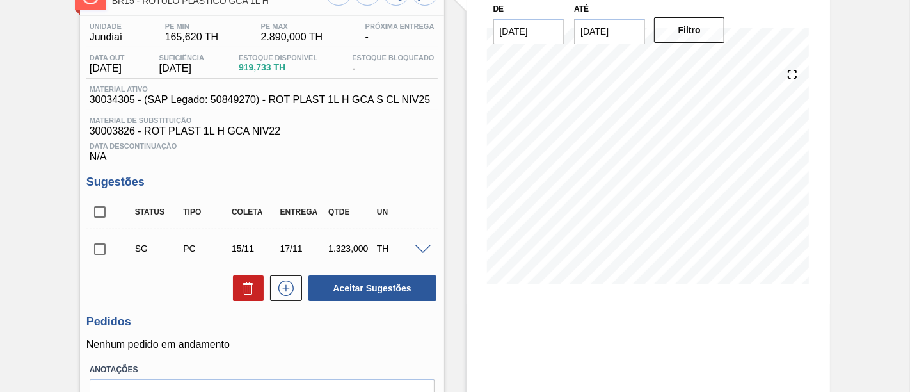
scroll to position [71, 0]
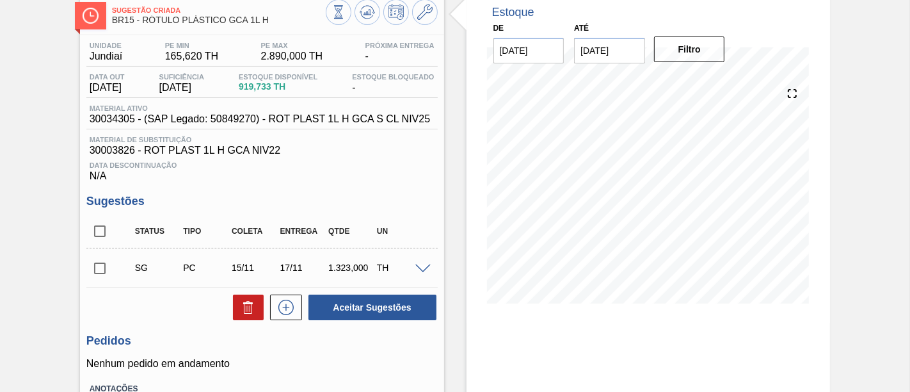
click at [105, 270] on input "checkbox" at bounding box center [99, 268] width 27 height 27
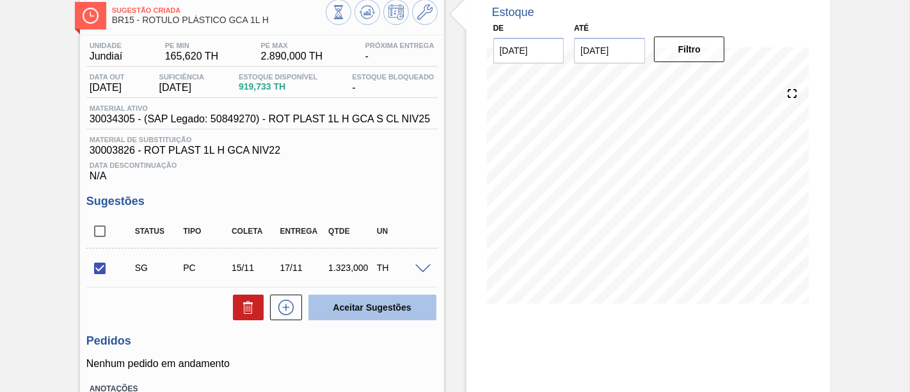
click at [329, 301] on button "Aceitar Sugestões" at bounding box center [373, 308] width 128 height 26
checkbox input "false"
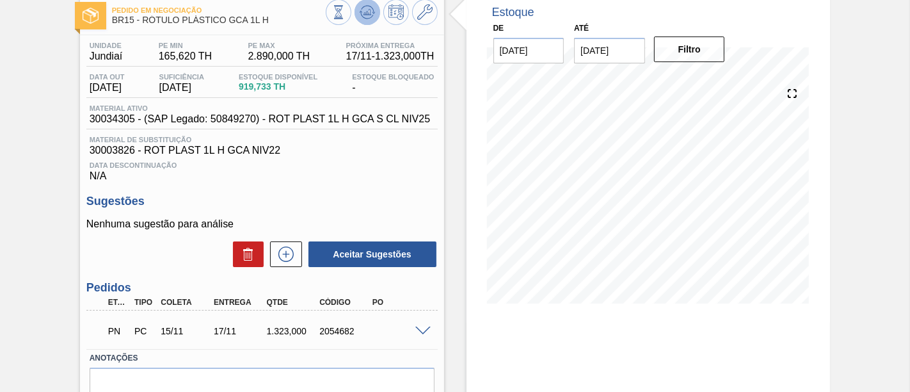
click at [372, 17] on icon at bounding box center [367, 11] width 15 height 15
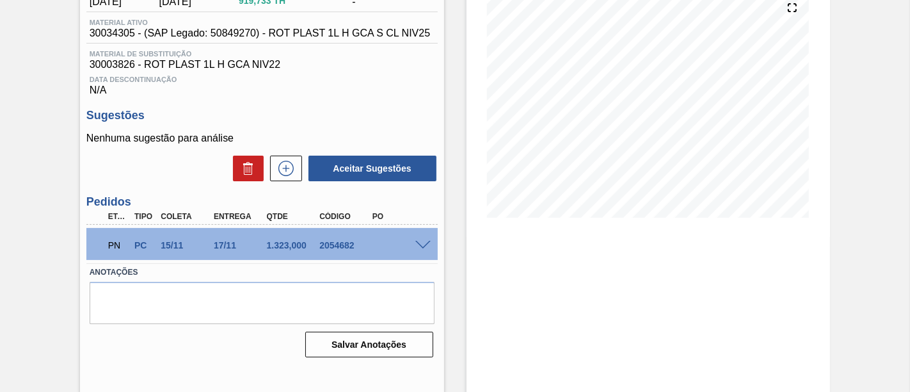
scroll to position [158, 0]
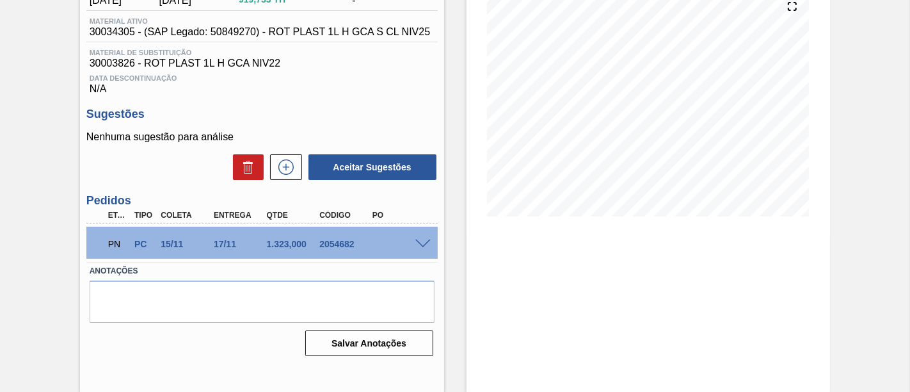
click at [417, 246] on span at bounding box center [423, 244] width 15 height 10
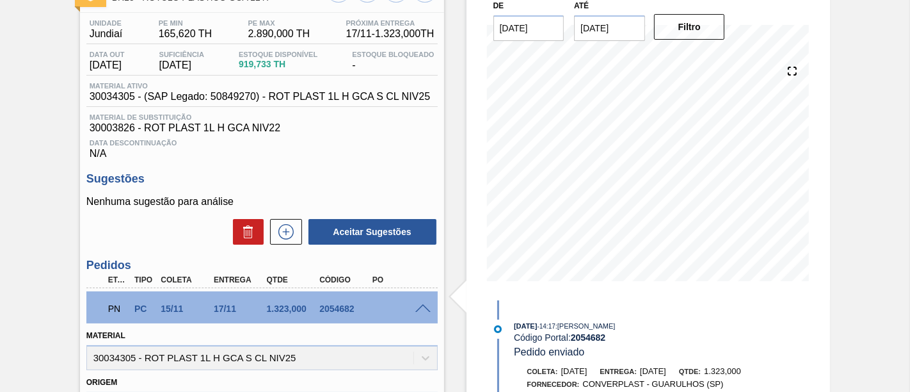
scroll to position [16, 0]
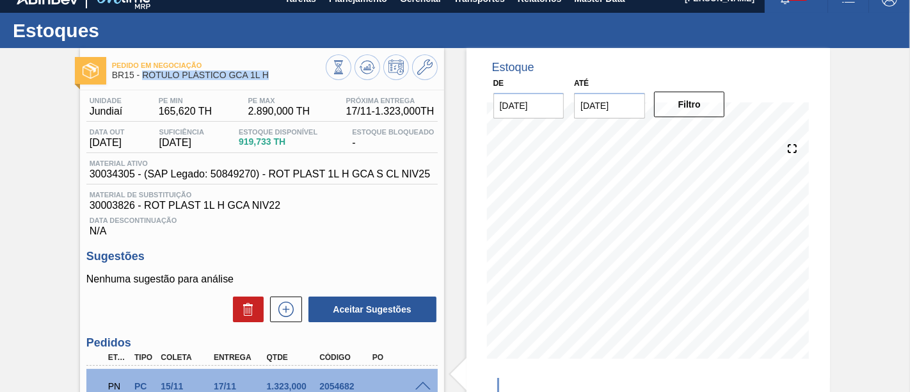
drag, startPoint x: 144, startPoint y: 73, endPoint x: 269, endPoint y: 75, distance: 124.9
click at [269, 75] on span "BR15 - RÓTULO PLÁSTICO GCA 1L H" at bounding box center [219, 75] width 214 height 10
copy span "RÓTULO PLÁSTICO GCA 1L H"
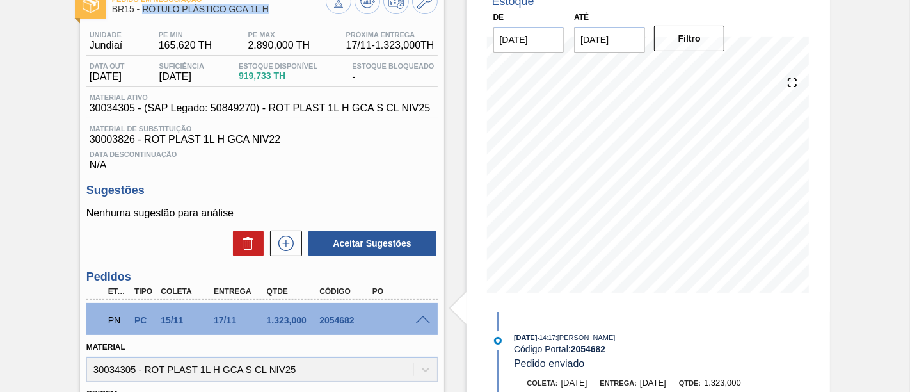
scroll to position [229, 0]
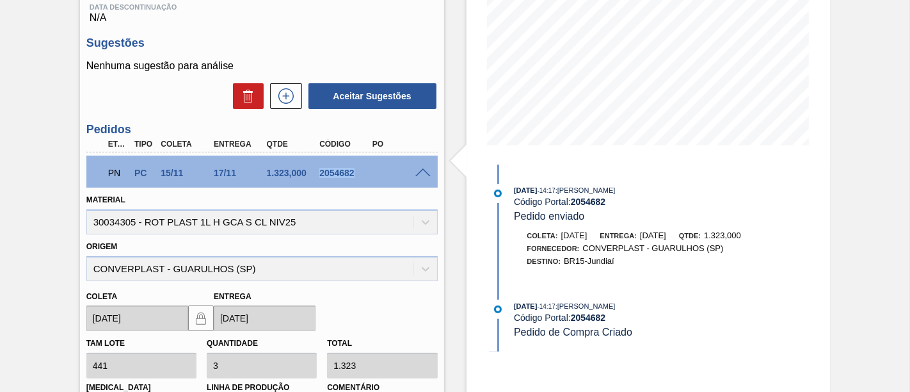
drag, startPoint x: 318, startPoint y: 175, endPoint x: 357, endPoint y: 179, distance: 39.2
click at [357, 178] on div "2054682" at bounding box center [345, 173] width 58 height 10
copy div "2054682"
drag, startPoint x: 214, startPoint y: 174, endPoint x: 234, endPoint y: 174, distance: 19.8
click at [234, 174] on div "17/11" at bounding box center [240, 173] width 58 height 10
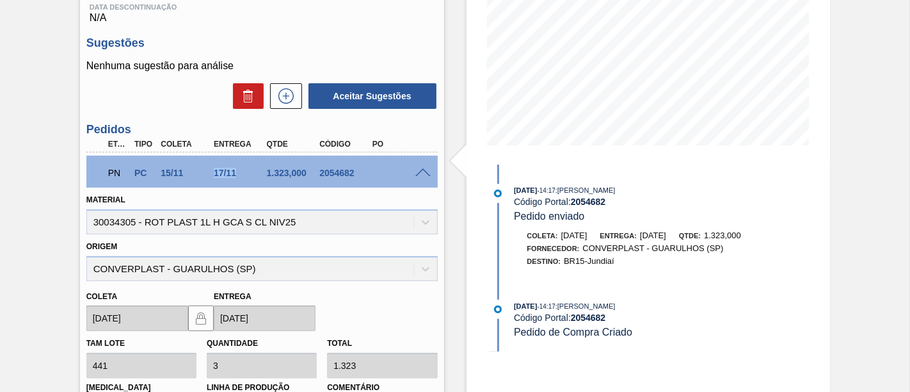
copy div "17/11"
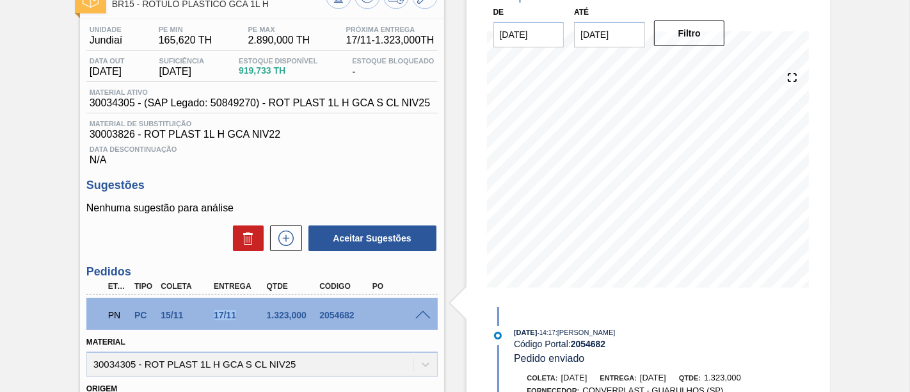
scroll to position [0, 0]
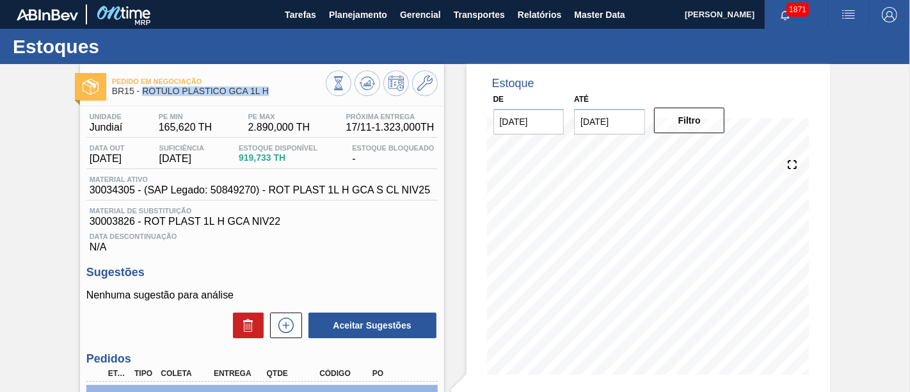
drag, startPoint x: 144, startPoint y: 92, endPoint x: 271, endPoint y: 90, distance: 127.4
click at [271, 90] on span "BR15 - RÓTULO PLÁSTICO GCA 1L H" at bounding box center [219, 91] width 214 height 10
copy span "RÓTULO PLÁSTICO GCA 1L H"
drag, startPoint x: 88, startPoint y: 127, endPoint x: 124, endPoint y: 127, distance: 35.2
click at [124, 127] on div "Unidade Jundiaí" at bounding box center [106, 123] width 40 height 20
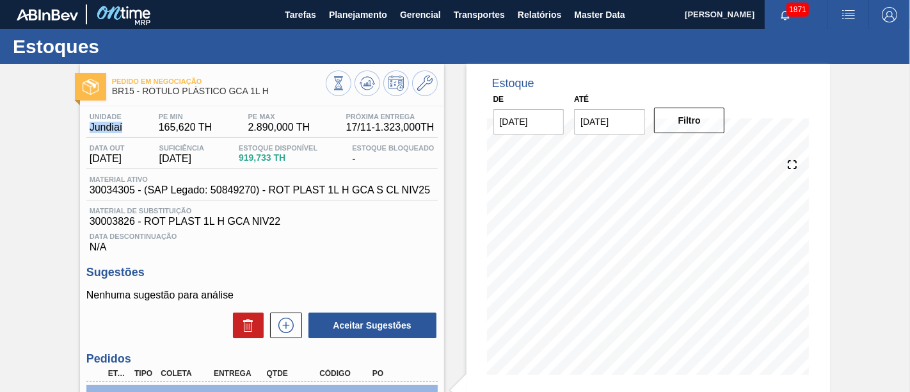
copy span "Jundiaí"
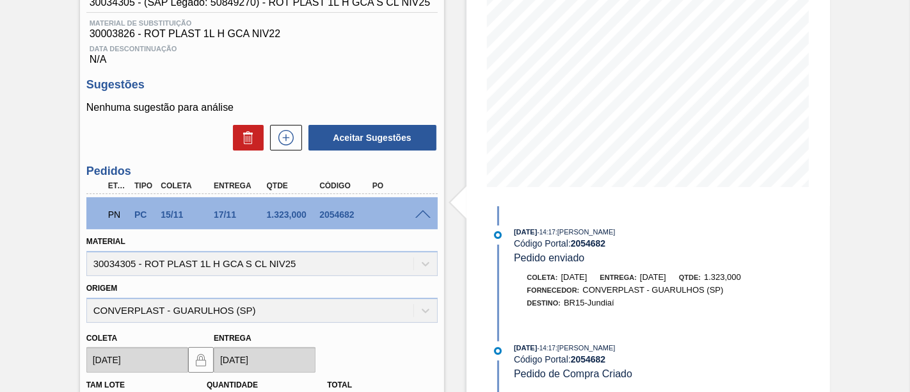
scroll to position [213, 0]
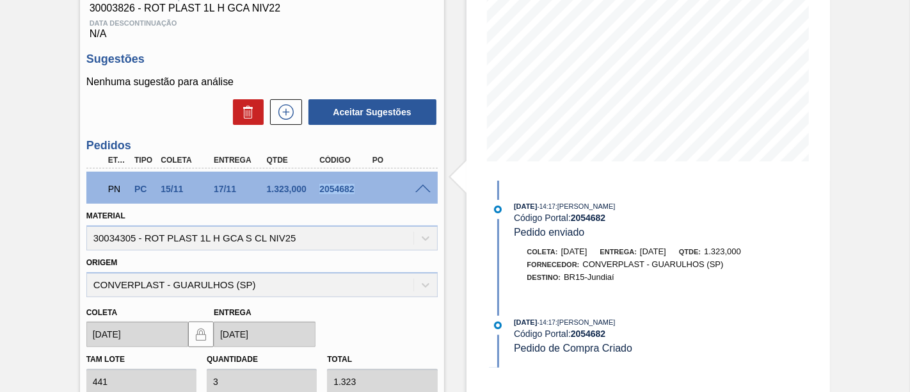
drag, startPoint x: 320, startPoint y: 191, endPoint x: 354, endPoint y: 194, distance: 34.1
click at [353, 194] on div "2054682" at bounding box center [345, 189] width 58 height 10
copy div "2054682"
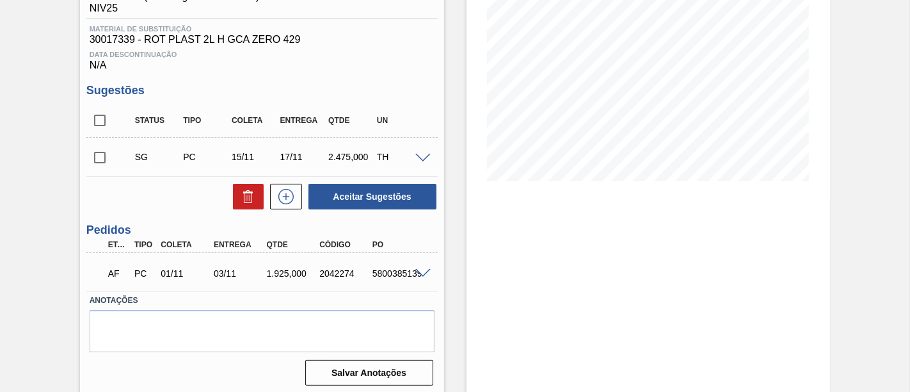
scroll to position [200, 0]
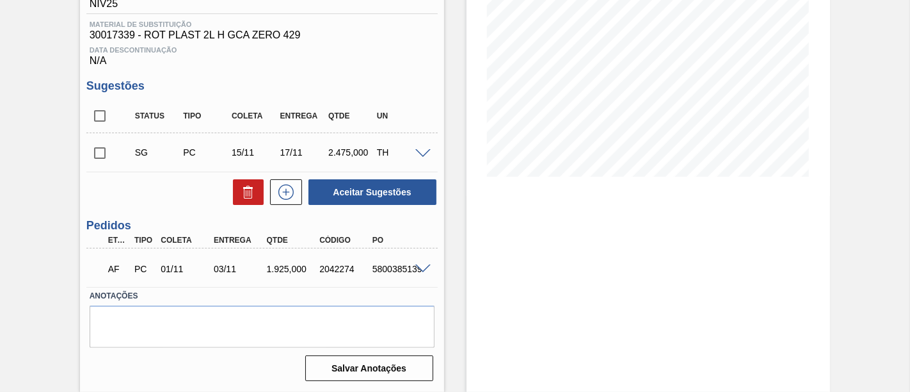
click at [422, 268] on span at bounding box center [423, 269] width 15 height 10
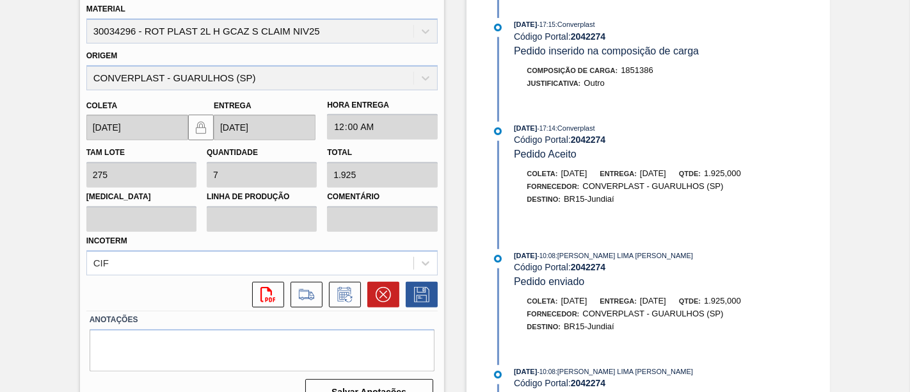
scroll to position [271, 0]
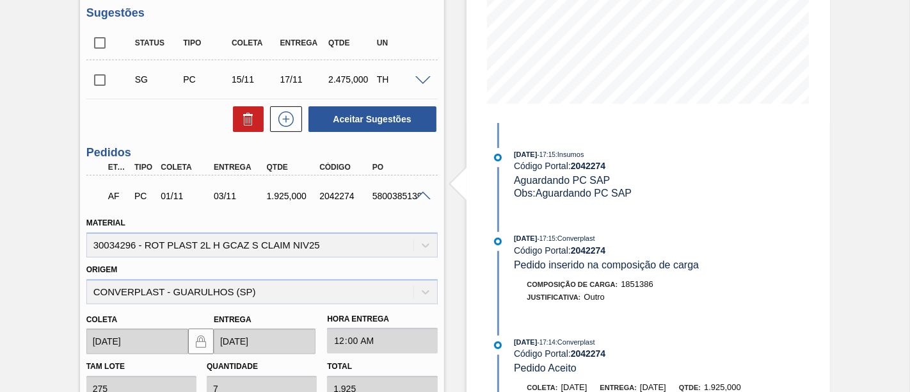
click at [416, 200] on span at bounding box center [423, 196] width 15 height 10
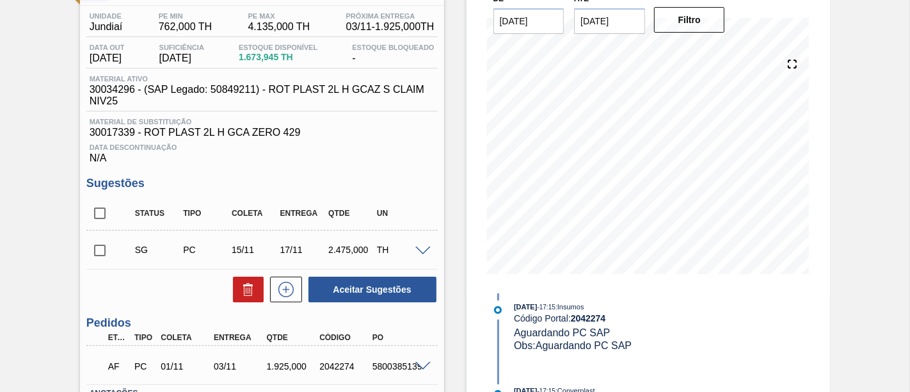
scroll to position [129, 0]
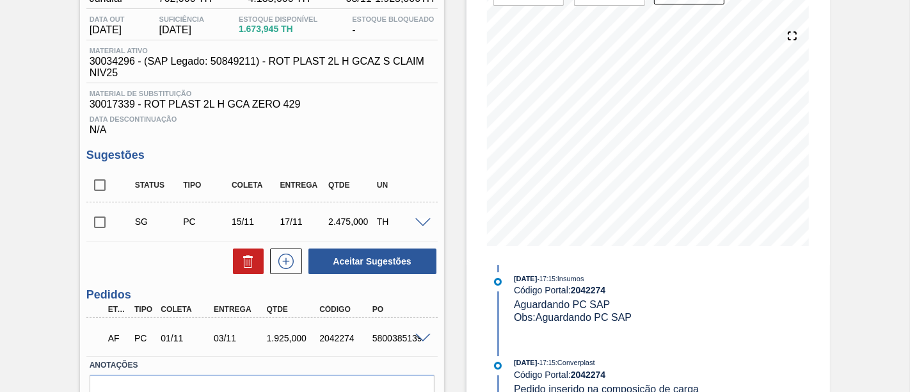
click at [104, 230] on input "checkbox" at bounding box center [99, 222] width 27 height 27
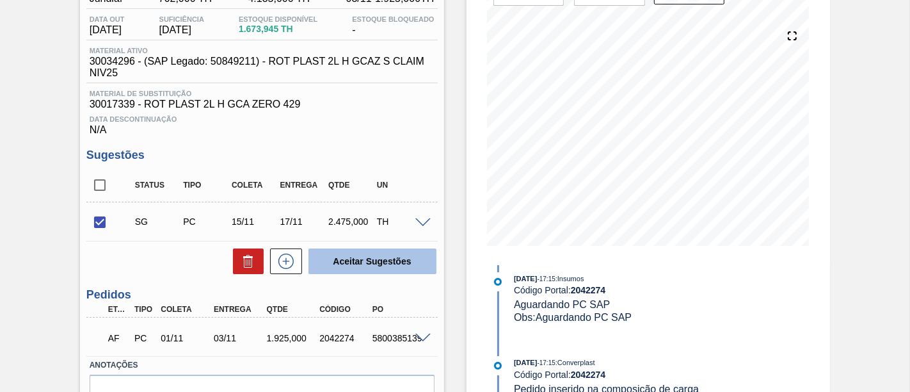
click at [363, 257] on button "Aceitar Sugestões" at bounding box center [373, 261] width 128 height 26
checkbox input "false"
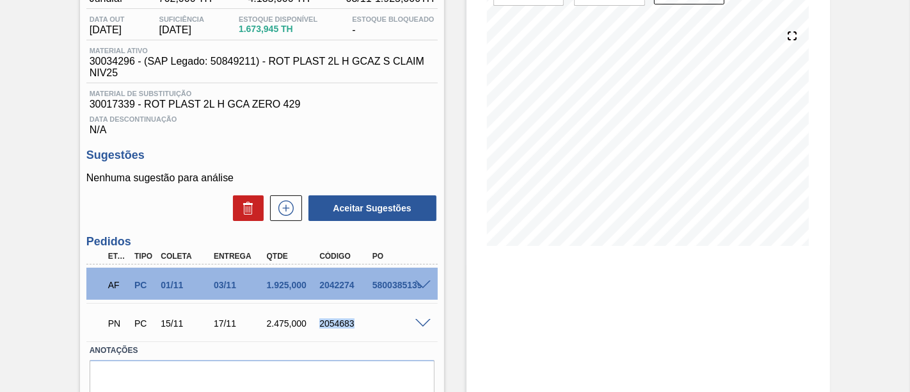
drag, startPoint x: 319, startPoint y: 330, endPoint x: 359, endPoint y: 327, distance: 39.8
click at [359, 327] on div "2054683" at bounding box center [345, 323] width 58 height 10
copy div "2054683"
click at [419, 325] on span at bounding box center [423, 324] width 15 height 10
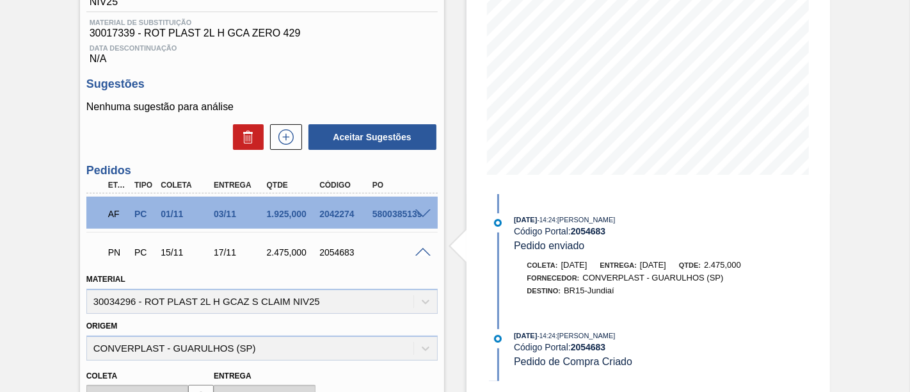
scroll to position [58, 0]
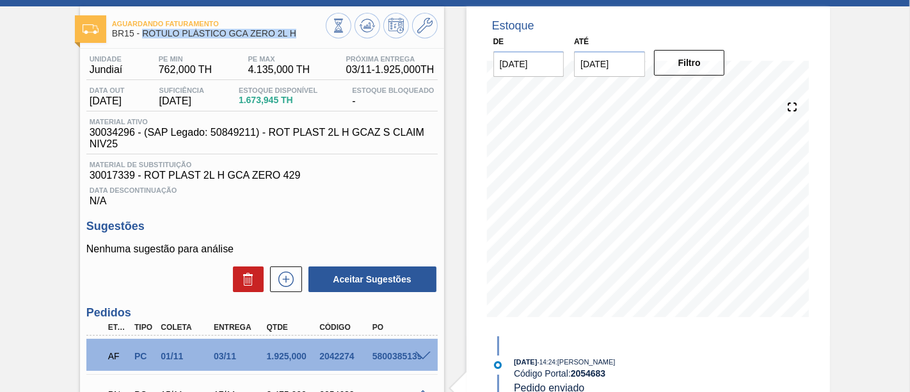
drag, startPoint x: 142, startPoint y: 35, endPoint x: 295, endPoint y: 41, distance: 153.1
click at [295, 41] on div "Aguardando Faturamento BR15 - RÓTULO PLÁSTICO GCA ZERO 2L H" at bounding box center [219, 29] width 214 height 29
copy span "RÓTULO PLÁSTICO GCA ZERO 2L H"
click at [373, 31] on icon at bounding box center [367, 25] width 15 height 15
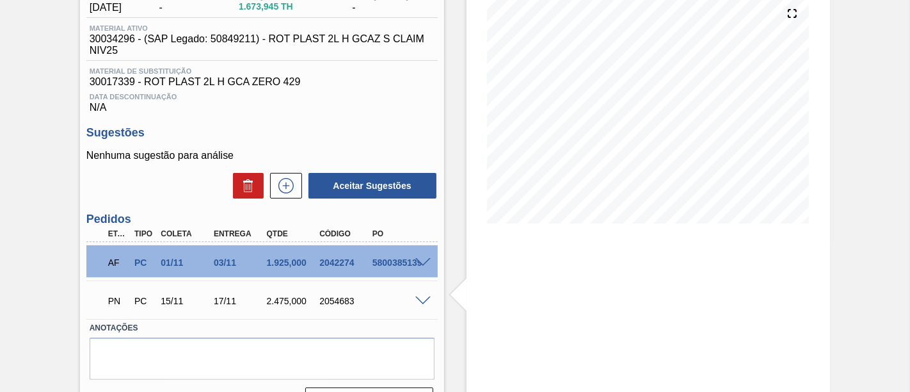
scroll to position [186, 0]
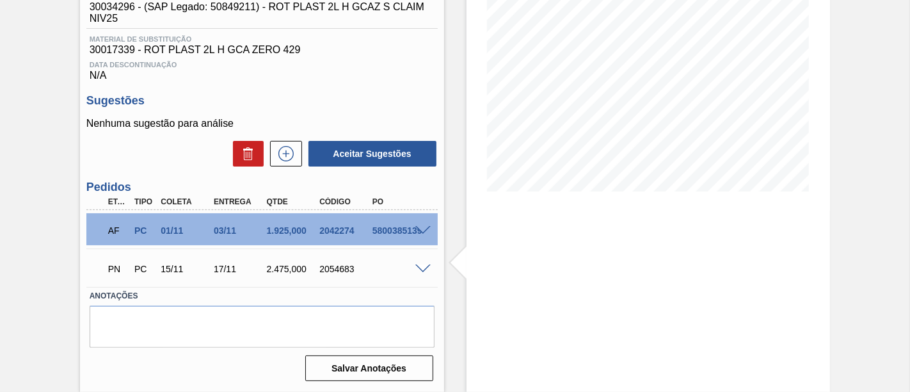
click at [421, 230] on span at bounding box center [423, 231] width 15 height 10
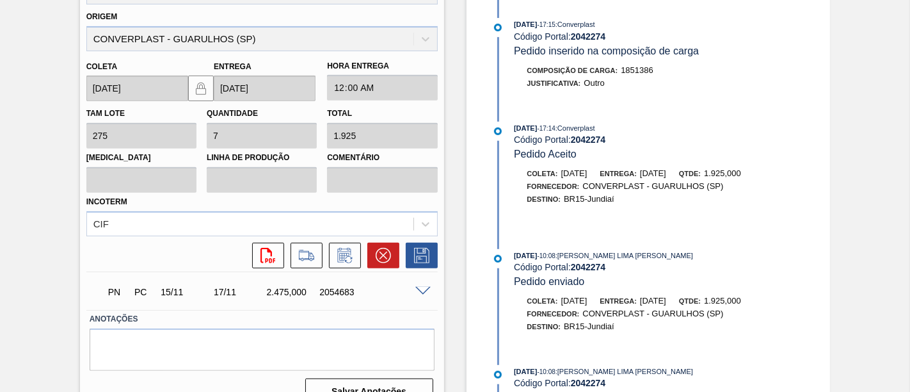
scroll to position [257, 0]
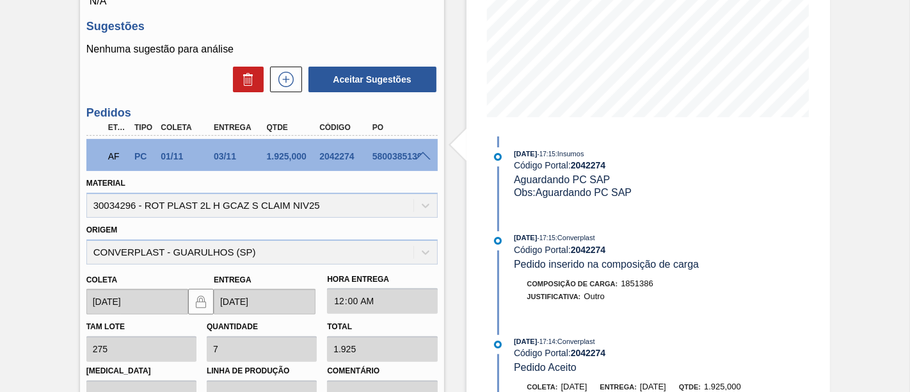
click at [423, 154] on div at bounding box center [425, 155] width 26 height 10
click at [425, 154] on div at bounding box center [425, 155] width 26 height 10
click at [424, 156] on span at bounding box center [423, 157] width 15 height 10
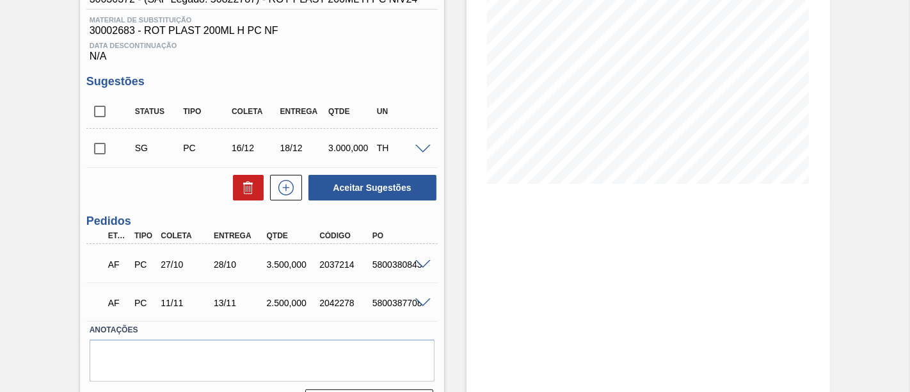
scroll to position [213, 0]
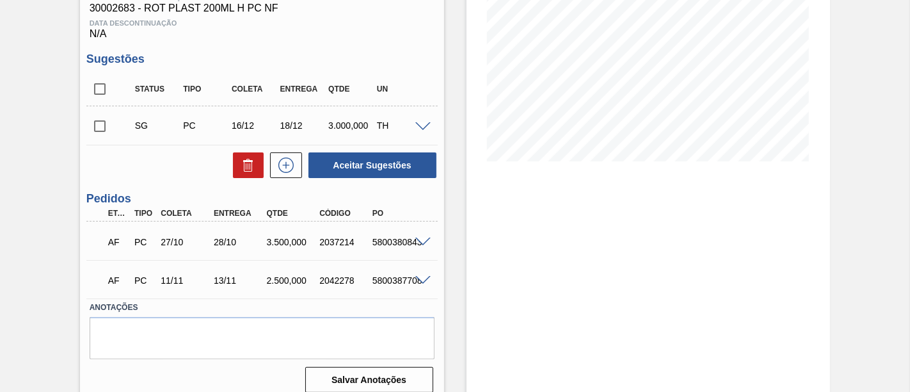
click at [426, 243] on span at bounding box center [423, 243] width 15 height 10
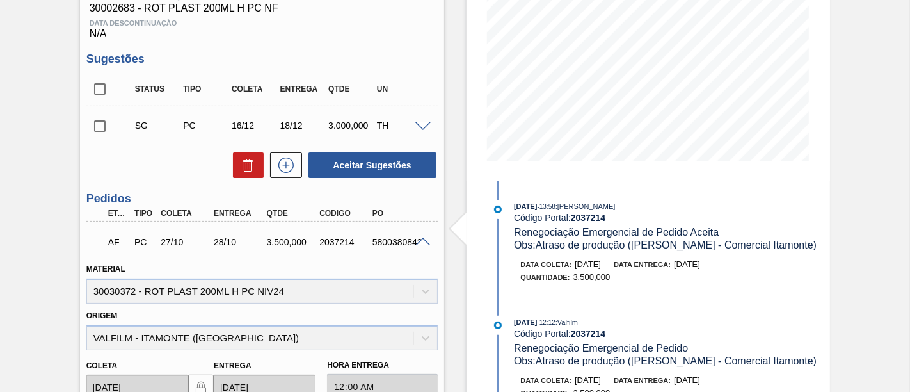
click at [426, 242] on span at bounding box center [423, 243] width 15 height 10
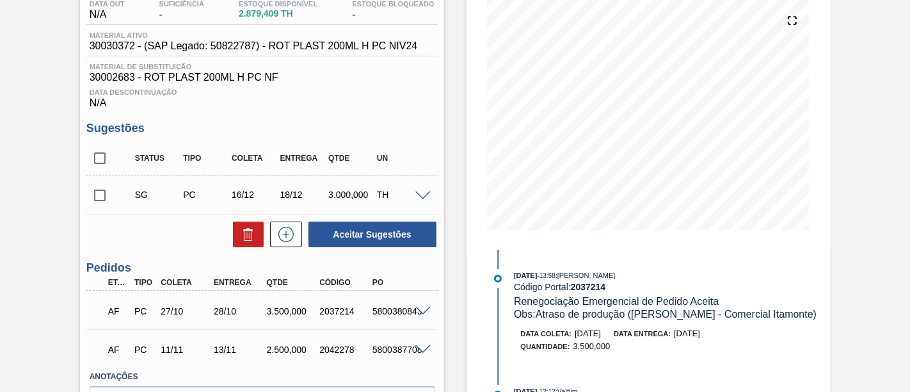
scroll to position [0, 0]
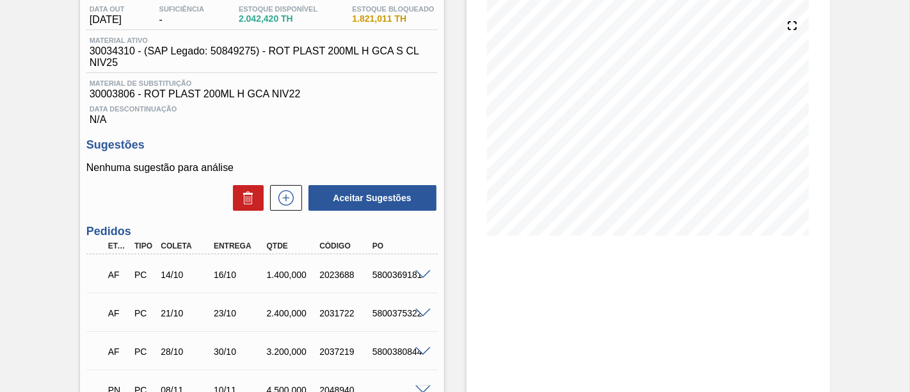
scroll to position [142, 0]
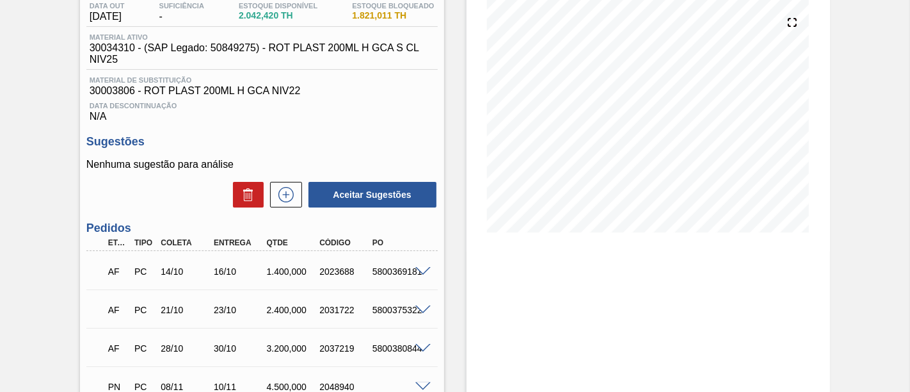
click at [423, 275] on span at bounding box center [423, 272] width 15 height 10
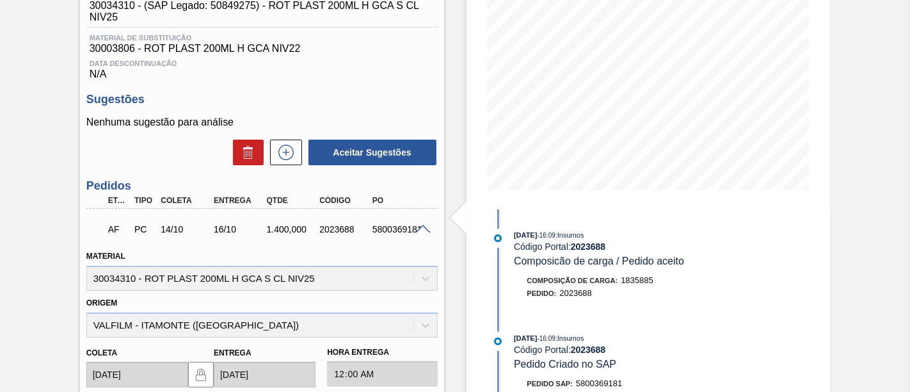
scroll to position [151, 0]
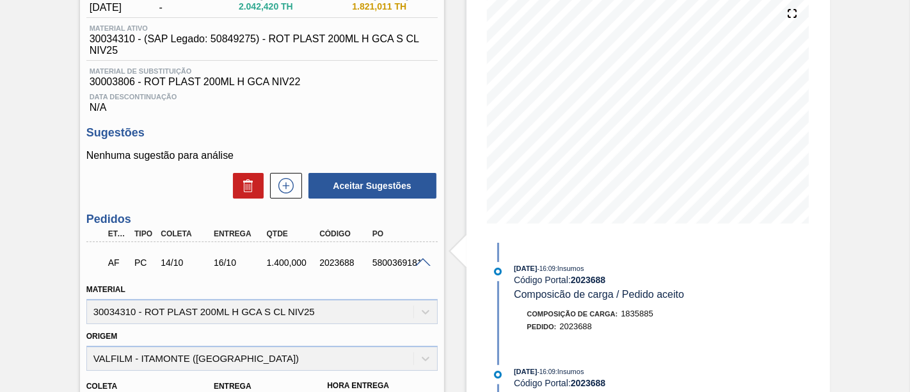
click at [430, 255] on div "AF PC 14/10 16/10 1.400,000 2023688 5800369181" at bounding box center [261, 261] width 351 height 32
click at [430, 257] on div "AF PC 14/10 16/10 1.400,000 2023688 5800369181" at bounding box center [261, 261] width 351 height 32
click at [423, 264] on span at bounding box center [423, 263] width 15 height 10
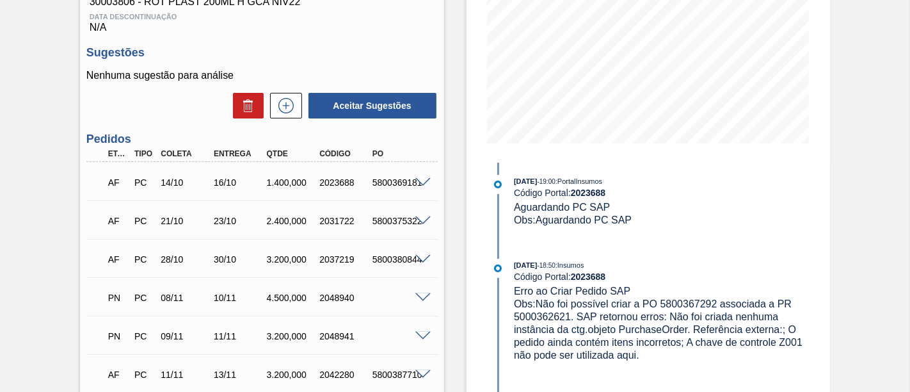
scroll to position [198, 0]
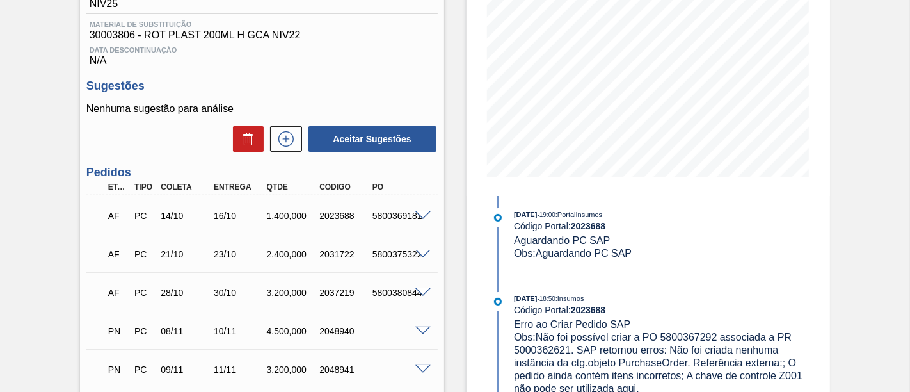
click at [424, 217] on span at bounding box center [423, 216] width 15 height 10
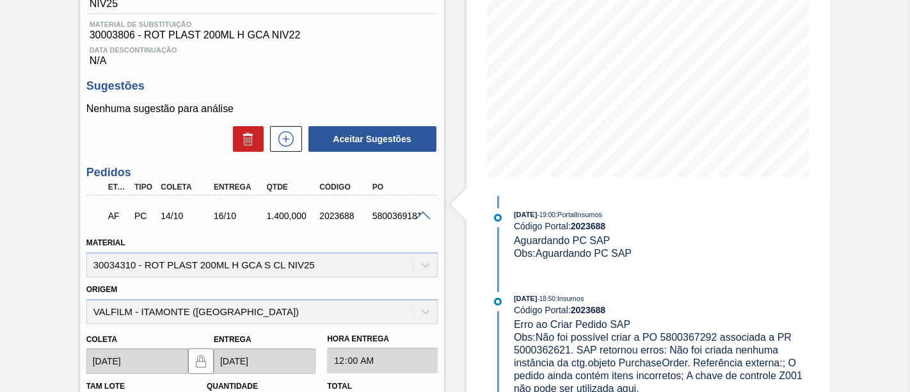
click at [423, 216] on span at bounding box center [423, 216] width 15 height 10
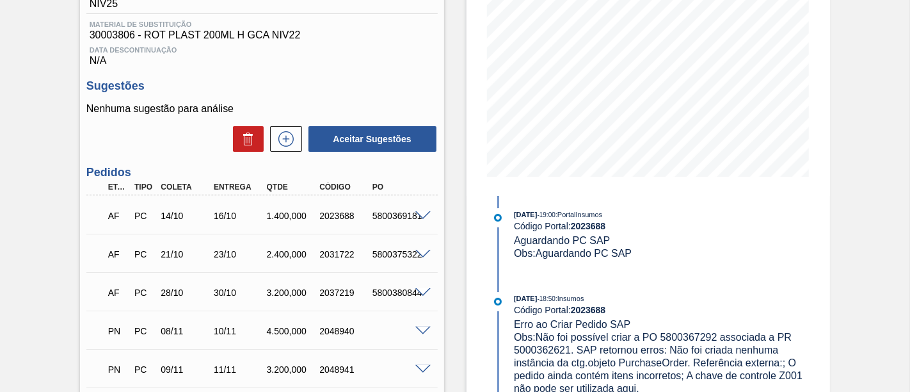
click at [419, 257] on span at bounding box center [423, 255] width 15 height 10
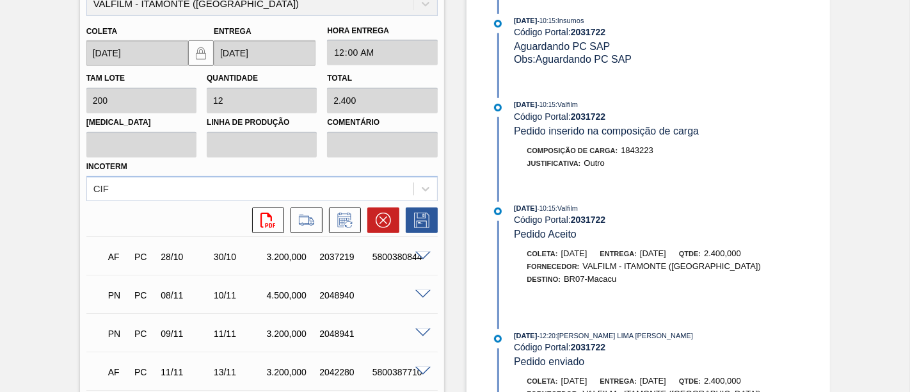
scroll to position [625, 0]
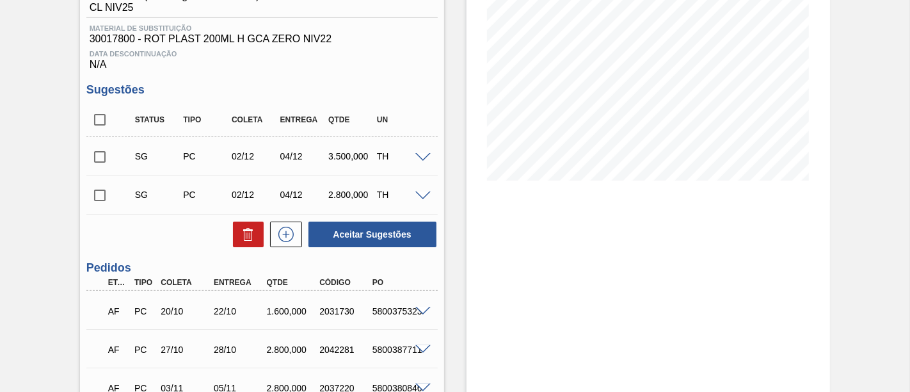
scroll to position [213, 0]
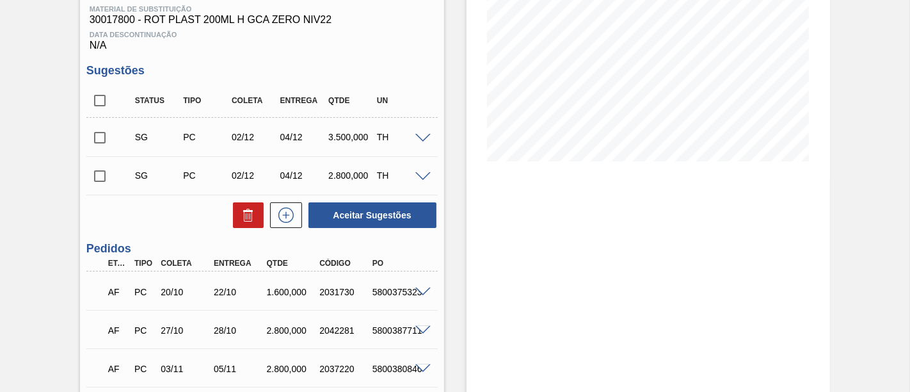
click at [424, 289] on span at bounding box center [423, 292] width 15 height 10
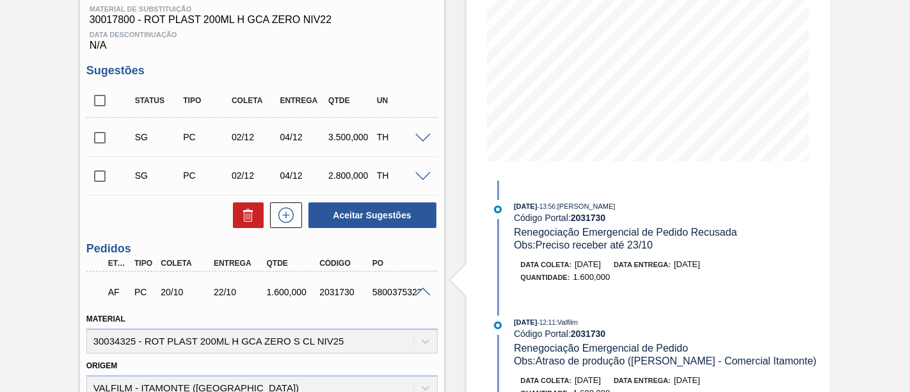
click at [416, 296] on span at bounding box center [423, 292] width 15 height 10
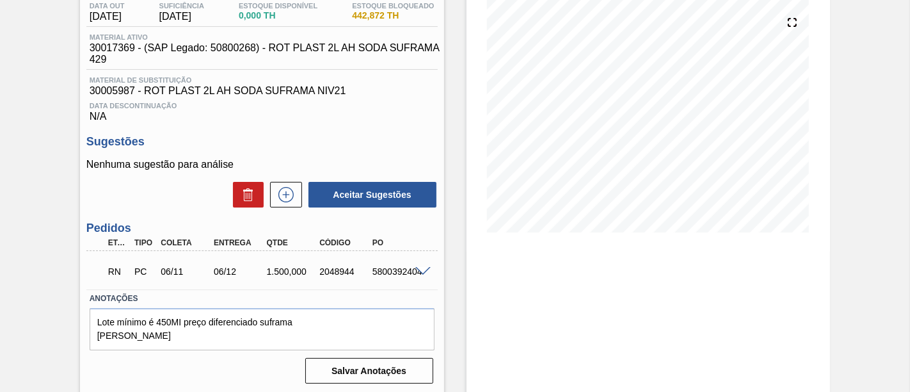
scroll to position [71, 0]
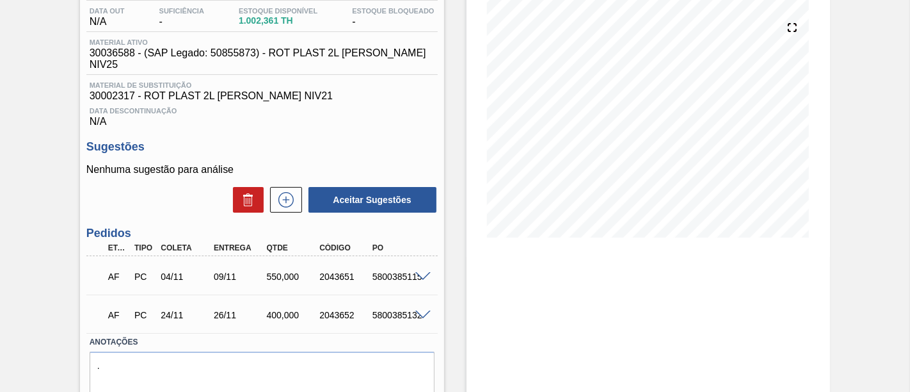
scroll to position [142, 0]
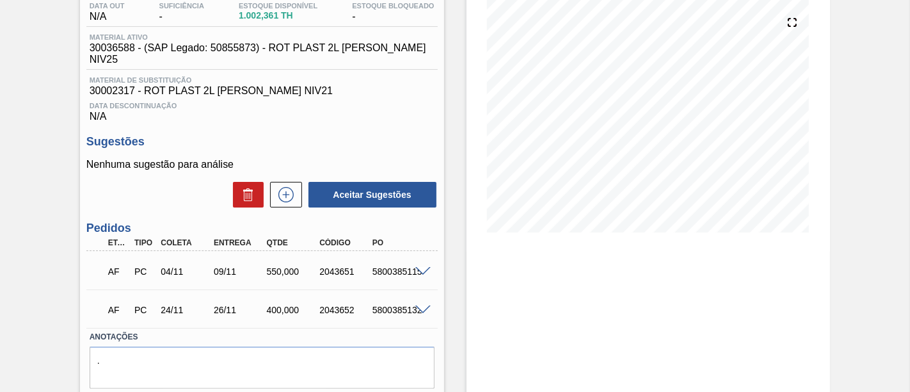
click at [421, 305] on span at bounding box center [423, 310] width 15 height 10
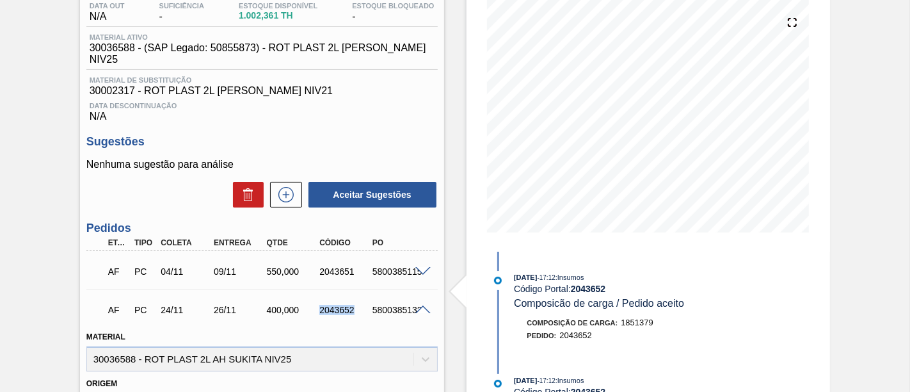
drag, startPoint x: 319, startPoint y: 304, endPoint x: 355, endPoint y: 301, distance: 36.6
click at [355, 305] on div "2043652" at bounding box center [345, 310] width 58 height 10
copy div "2043652"
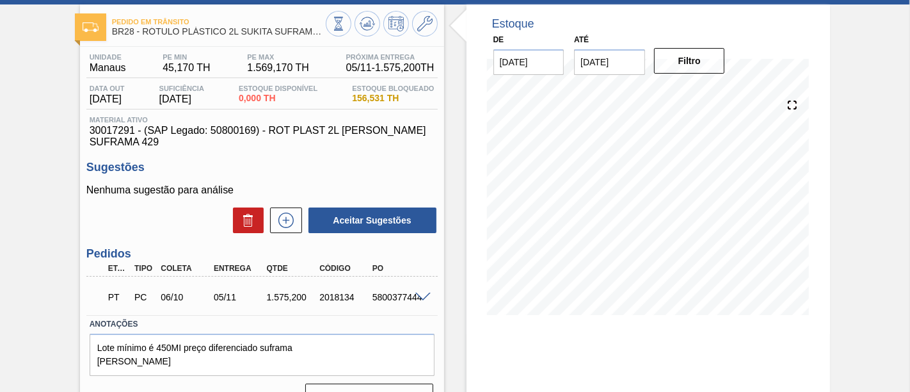
scroll to position [142, 0]
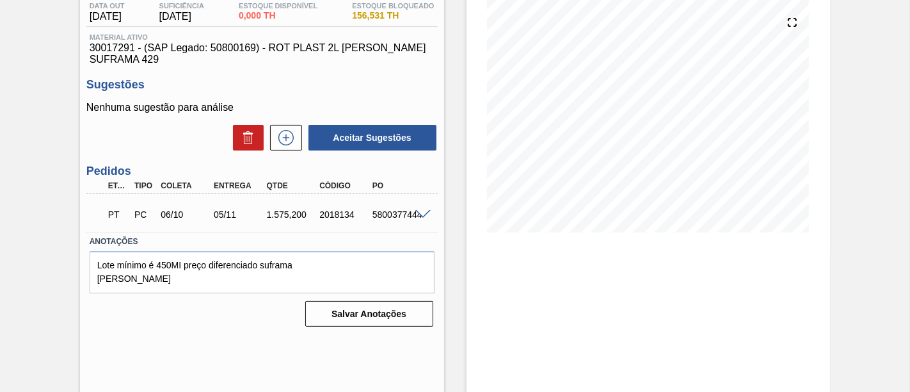
click at [426, 215] on span at bounding box center [423, 215] width 15 height 10
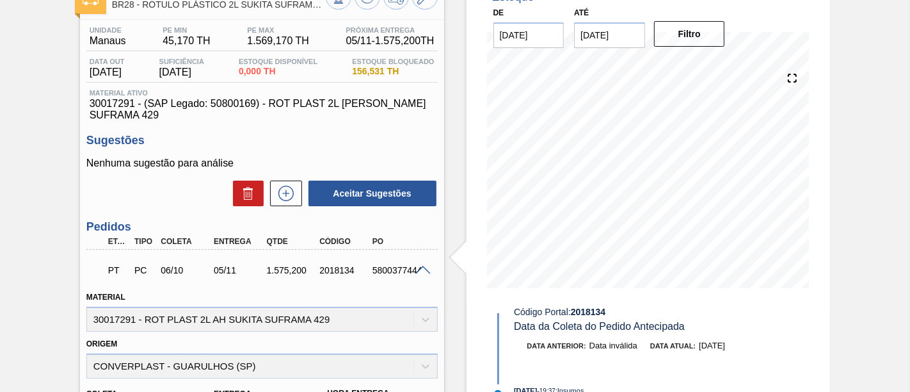
scroll to position [71, 0]
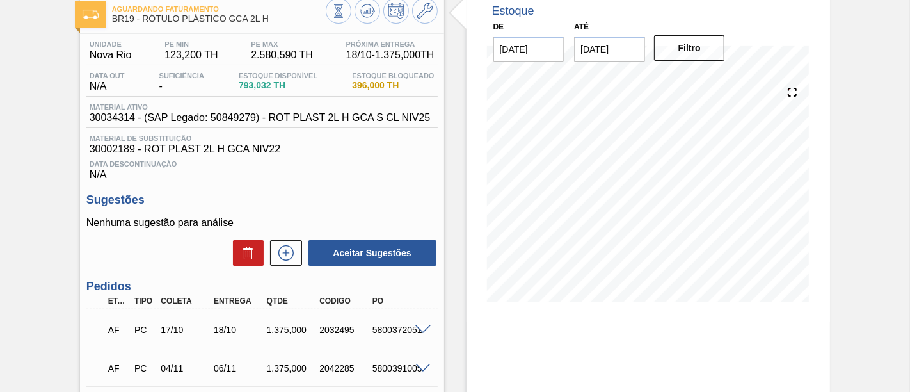
scroll to position [71, 0]
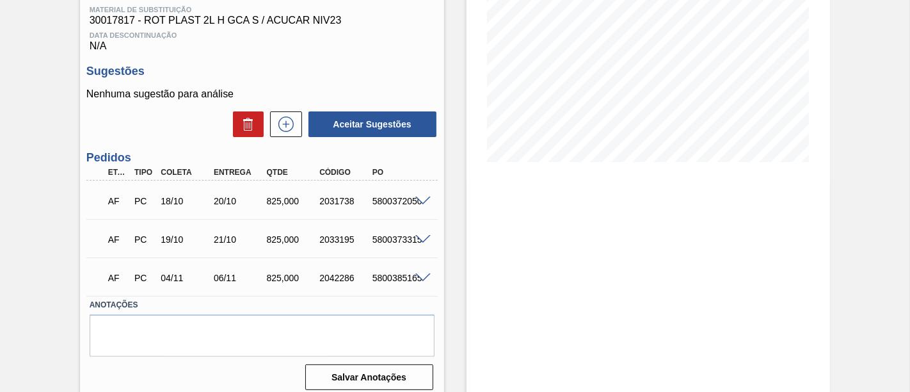
scroll to position [213, 0]
click at [423, 205] on span at bounding box center [423, 201] width 15 height 10
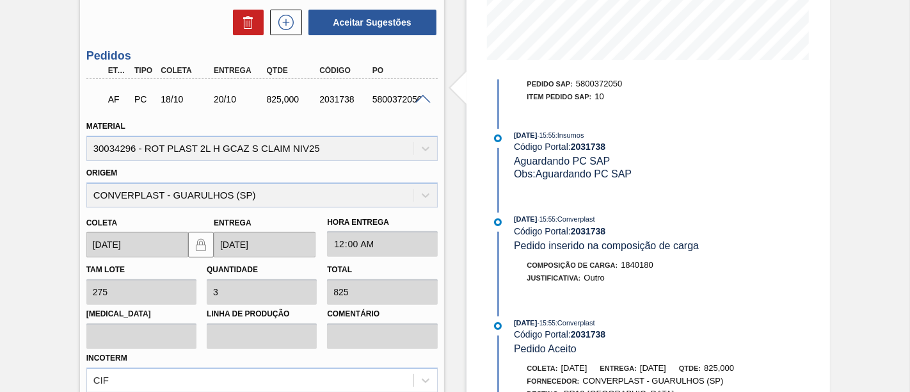
scroll to position [284, 0]
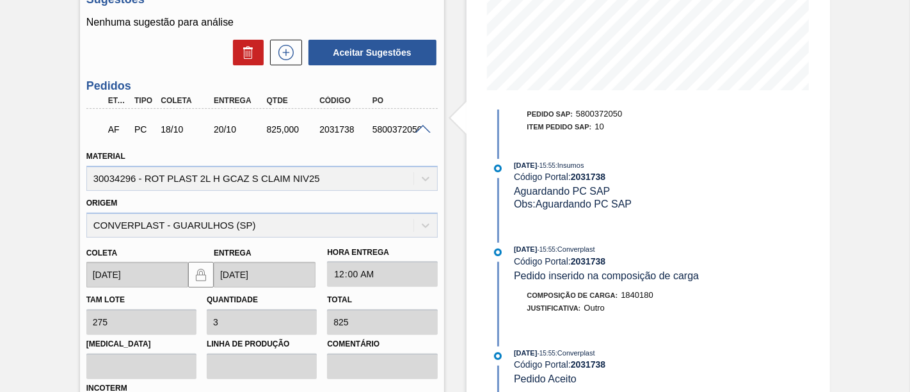
click at [424, 134] on div "5800372050" at bounding box center [398, 129] width 58 height 10
click at [424, 129] on span at bounding box center [423, 130] width 15 height 10
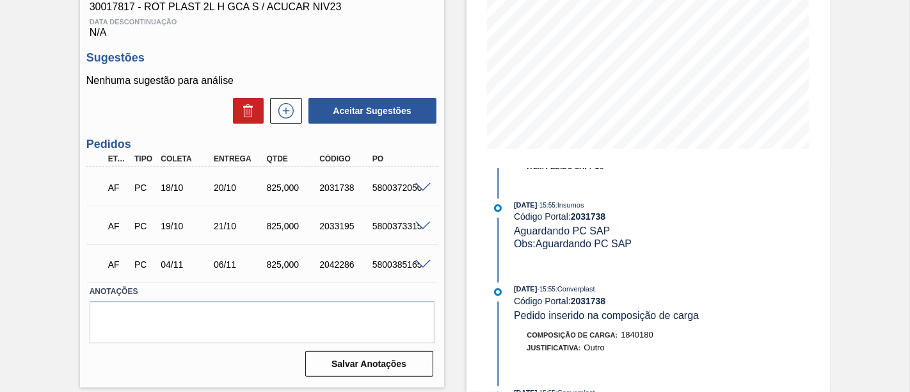
scroll to position [225, 0]
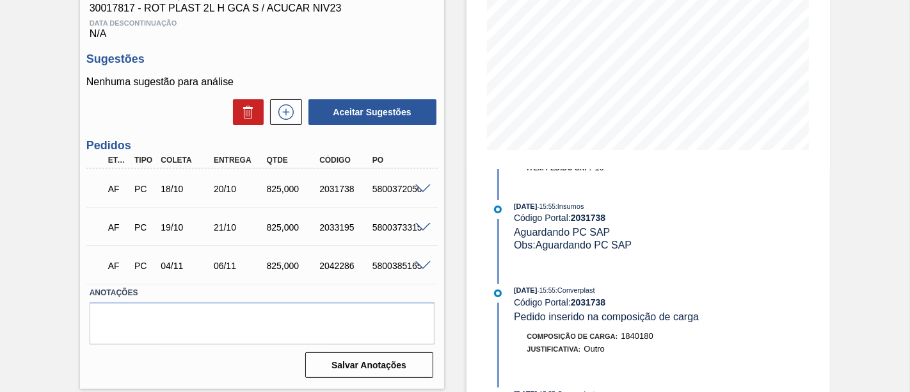
click at [421, 227] on span at bounding box center [423, 228] width 15 height 10
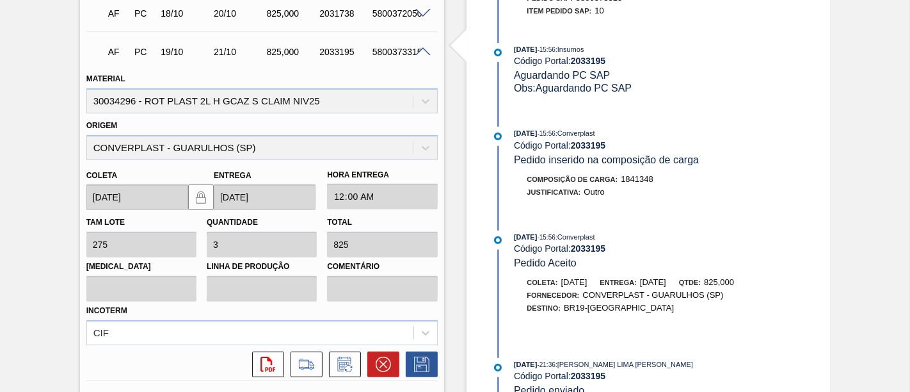
scroll to position [284, 0]
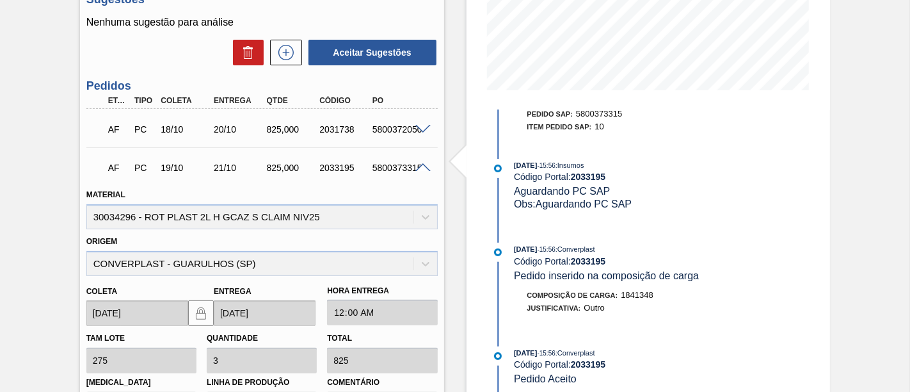
click at [424, 171] on span at bounding box center [423, 168] width 15 height 10
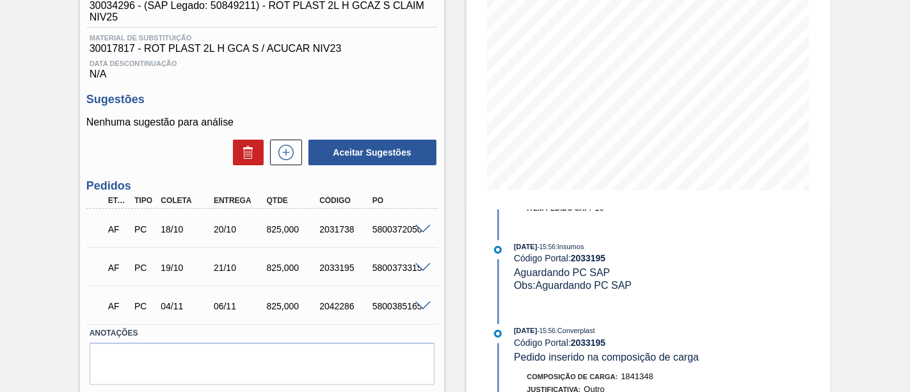
scroll to position [154, 0]
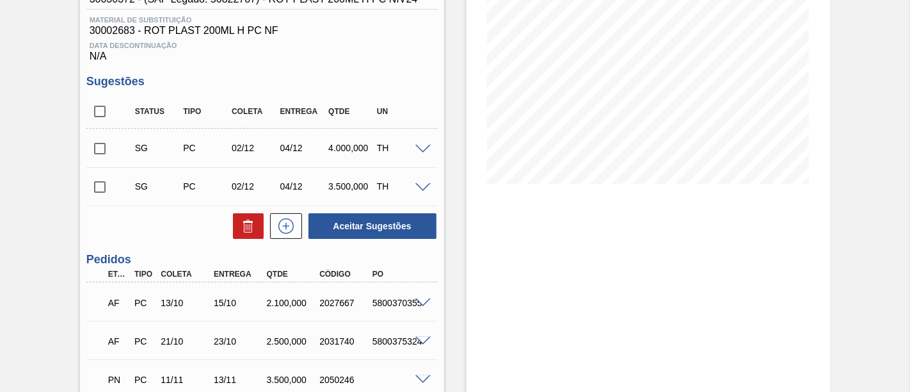
scroll to position [213, 0]
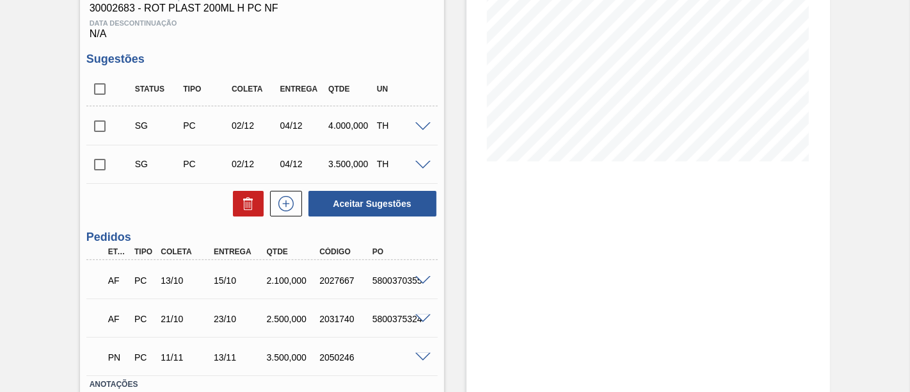
click at [424, 281] on span at bounding box center [423, 281] width 15 height 10
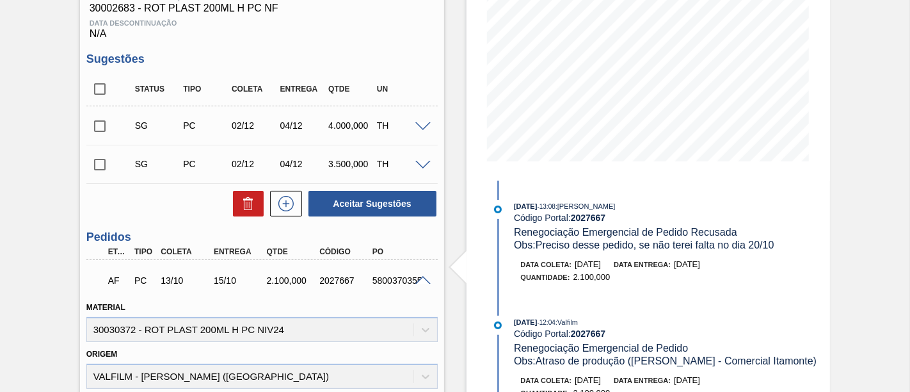
click at [421, 282] on span at bounding box center [423, 281] width 15 height 10
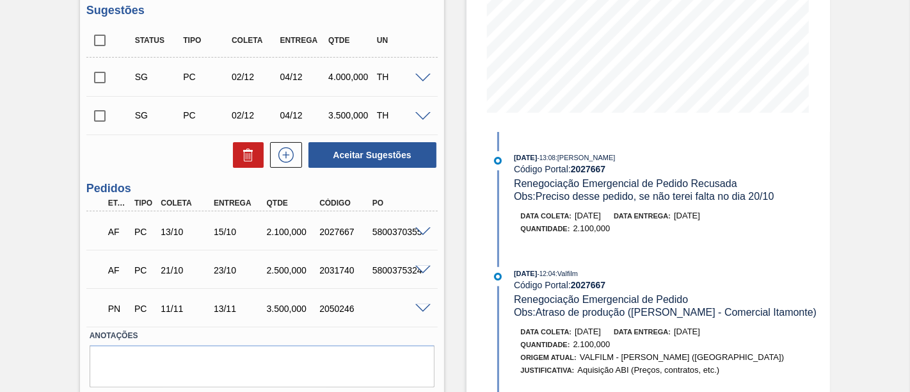
scroll to position [284, 0]
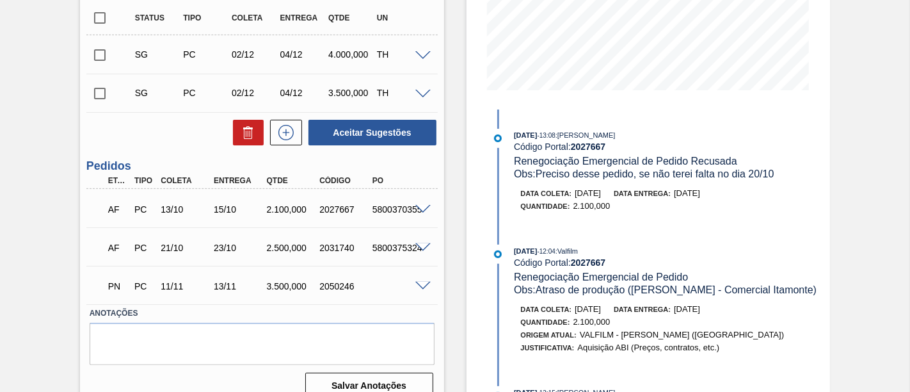
click at [423, 250] on span at bounding box center [423, 248] width 15 height 10
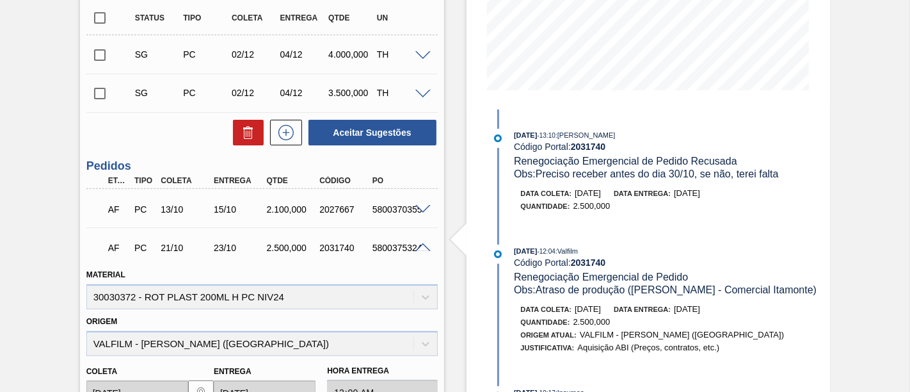
click at [420, 246] on span at bounding box center [423, 248] width 15 height 10
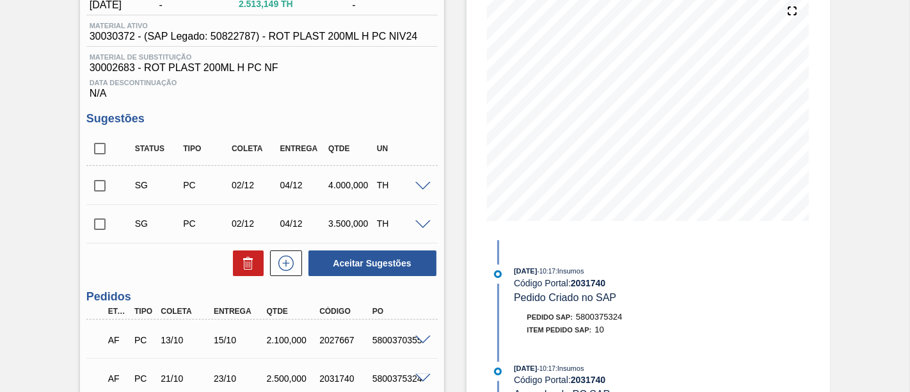
scroll to position [232, 0]
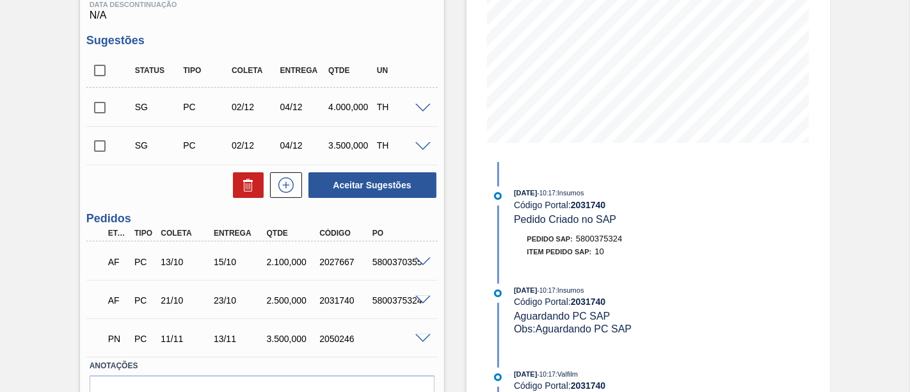
click at [417, 260] on span at bounding box center [423, 262] width 15 height 10
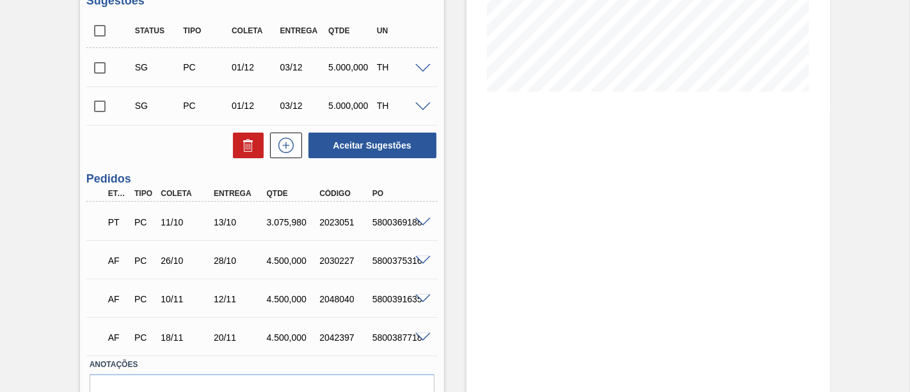
scroll to position [284, 0]
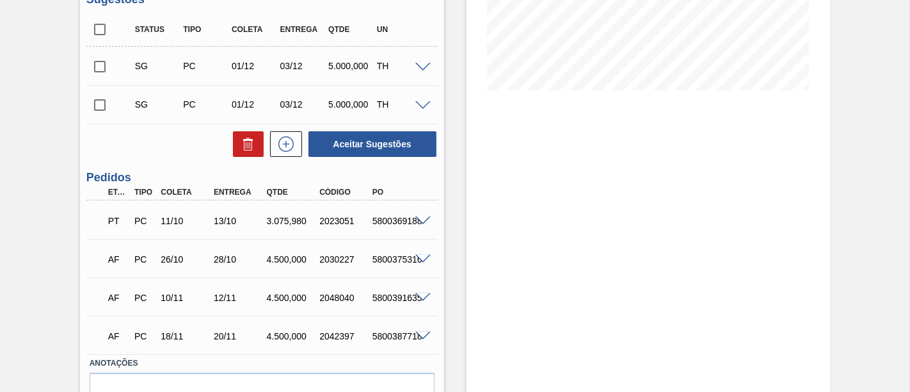
click at [422, 224] on span at bounding box center [423, 221] width 15 height 10
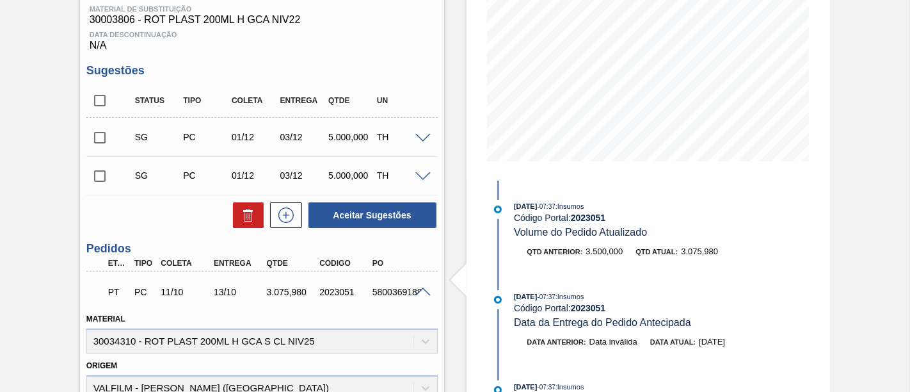
scroll to position [142, 0]
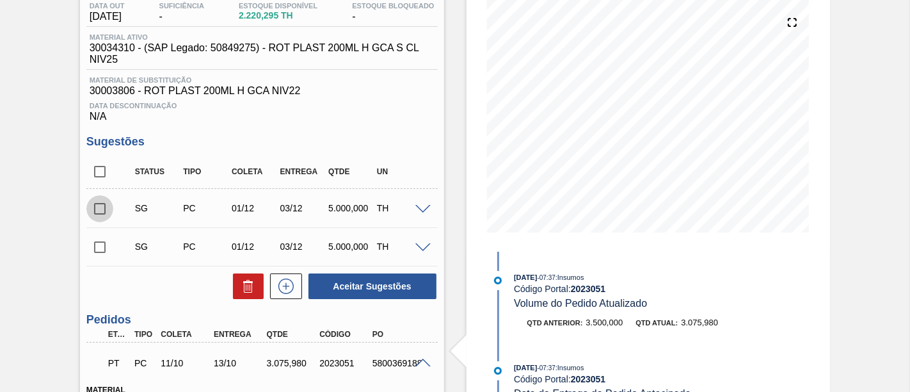
click at [102, 211] on input "checkbox" at bounding box center [99, 208] width 27 height 27
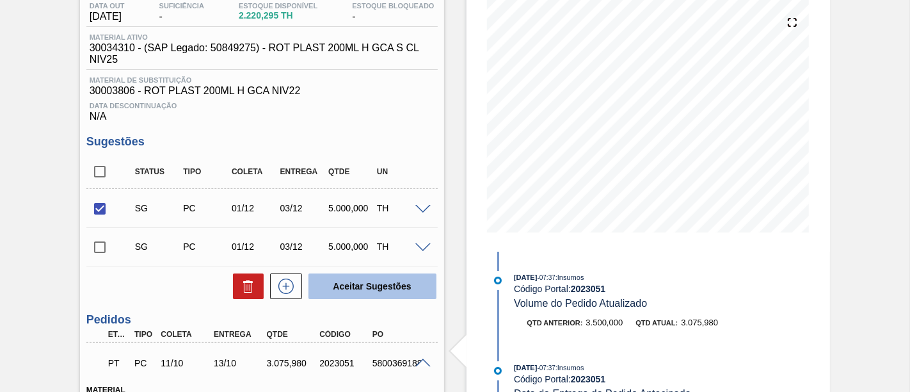
click at [360, 284] on button "Aceitar Sugestões" at bounding box center [373, 286] width 128 height 26
checkbox input "false"
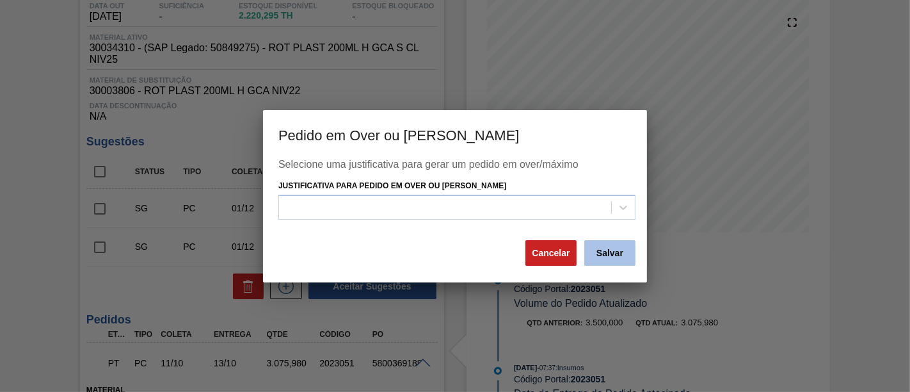
click at [599, 246] on button "Salvar" at bounding box center [610, 253] width 51 height 26
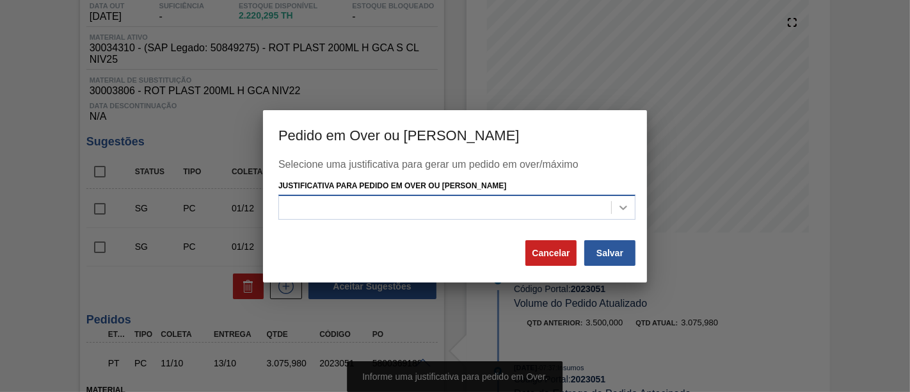
click at [624, 205] on icon at bounding box center [623, 207] width 13 height 13
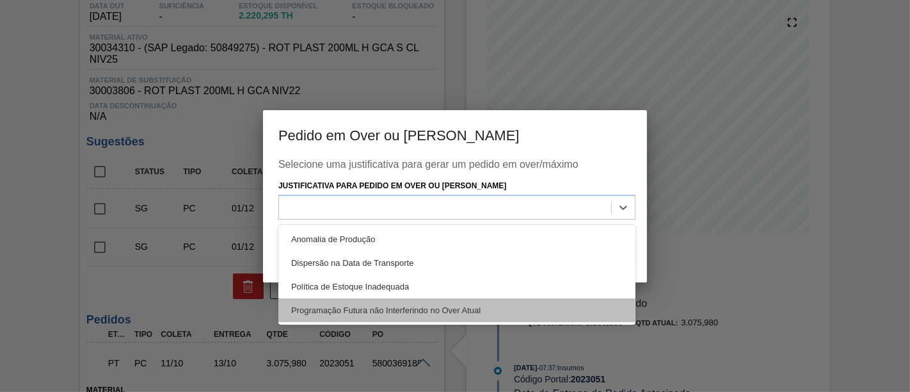
click at [510, 307] on div "Programação Futura não Interferindo no Over Atual" at bounding box center [457, 310] width 357 height 24
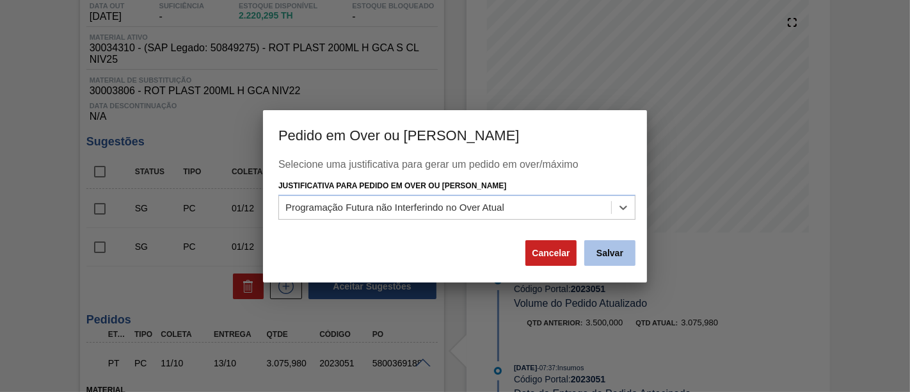
click at [620, 254] on button "Salvar" at bounding box center [610, 253] width 51 height 26
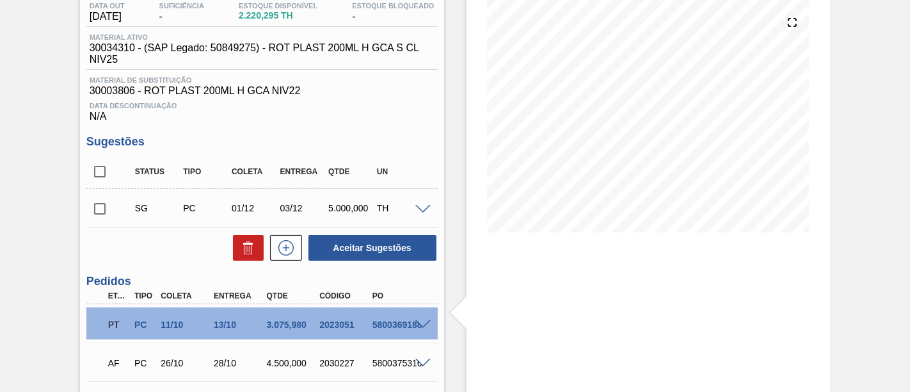
scroll to position [213, 0]
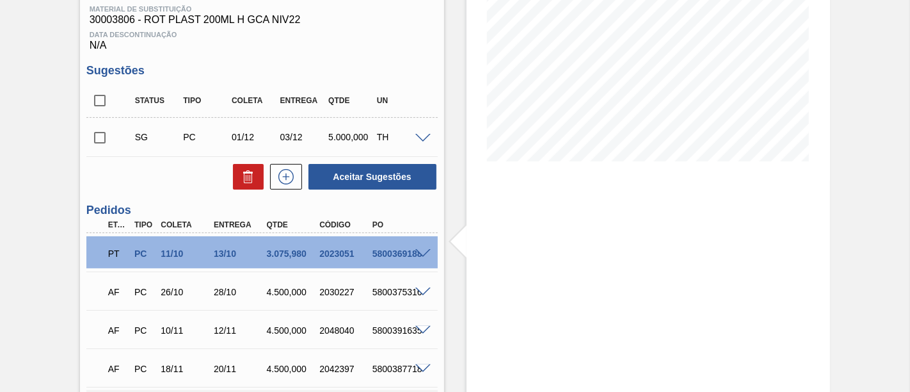
click at [109, 138] on input "checkbox" at bounding box center [99, 137] width 27 height 27
checkbox input "true"
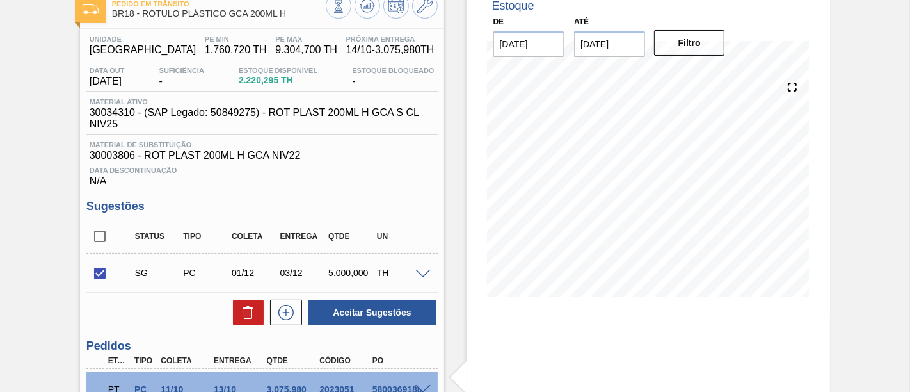
scroll to position [71, 0]
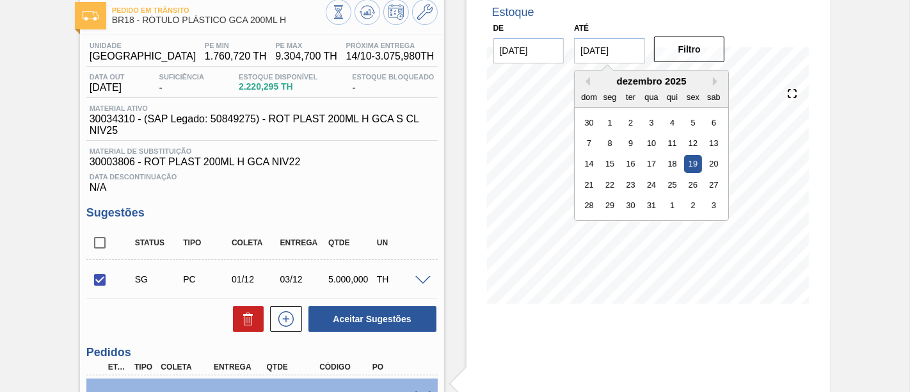
click at [632, 58] on input "19/12/2025" at bounding box center [609, 51] width 71 height 26
click at [695, 204] on div "2" at bounding box center [693, 205] width 17 height 17
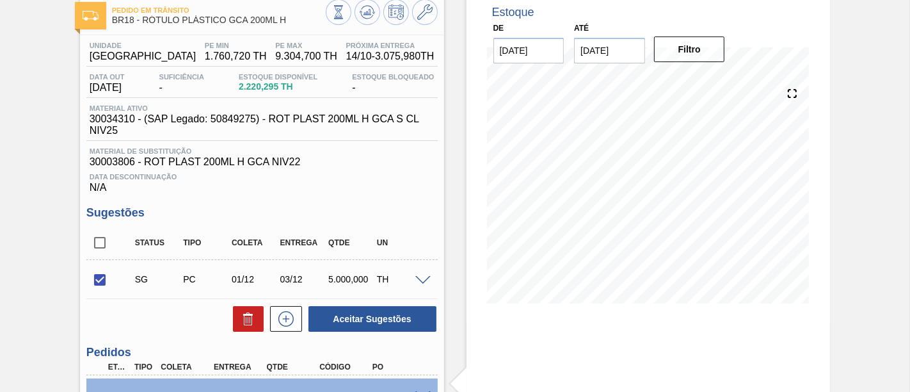
click at [620, 54] on input "02/01/2026" at bounding box center [609, 51] width 71 height 26
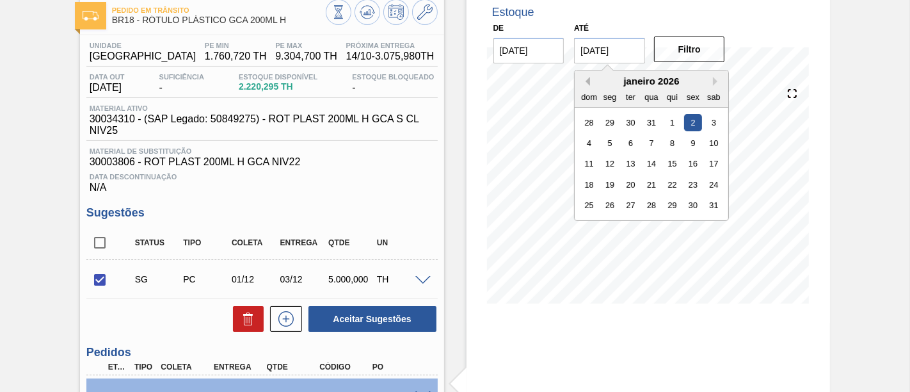
click at [581, 81] on button "Previous Month" at bounding box center [585, 81] width 9 height 9
click at [694, 181] on div "26" at bounding box center [693, 184] width 17 height 17
type input "[DATE]"
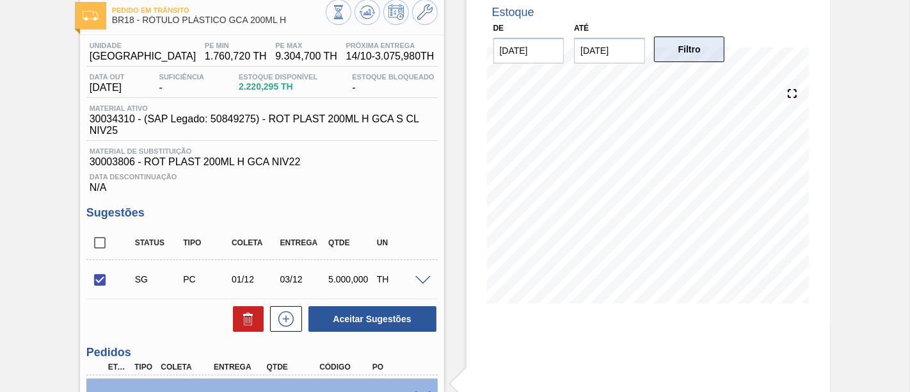
click at [687, 45] on button "Filtro" at bounding box center [689, 49] width 71 height 26
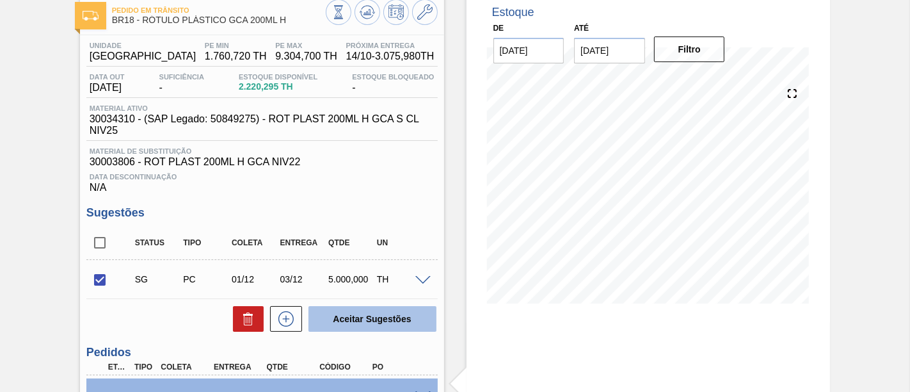
click at [368, 313] on button "Aceitar Sugestões" at bounding box center [373, 319] width 128 height 26
checkbox input "false"
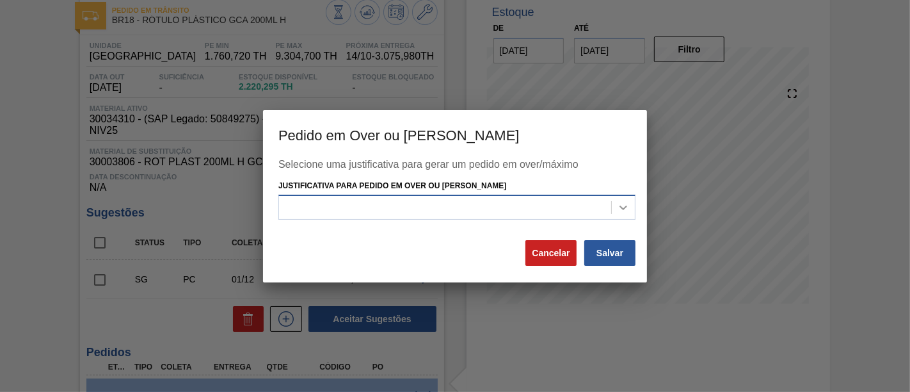
click at [623, 207] on icon at bounding box center [623, 207] width 13 height 13
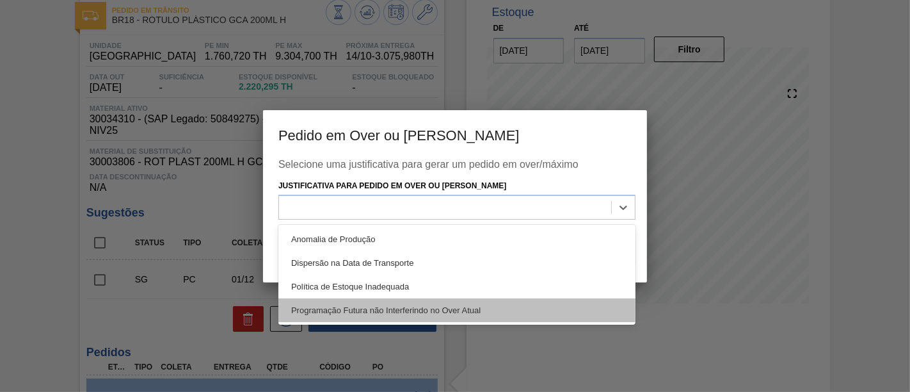
click at [538, 305] on div "Programação Futura não Interferindo no Over Atual" at bounding box center [457, 310] width 357 height 24
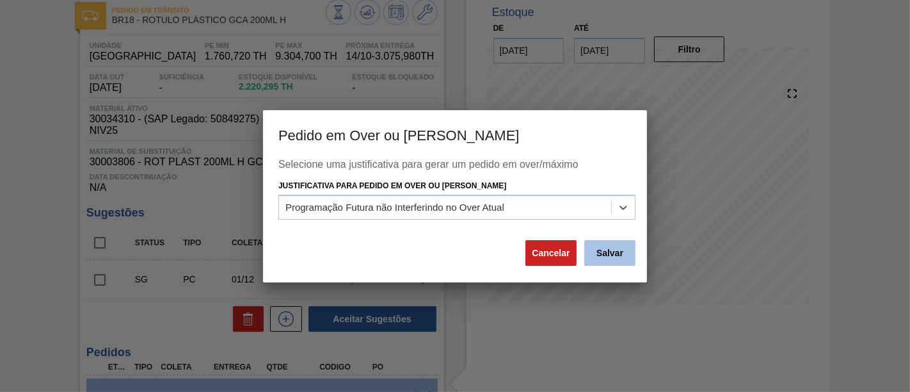
click at [609, 254] on button "Salvar" at bounding box center [610, 253] width 51 height 26
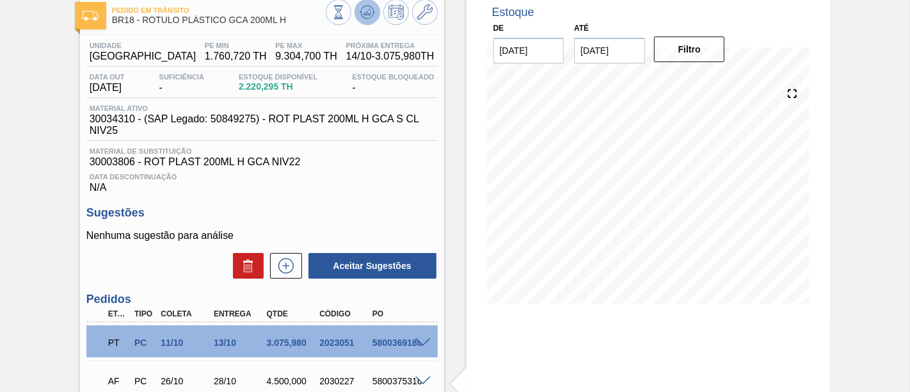
click at [369, 9] on icon at bounding box center [367, 11] width 15 height 15
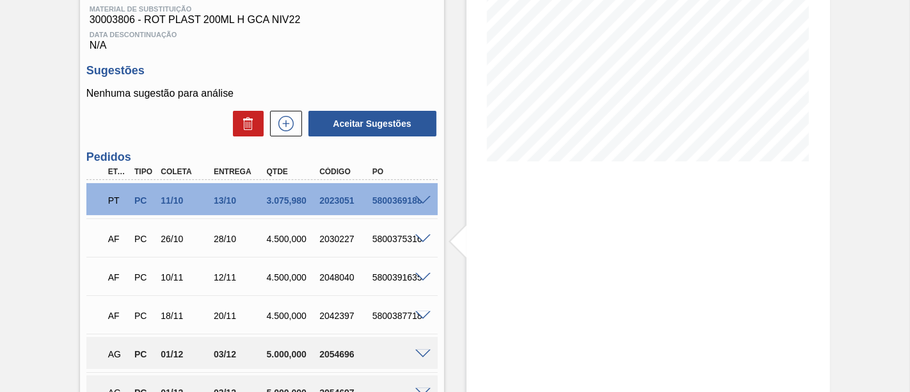
scroll to position [284, 0]
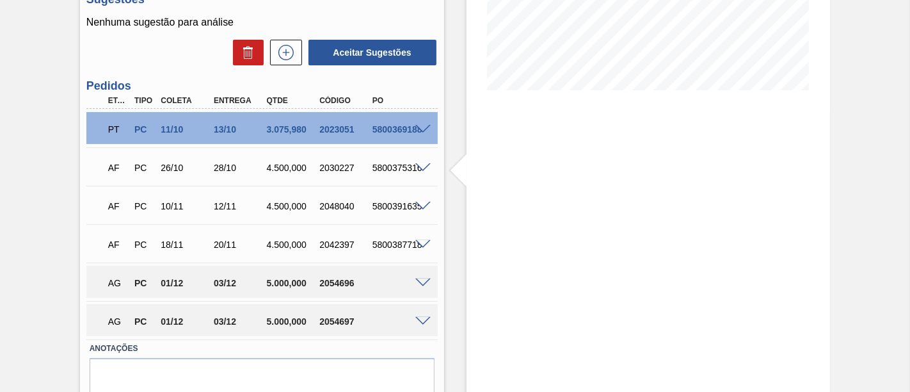
click at [320, 286] on div "2054696" at bounding box center [345, 283] width 58 height 10
drag, startPoint x: 318, startPoint y: 286, endPoint x: 373, endPoint y: 286, distance: 54.4
click at [373, 286] on div "2054696" at bounding box center [345, 283] width 58 height 10
copy div "2054696"
drag, startPoint x: 209, startPoint y: 286, endPoint x: 234, endPoint y: 284, distance: 24.4
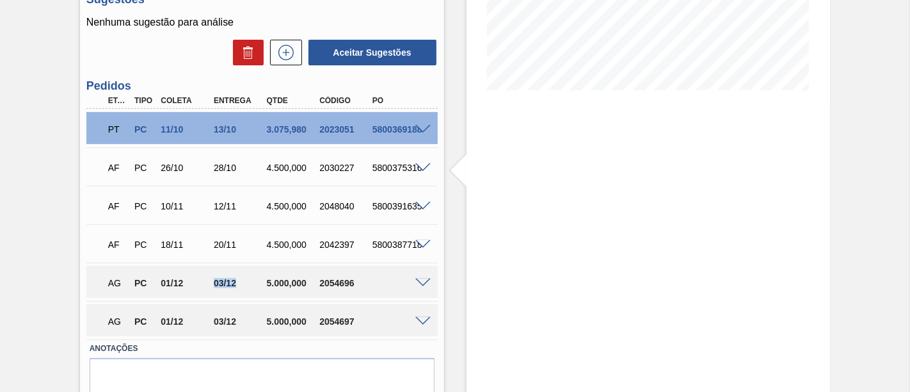
click at [234, 284] on div "03/12" at bounding box center [232, 283] width 53 height 10
copy div "03/12"
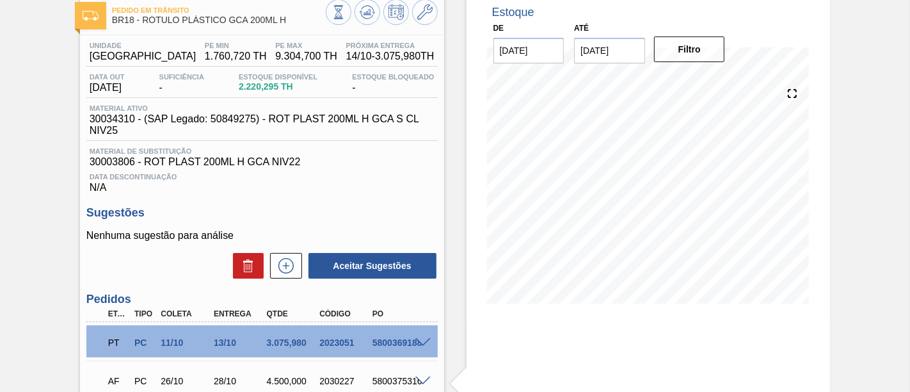
scroll to position [0, 0]
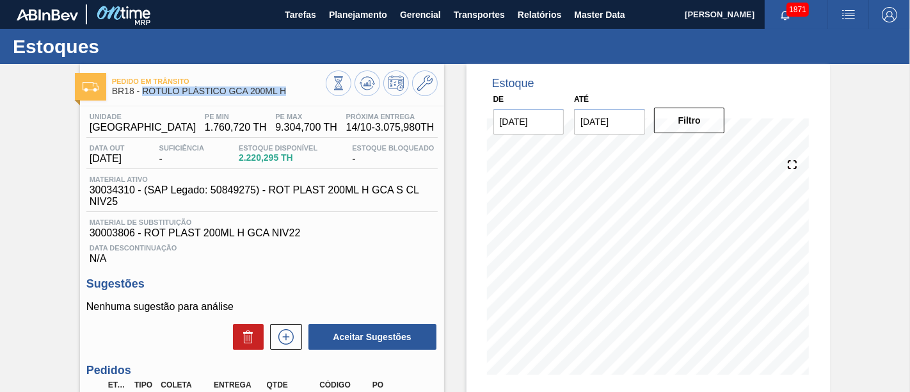
drag, startPoint x: 142, startPoint y: 95, endPoint x: 286, endPoint y: 93, distance: 144.1
click at [286, 93] on span "BR18 - RÓTULO PLÁSTICO GCA 200ML H" at bounding box center [219, 91] width 214 height 10
copy span "RÓTULO PLÁSTICO GCA 200ML H"
